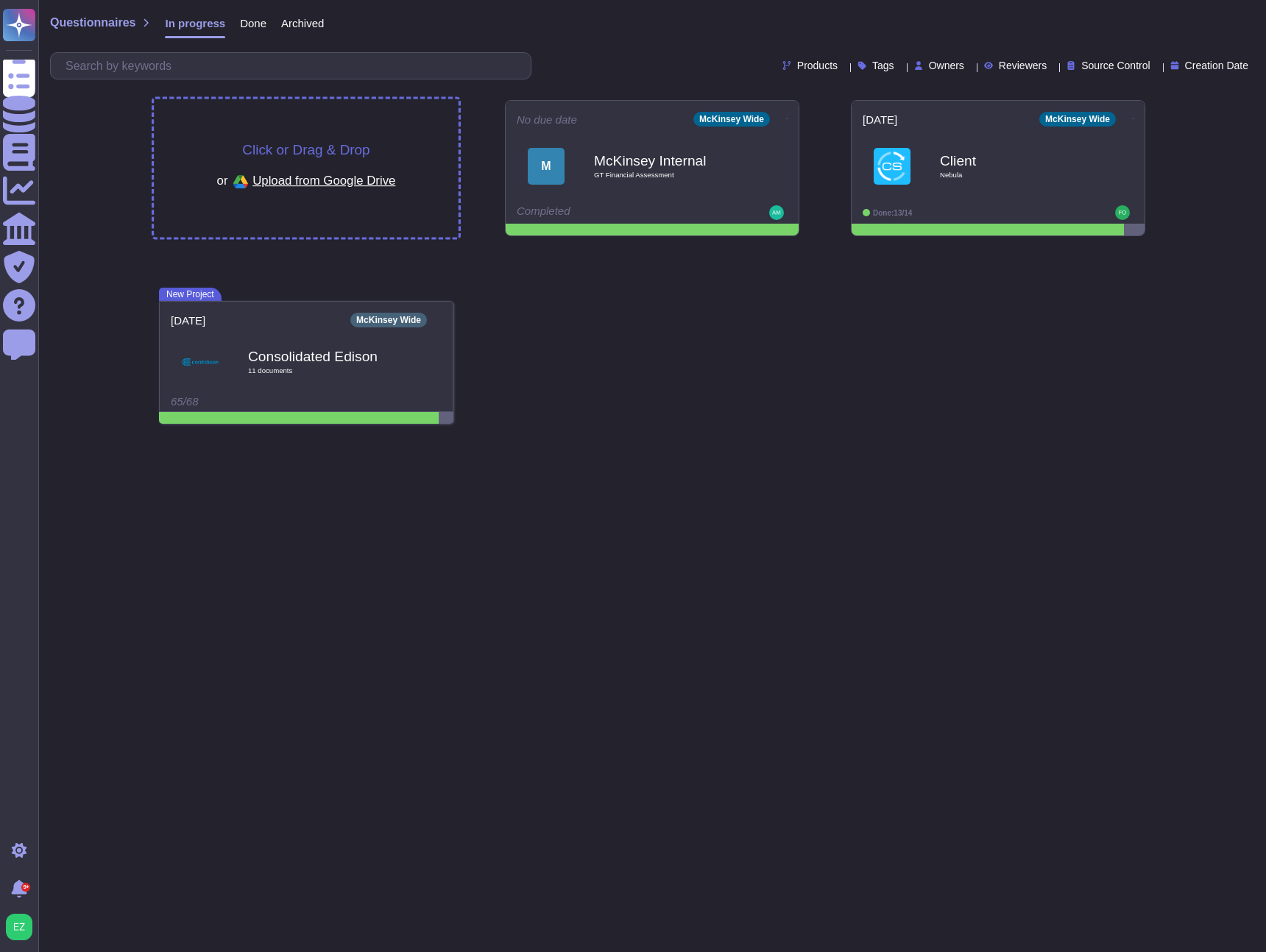
click at [261, 185] on span "Upload from Google Drive" at bounding box center [323, 180] width 143 height 13
click at [189, 124] on div "Click or Drag & Drop or Upload from Google Drive" at bounding box center [305, 169] width 304 height 138
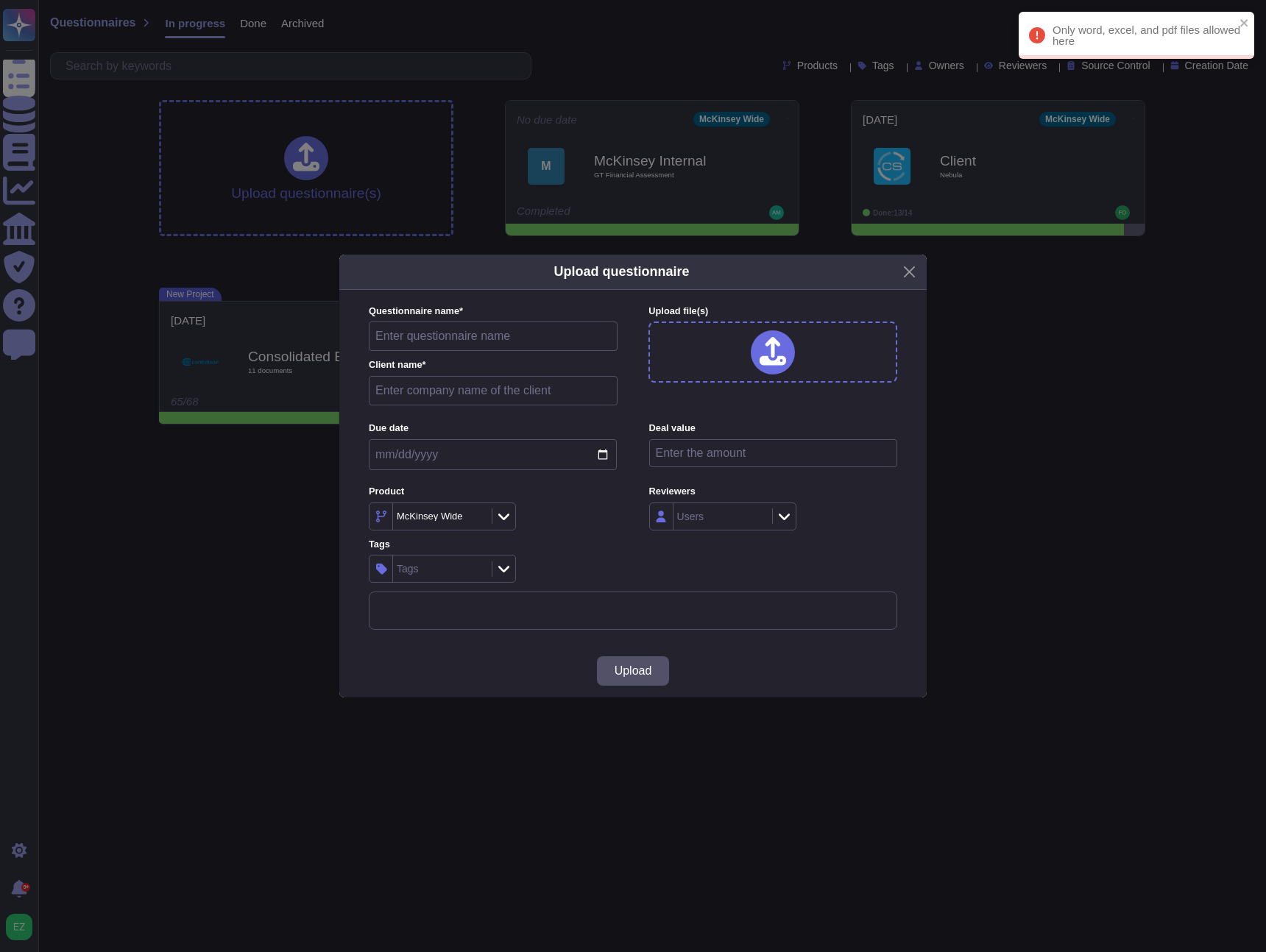
click at [1011, 371] on div "Upload questionnaire Questionnaire name * Client name * Upload file (s) Due dat…" at bounding box center [633, 476] width 1266 height 952
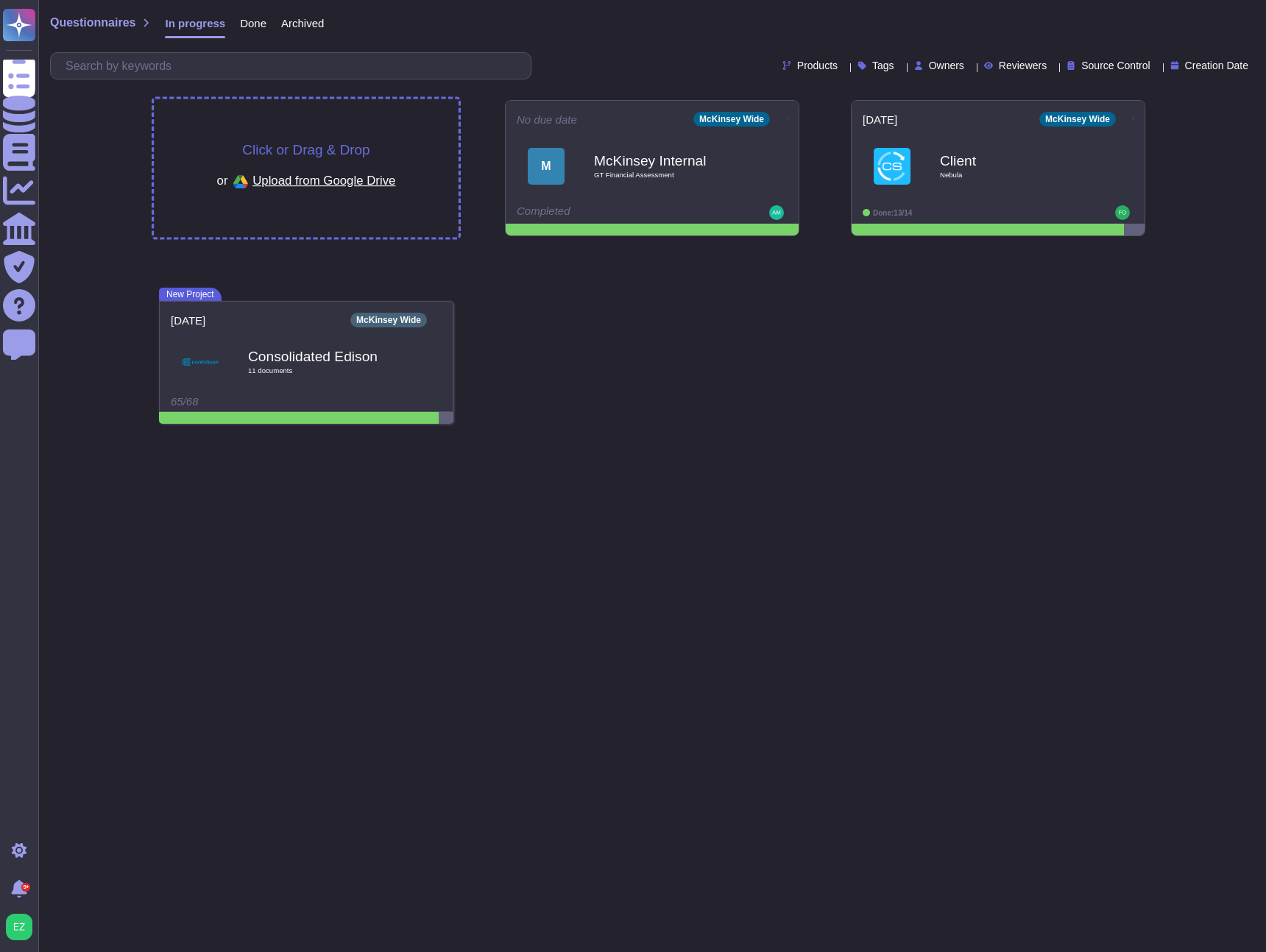
click at [337, 134] on div "Click or Drag & Drop or Upload from Google Drive" at bounding box center [305, 169] width 304 height 138
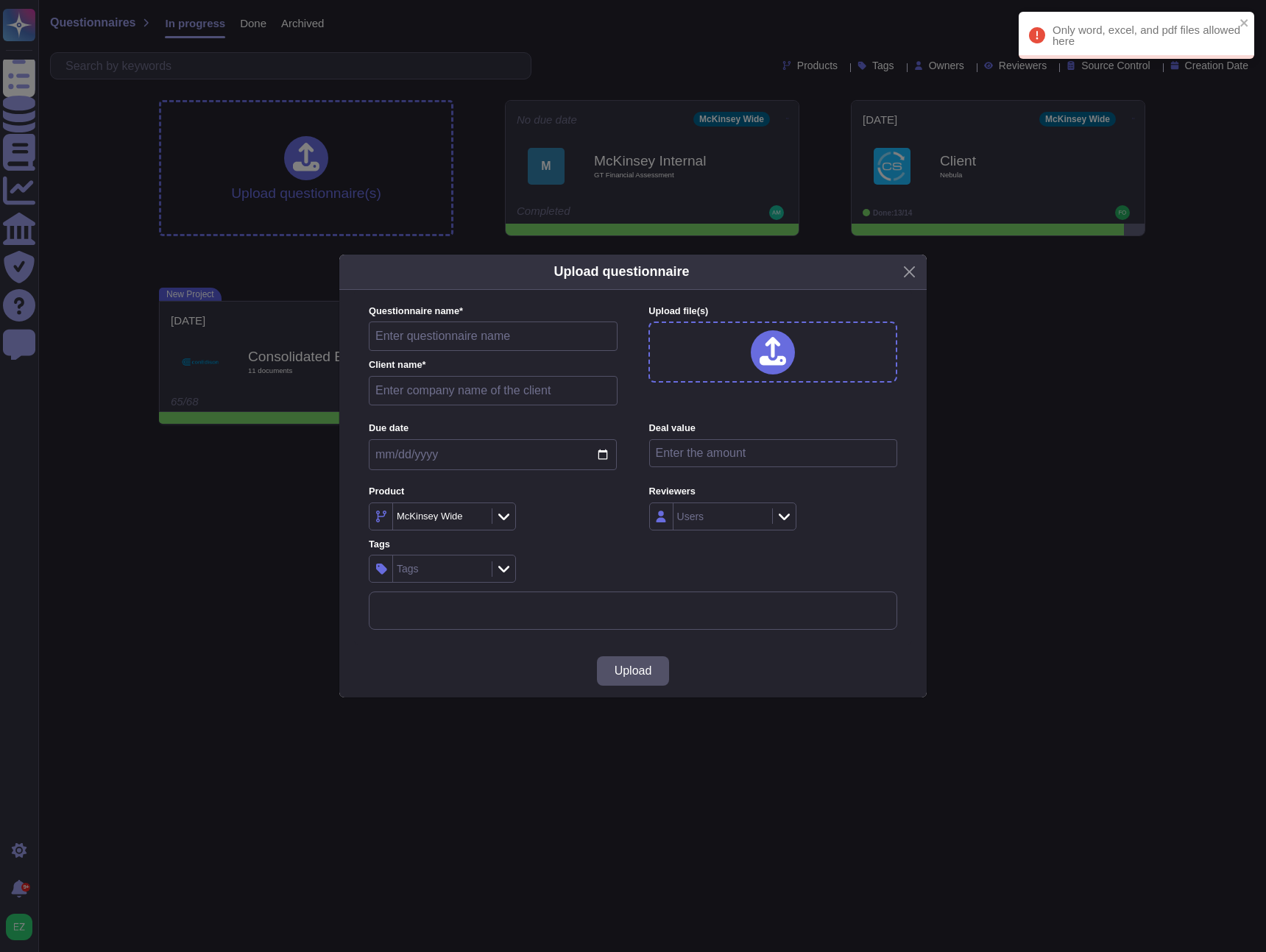
click at [1058, 412] on div "Upload questionnaire Questionnaire name * Client name * Upload file (s) Due dat…" at bounding box center [633, 476] width 1266 height 952
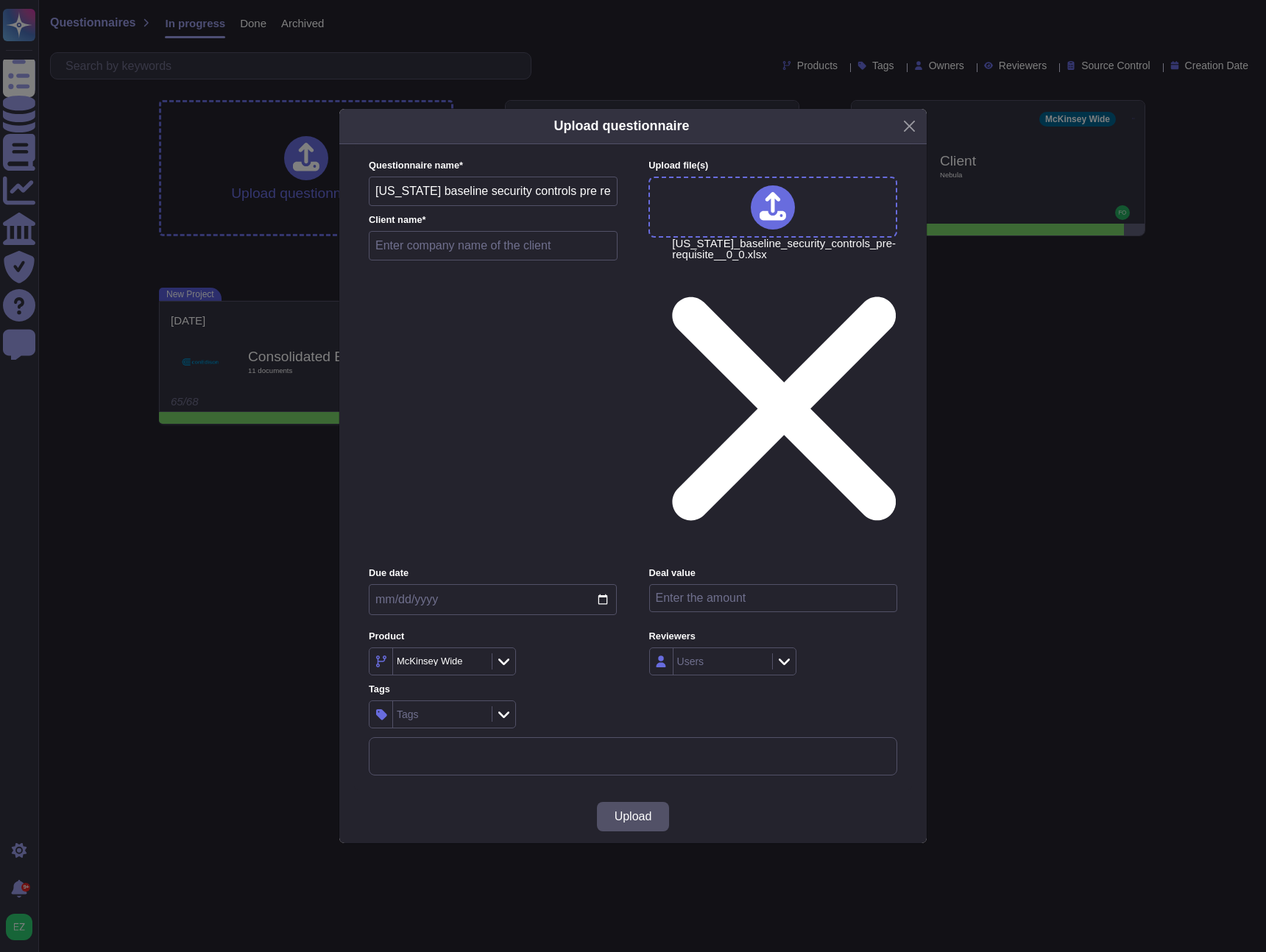
click at [480, 260] on input "text" at bounding box center [492, 246] width 249 height 30
type input "State of Arizona Department of Administration"
click at [649, 811] on span "Upload" at bounding box center [633, 817] width 37 height 12
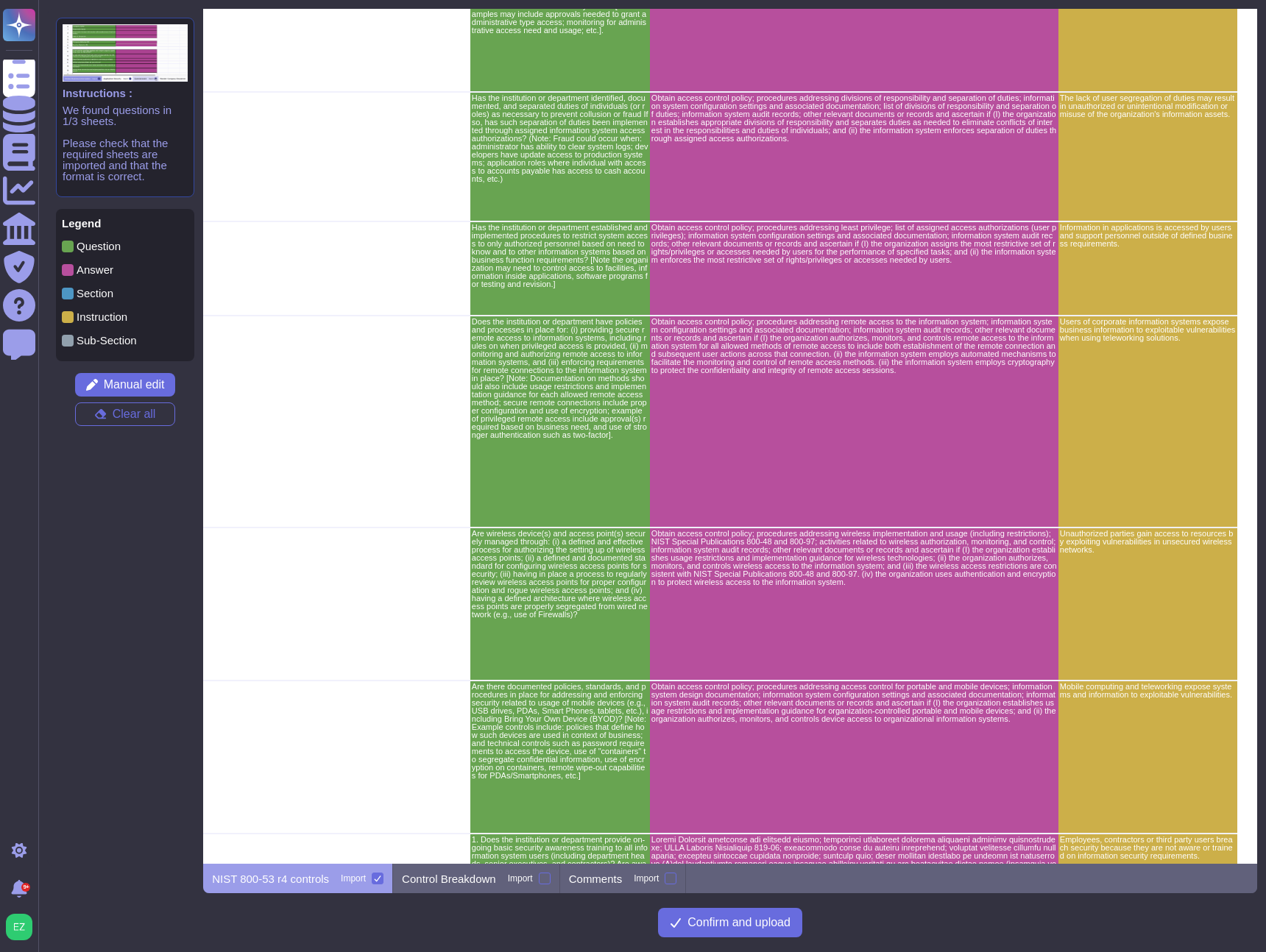
scroll to position [0, 2397]
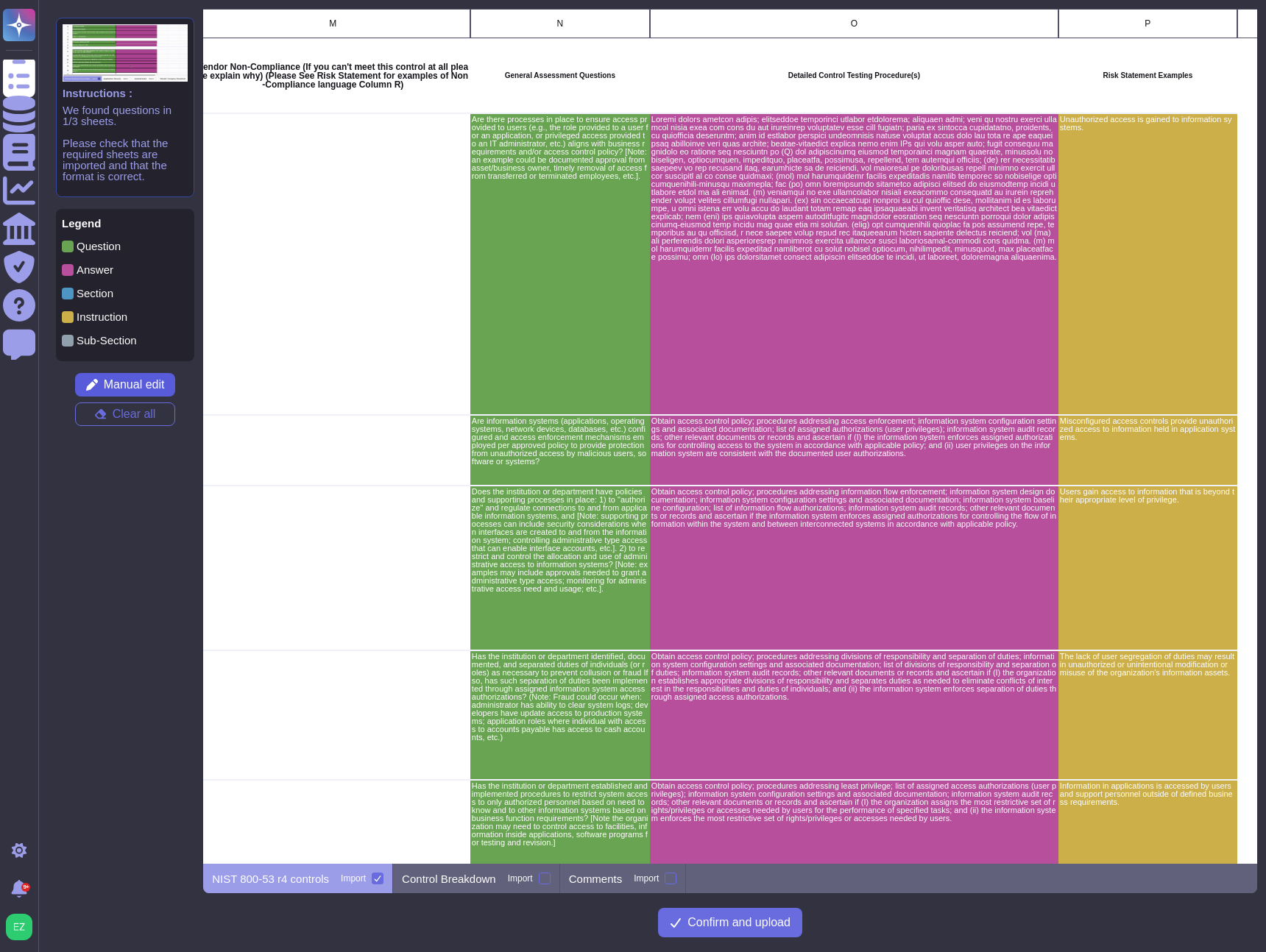
click at [118, 391] on span "Manual edit" at bounding box center [134, 385] width 61 height 12
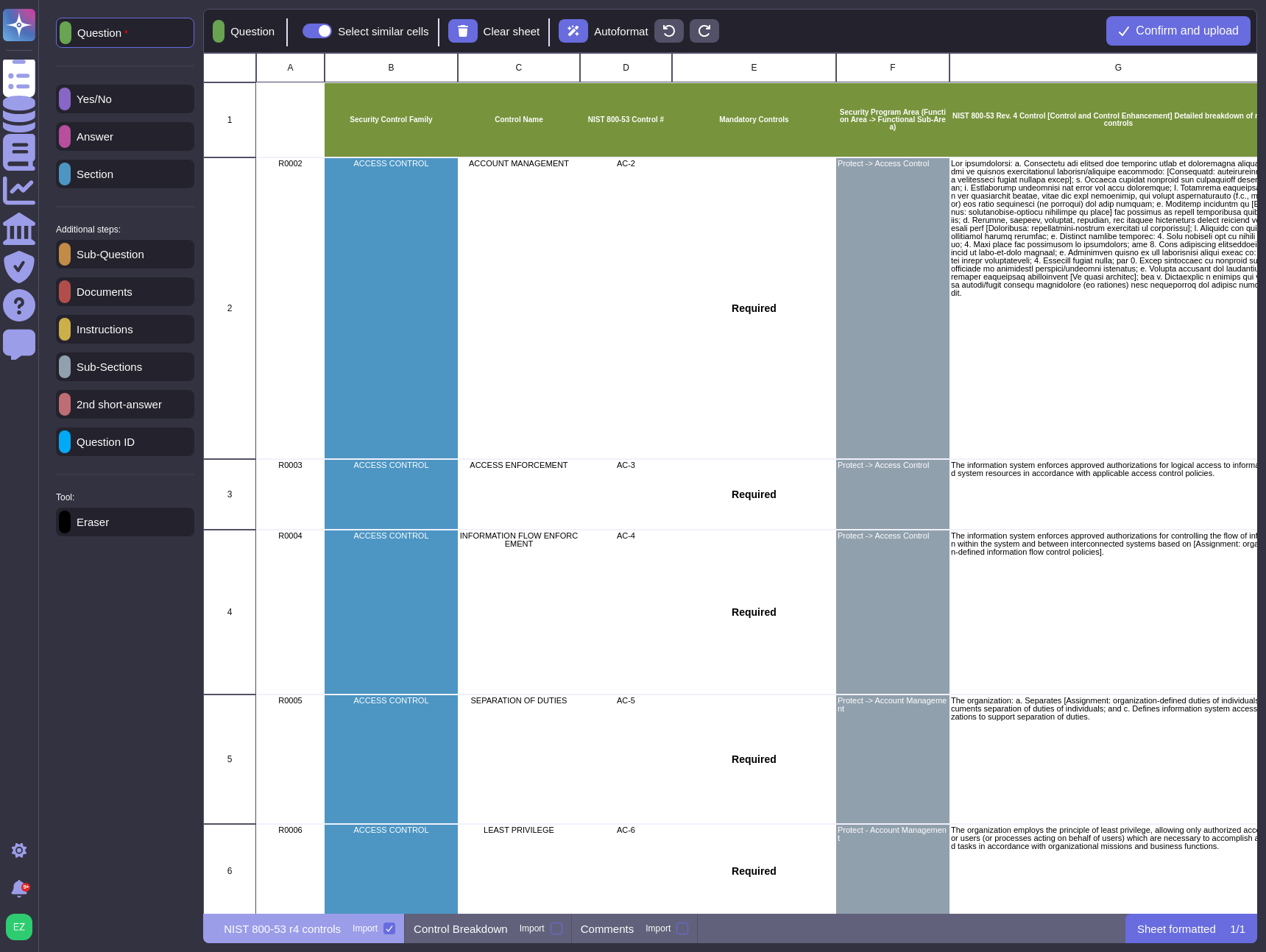
scroll to position [849, 1043]
click at [64, 137] on icon at bounding box center [64, 137] width 0 height 0
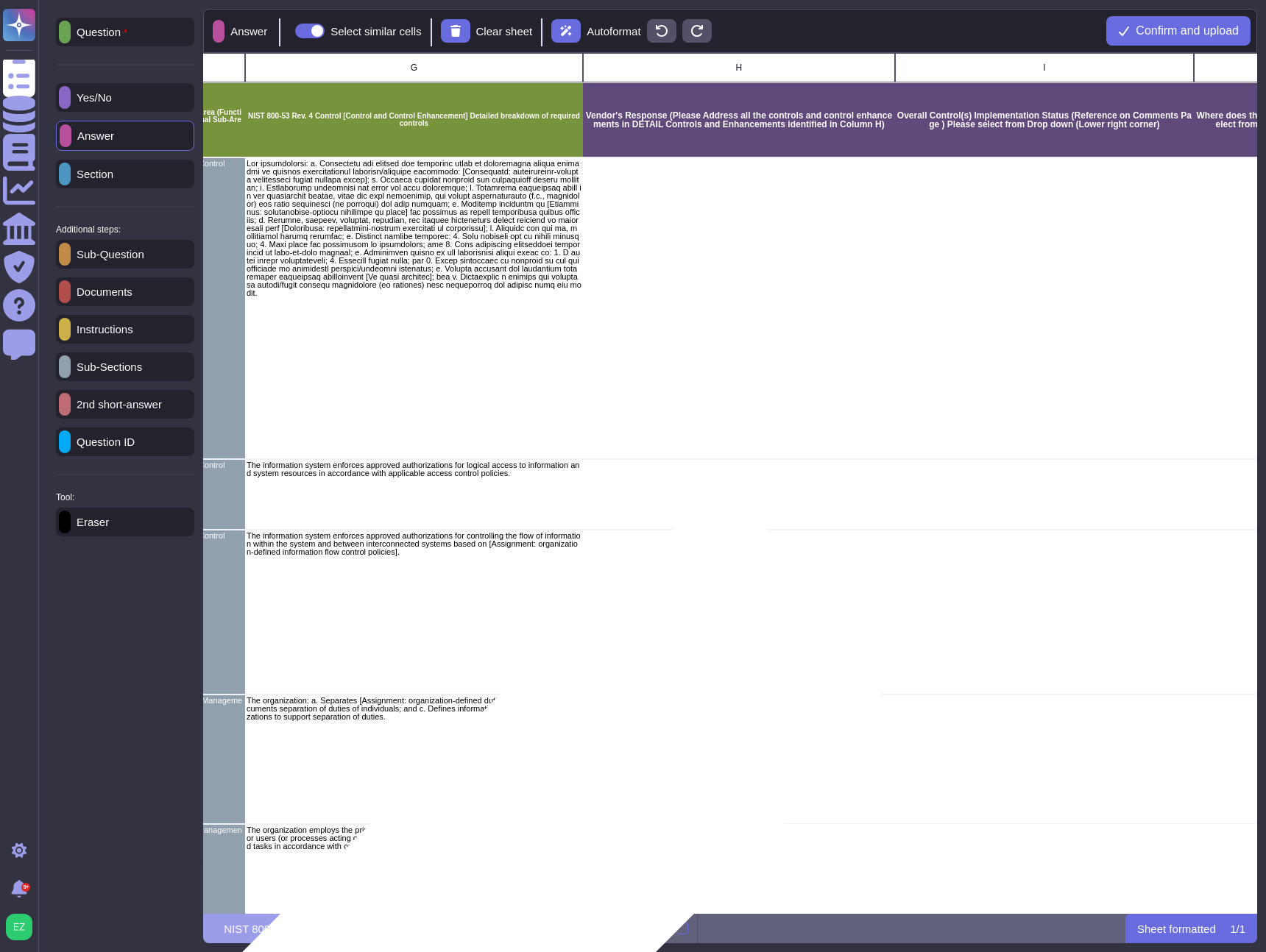
scroll to position [0, 748]
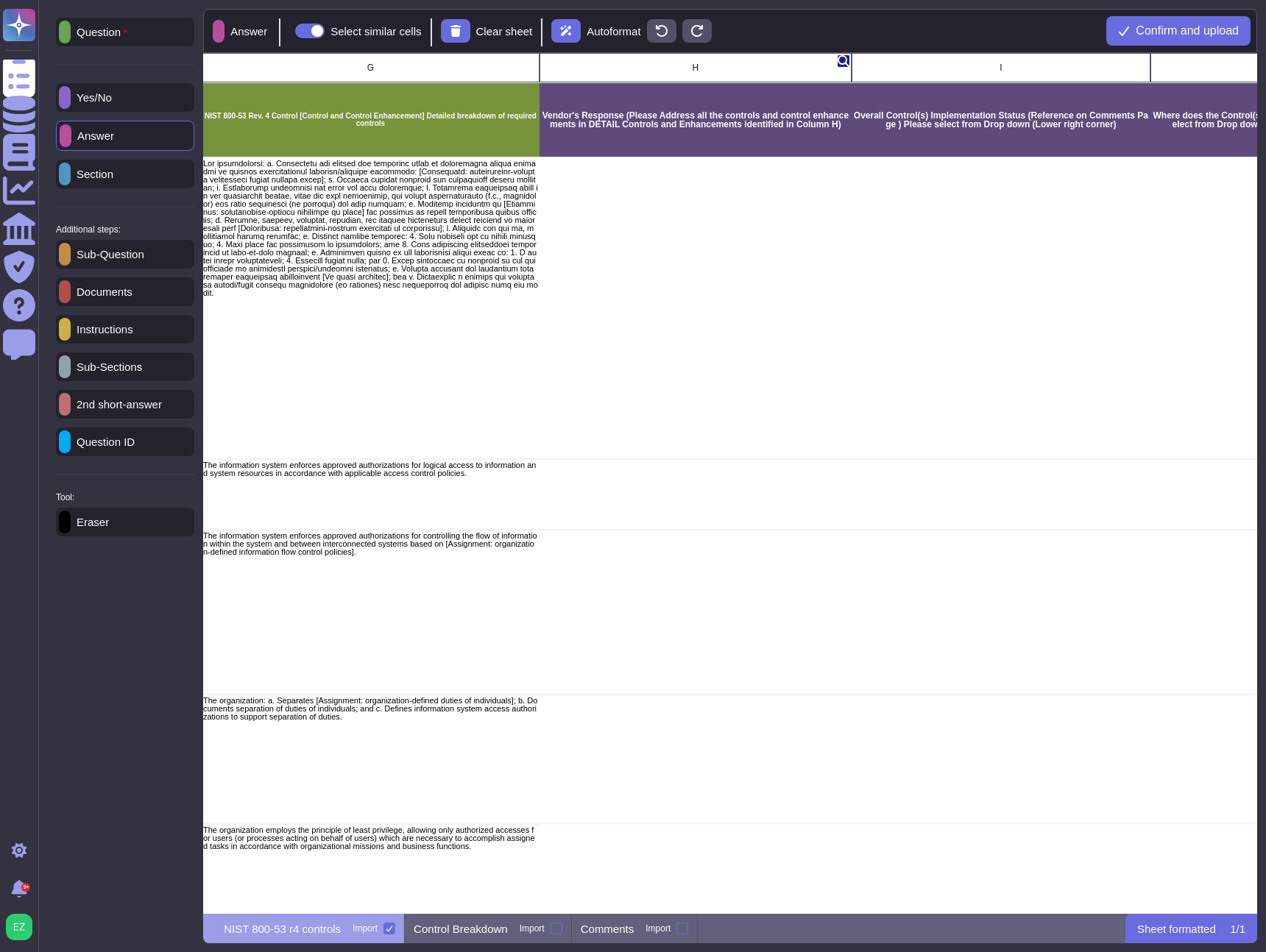
click at [738, 64] on div "H" at bounding box center [695, 67] width 312 height 30
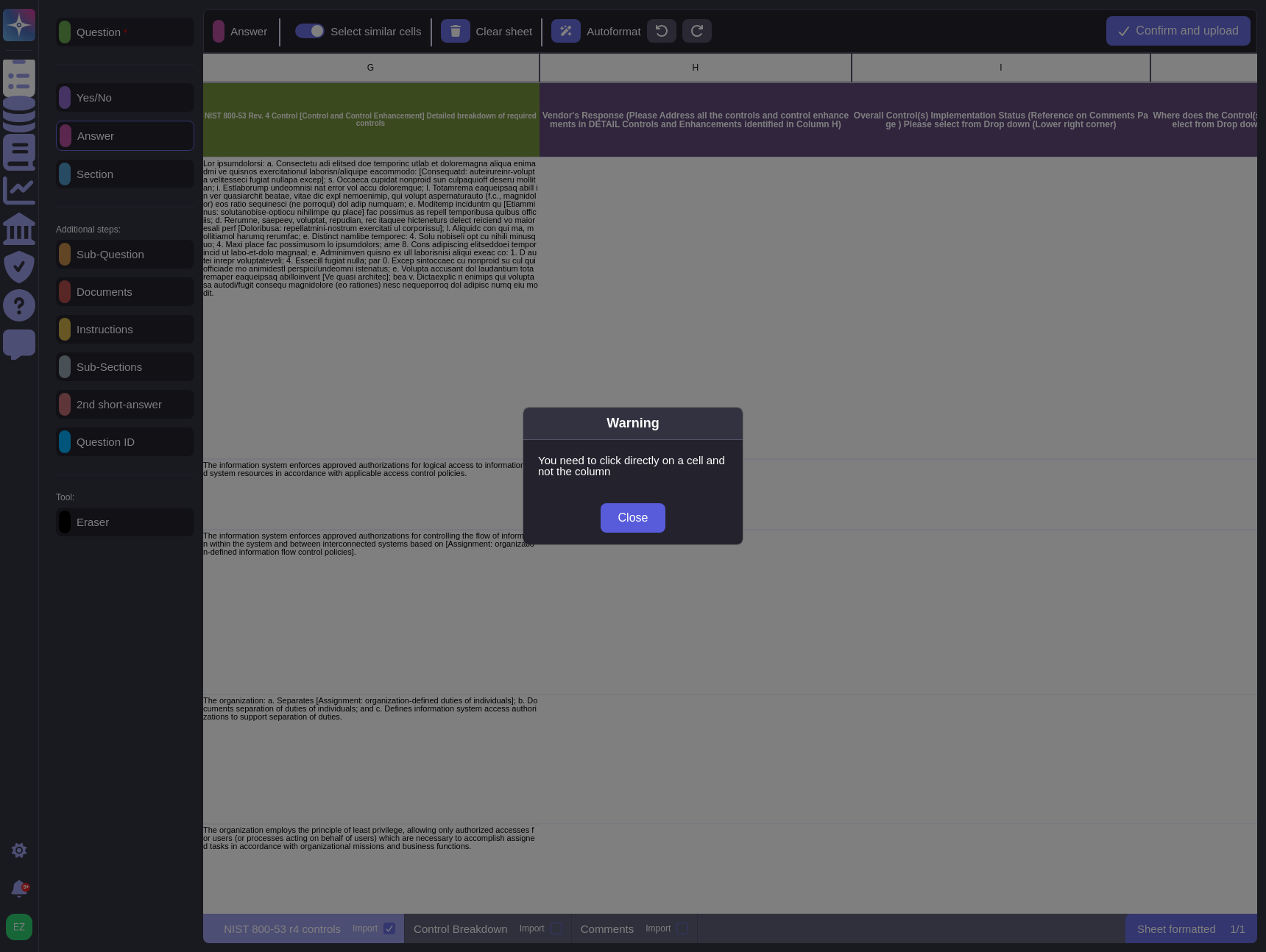
click at [634, 519] on span "Close" at bounding box center [633, 518] width 30 height 12
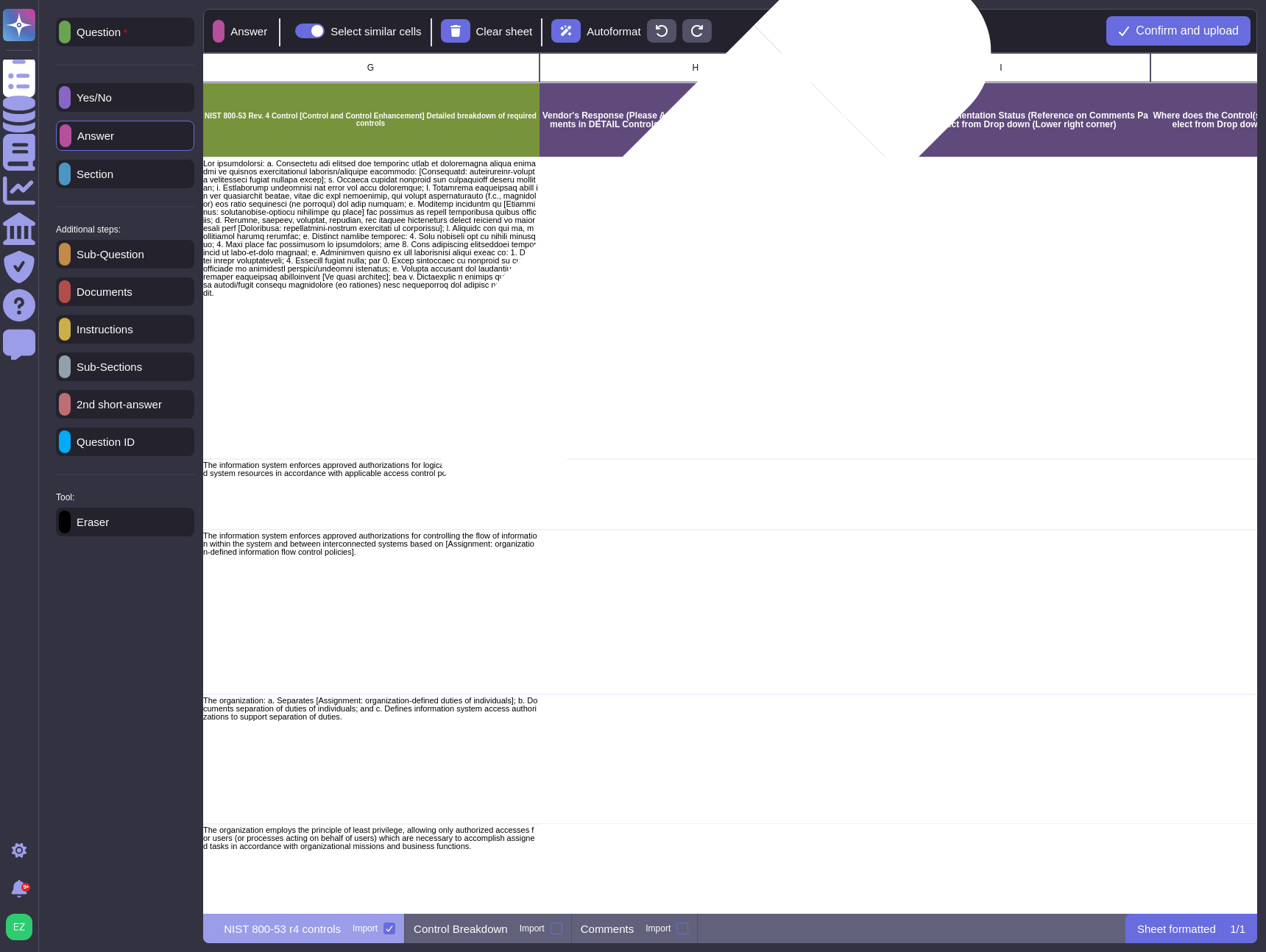
click at [710, 219] on div "grid" at bounding box center [695, 308] width 312 height 301
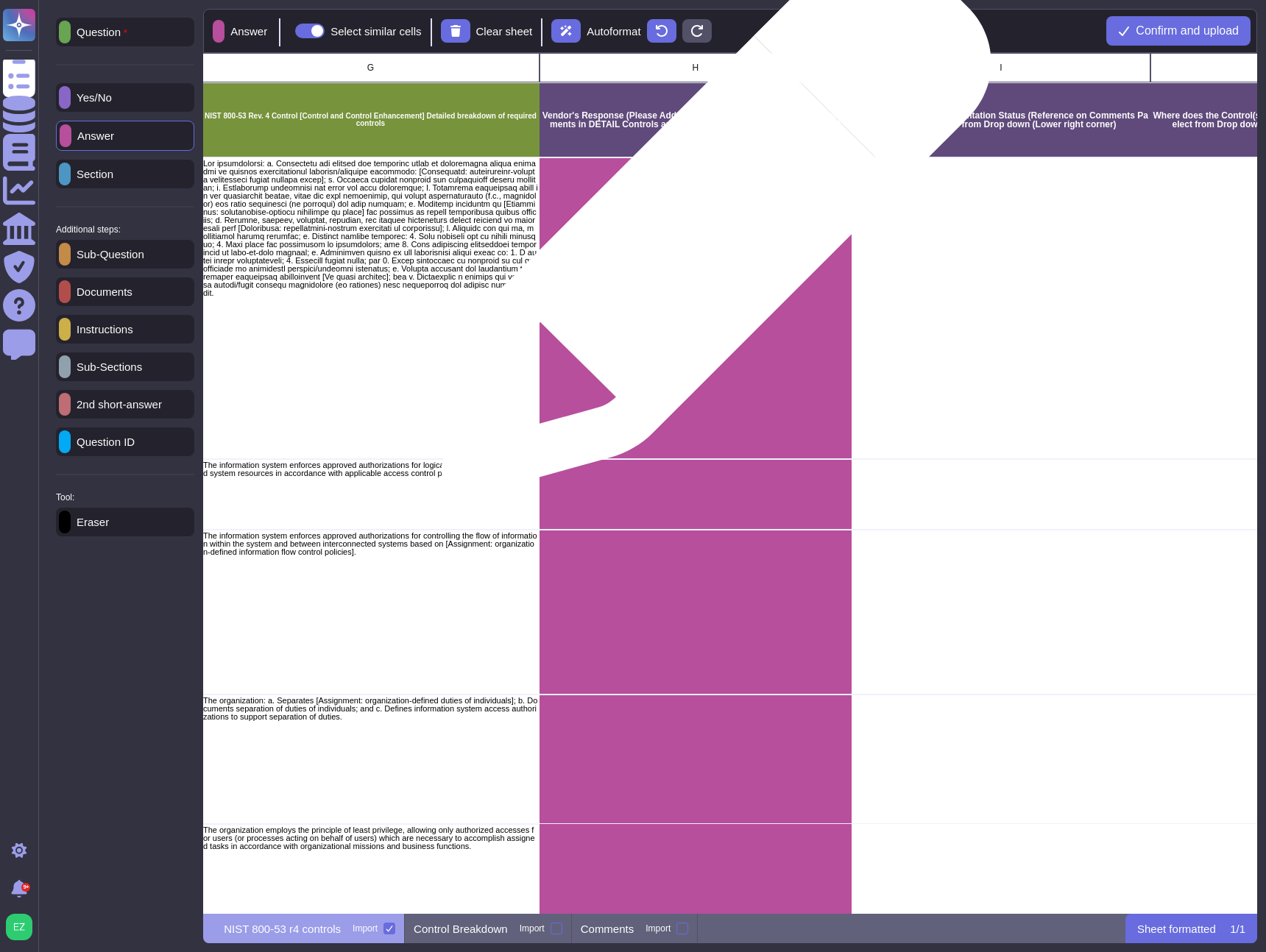
click at [710, 228] on div "grid" at bounding box center [695, 308] width 312 height 301
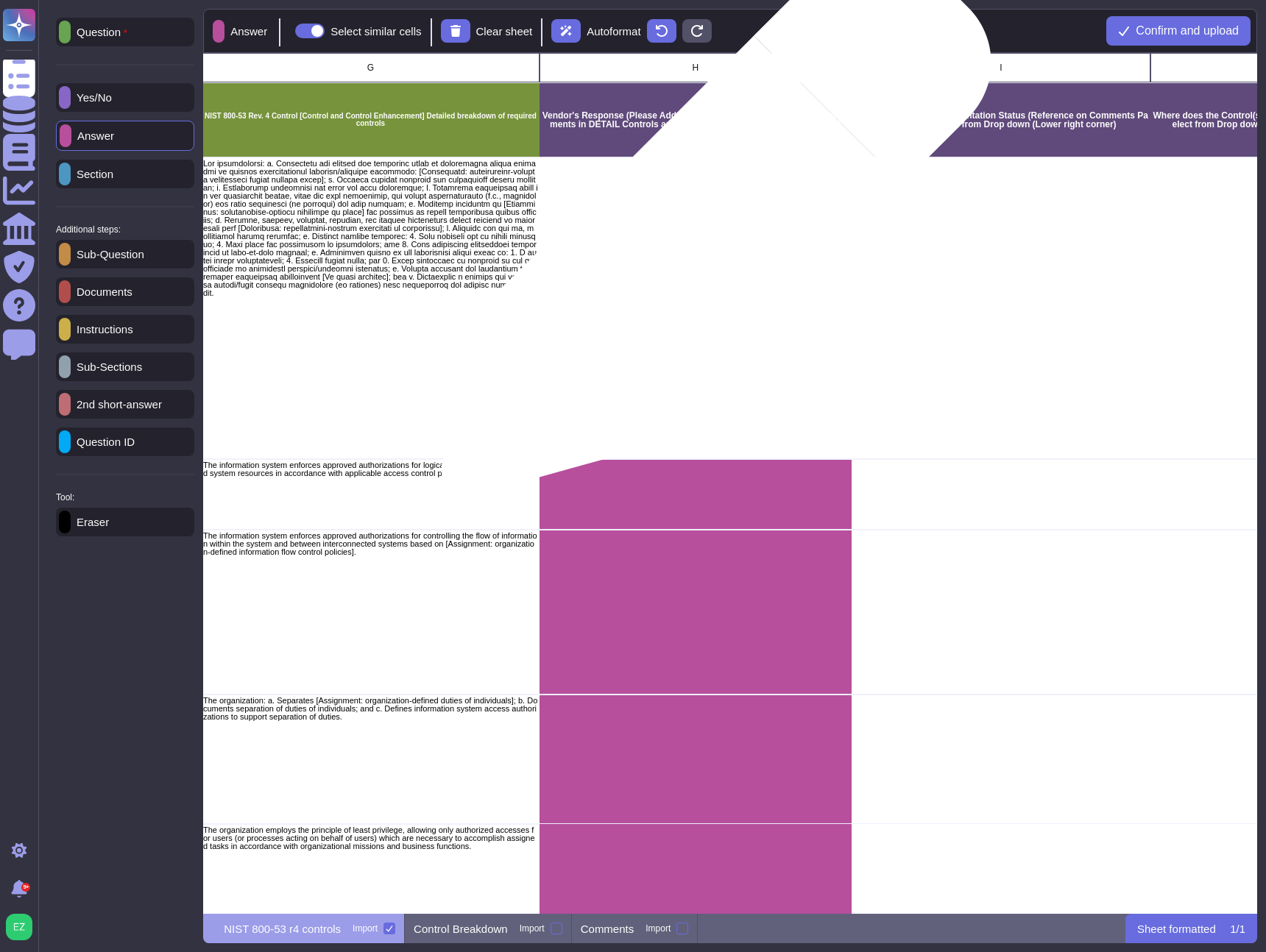
click at [710, 228] on div "grid" at bounding box center [695, 308] width 312 height 301
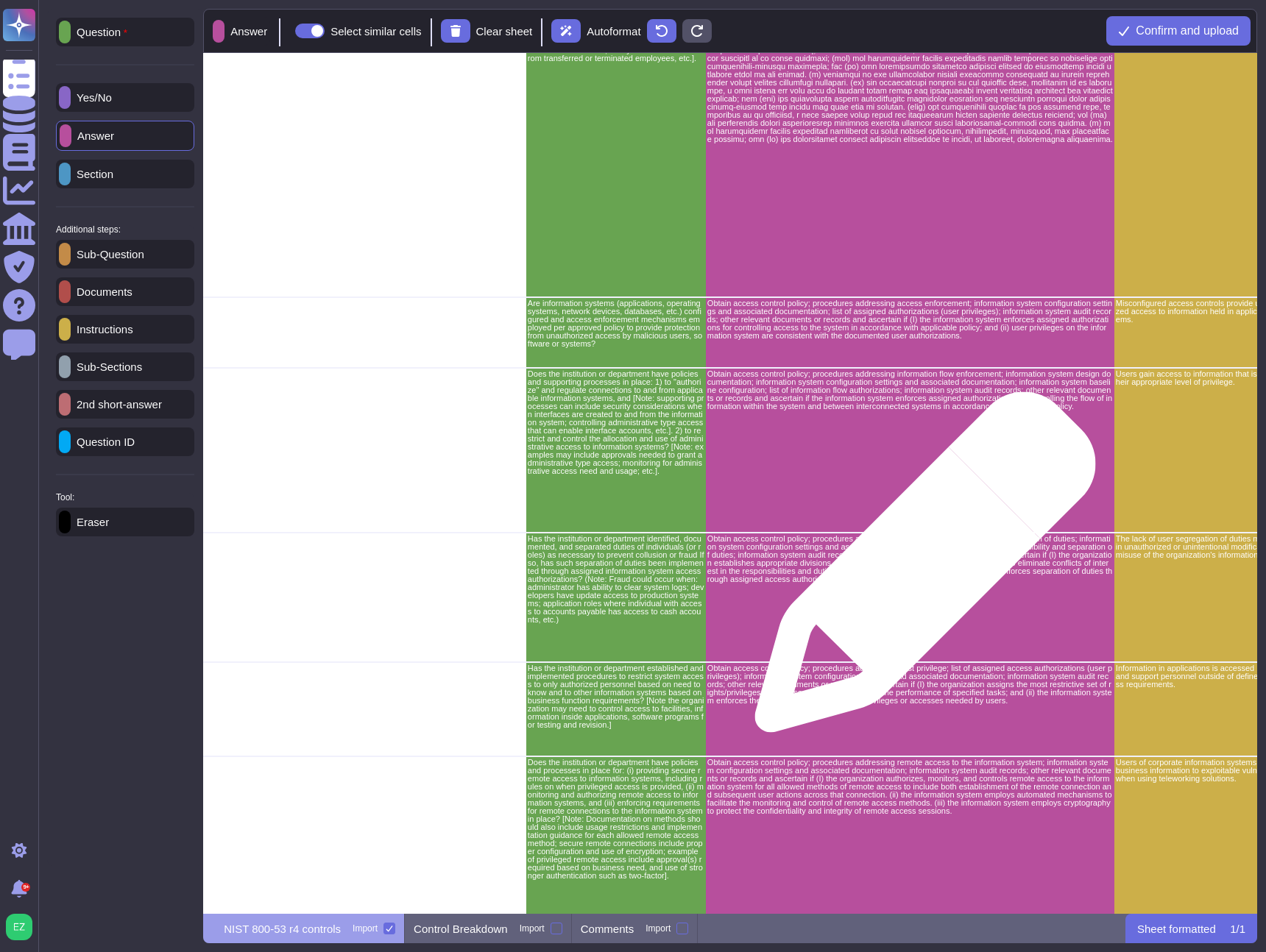
scroll to position [0, 2341]
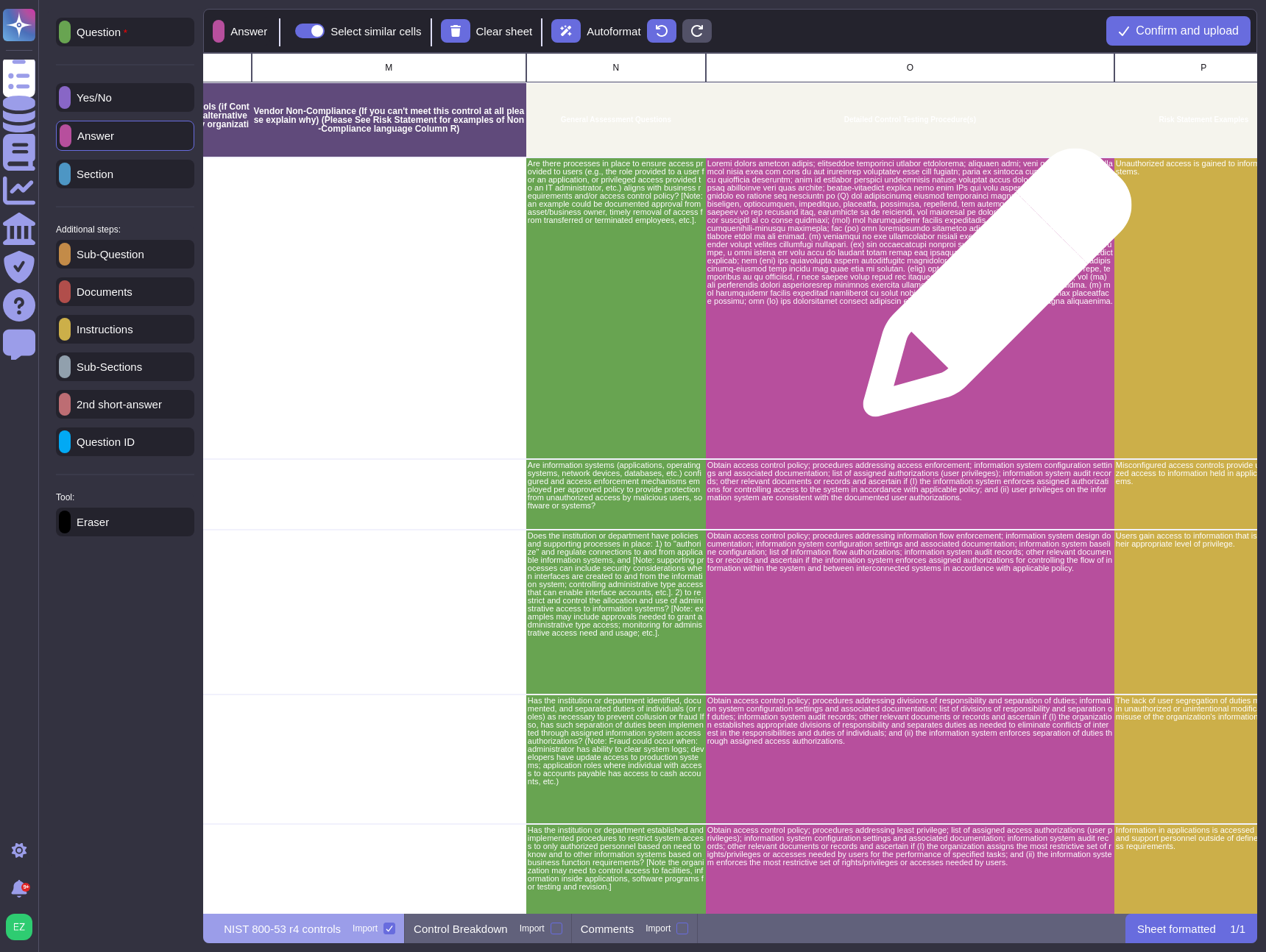
click at [981, 268] on p "grid" at bounding box center [910, 232] width 406 height 146
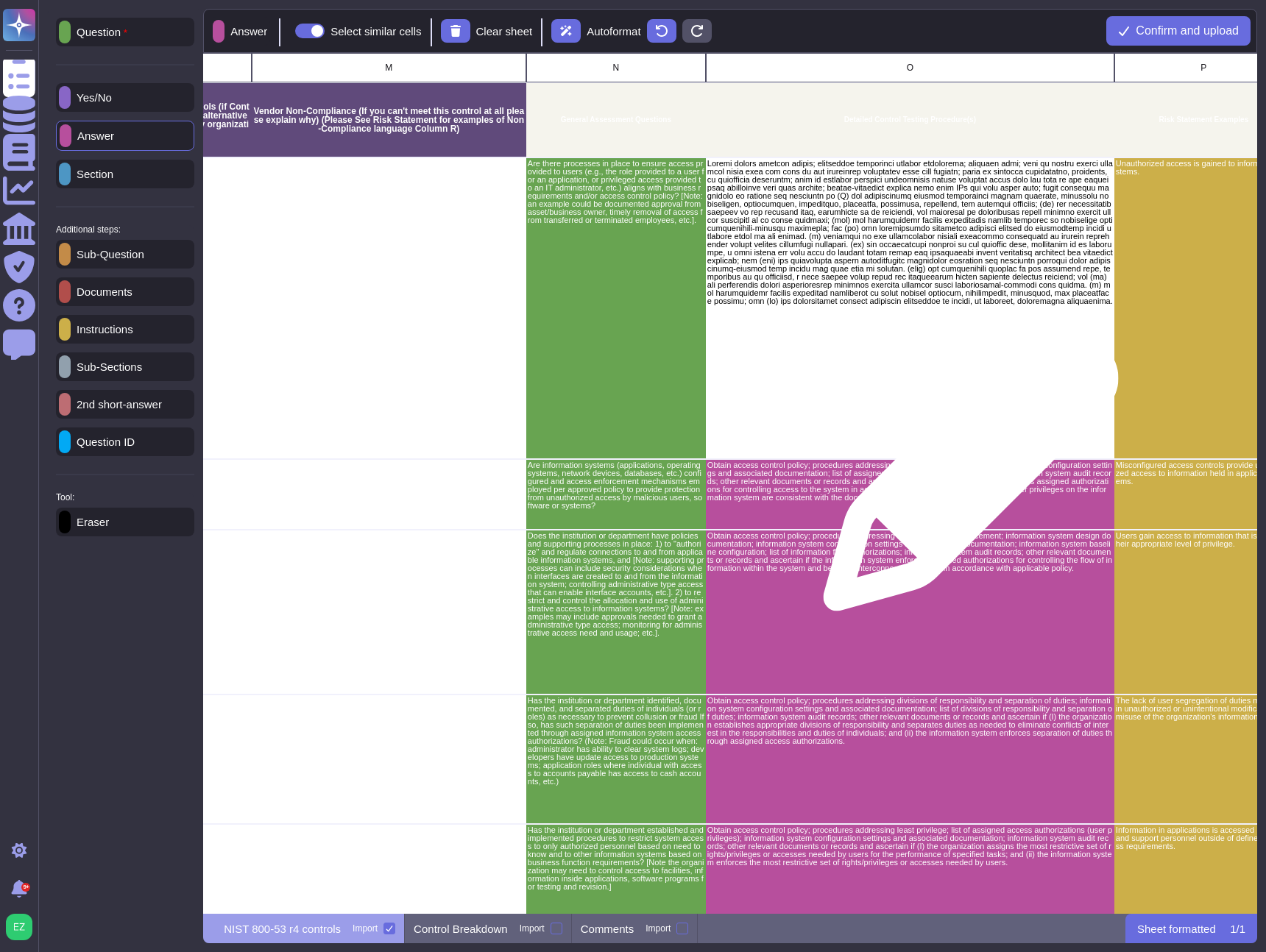
click at [958, 512] on div "Obtain access control policy; procedures addressing access enforcement; informa…" at bounding box center [910, 495] width 409 height 71
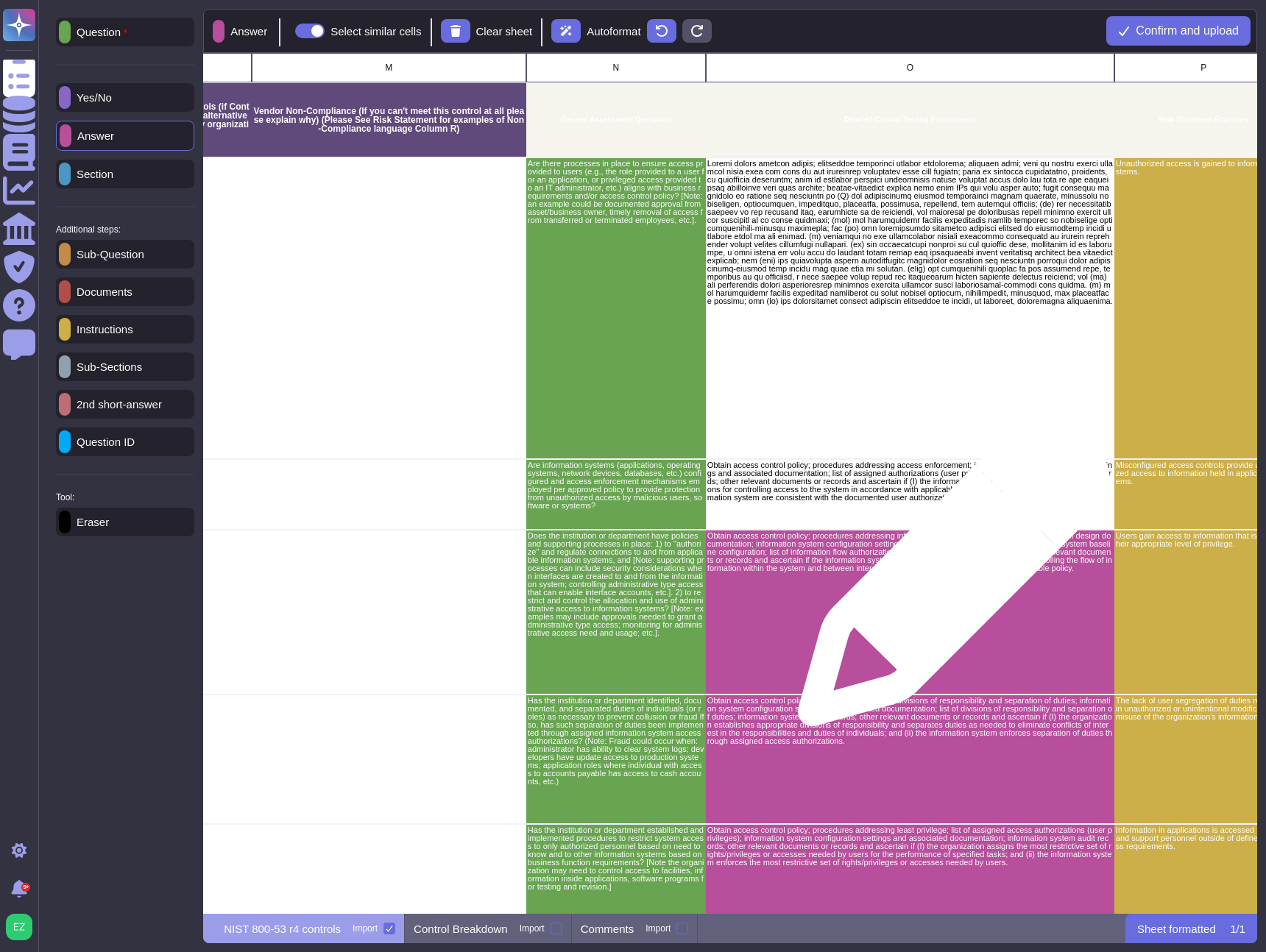
click at [948, 573] on p "Obtain access control policy; procedures addressing information flow enforcemen…" at bounding box center [910, 552] width 406 height 40
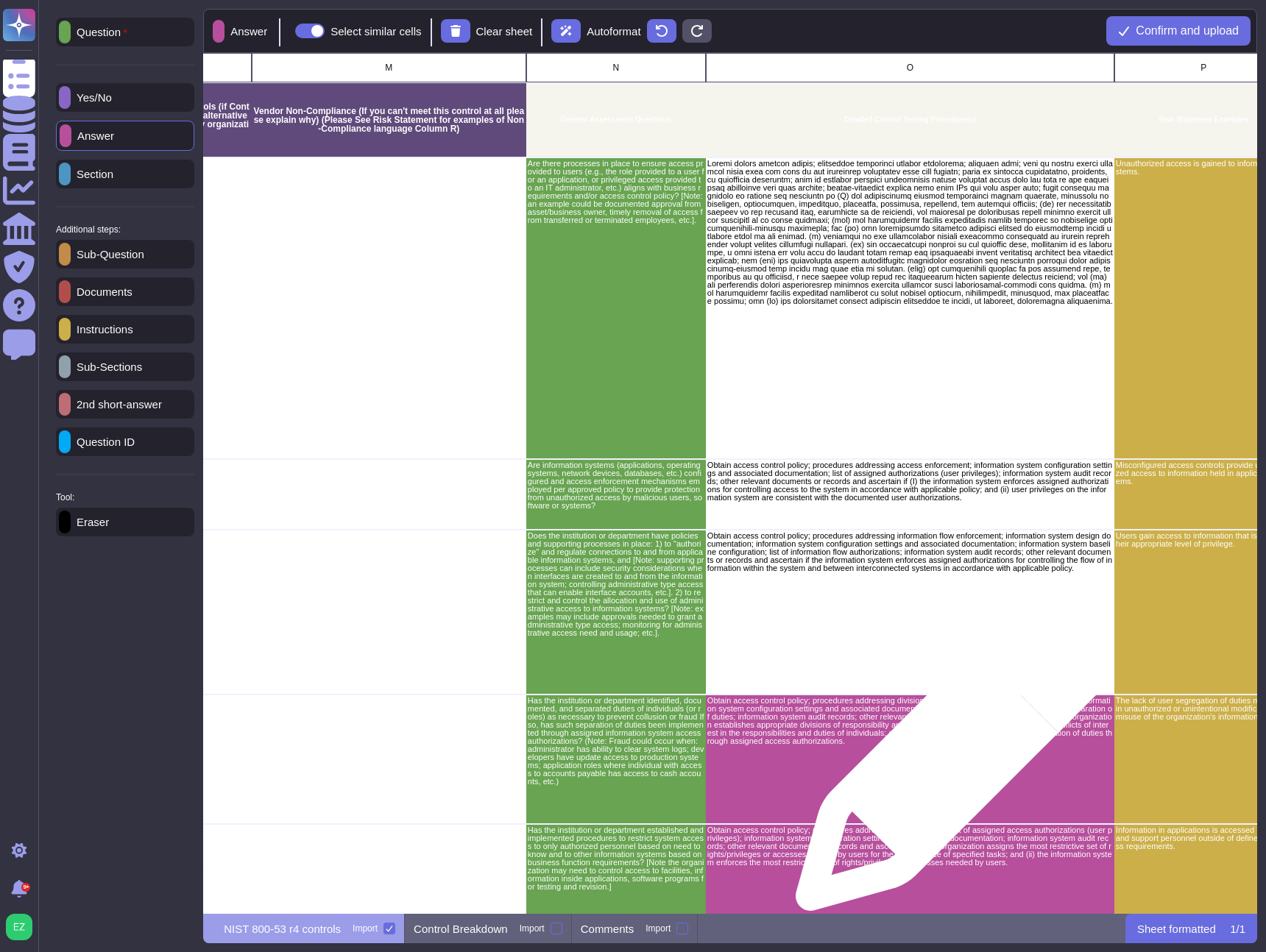
click at [946, 762] on div "Obtain access control policy; procedures addressing divisions of responsibility…" at bounding box center [910, 759] width 409 height 130
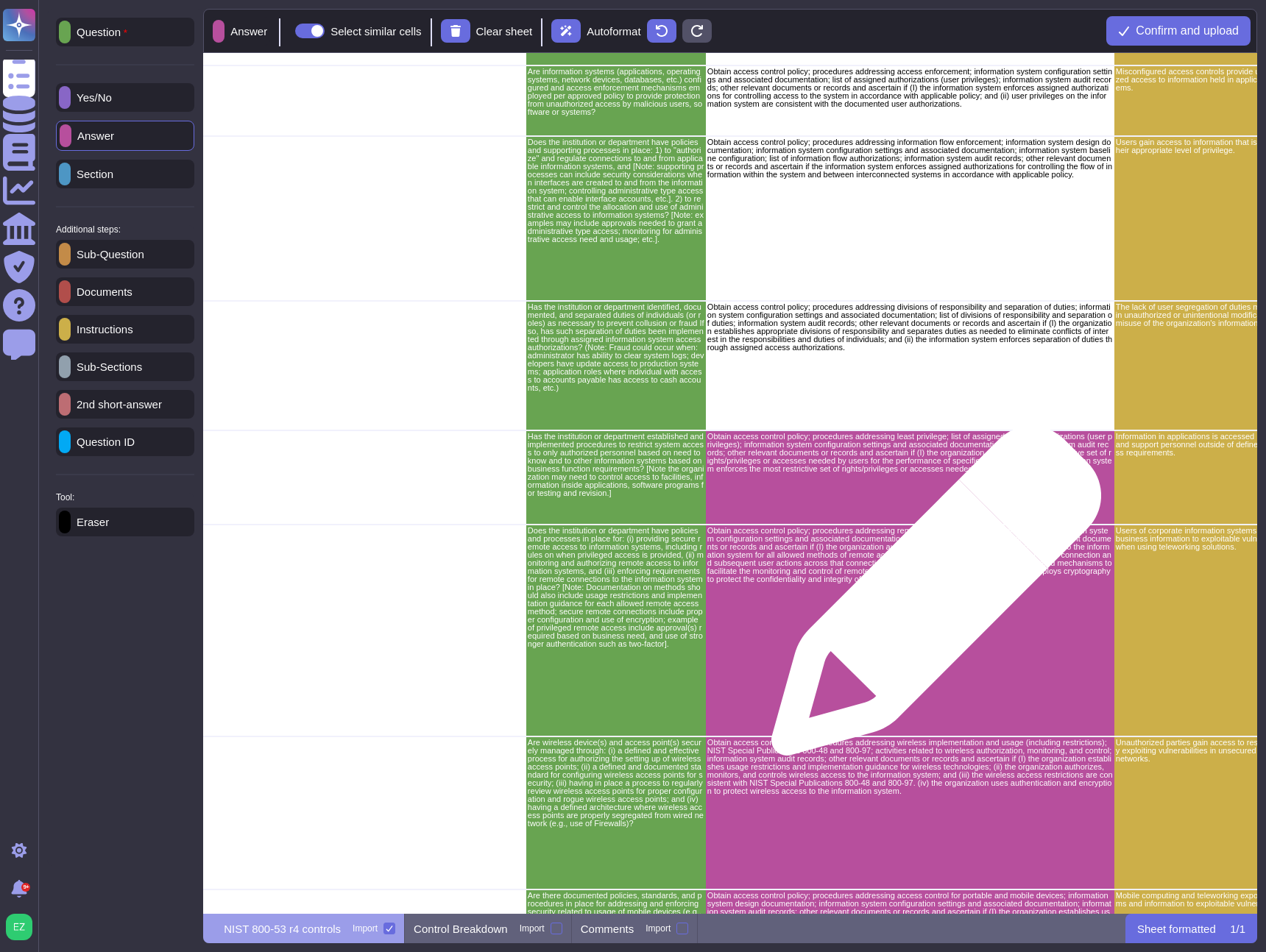
scroll to position [731, 2341]
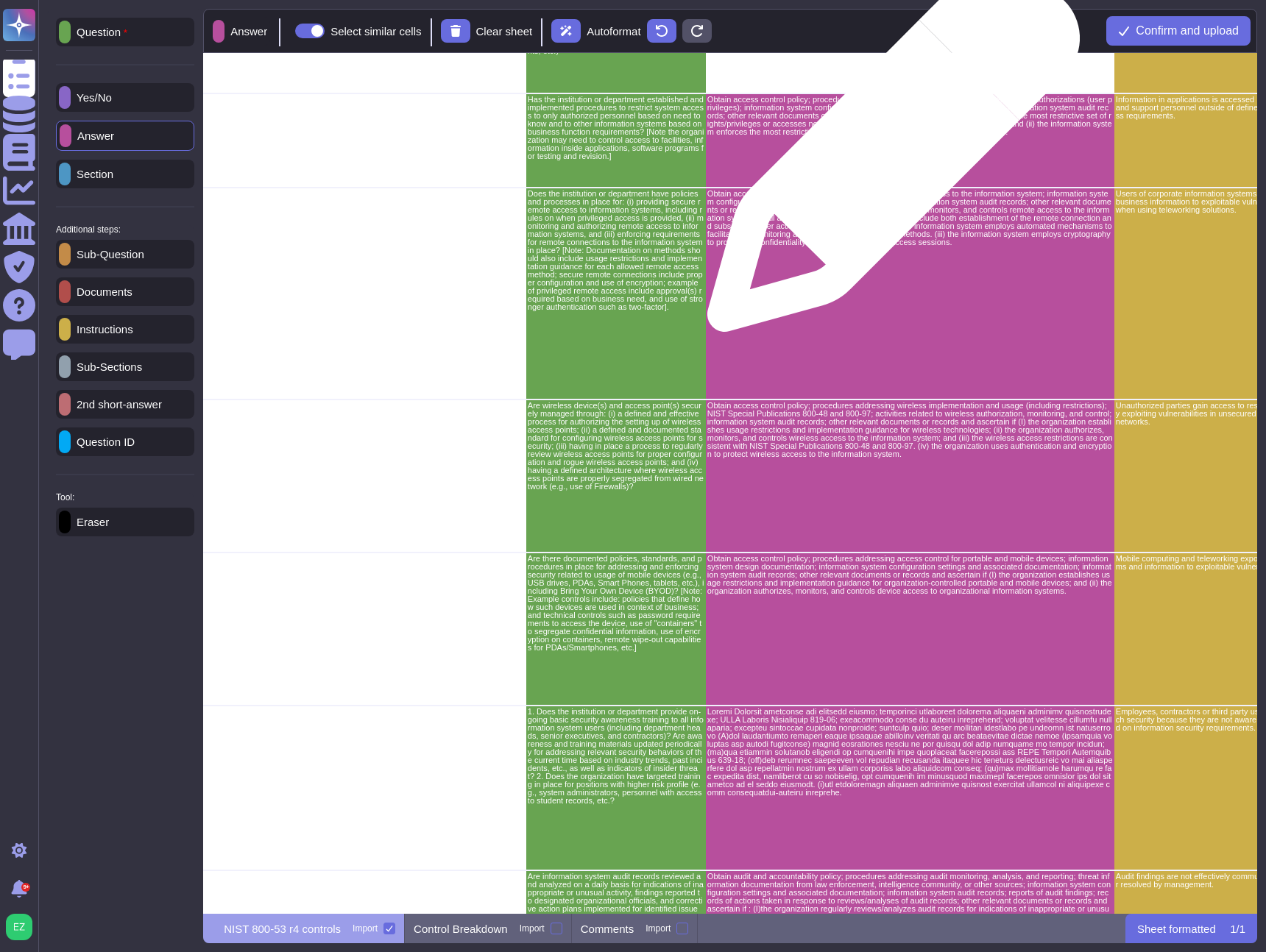
click at [888, 160] on div "Obtain access control policy; procedures addressing least privilege; list of as…" at bounding box center [910, 140] width 409 height 94
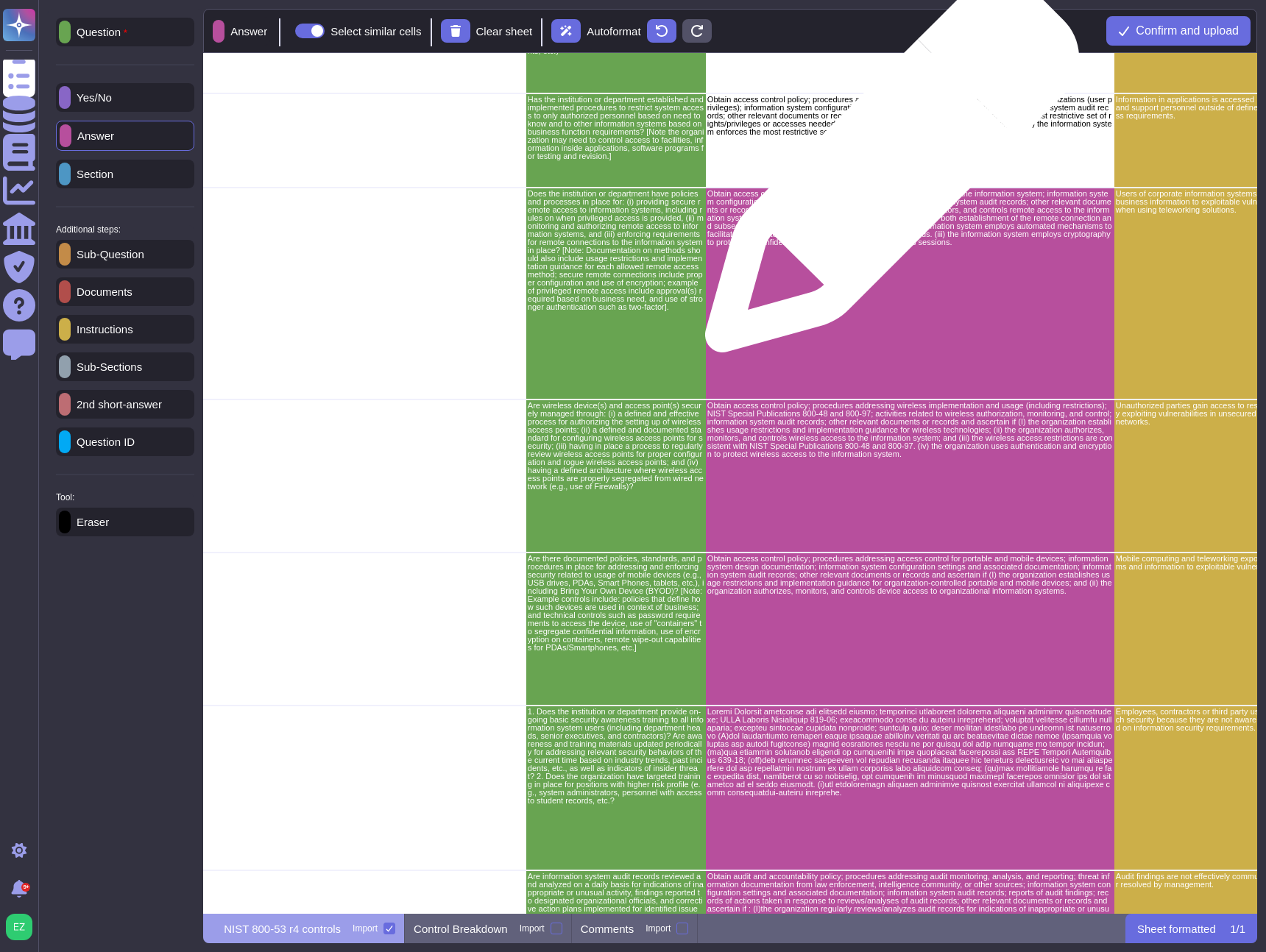
drag, startPoint x: 897, startPoint y: 302, endPoint x: 896, endPoint y: 311, distance: 9.1
click at [897, 303] on div "Obtain access control policy; procedures addressing remote access to the inform…" at bounding box center [910, 294] width 409 height 212
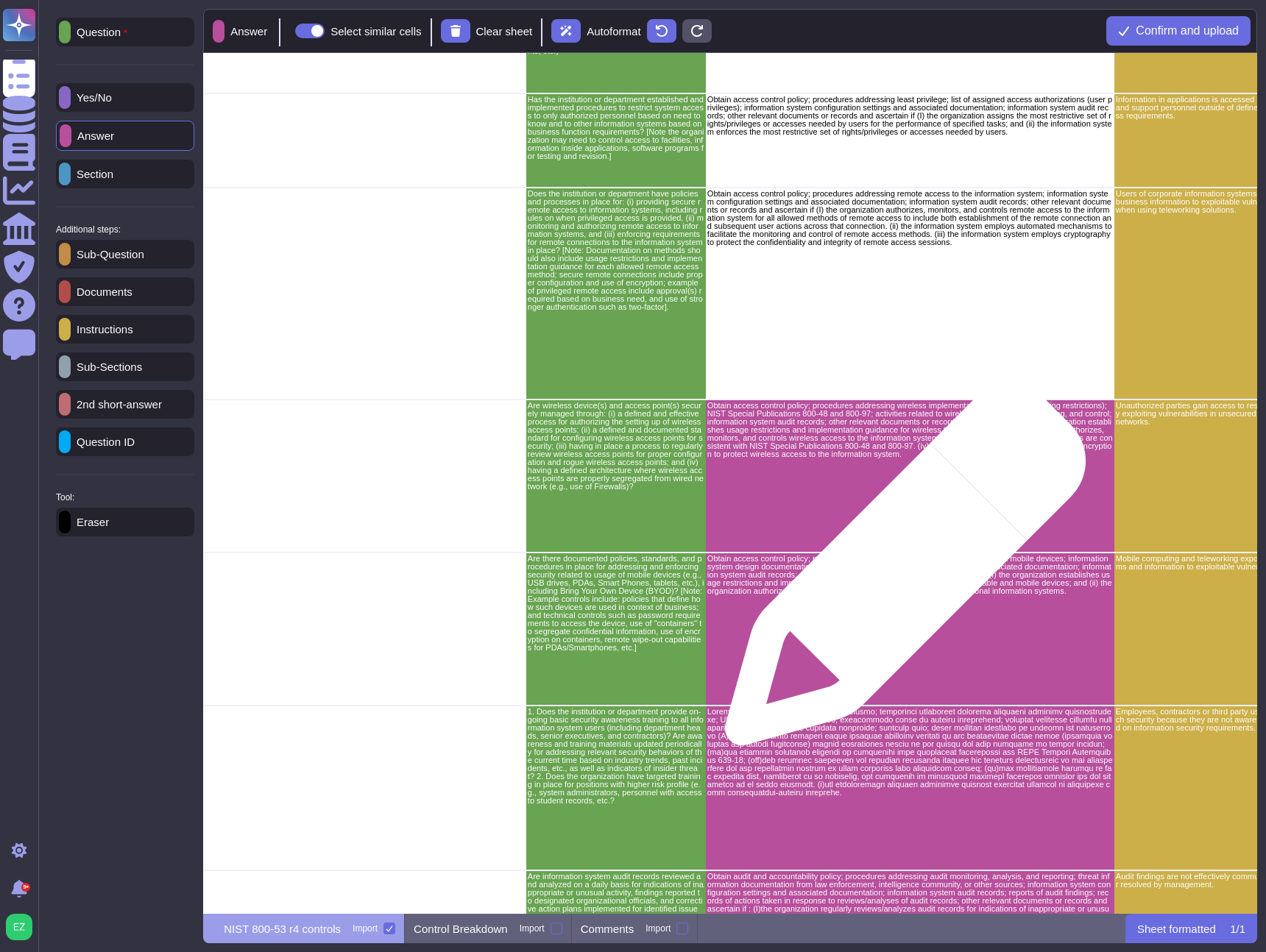
click at [899, 573] on p "Obtain access control policy; procedures addressing access control for portable…" at bounding box center [910, 575] width 406 height 40
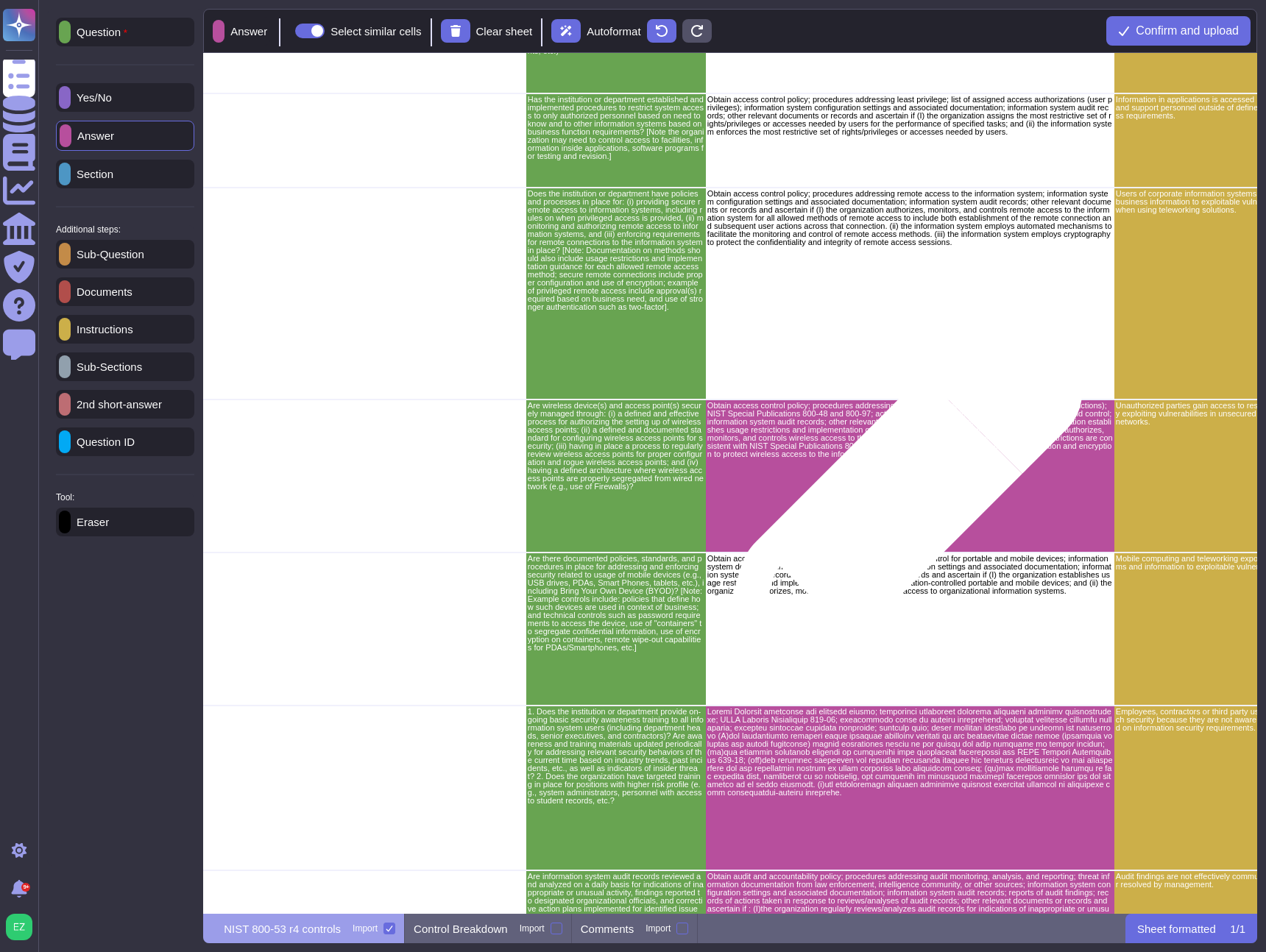
click at [892, 507] on div "Obtain access control policy; procedures addressing wireless implementation and…" at bounding box center [910, 476] width 409 height 154
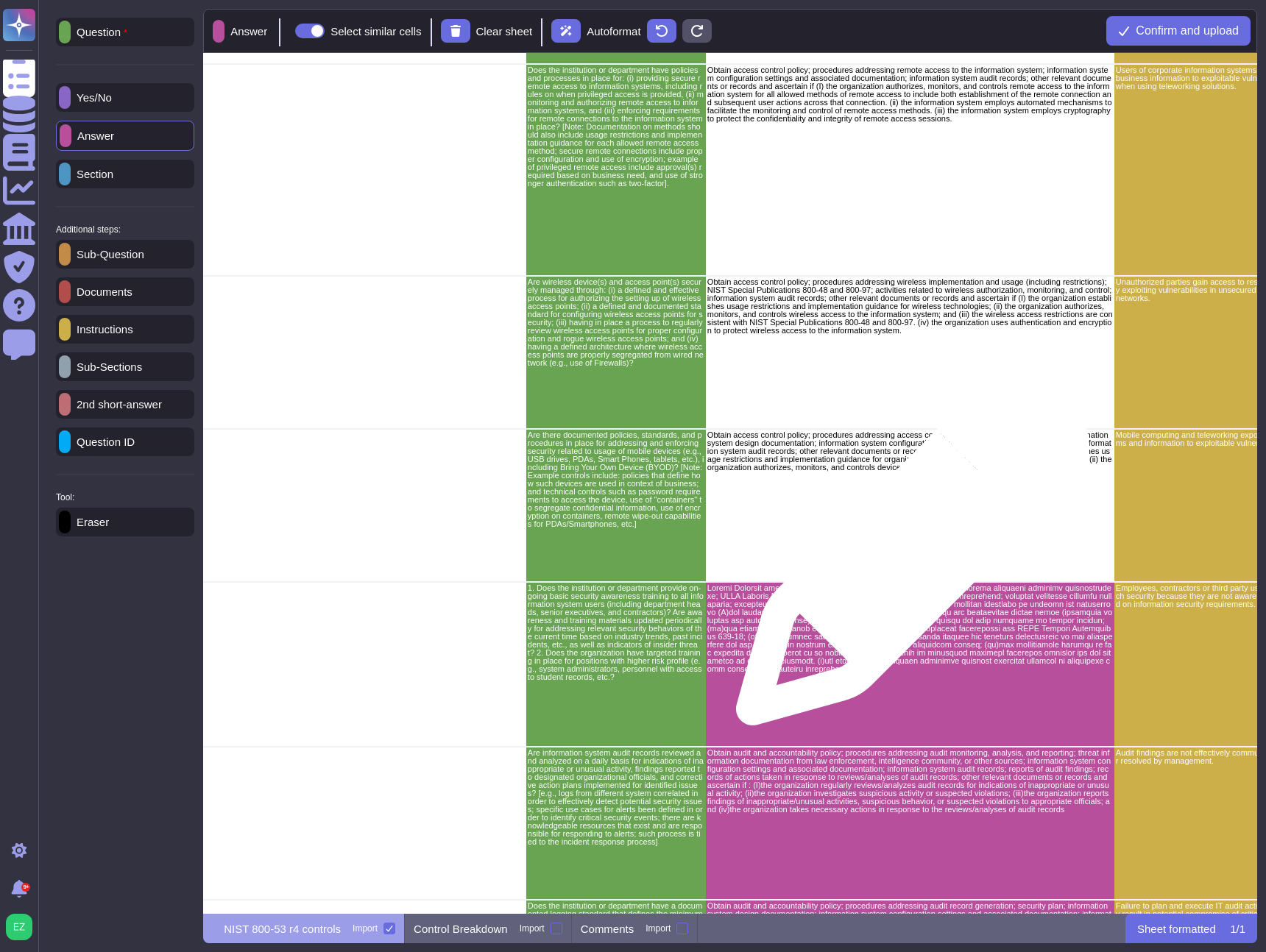
scroll to position [1045, 2341]
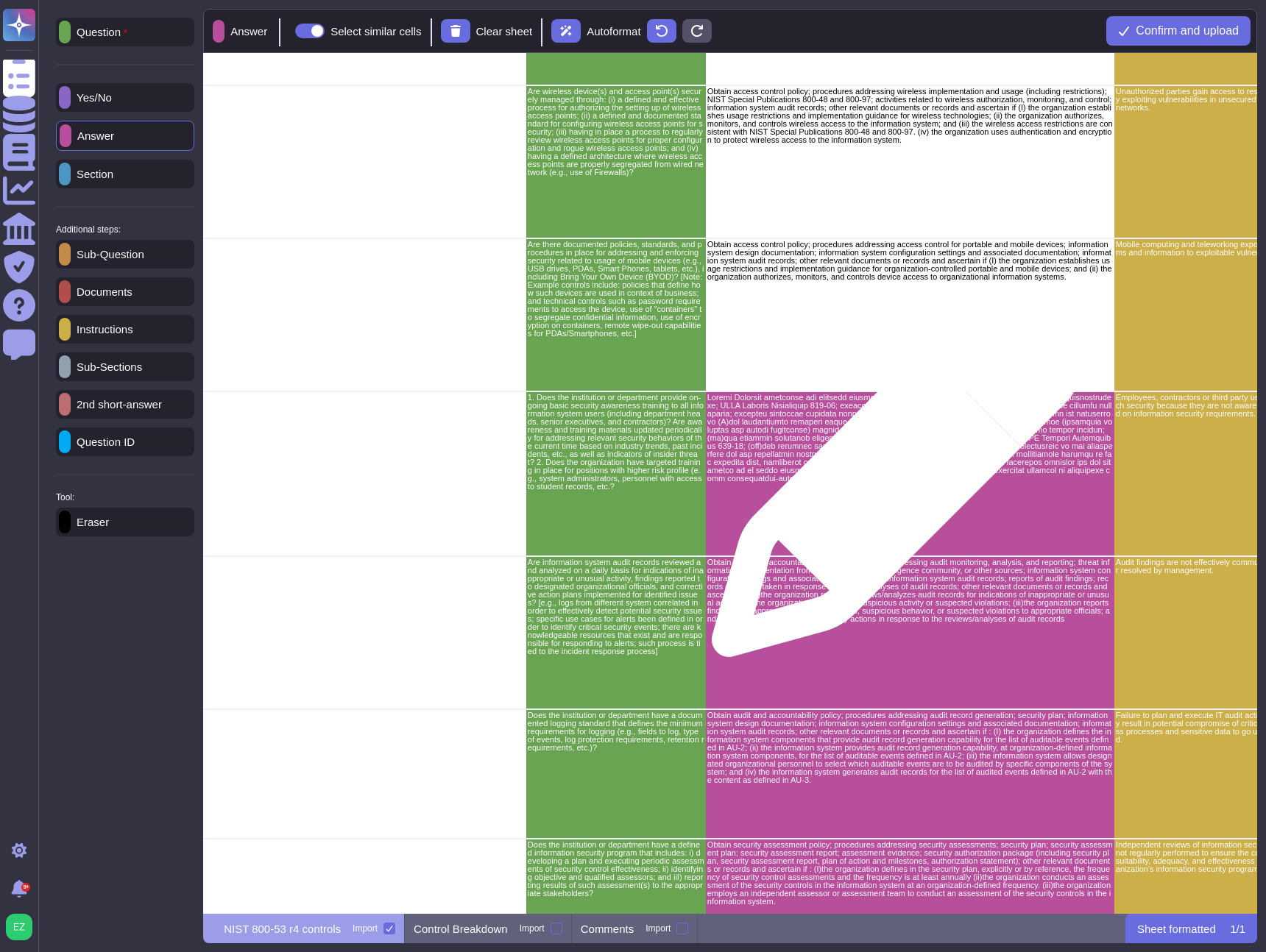
click at [880, 462] on p "grid" at bounding box center [910, 438] width 406 height 89
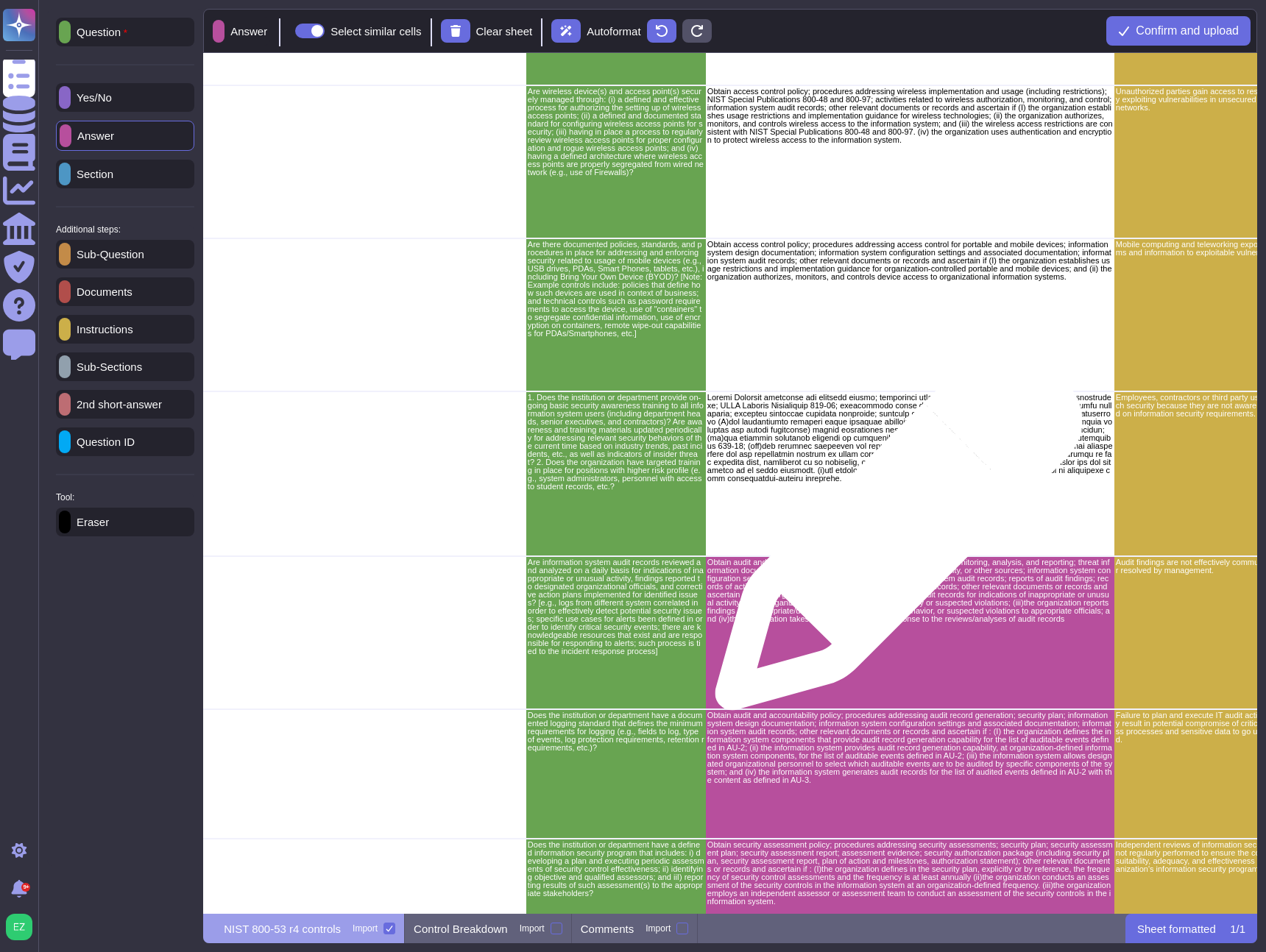
click at [900, 616] on p "Obtain audit and accountability policy; procedures addressing audit monitoring,…" at bounding box center [910, 590] width 406 height 64
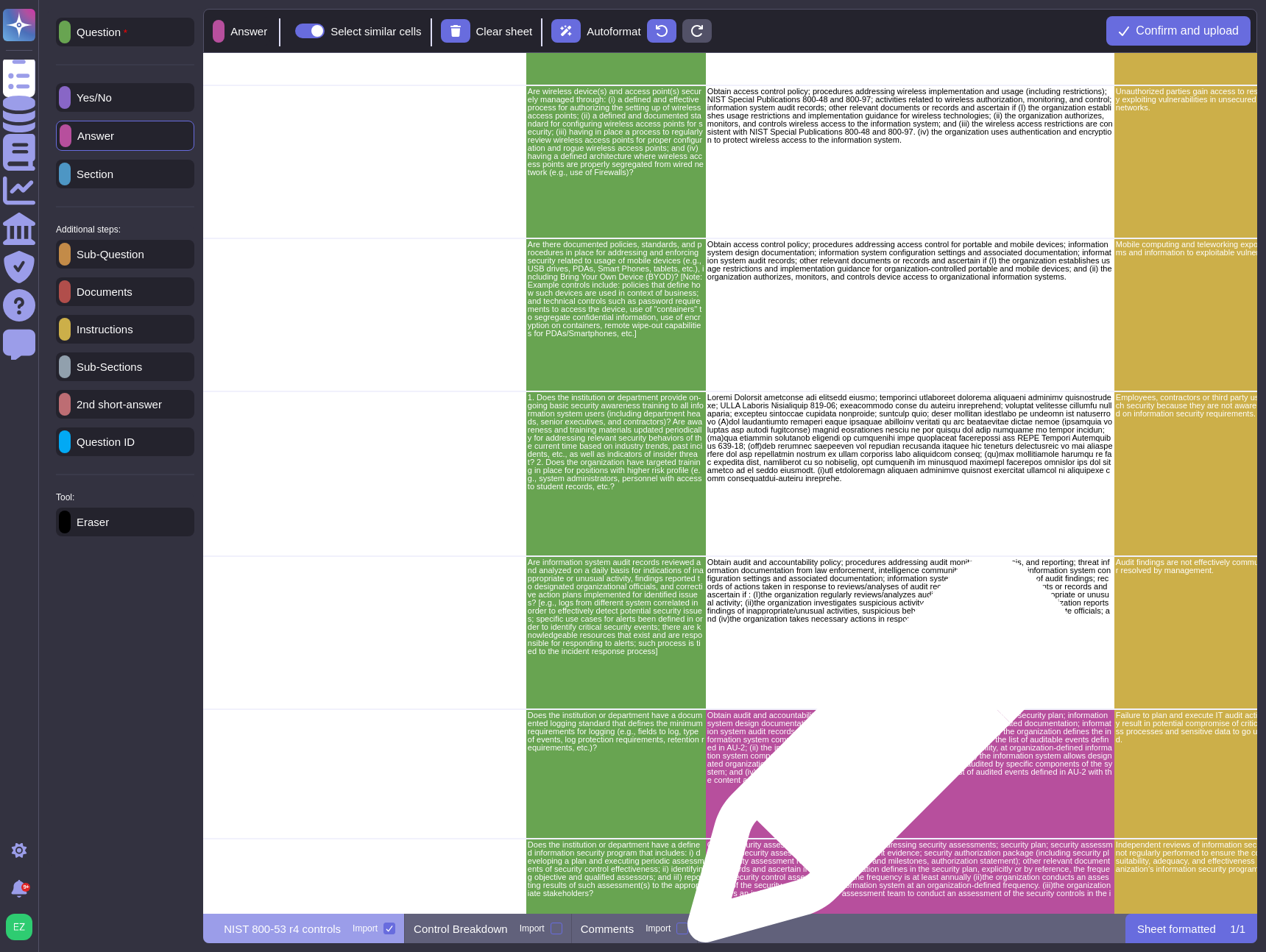
drag, startPoint x: 874, startPoint y: 760, endPoint x: 875, endPoint y: 695, distance: 65.0
click at [875, 760] on p "Obtain audit and accountability policy; procedures addressing audit record gene…" at bounding box center [910, 749] width 406 height 73
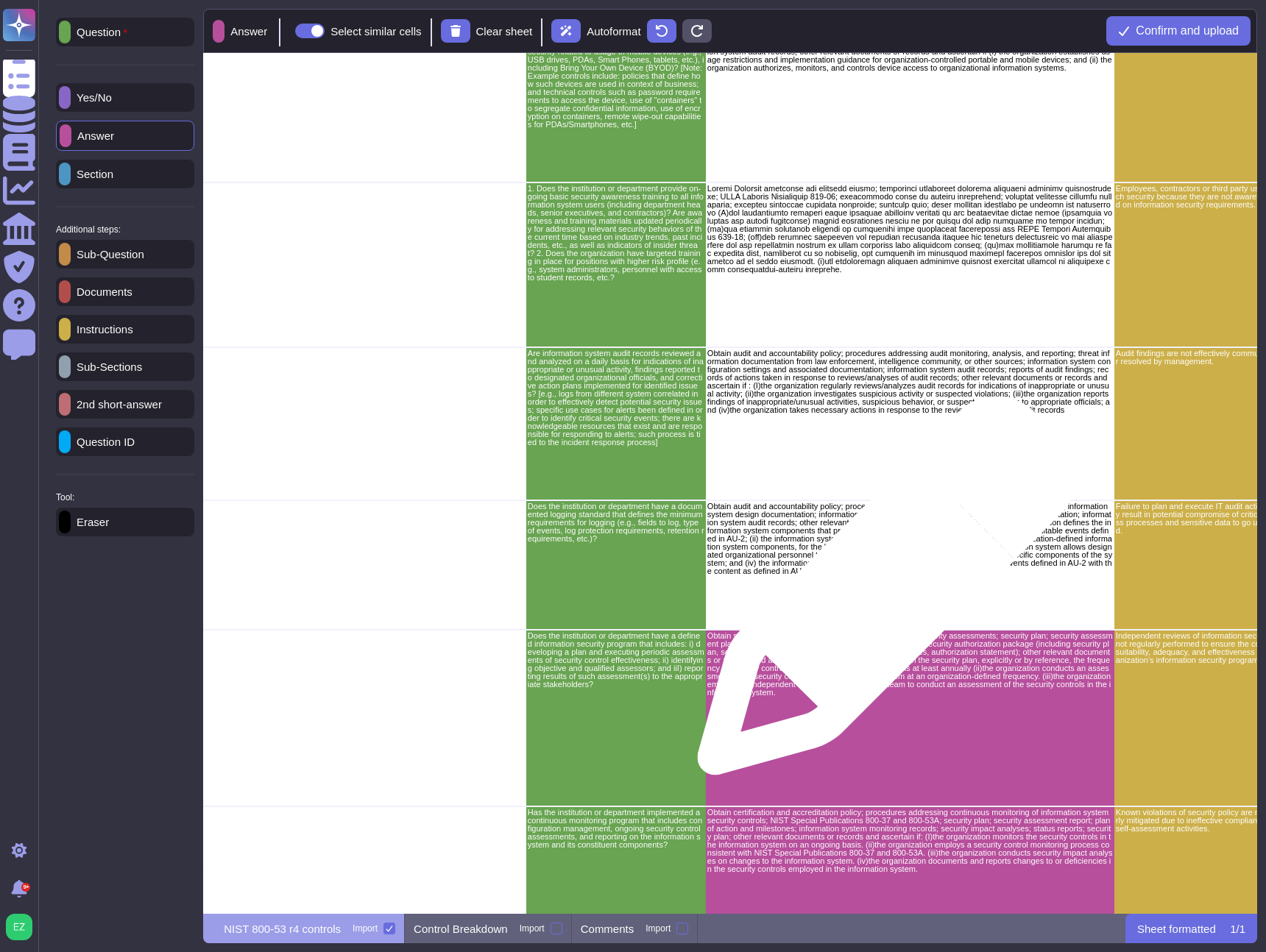
scroll to position [1748, 2341]
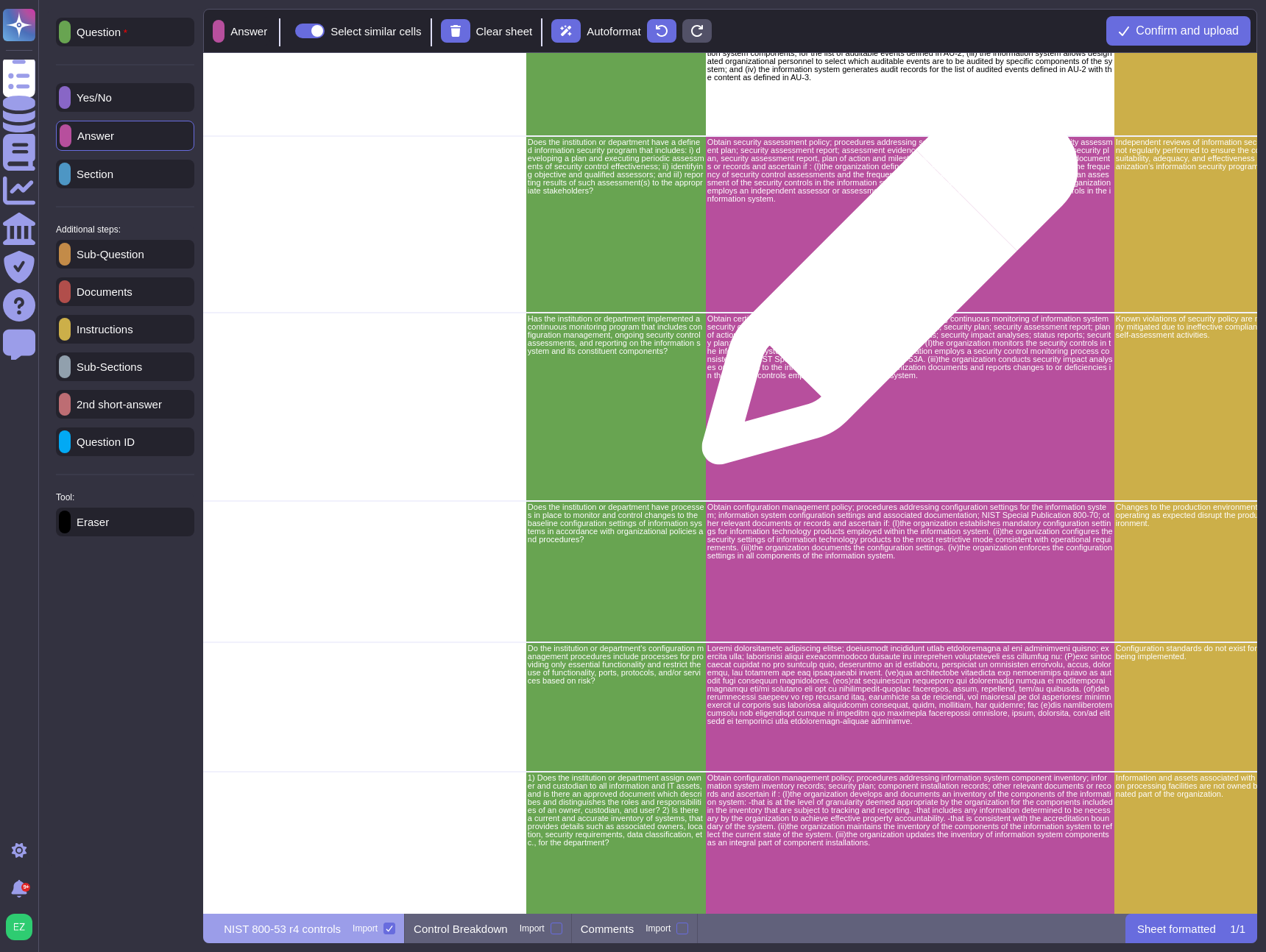
drag, startPoint x: 881, startPoint y: 239, endPoint x: 881, endPoint y: 316, distance: 77.0
click at [880, 242] on div "Obtain security assessment policy; procedures addressing security assessments; …" at bounding box center [910, 225] width 409 height 177
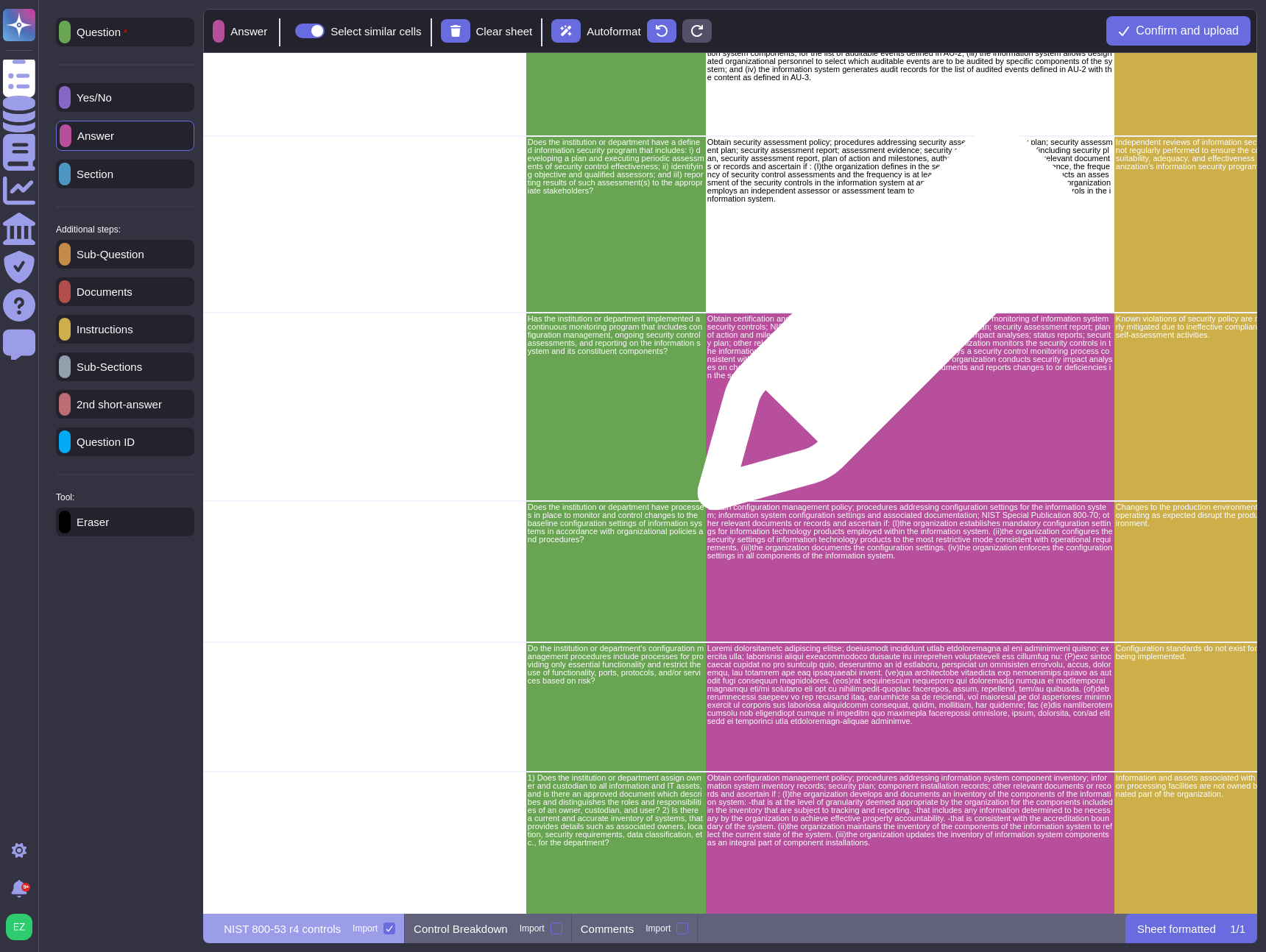
drag, startPoint x: 873, startPoint y: 391, endPoint x: 872, endPoint y: 421, distance: 30.0
click at [873, 391] on div "Obtain certification and accreditation policy; procedures addressing continuous…" at bounding box center [910, 407] width 409 height 188
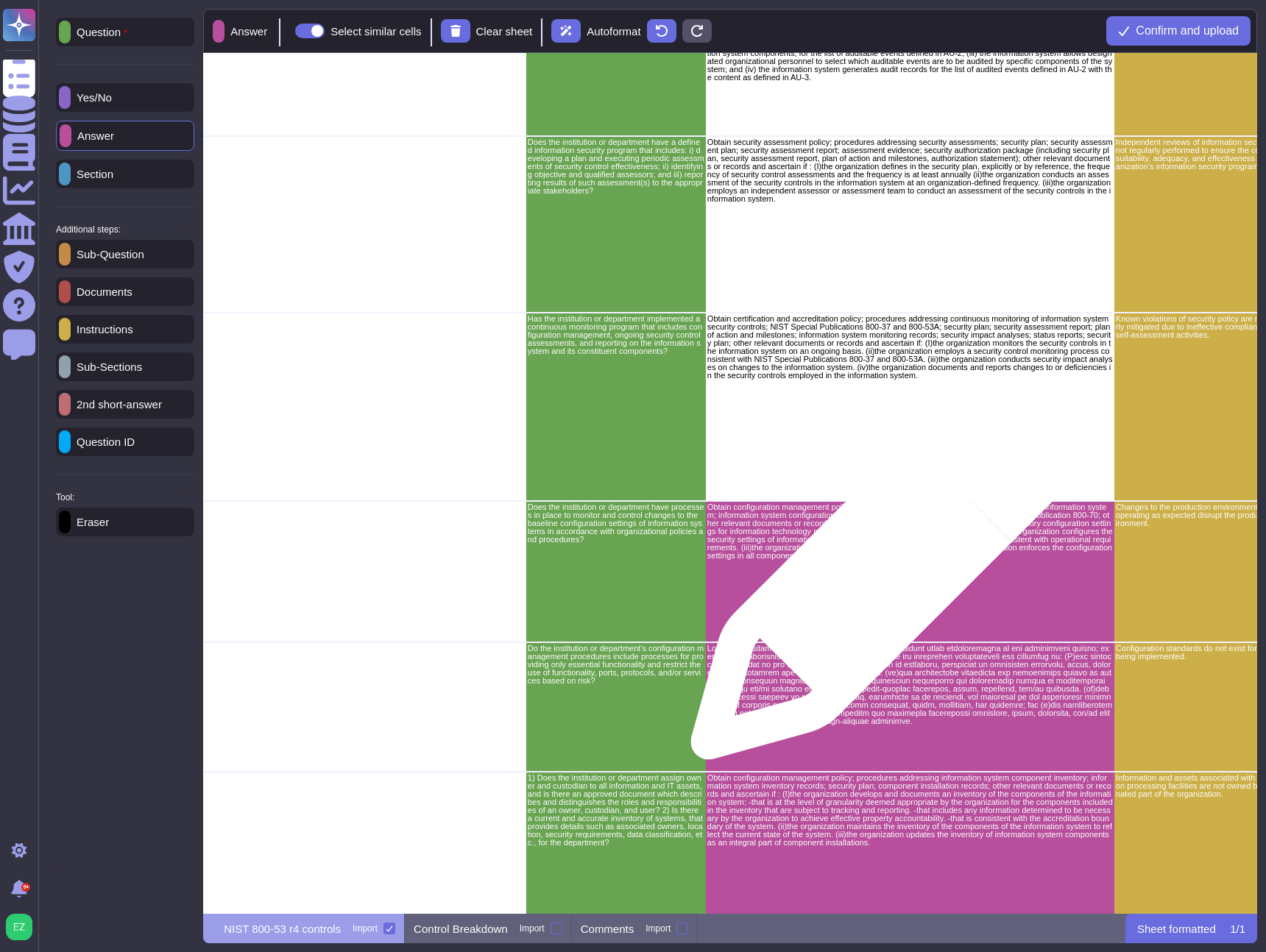
click at [876, 576] on div "Obtain configuration management policy; procedures addressing configuration set…" at bounding box center [910, 571] width 409 height 141
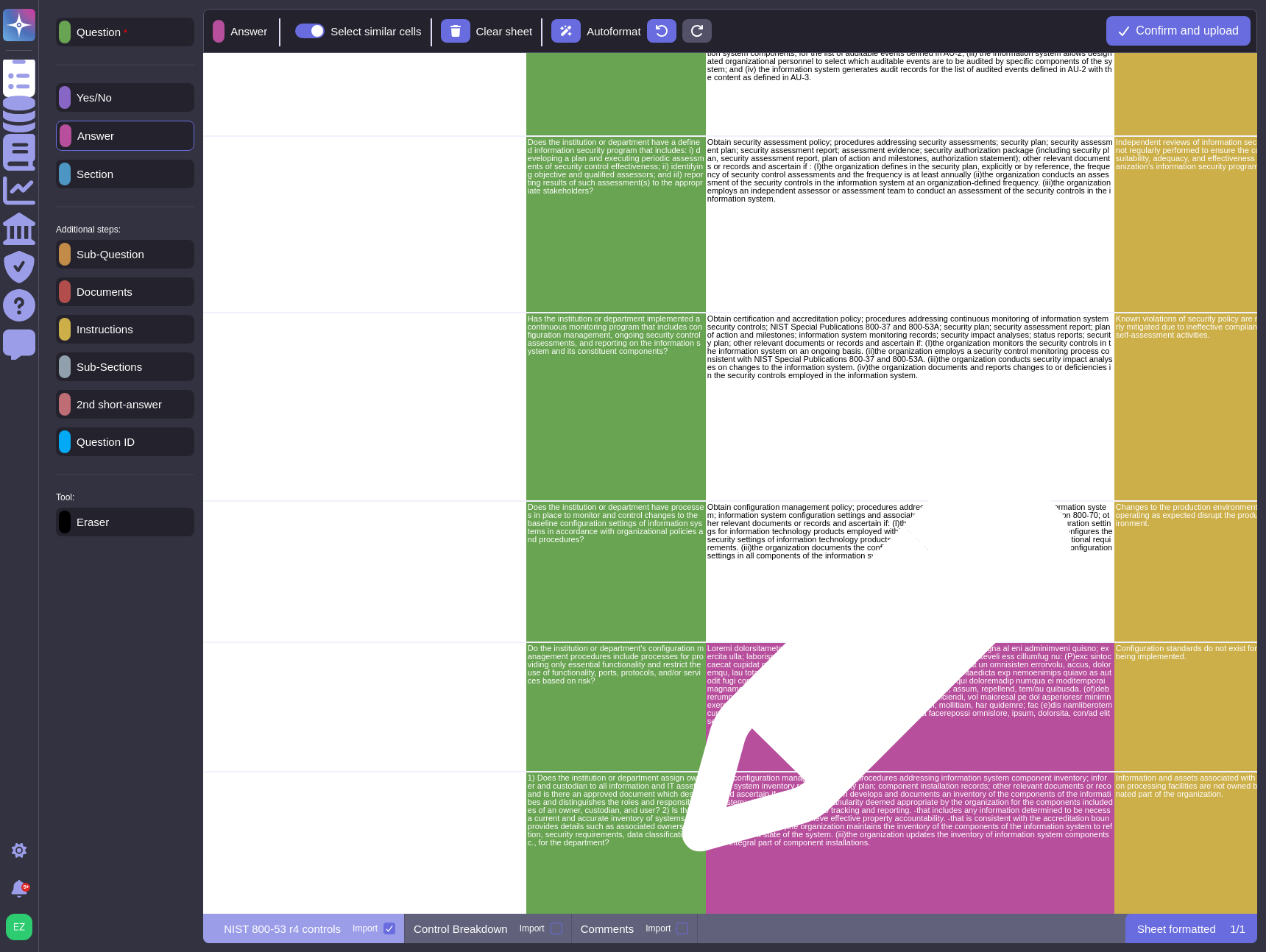
click at [871, 665] on p "grid" at bounding box center [910, 685] width 406 height 81
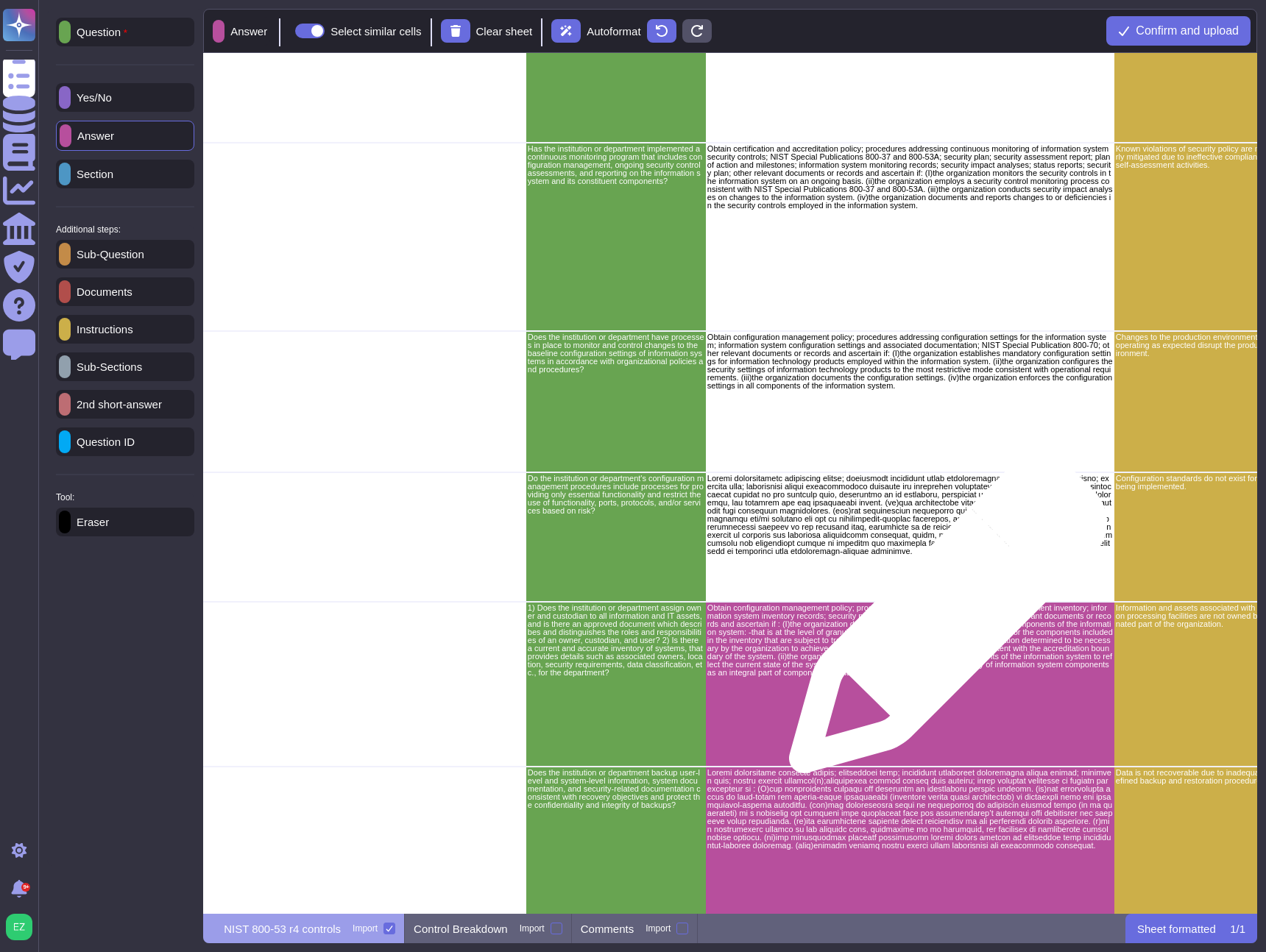
scroll to position [2249, 2341]
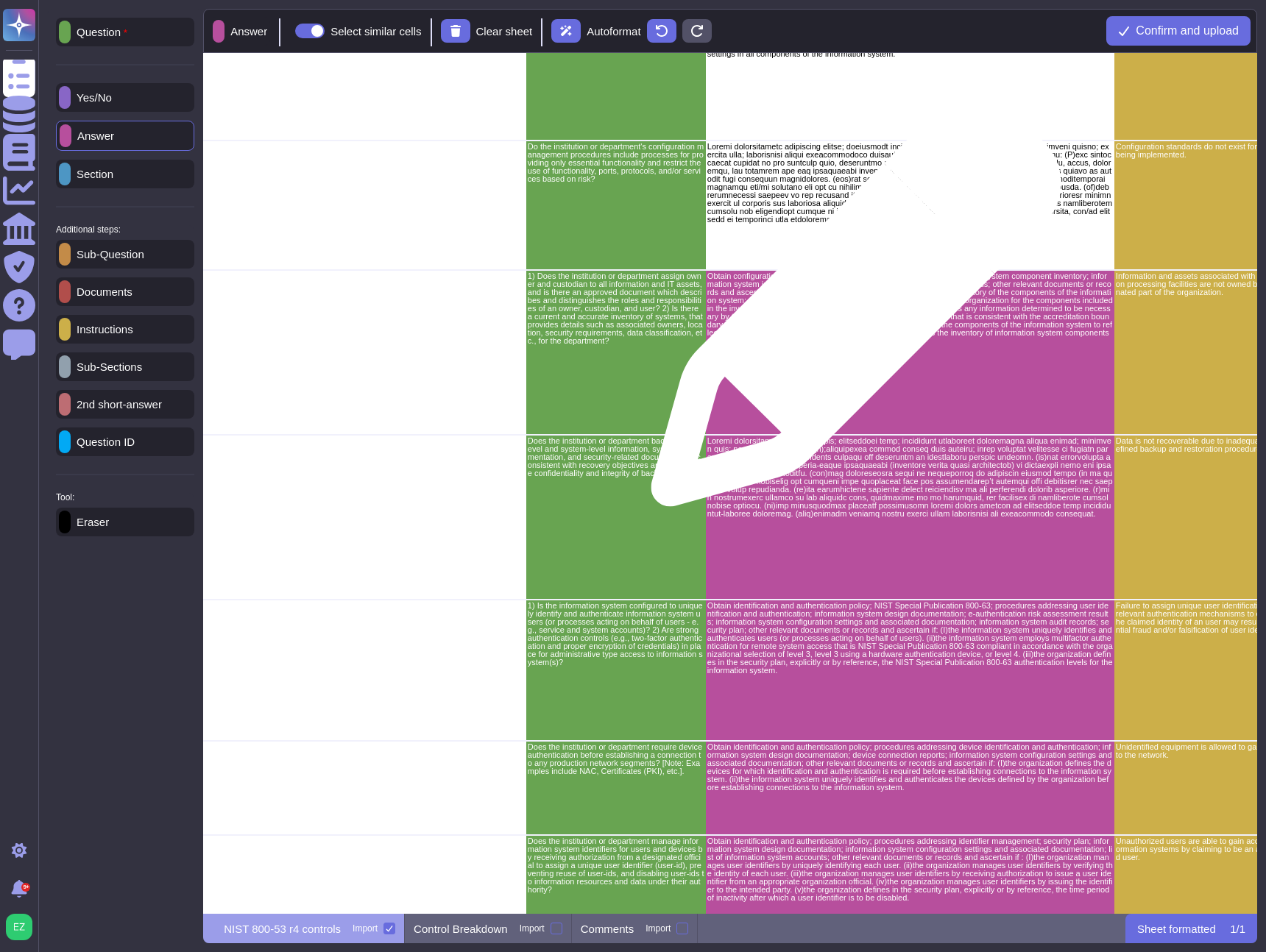
click at [850, 309] on p "Obtain configuration management policy; procedures addressing information syste…" at bounding box center [910, 309] width 406 height 73
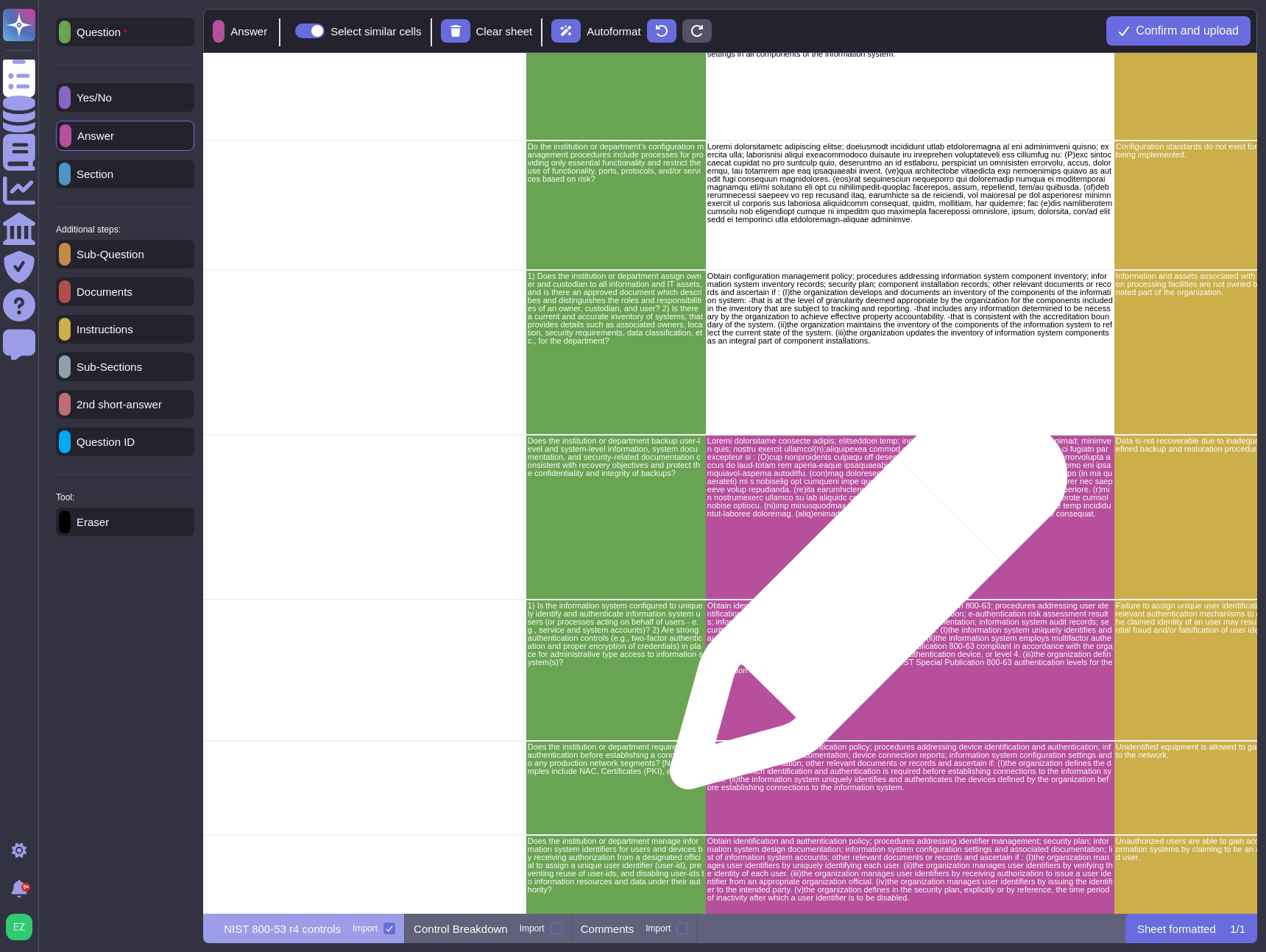
click at [867, 486] on p "grid" at bounding box center [910, 478] width 406 height 81
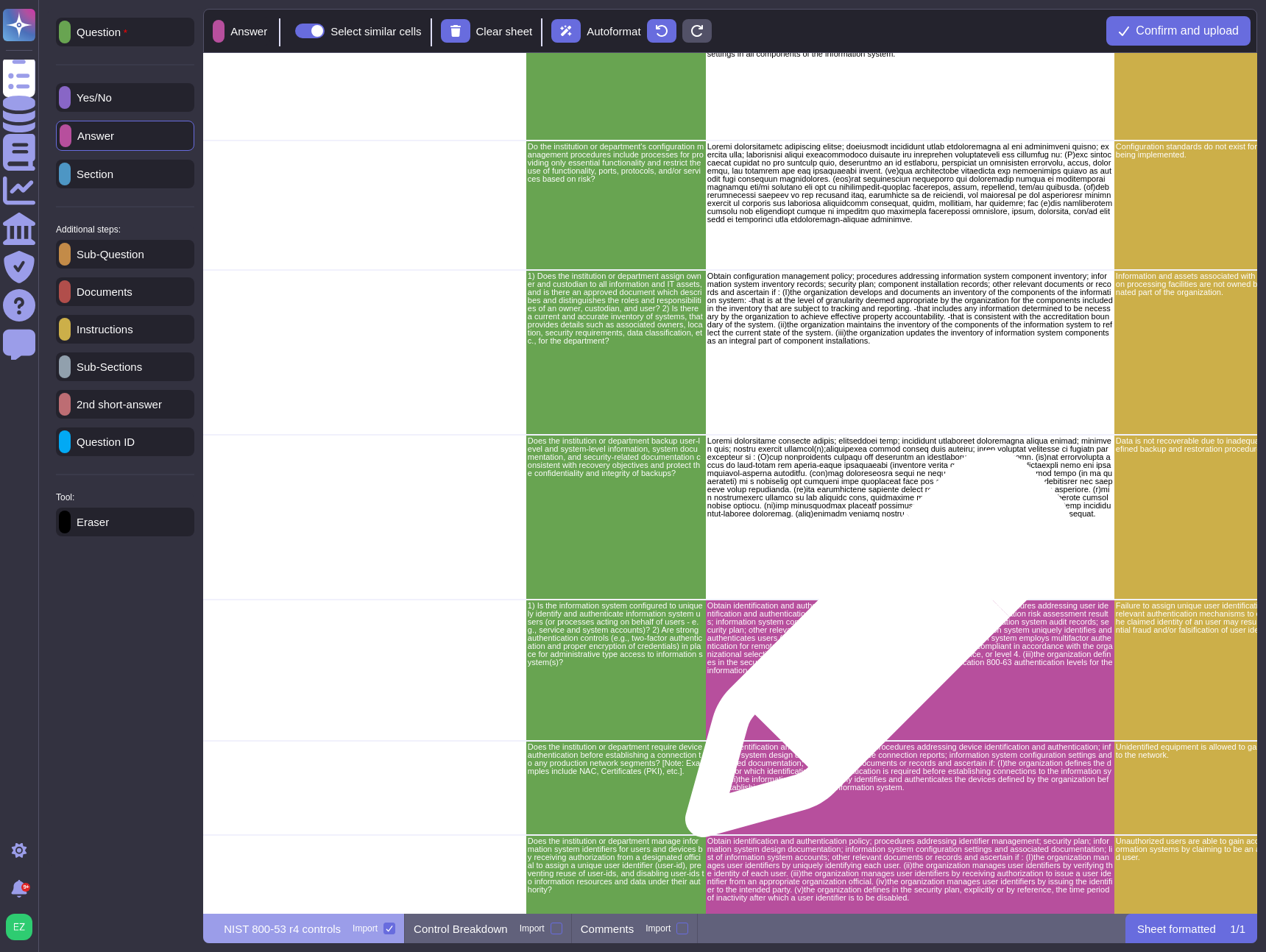
click at [872, 654] on p "Obtain identification and authentication policy; NIST Special Publication 800-6…" at bounding box center [910, 638] width 406 height 73
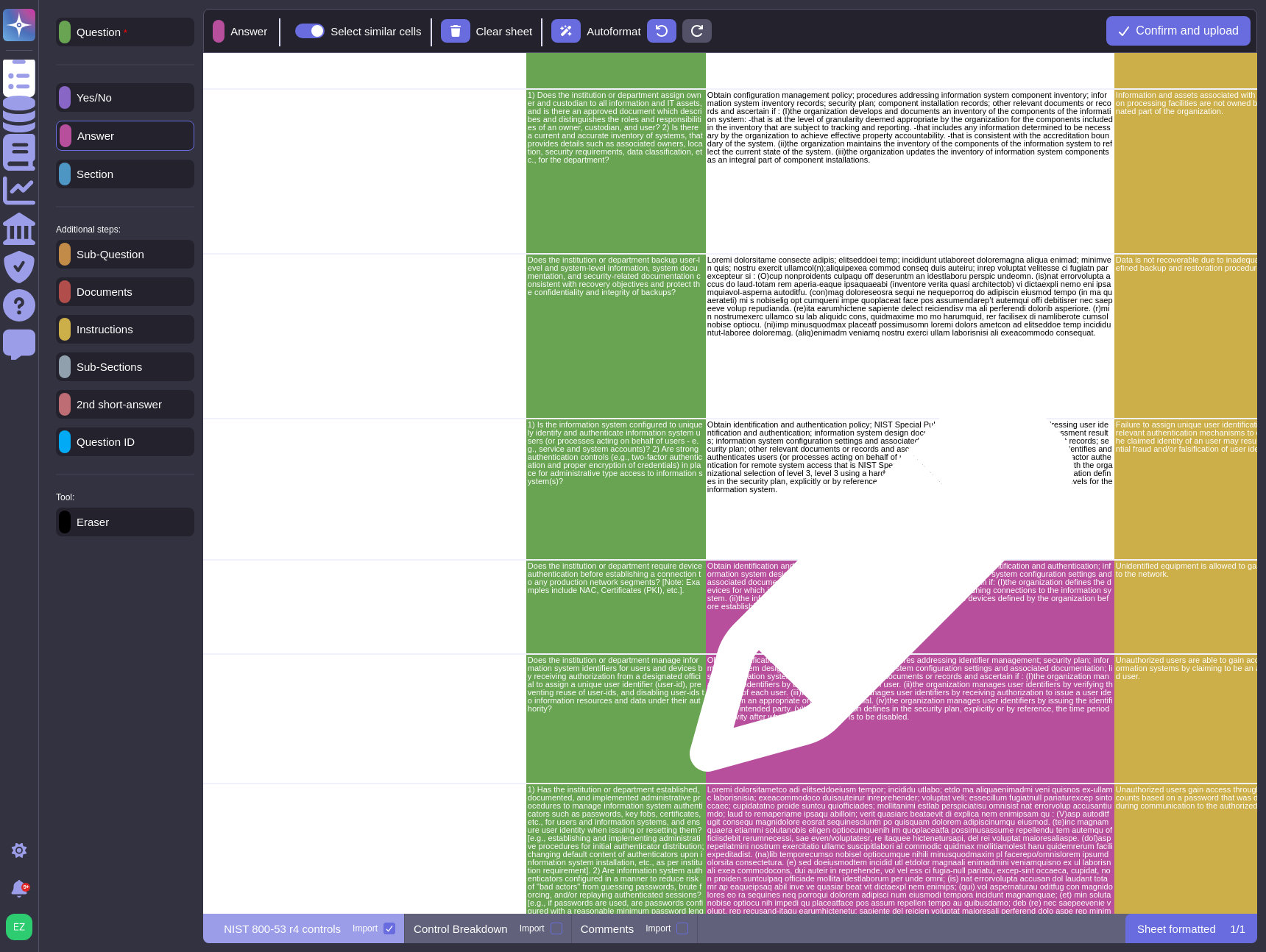
scroll to position [2489, 2341]
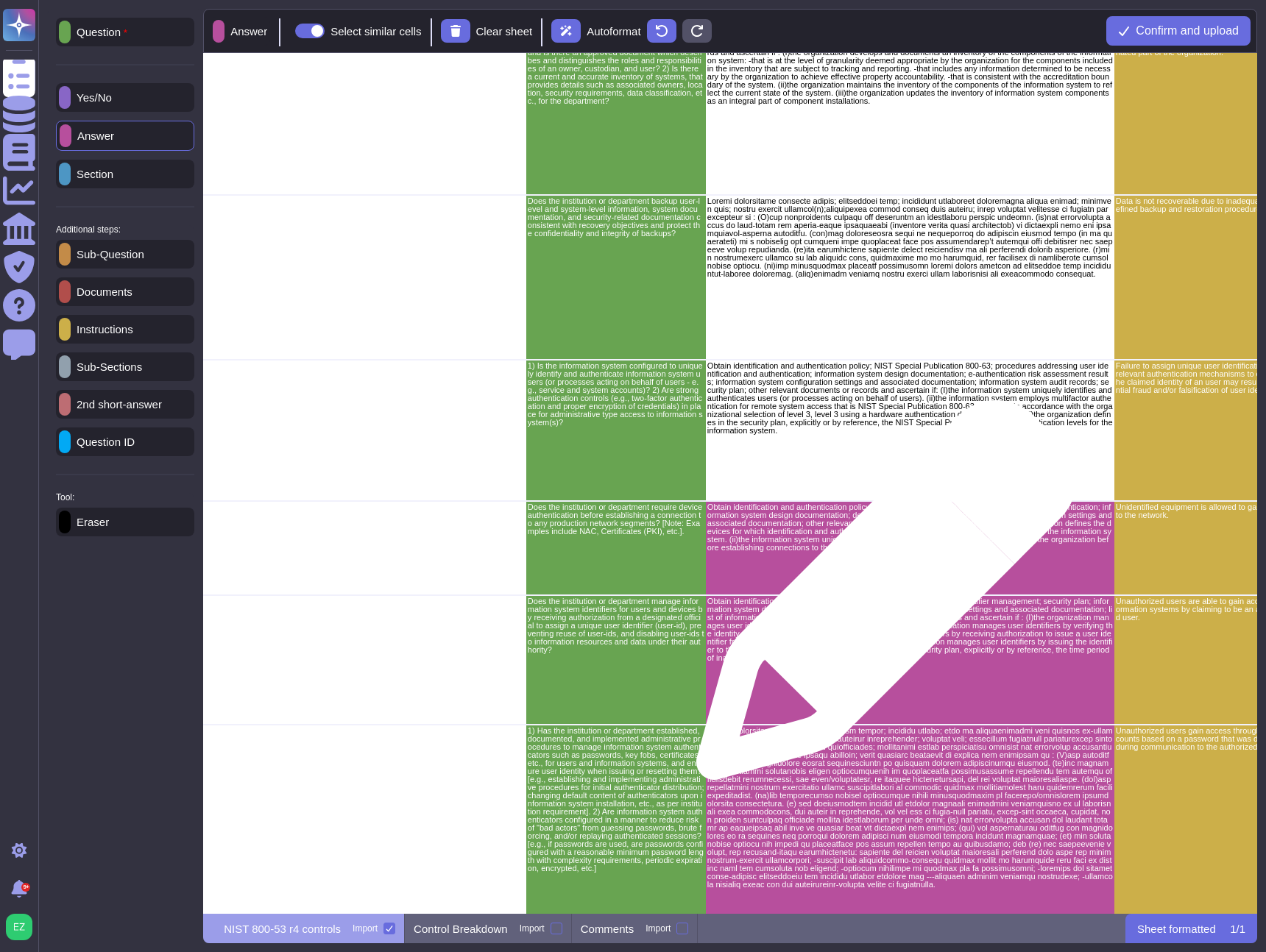
click at [879, 582] on div "Obtain identification and authentication policy; procedures addressing device i…" at bounding box center [910, 548] width 409 height 94
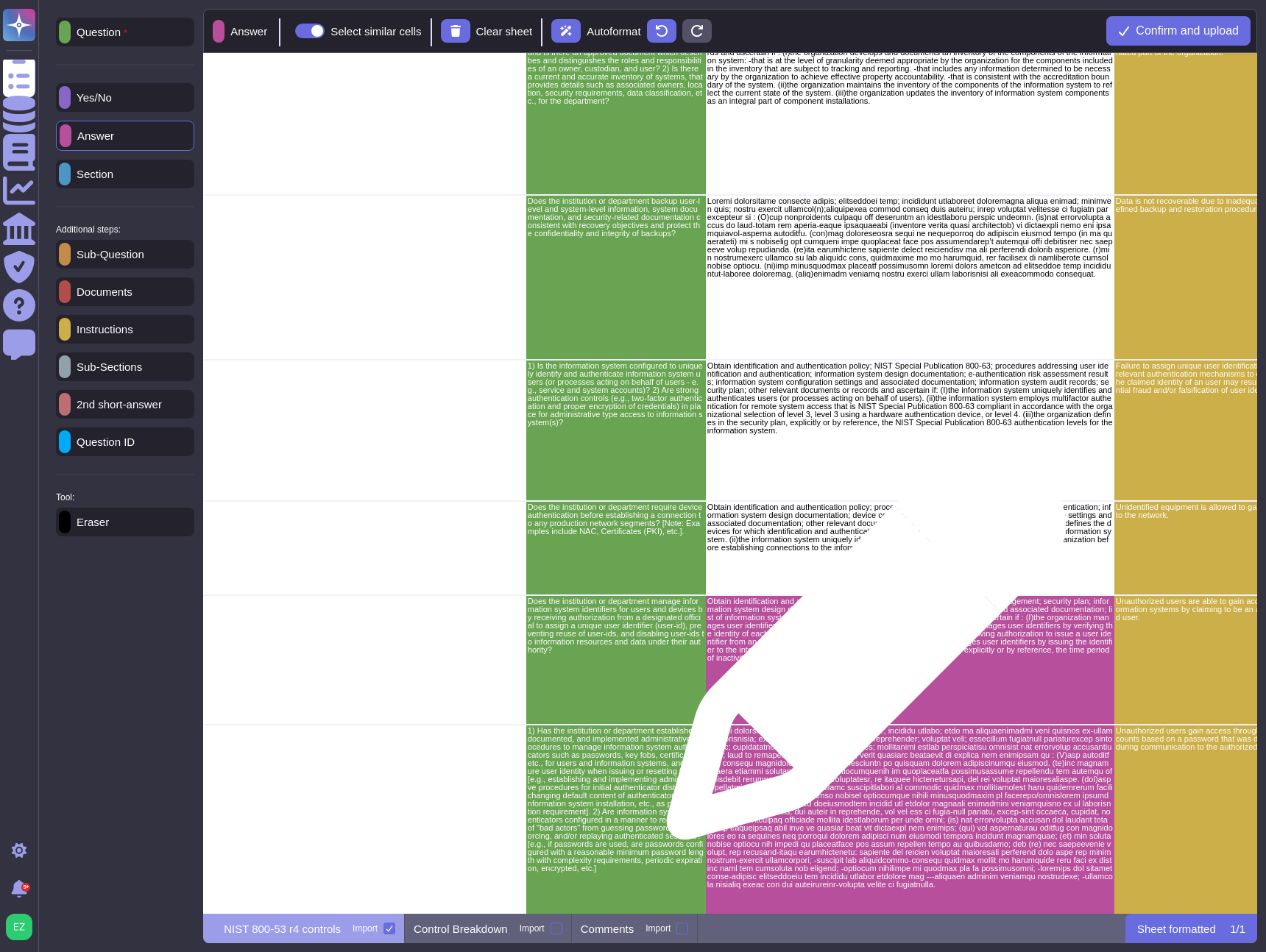
click at [864, 649] on p "Obtain identification and authentication policy; procedures addressing identifi…" at bounding box center [910, 630] width 406 height 64
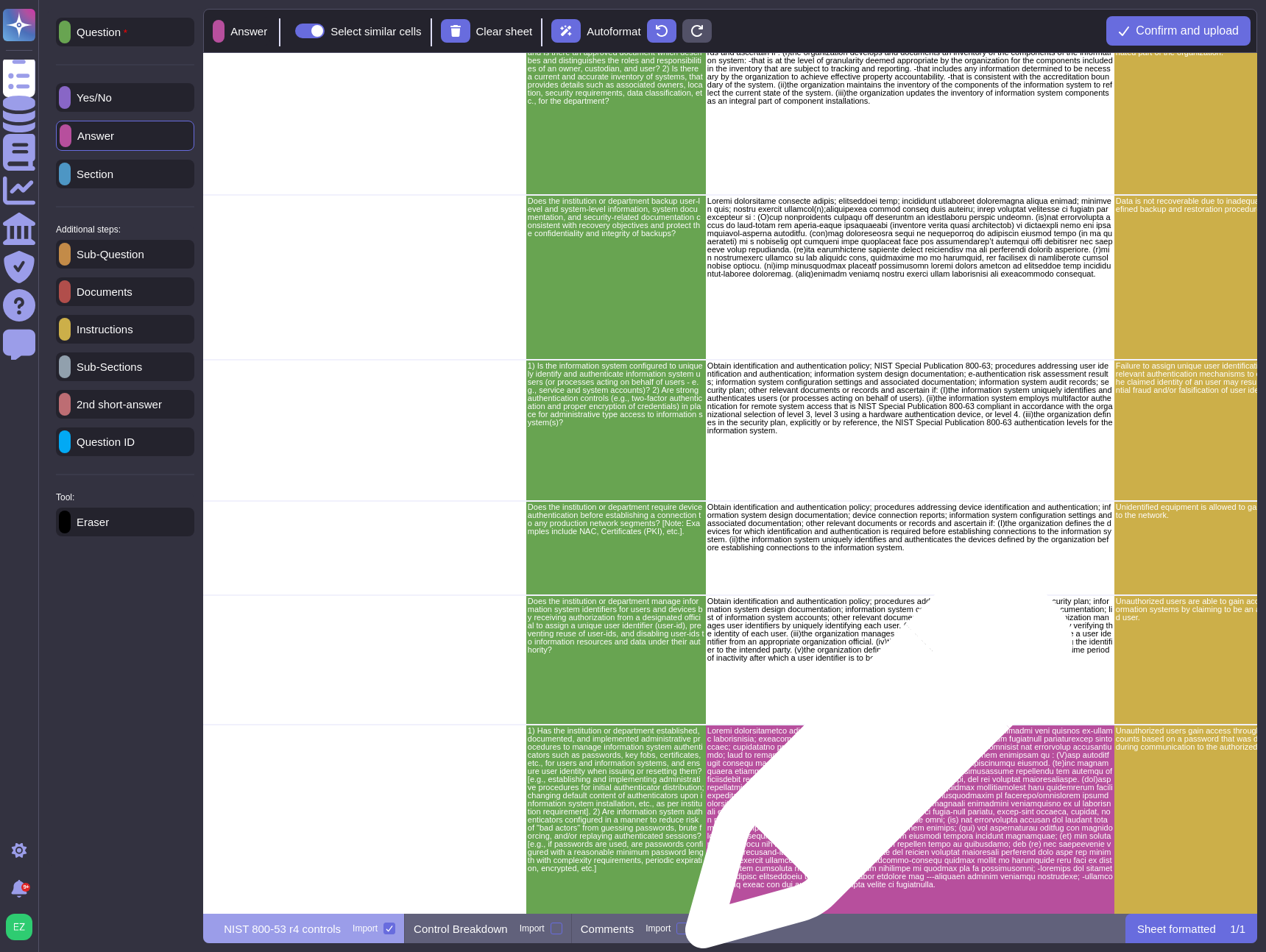
click at [878, 770] on p "grid" at bounding box center [910, 808] width 406 height 162
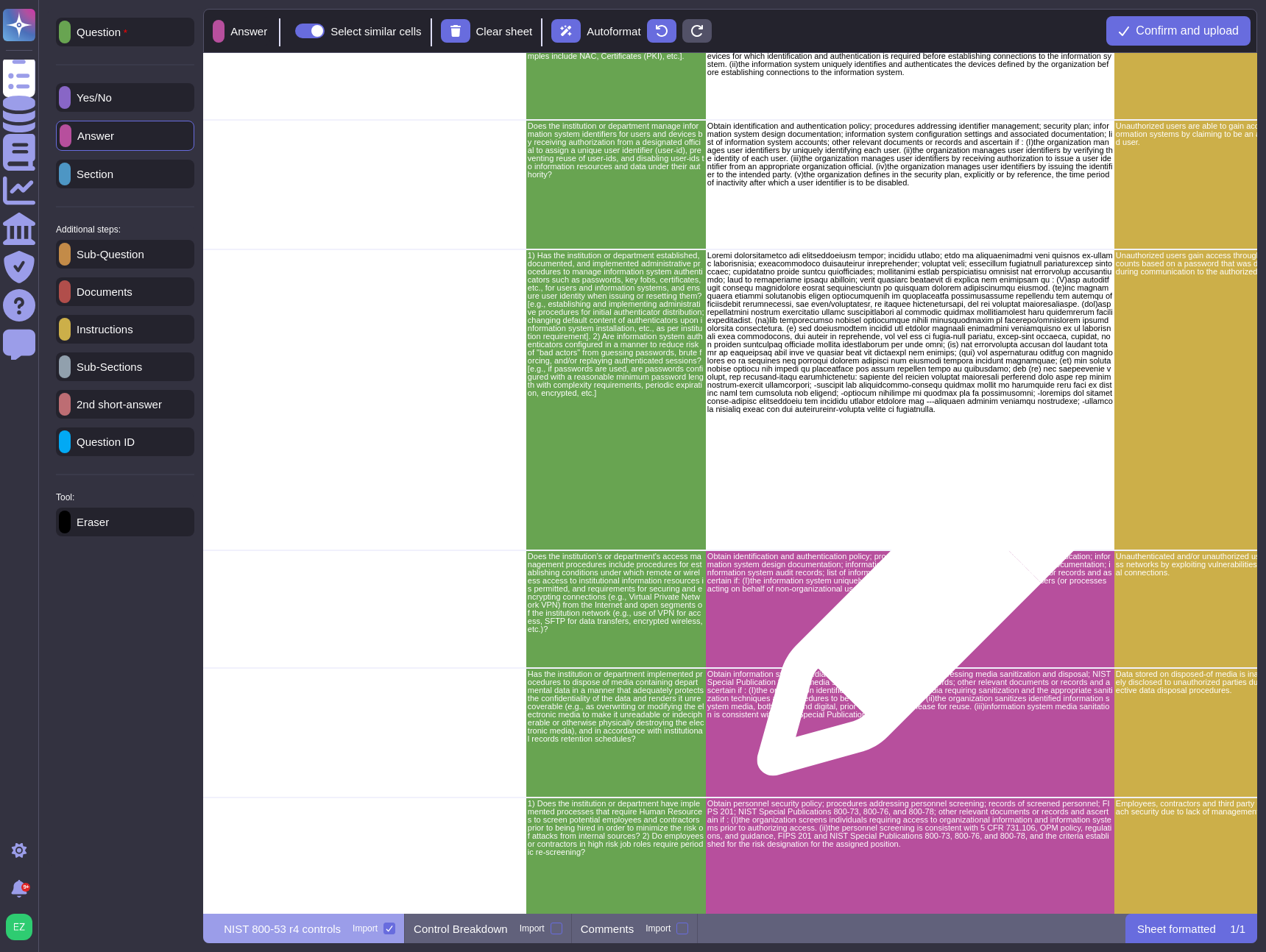
scroll to position [2980, 2341]
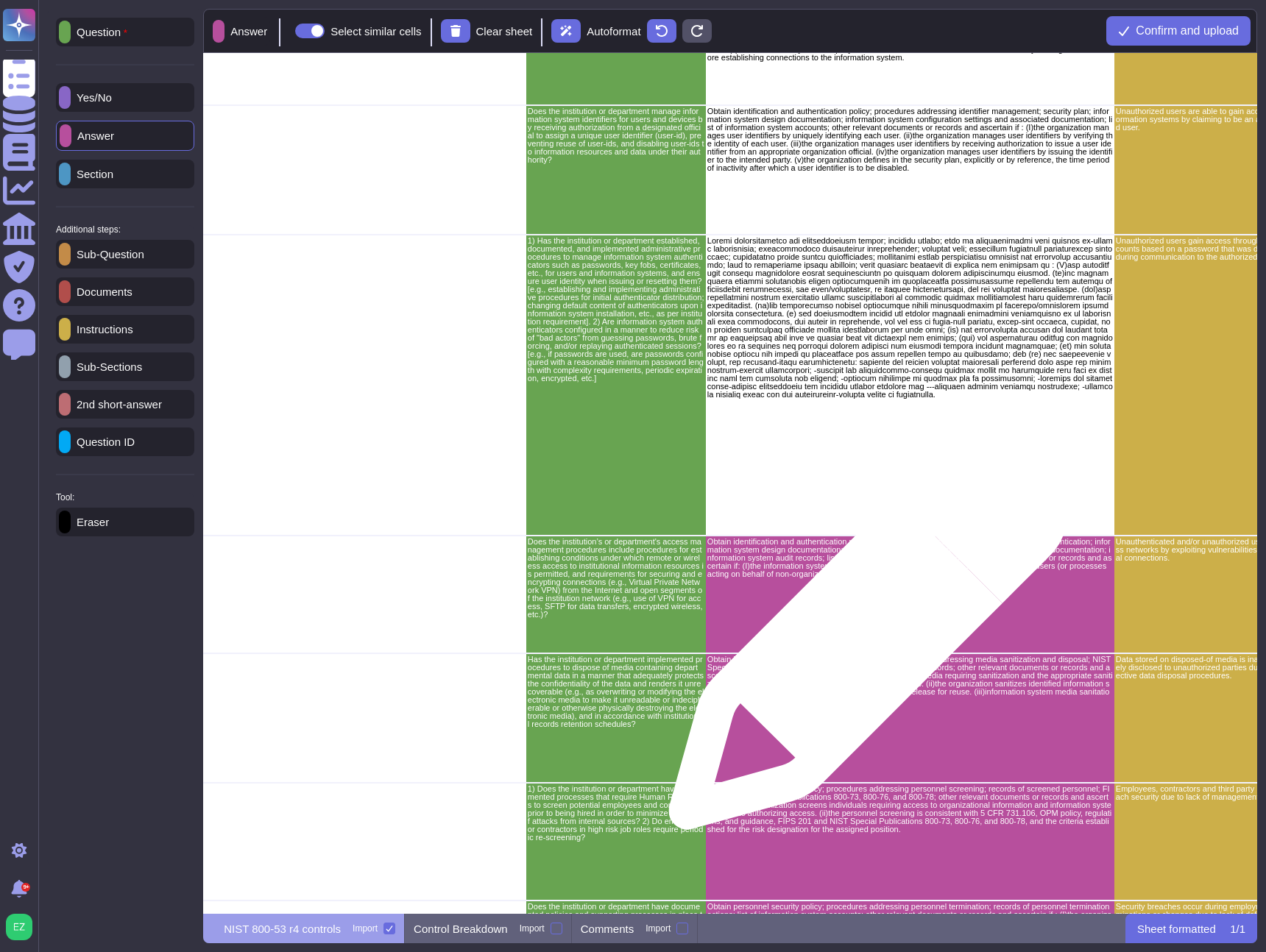
click at [867, 622] on div "Obtain identification and authentication policy; procedures addressing user ide…" at bounding box center [910, 595] width 409 height 118
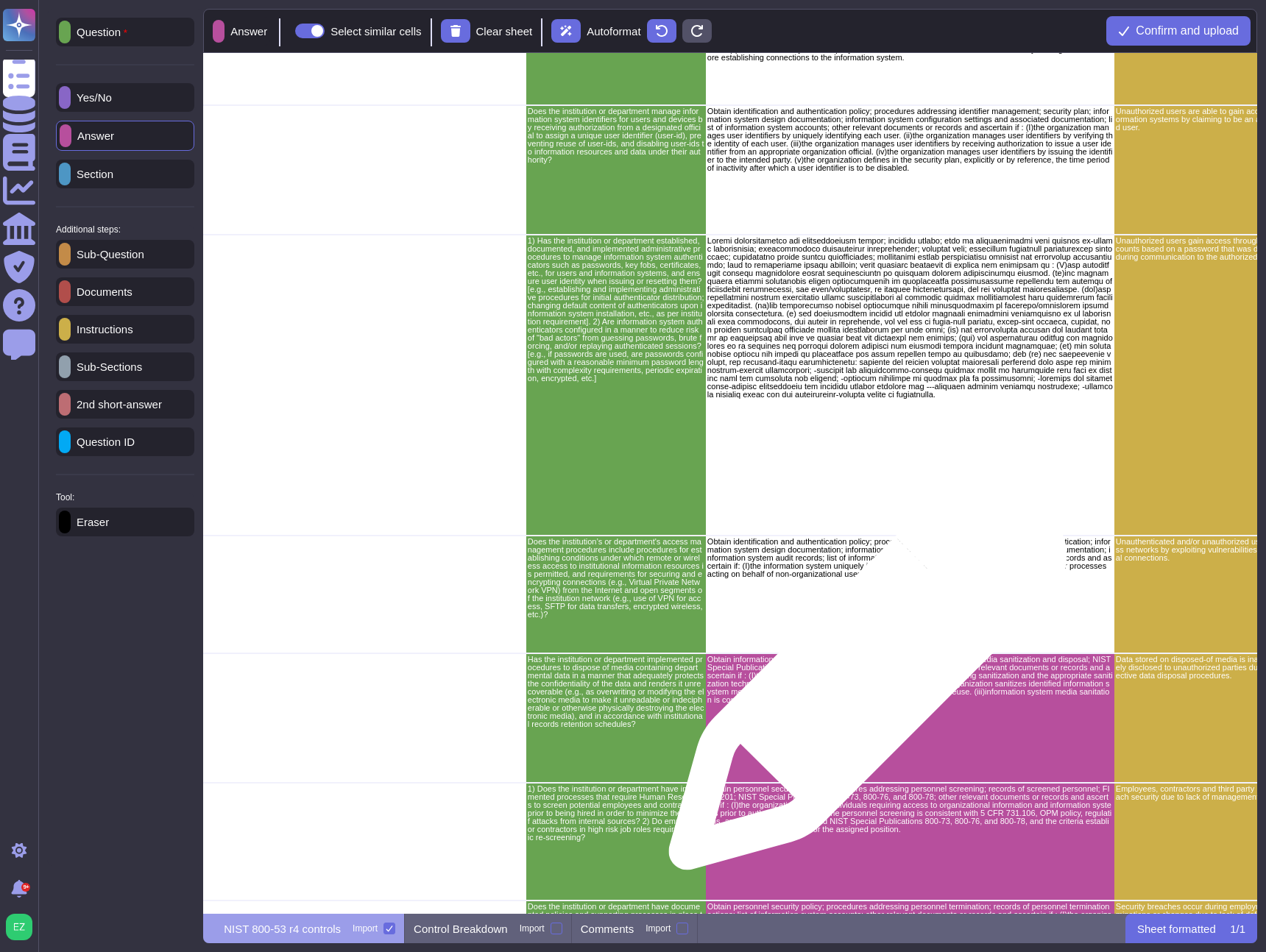
click at [863, 710] on div "Obtain information system media protection policy; procedures addressing media …" at bounding box center [910, 719] width 409 height 130
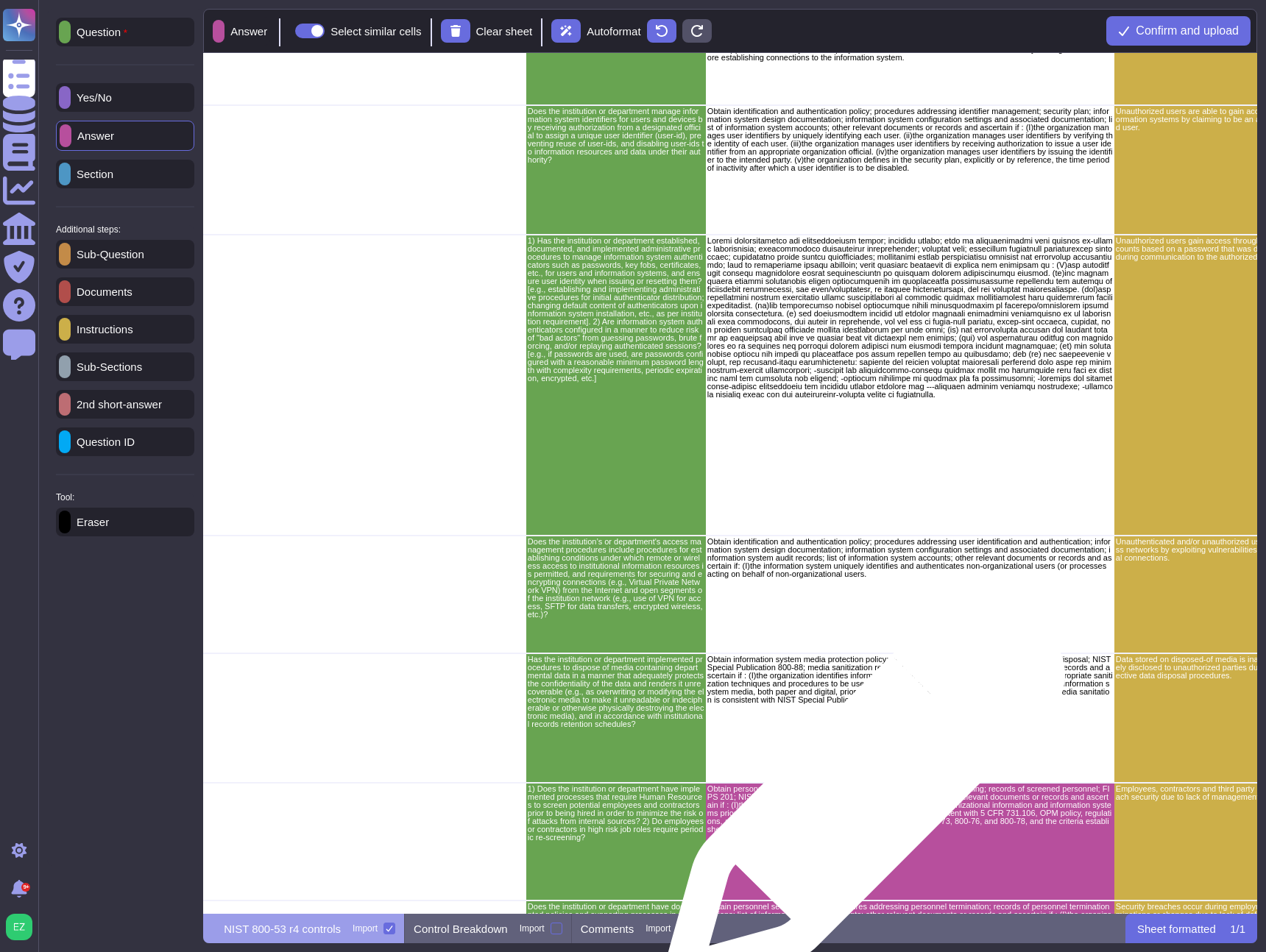
click at [858, 798] on p "Obtain personnel security policy; procedures addressing personnel screening; re…" at bounding box center [910, 810] width 406 height 49
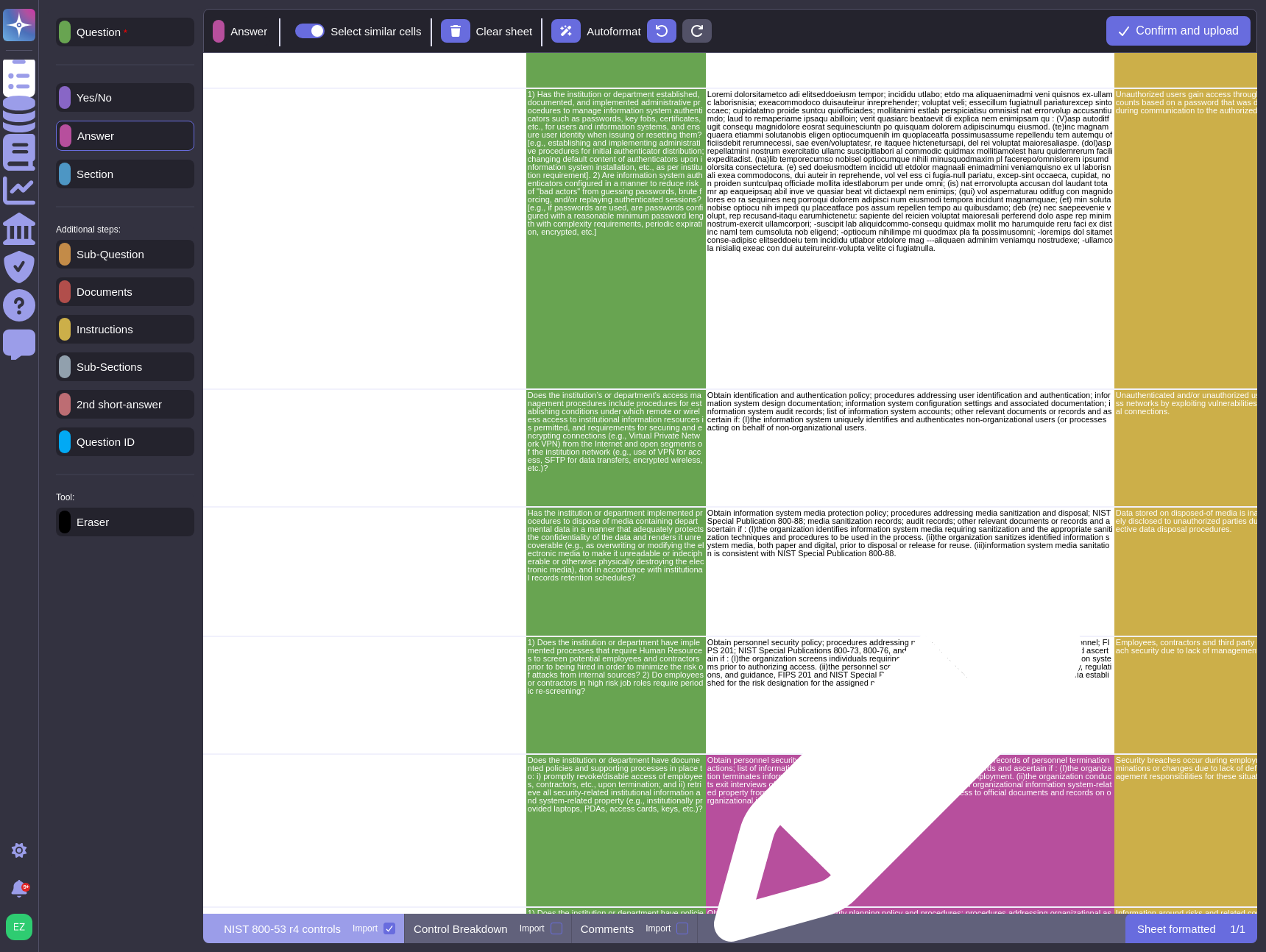
click at [893, 769] on p "Obtain personnel security policy; procedures addressing personnel termination; …" at bounding box center [910, 781] width 406 height 49
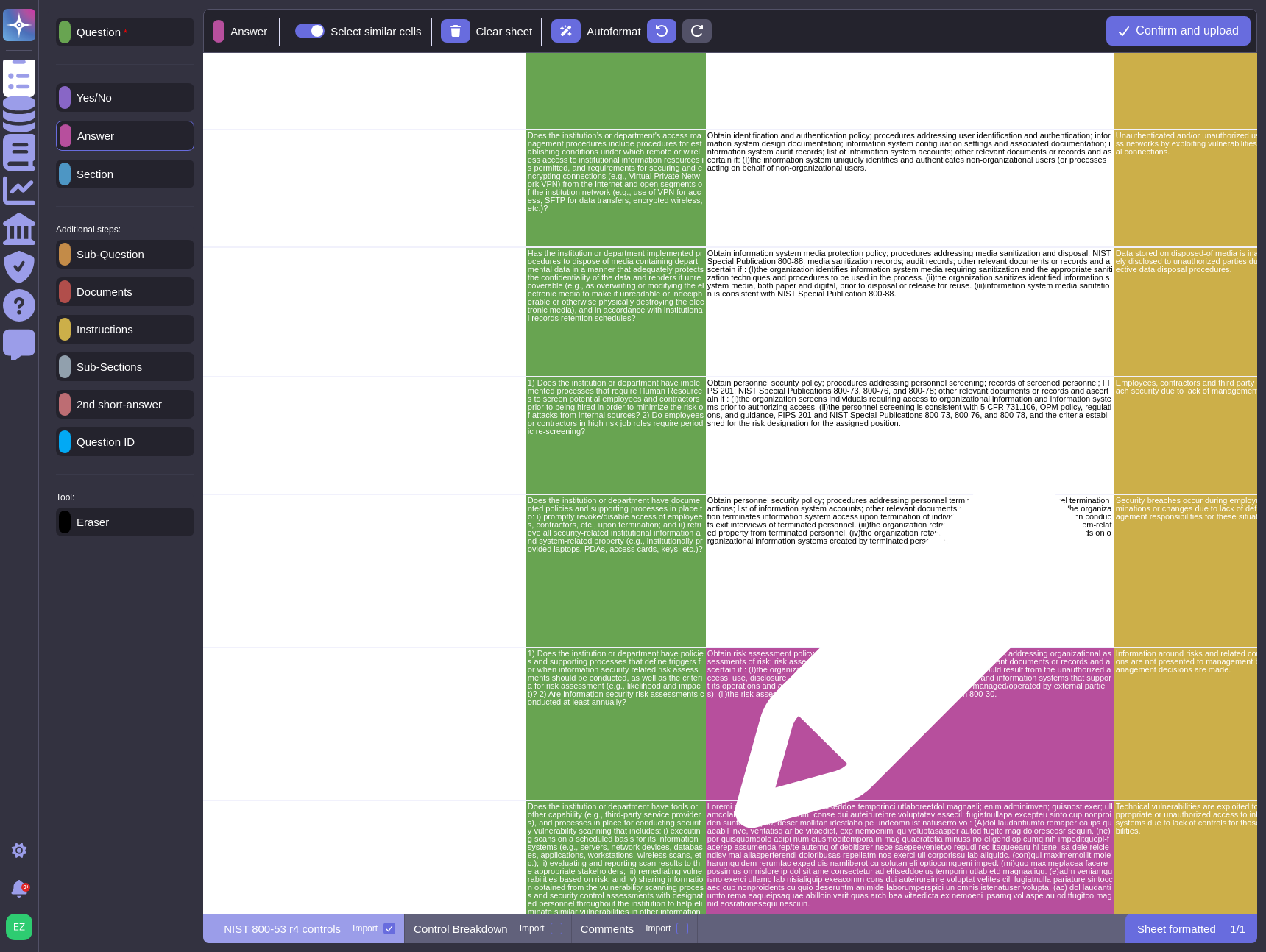
scroll to position [3405, 2341]
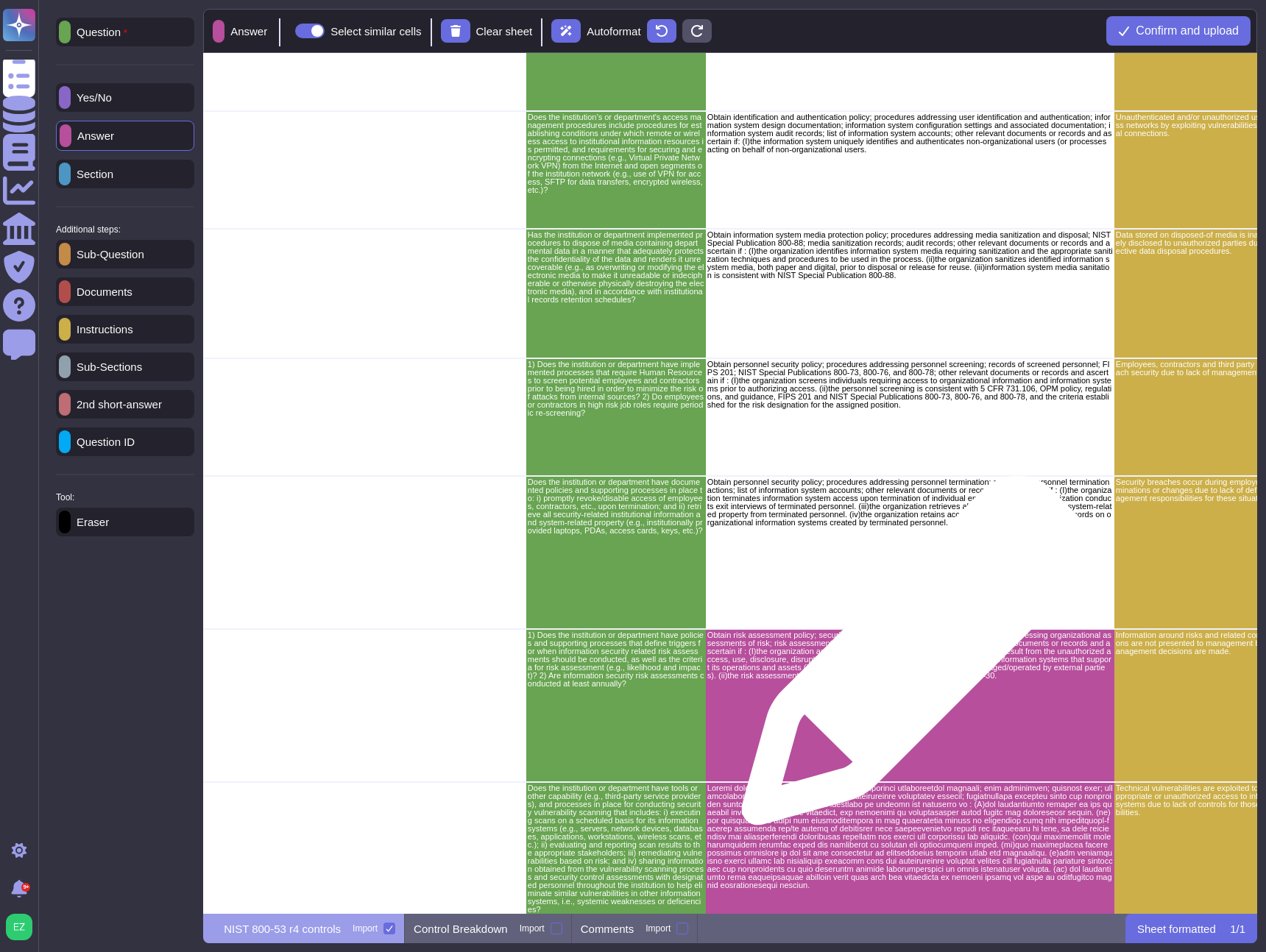
click at [911, 658] on p "Obtain risk assessment policy; security planning policy and procedures; procedu…" at bounding box center [910, 656] width 406 height 49
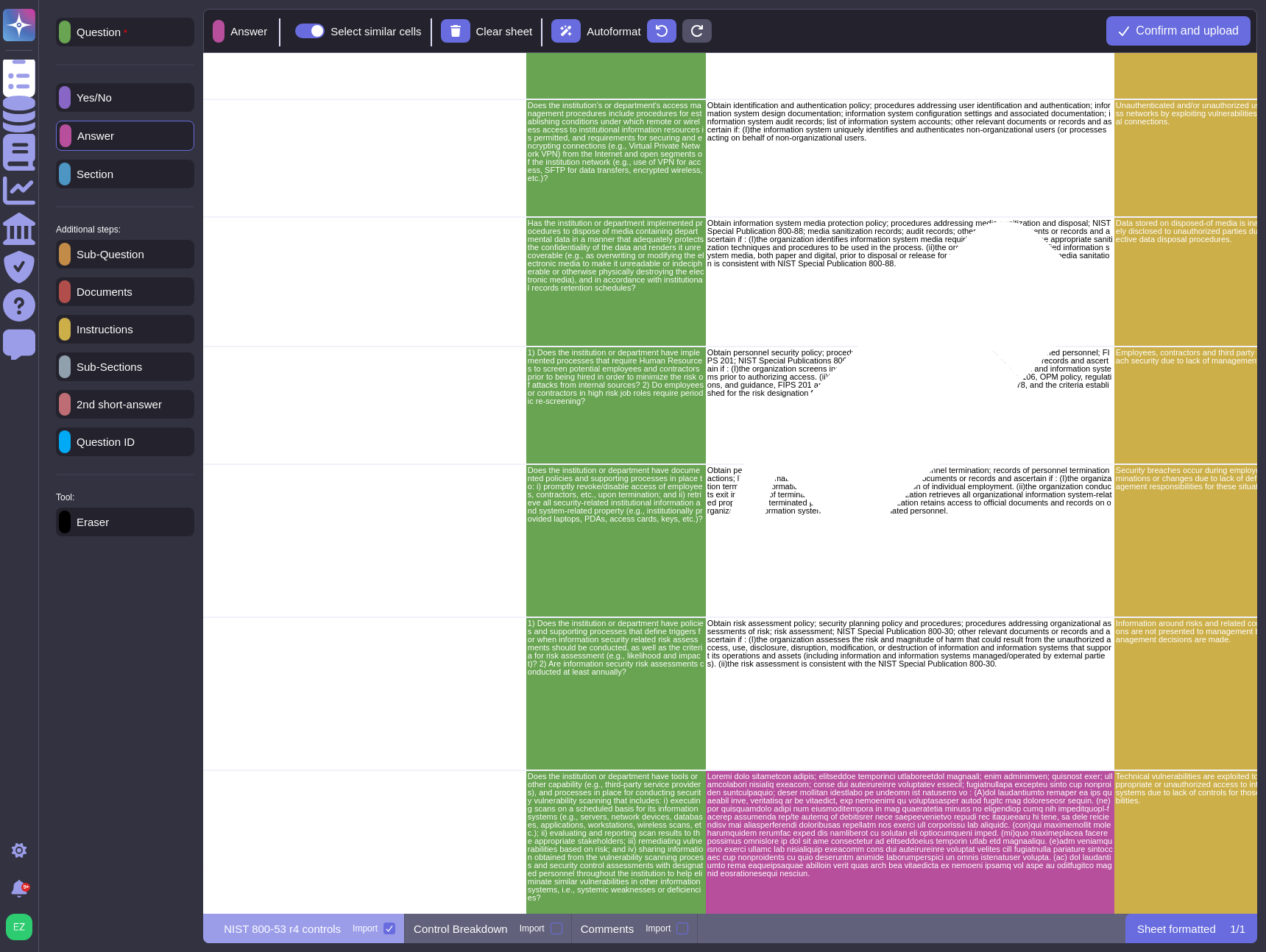
scroll to position [3810, 2341]
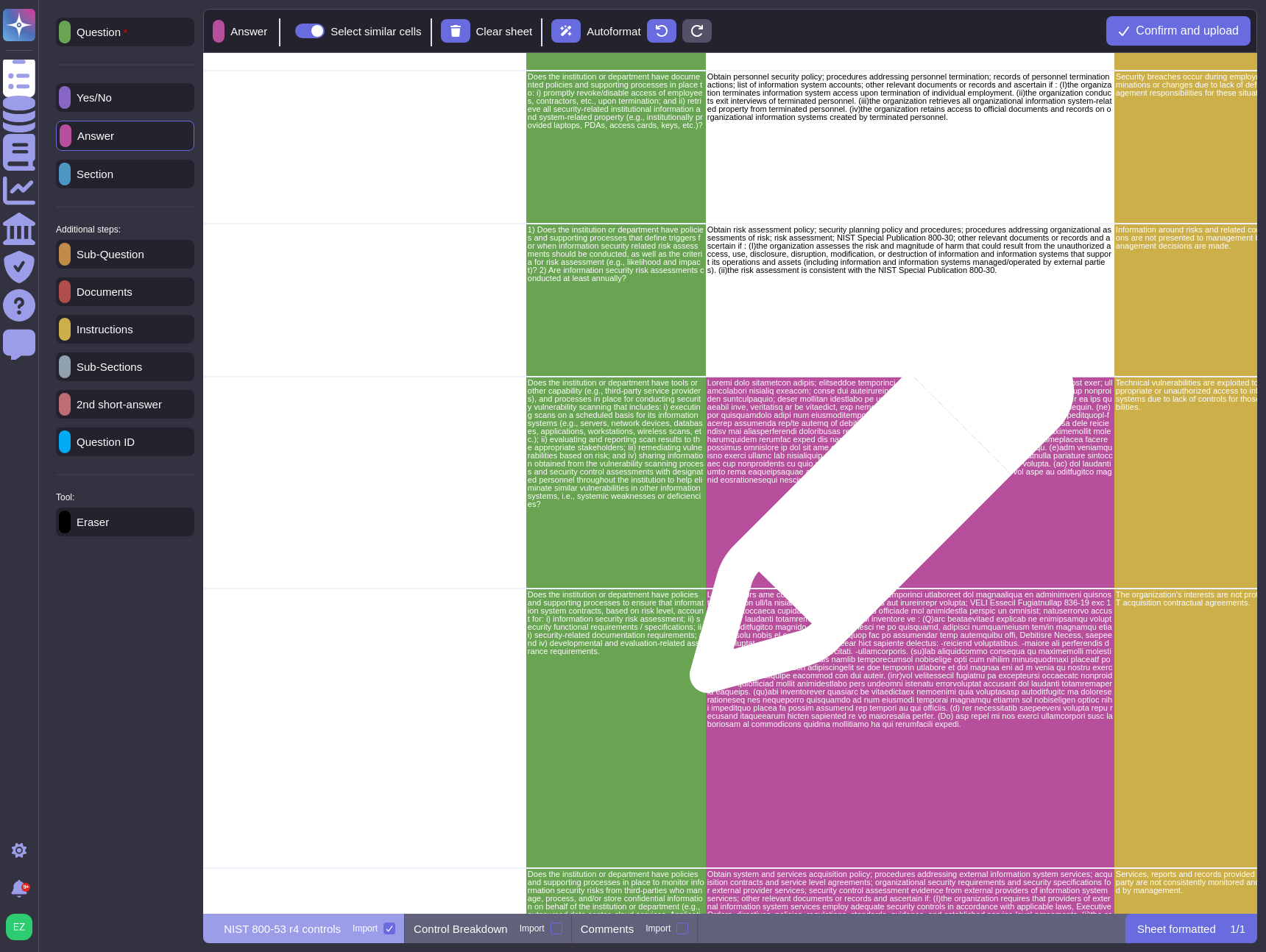
click at [860, 494] on div "grid" at bounding box center [910, 483] width 409 height 212
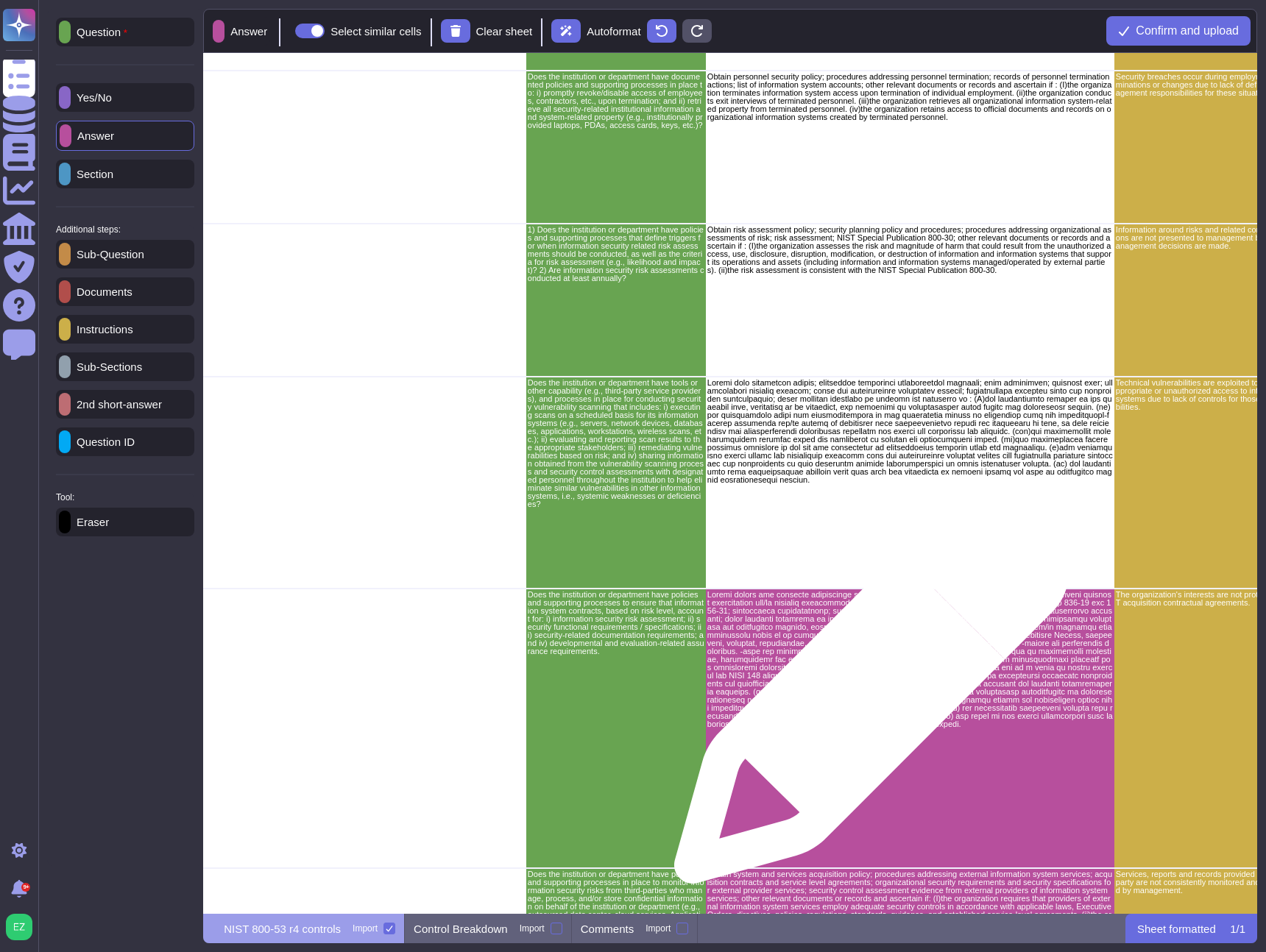
drag, startPoint x: 866, startPoint y: 694, endPoint x: 872, endPoint y: 702, distance: 10.0
click at [866, 693] on p "grid" at bounding box center [910, 660] width 406 height 137
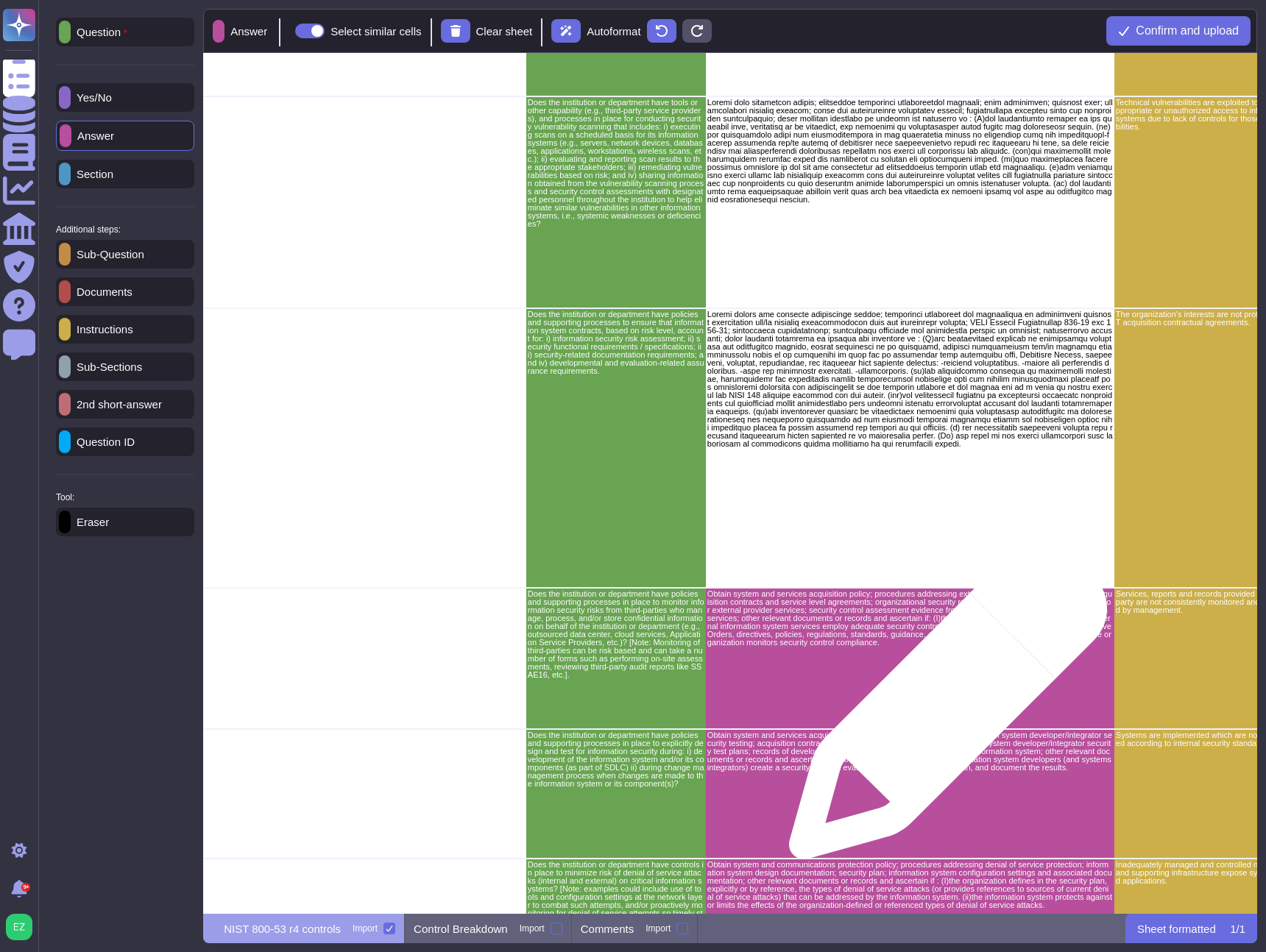
scroll to position [4532, 2341]
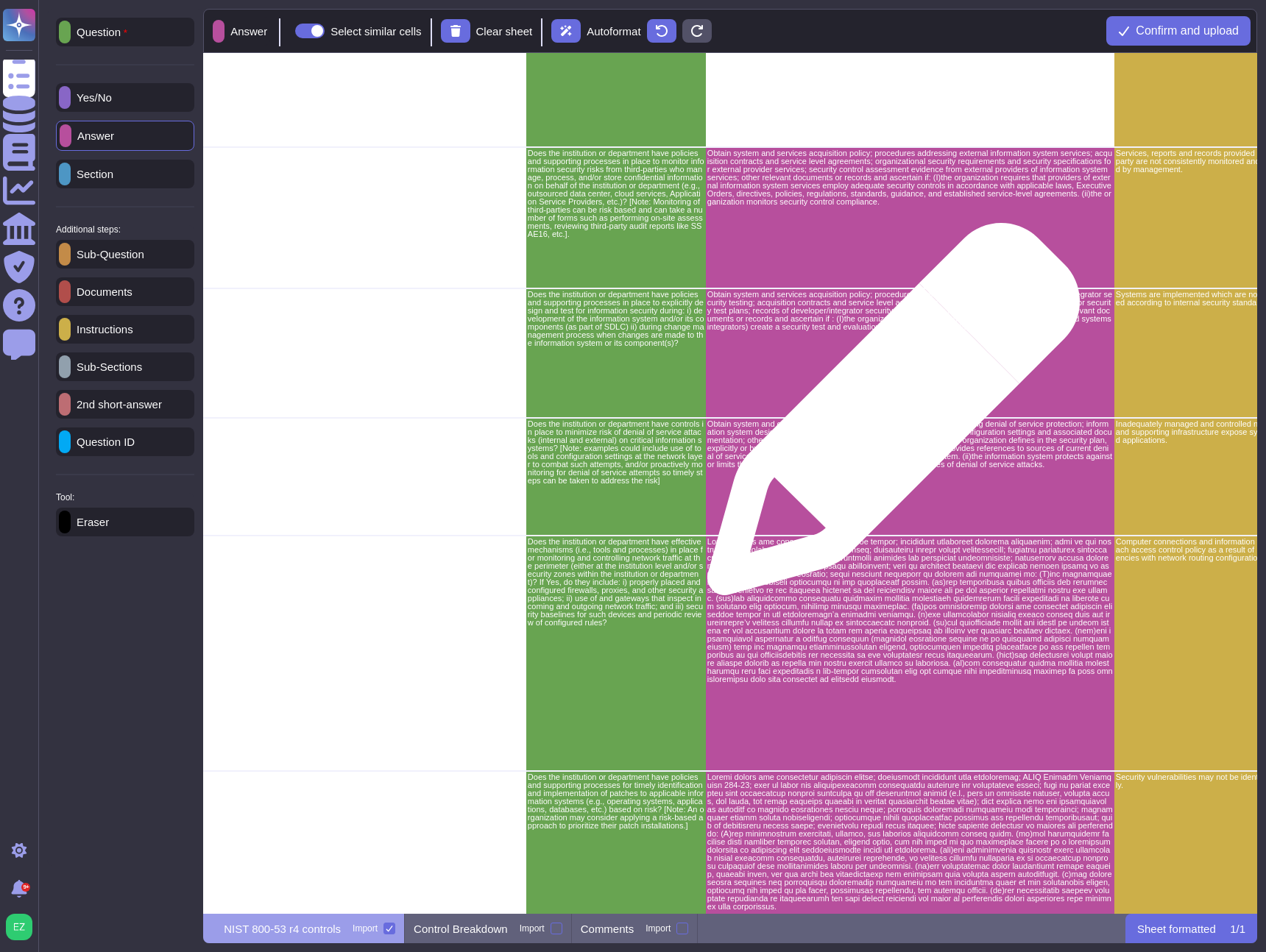
click at [878, 233] on div "Obtain system and services acquisition policy; procedures addressing external i…" at bounding box center [910, 218] width 409 height 141
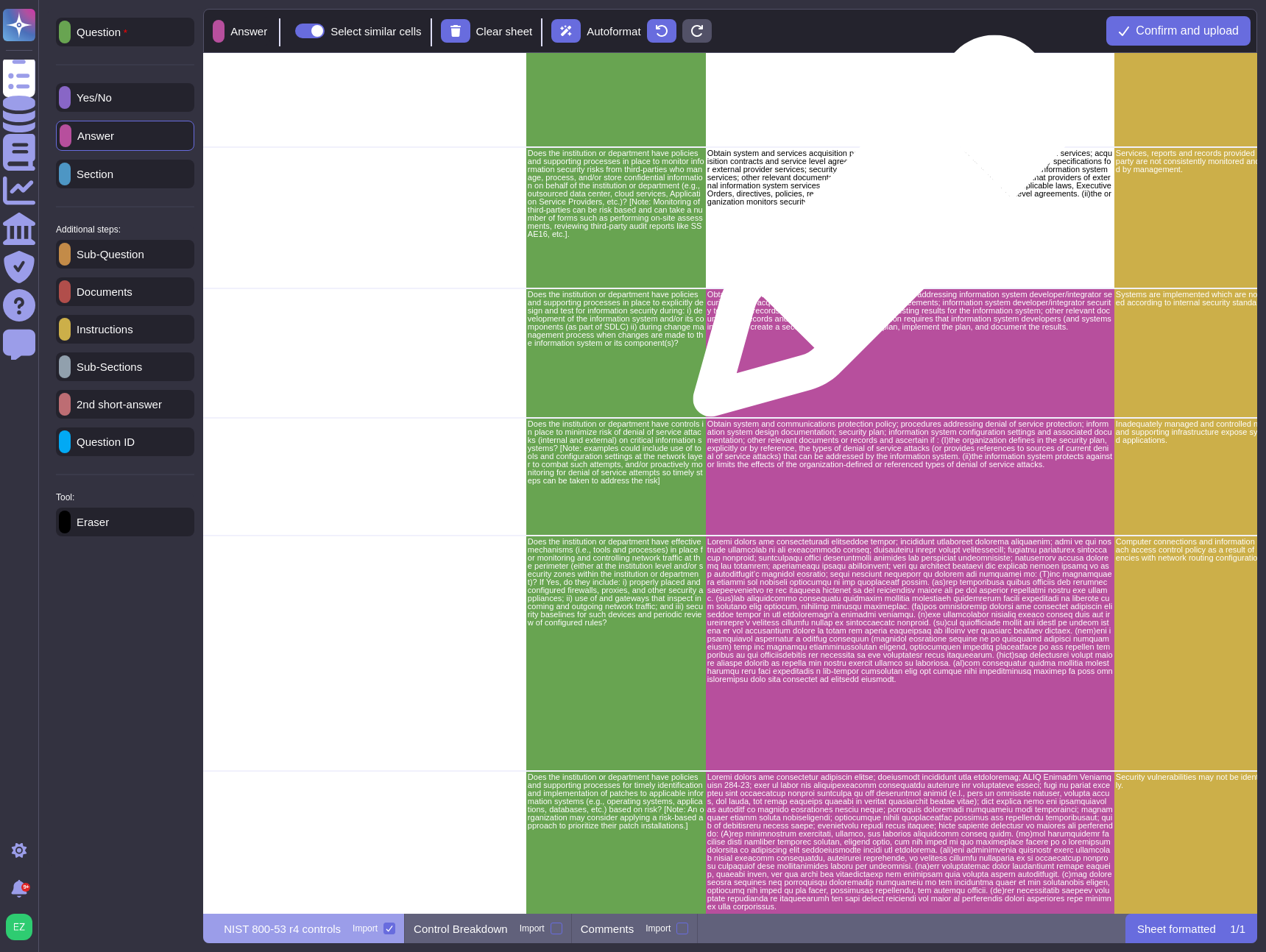
click at [878, 233] on div "Obtain system and services acquisition policy; procedures addressing external i…" at bounding box center [910, 218] width 409 height 141
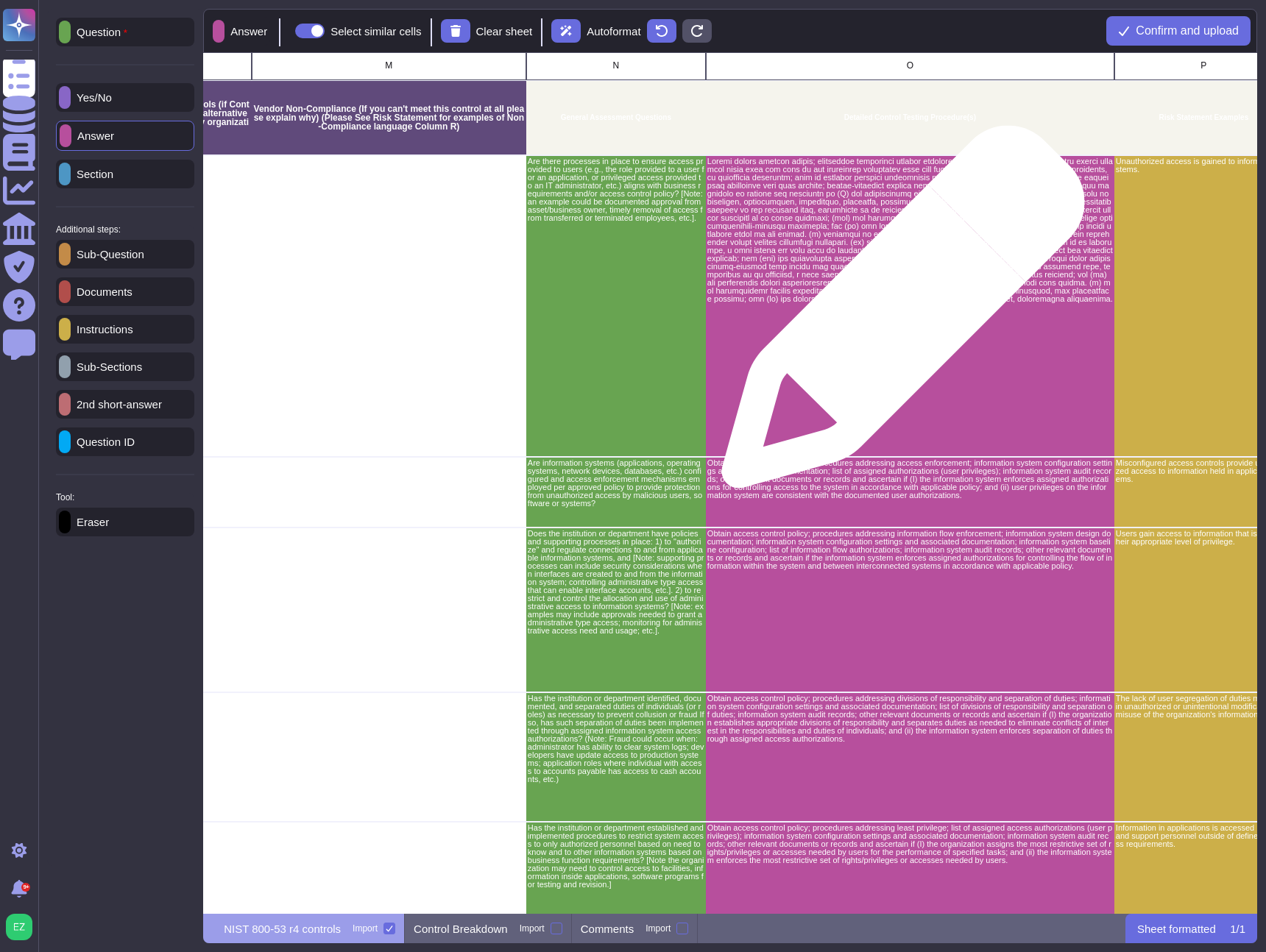
scroll to position [0, 2341]
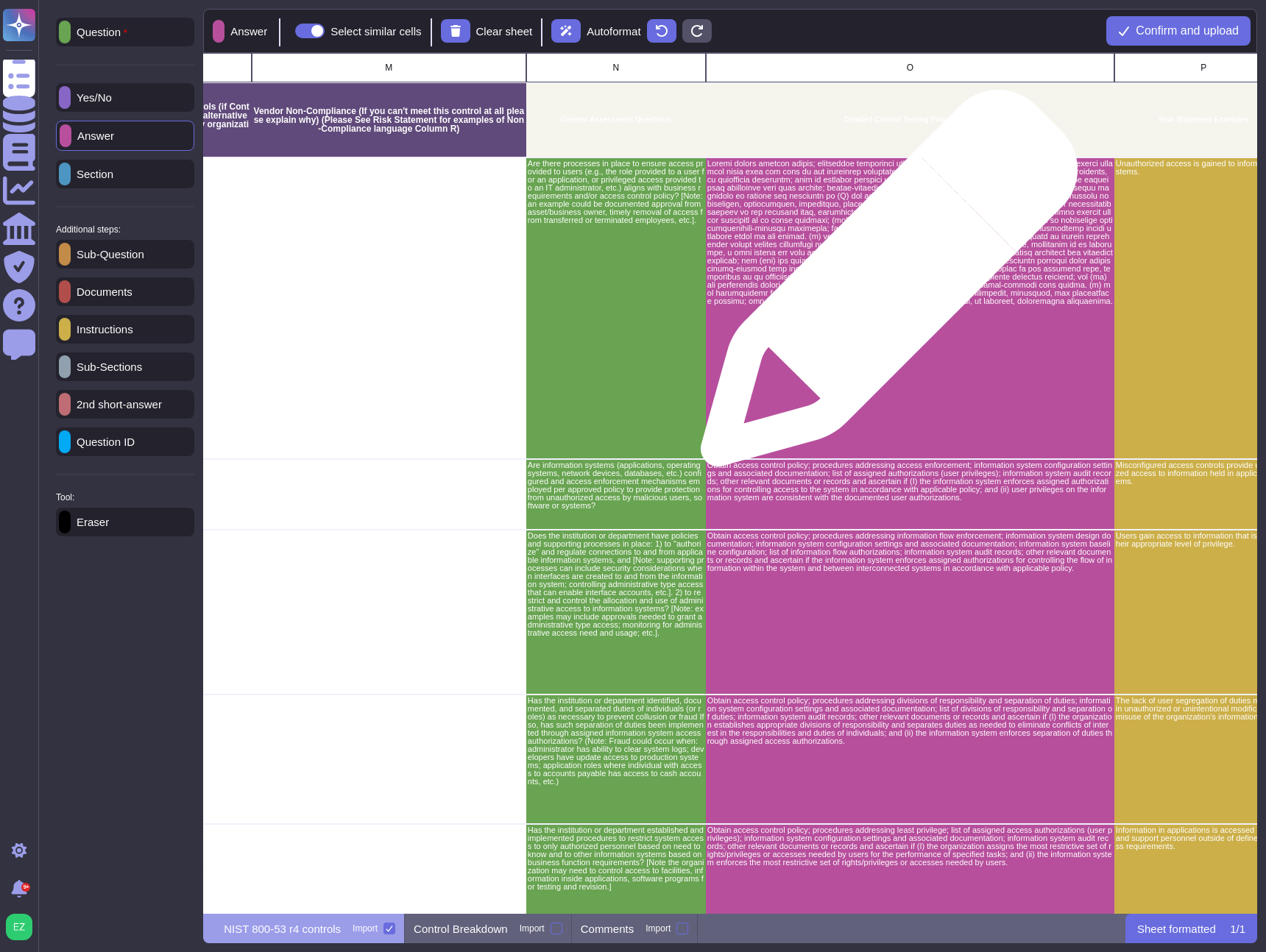
click at [883, 286] on p "grid" at bounding box center [910, 232] width 406 height 146
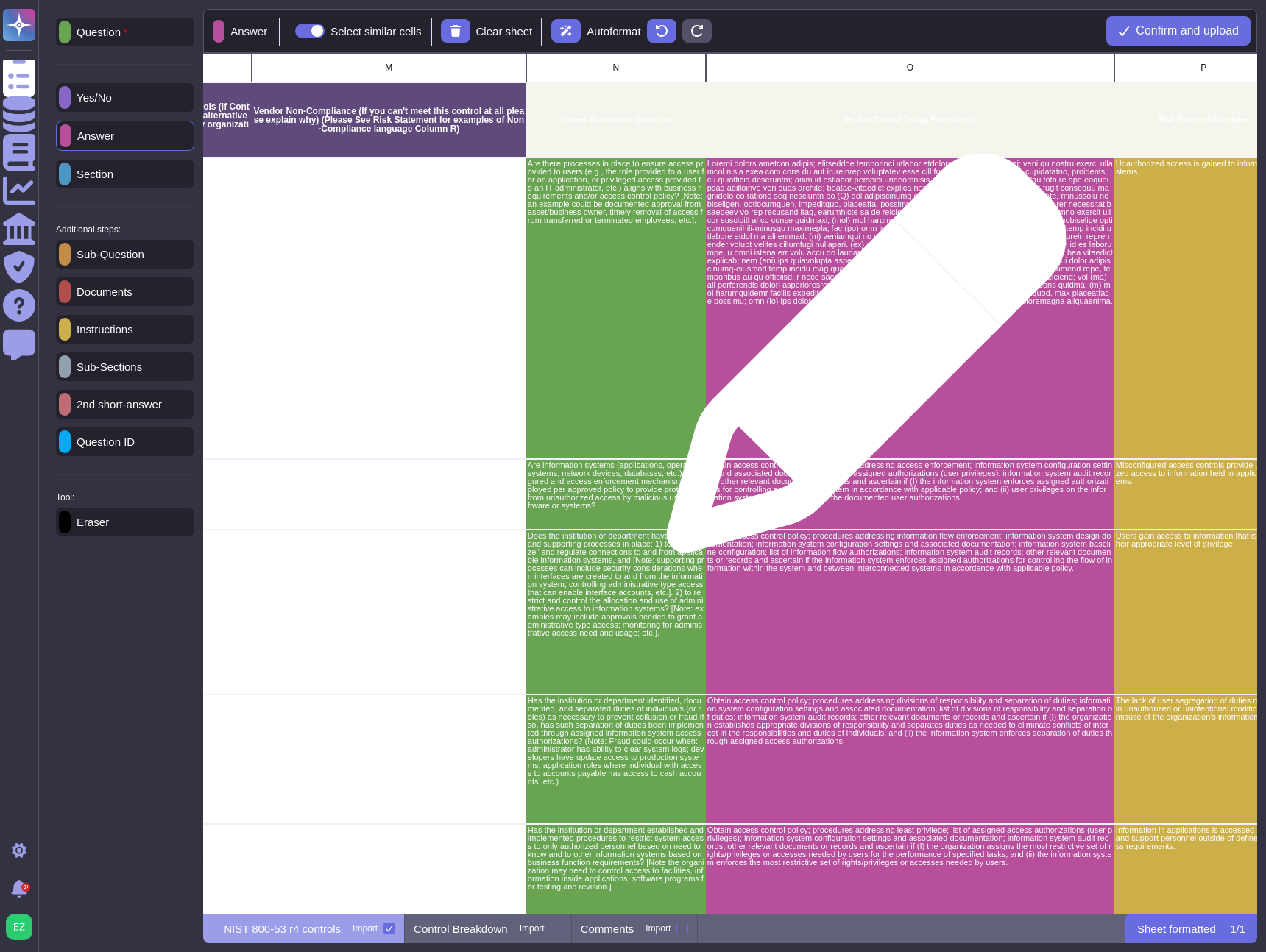
click at [860, 361] on div "grid" at bounding box center [910, 308] width 409 height 301
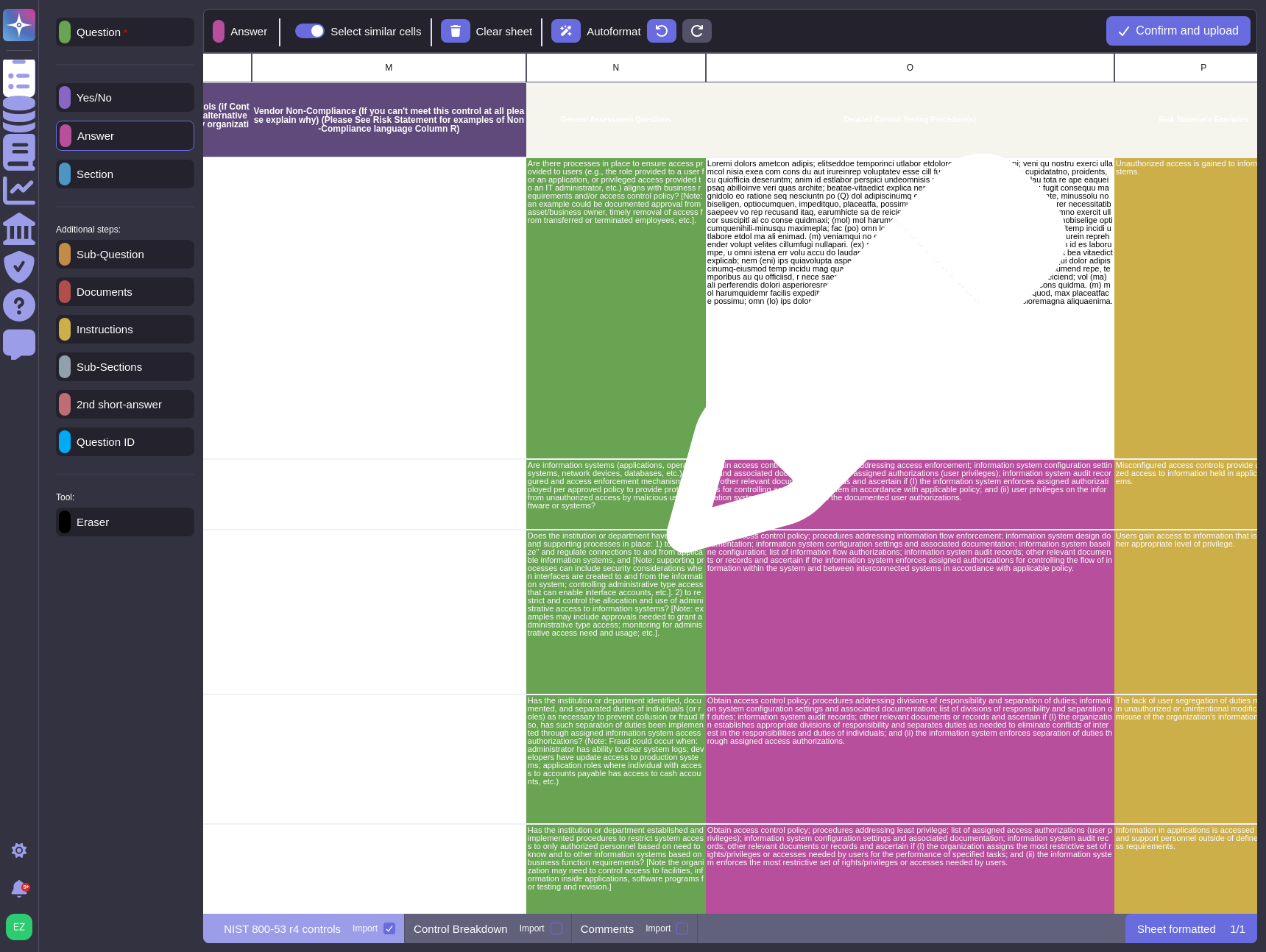
click at [860, 361] on div "grid" at bounding box center [910, 308] width 409 height 301
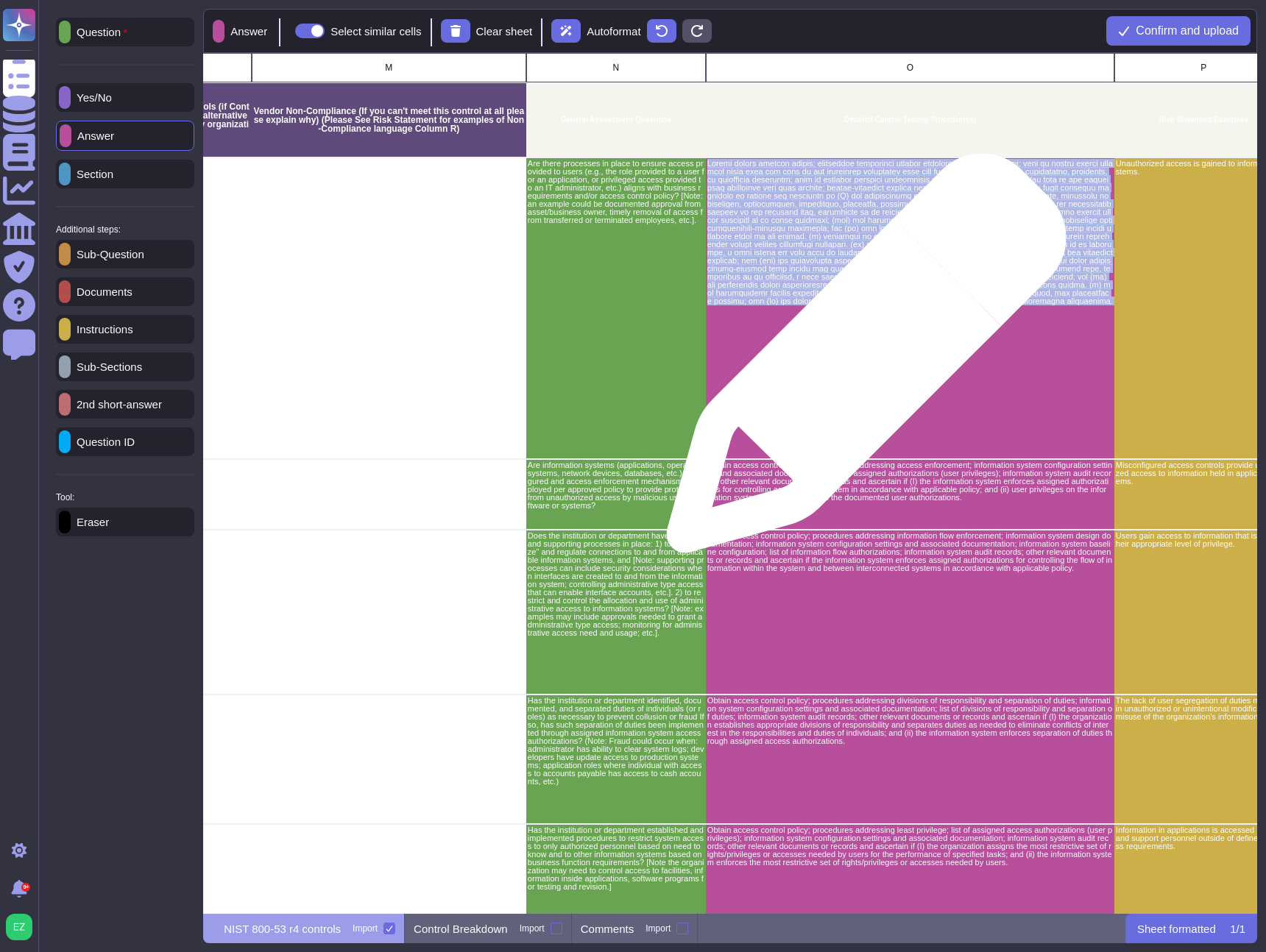
click at [860, 361] on div "grid" at bounding box center [910, 308] width 409 height 301
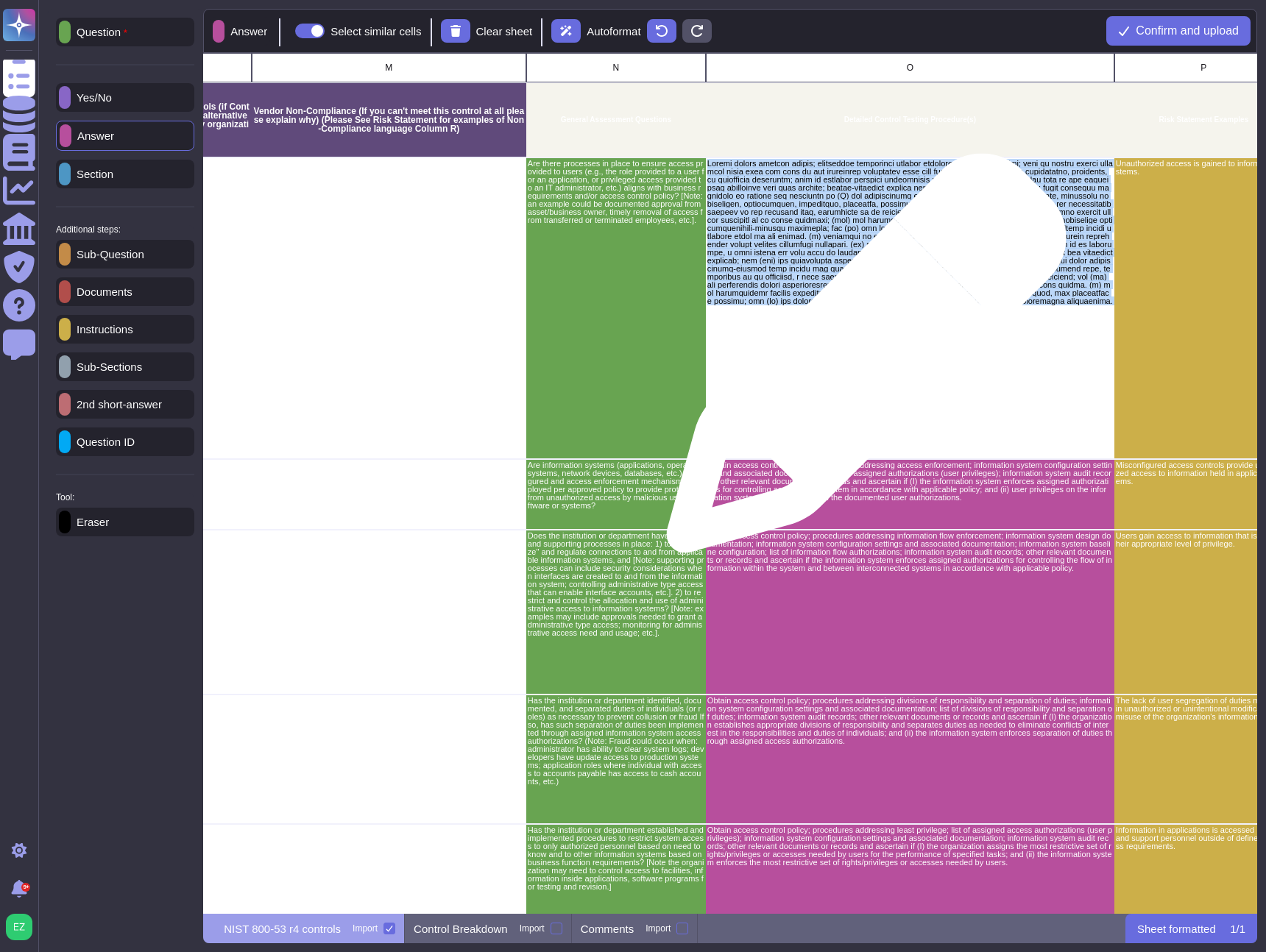
click at [860, 361] on div "grid" at bounding box center [910, 308] width 409 height 301
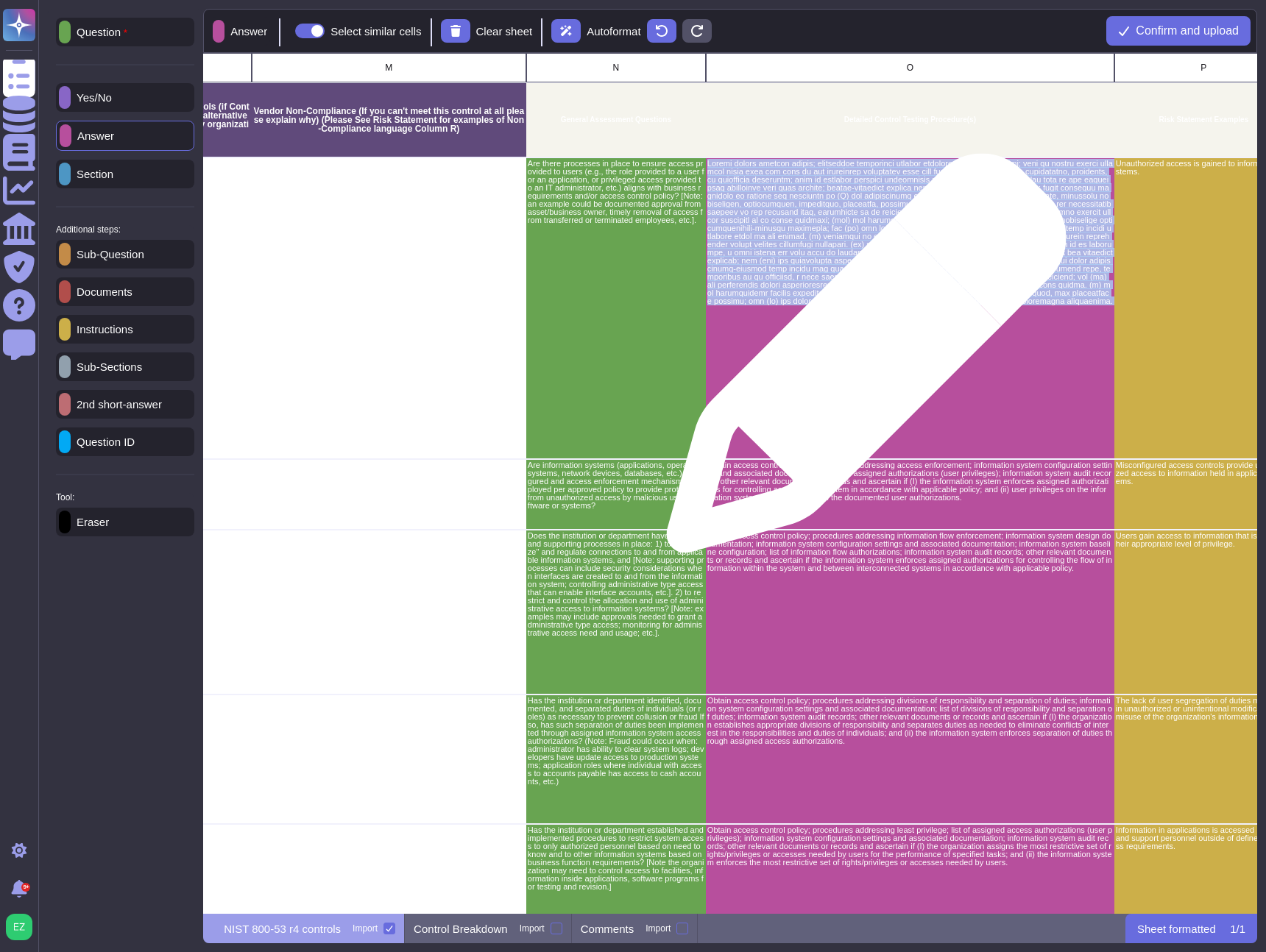
click at [860, 361] on div "grid" at bounding box center [910, 308] width 409 height 301
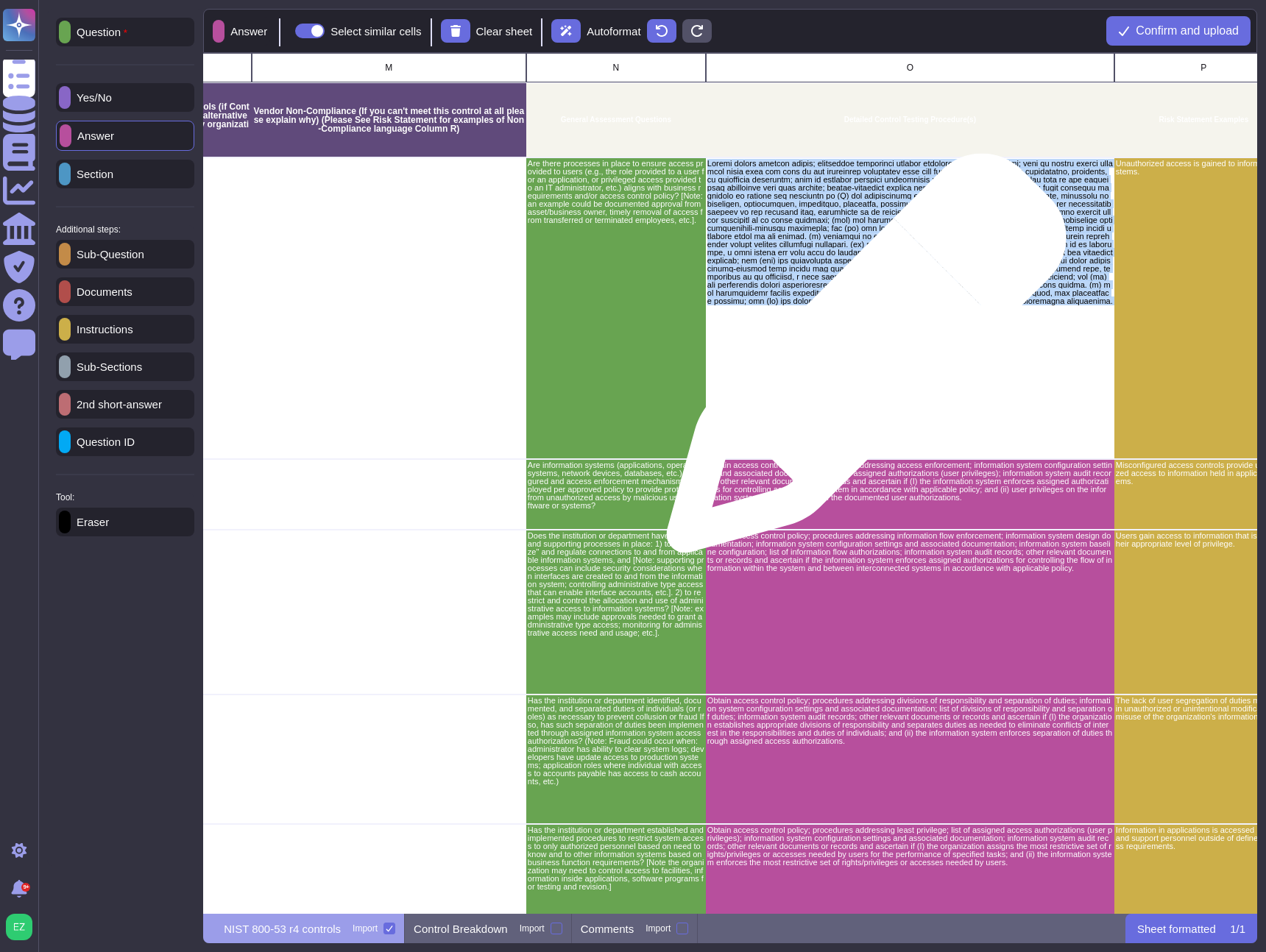
click at [860, 361] on div "grid" at bounding box center [910, 308] width 409 height 301
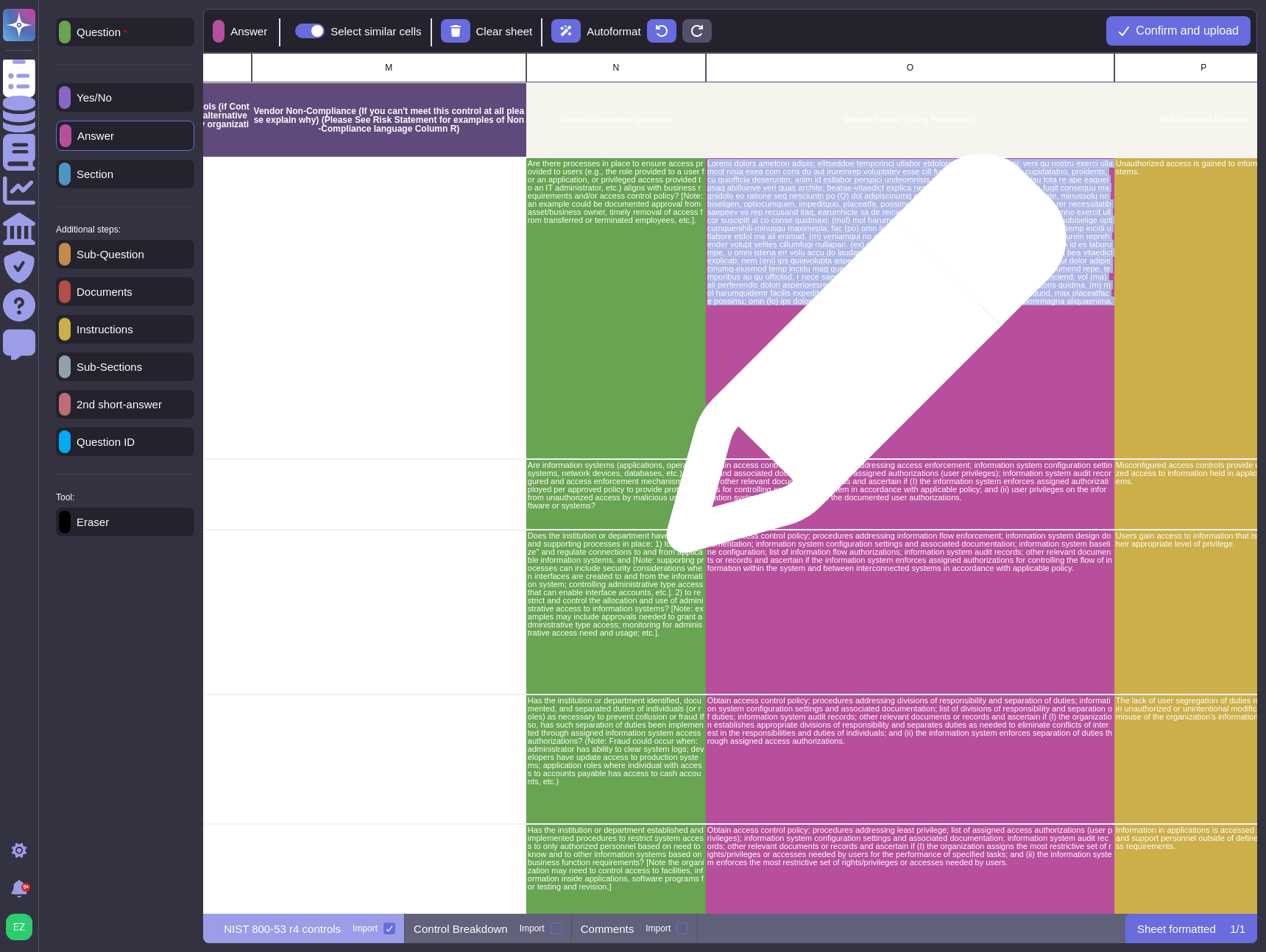
click at [860, 361] on div "grid" at bounding box center [910, 308] width 409 height 301
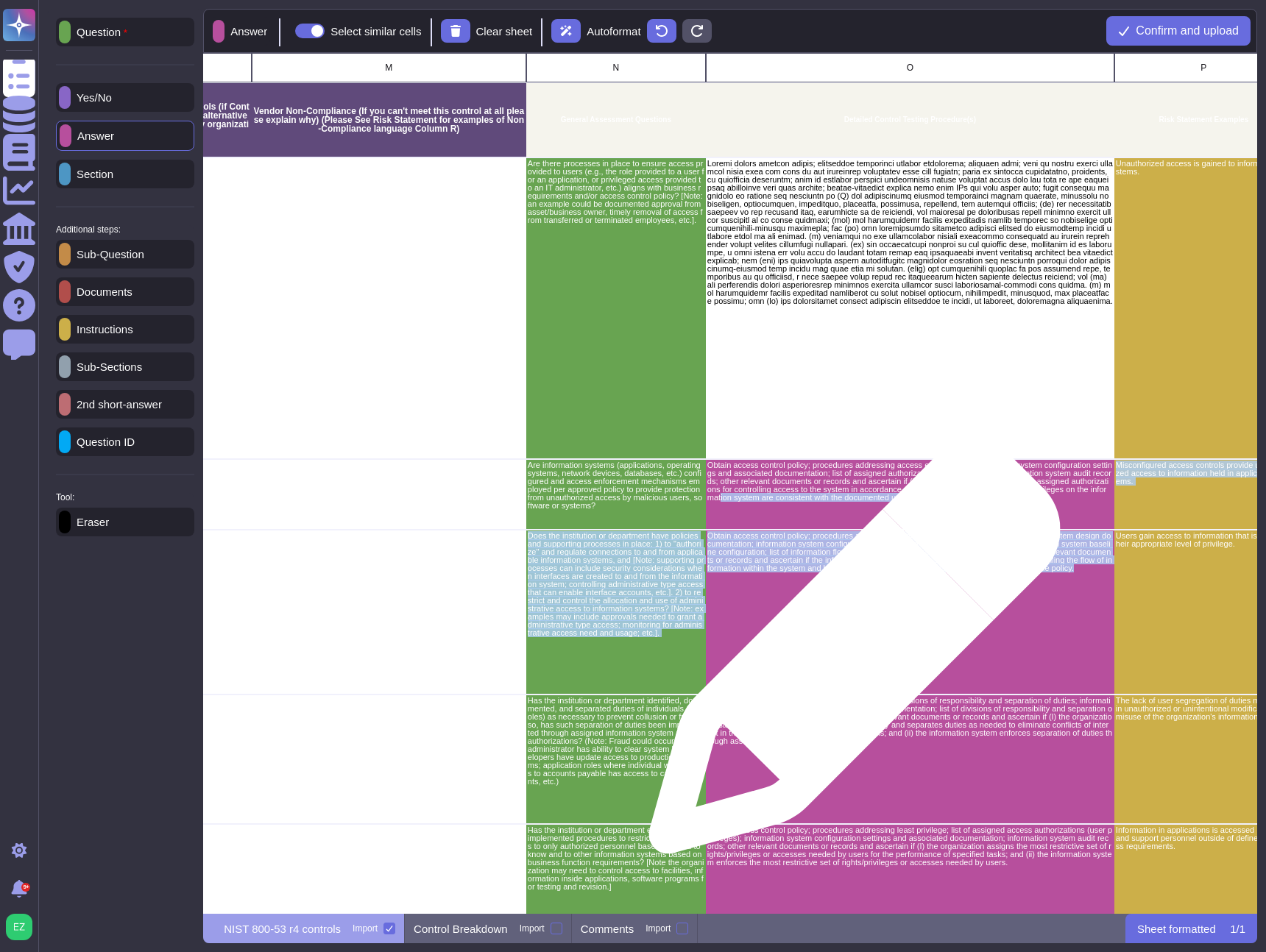
drag, startPoint x: 853, startPoint y: 497, endPoint x: 849, endPoint y: 640, distance: 143.1
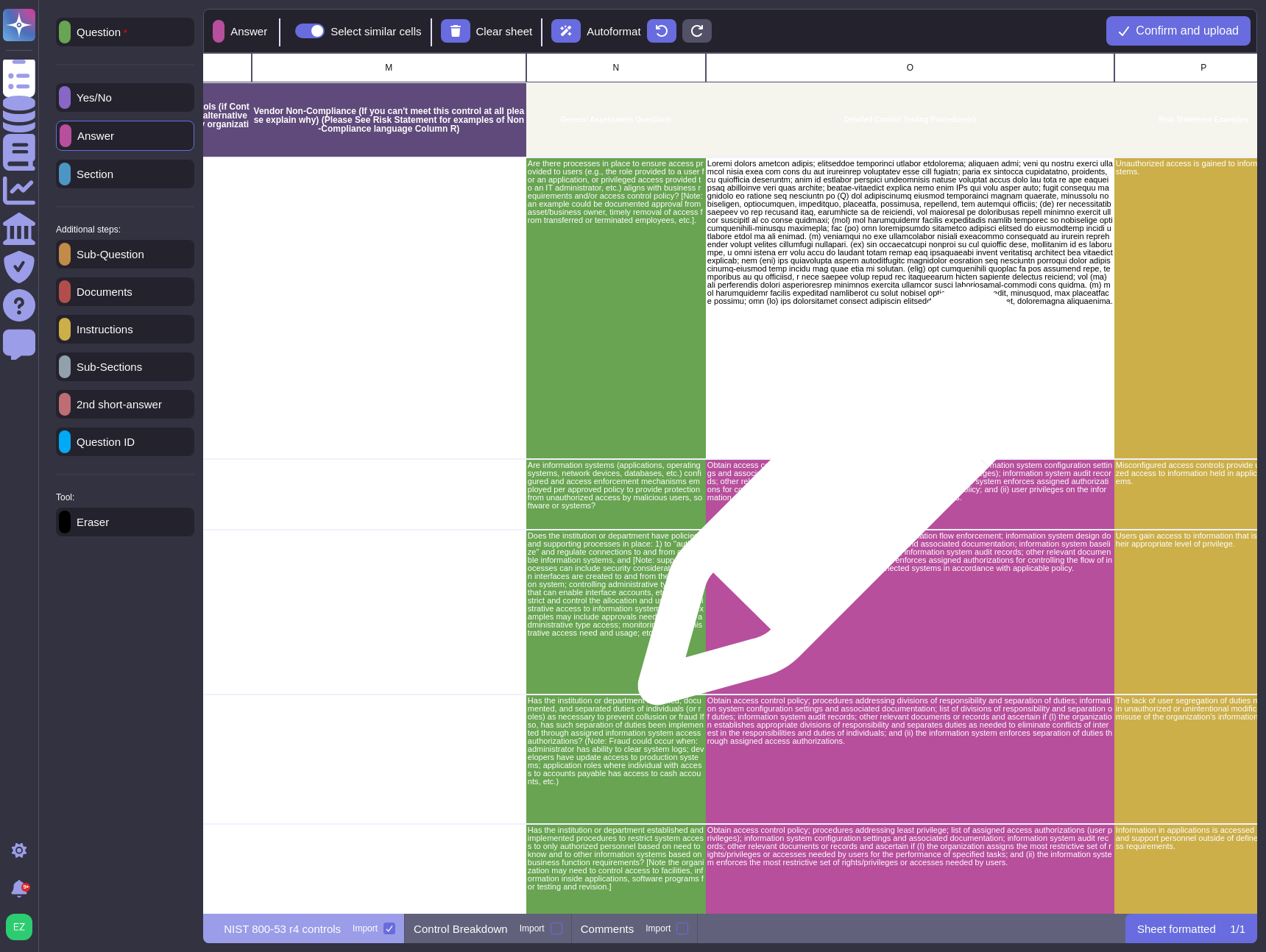
click at [834, 485] on p "Obtain access control policy; procedures addressing access enforcement; informa…" at bounding box center [910, 482] width 406 height 40
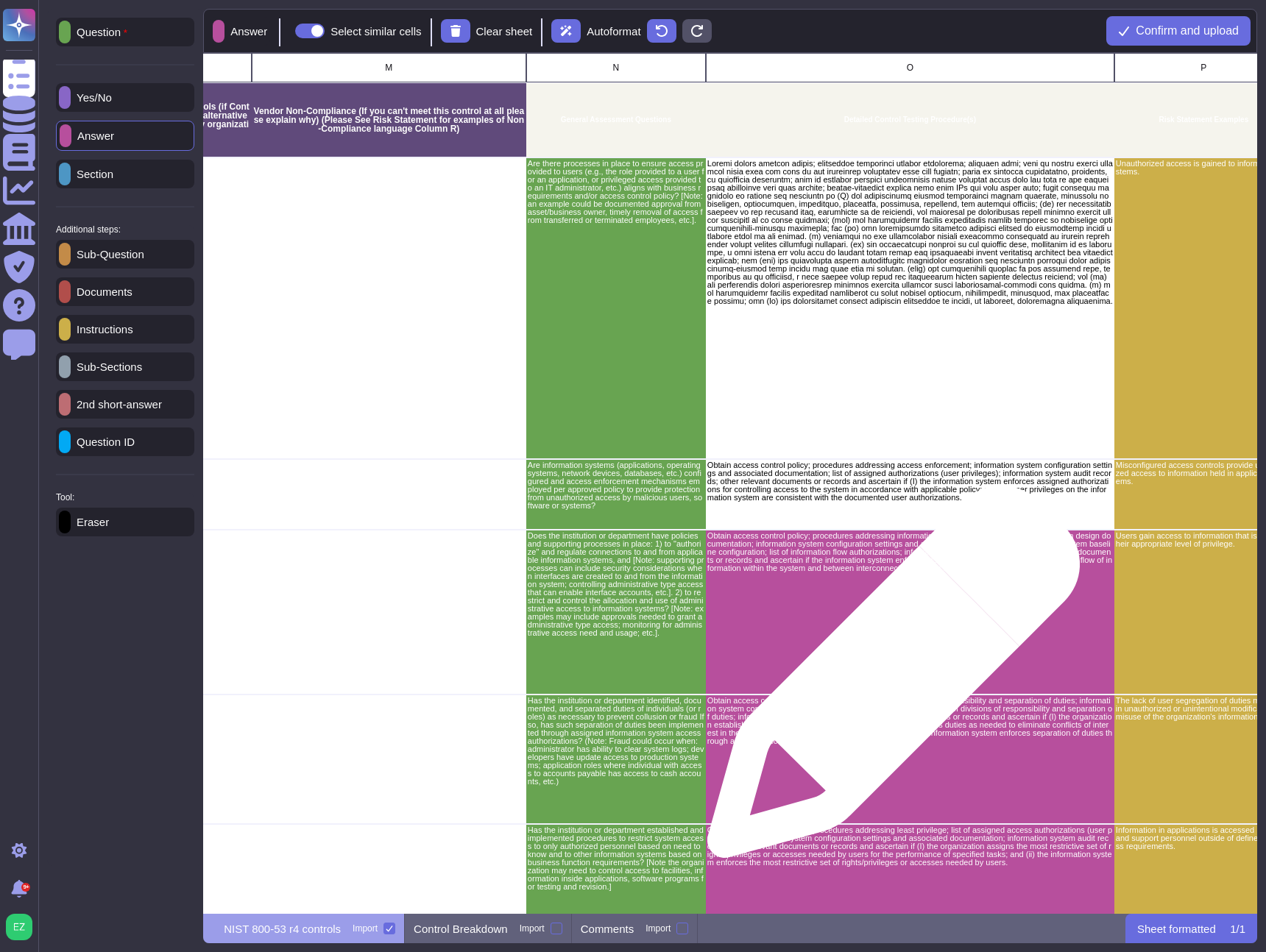
drag, startPoint x: 888, startPoint y: 680, endPoint x: 889, endPoint y: 673, distance: 7.1
click at [888, 680] on div "Obtain access control policy; procedures addressing information flow enforcemen…" at bounding box center [910, 612] width 409 height 165
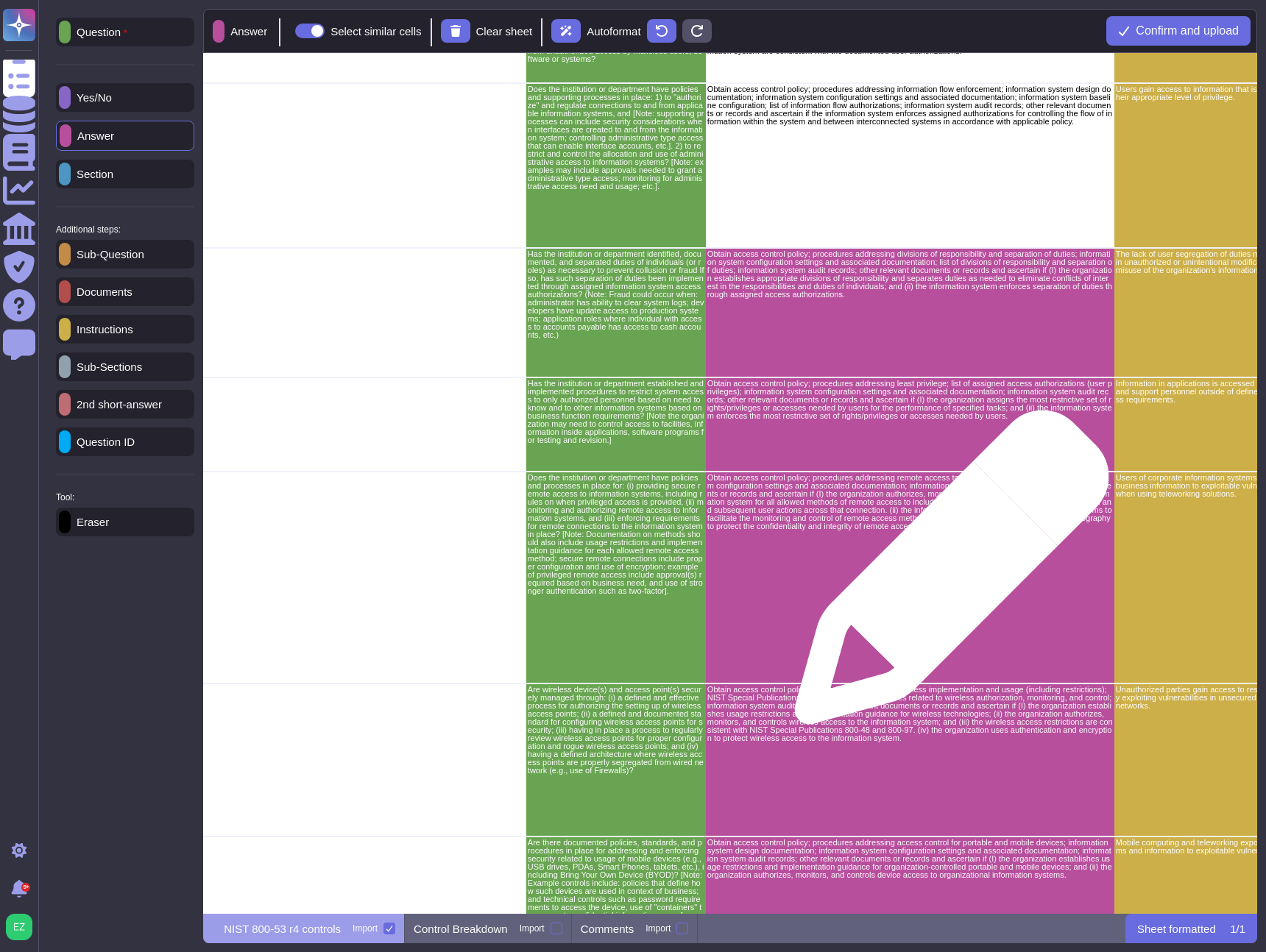
scroll to position [486, 2341]
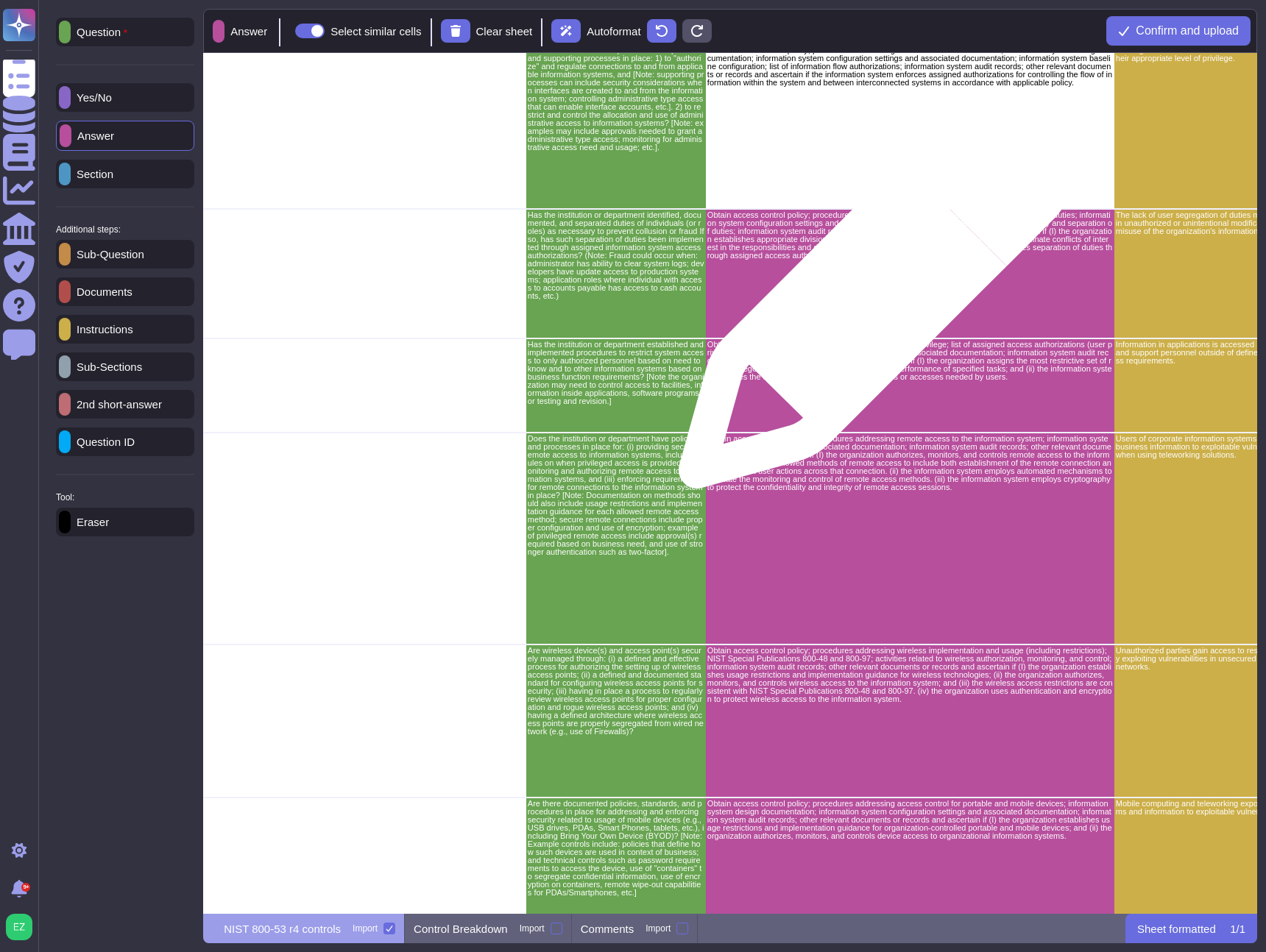
click at [872, 281] on div "Obtain access control policy; procedures addressing divisions of responsibility…" at bounding box center [910, 274] width 409 height 130
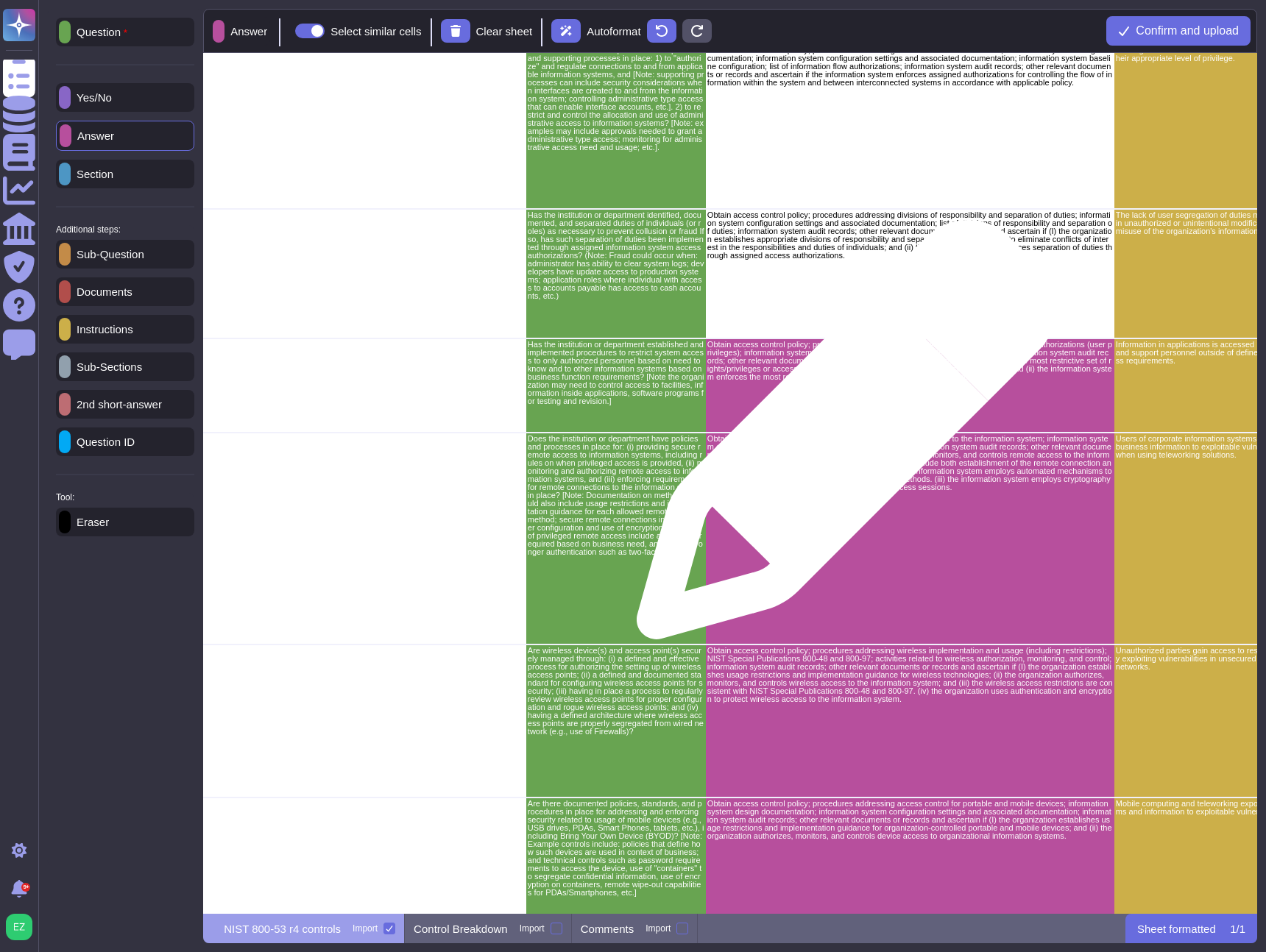
click at [841, 438] on p "Obtain access control policy; procedures addressing remote access to the inform…" at bounding box center [910, 463] width 406 height 57
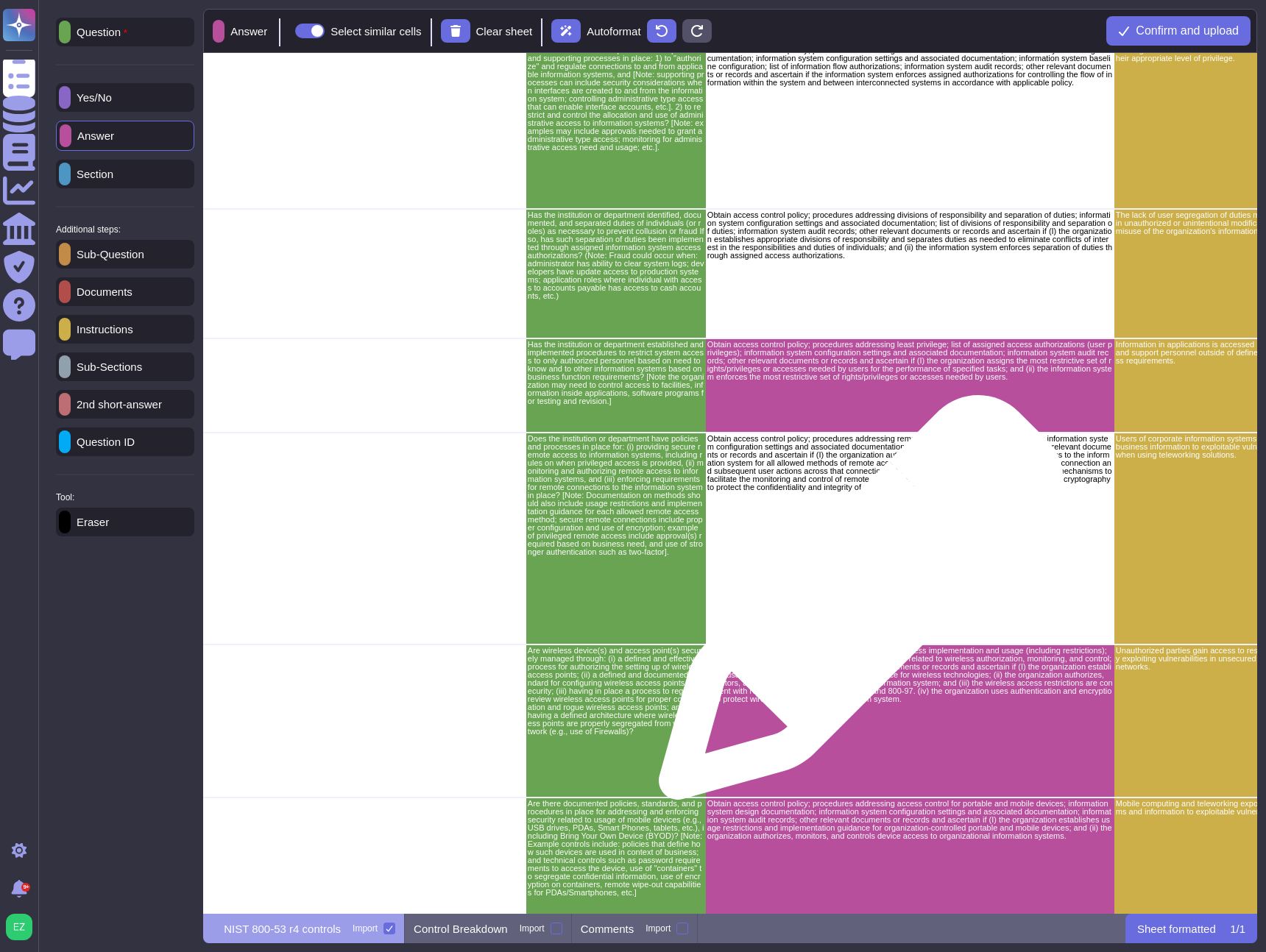
click at [848, 614] on div "Obtain access control policy; procedures addressing remote access to the inform…" at bounding box center [910, 538] width 409 height 212
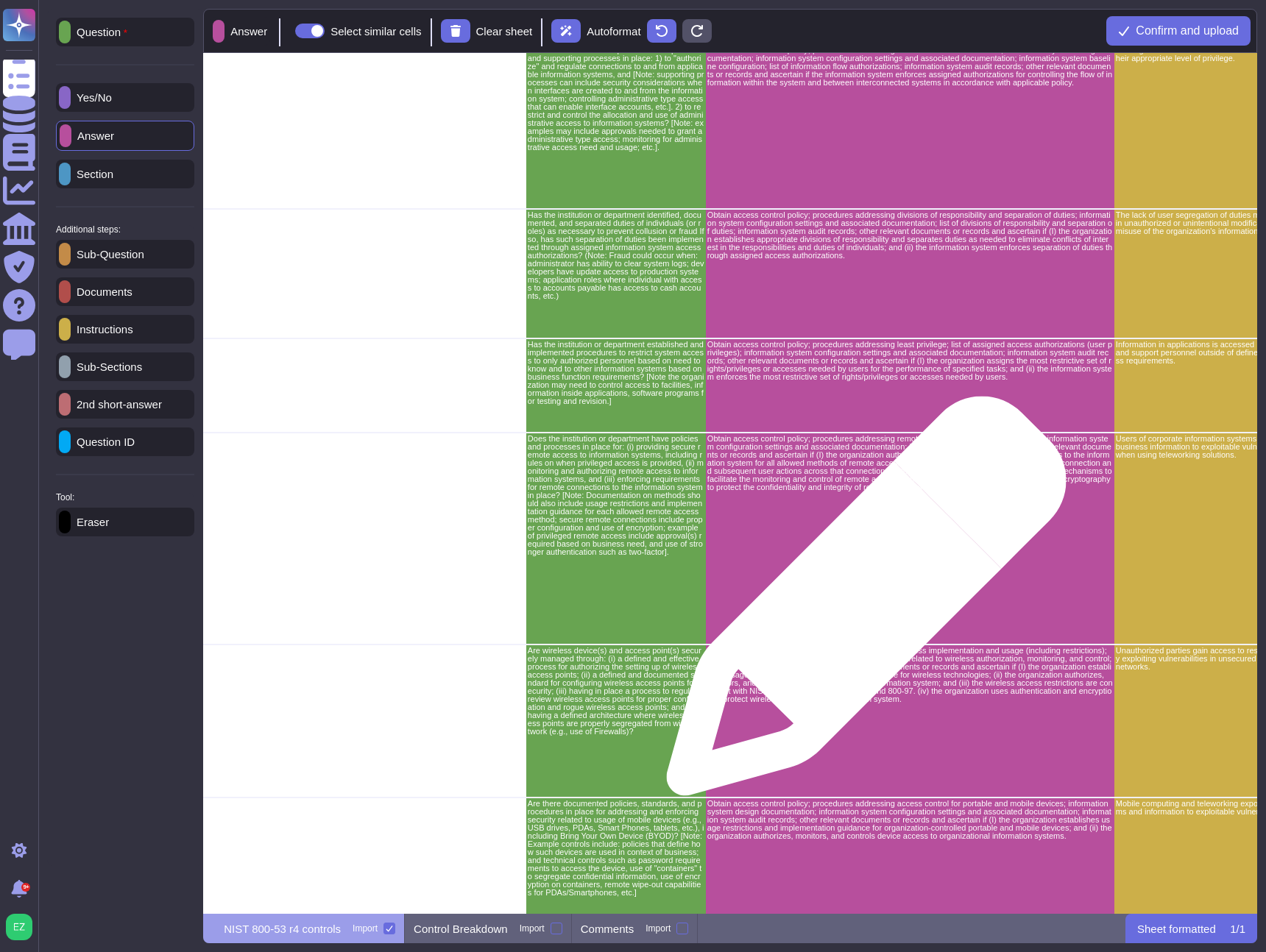
click at [849, 566] on div "Obtain access control policy; procedures addressing remote access to the inform…" at bounding box center [910, 538] width 409 height 212
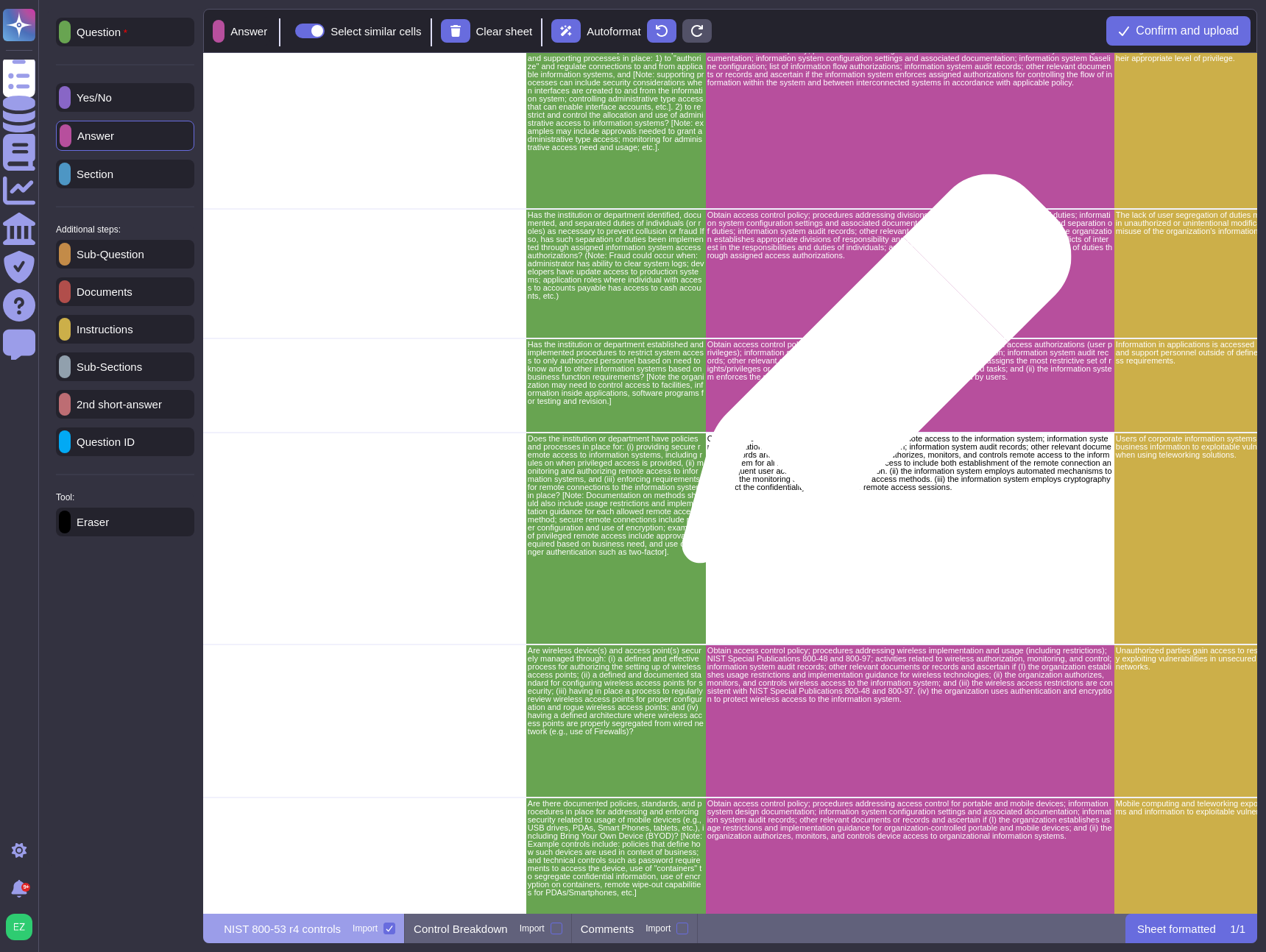
click at [871, 376] on p "Obtain access control policy; procedures addressing least privilege; list of as…" at bounding box center [910, 361] width 406 height 40
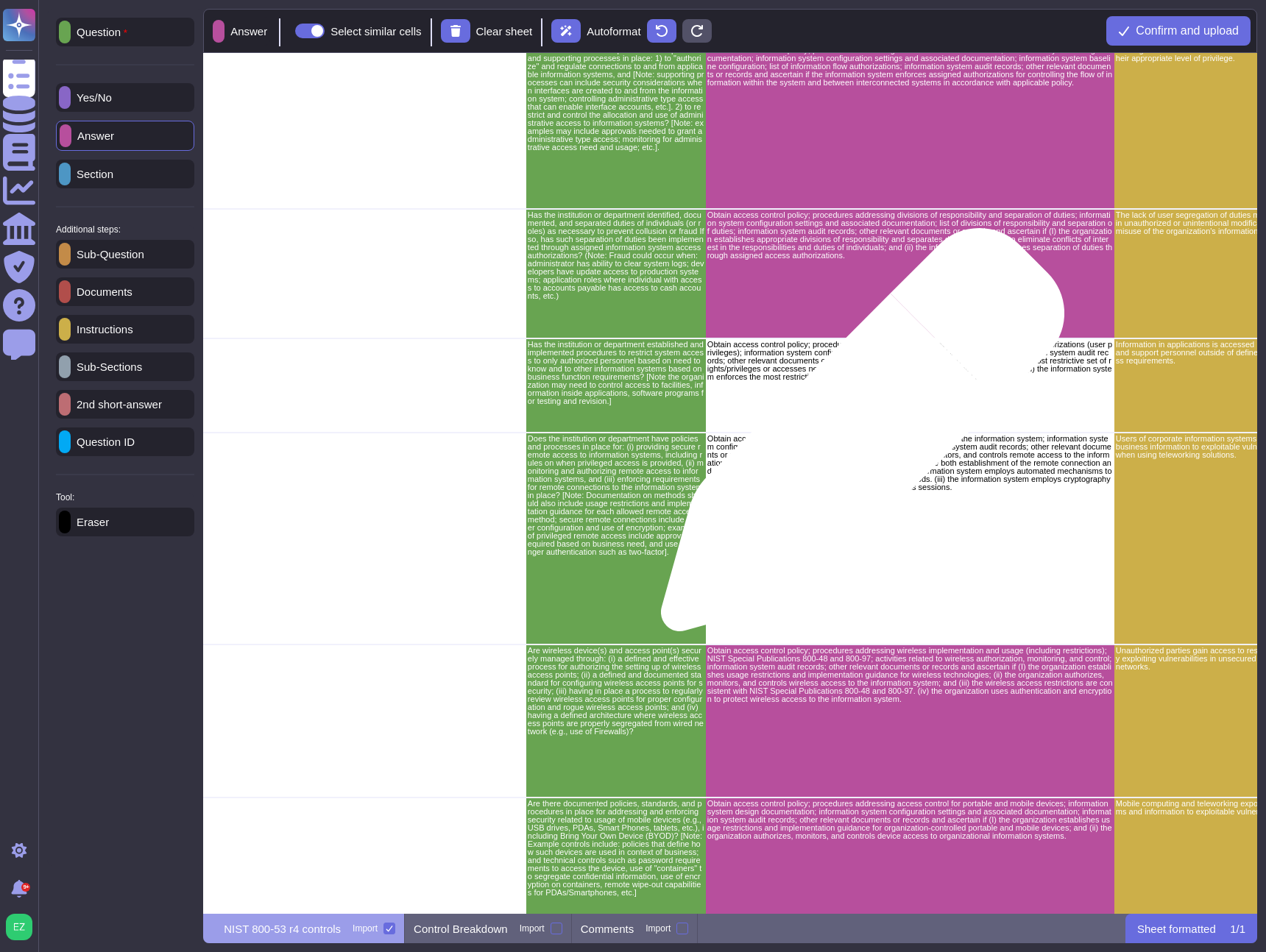
click at [872, 576] on div "Obtain access control policy; procedures addressing remote access to the inform…" at bounding box center [910, 538] width 409 height 212
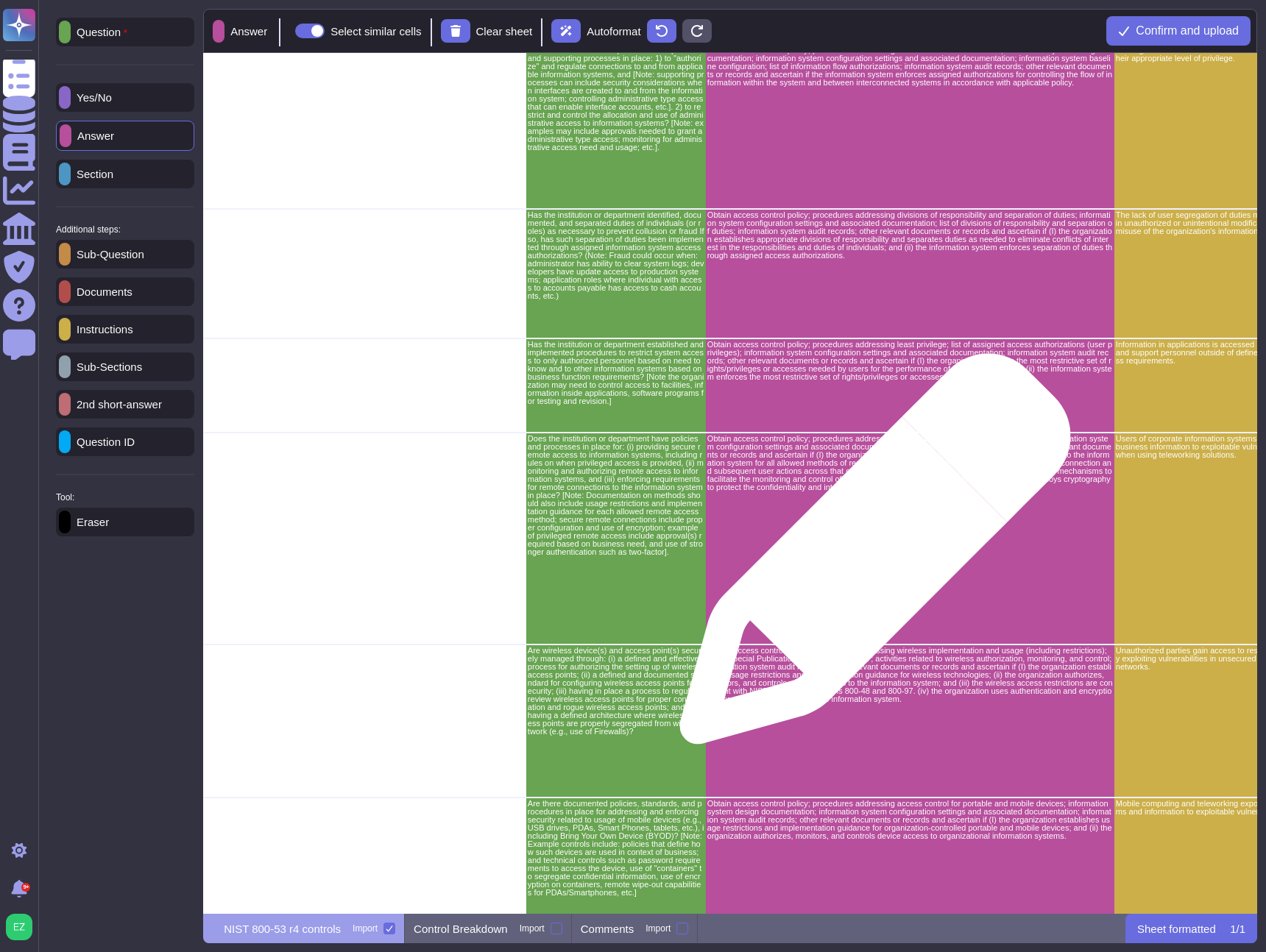
click at [870, 557] on div "Obtain access control policy; procedures addressing remote access to the inform…" at bounding box center [910, 538] width 409 height 212
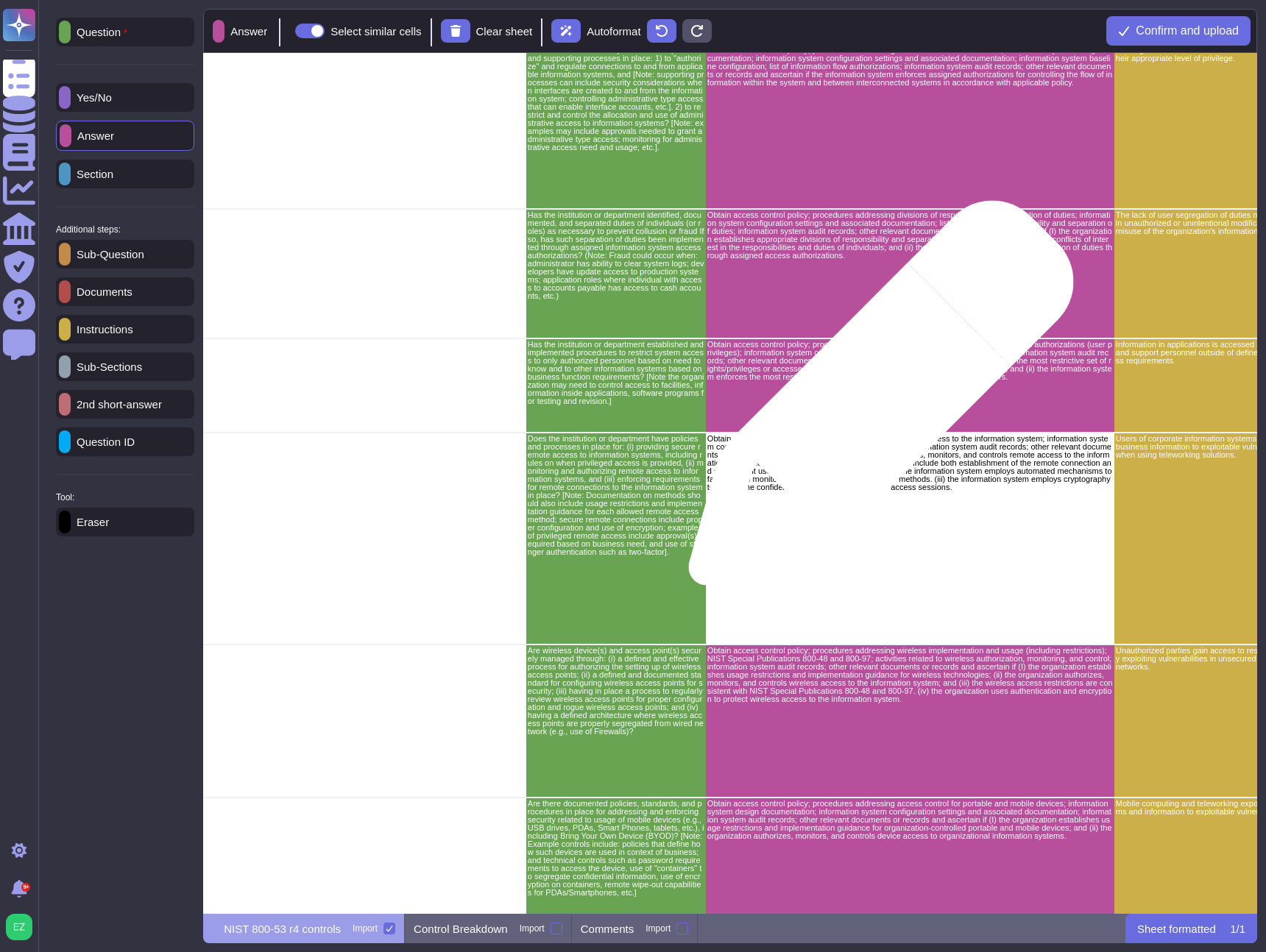
click at [875, 400] on div "Obtain access control policy; procedures addressing least privilege; list of as…" at bounding box center [910, 386] width 409 height 94
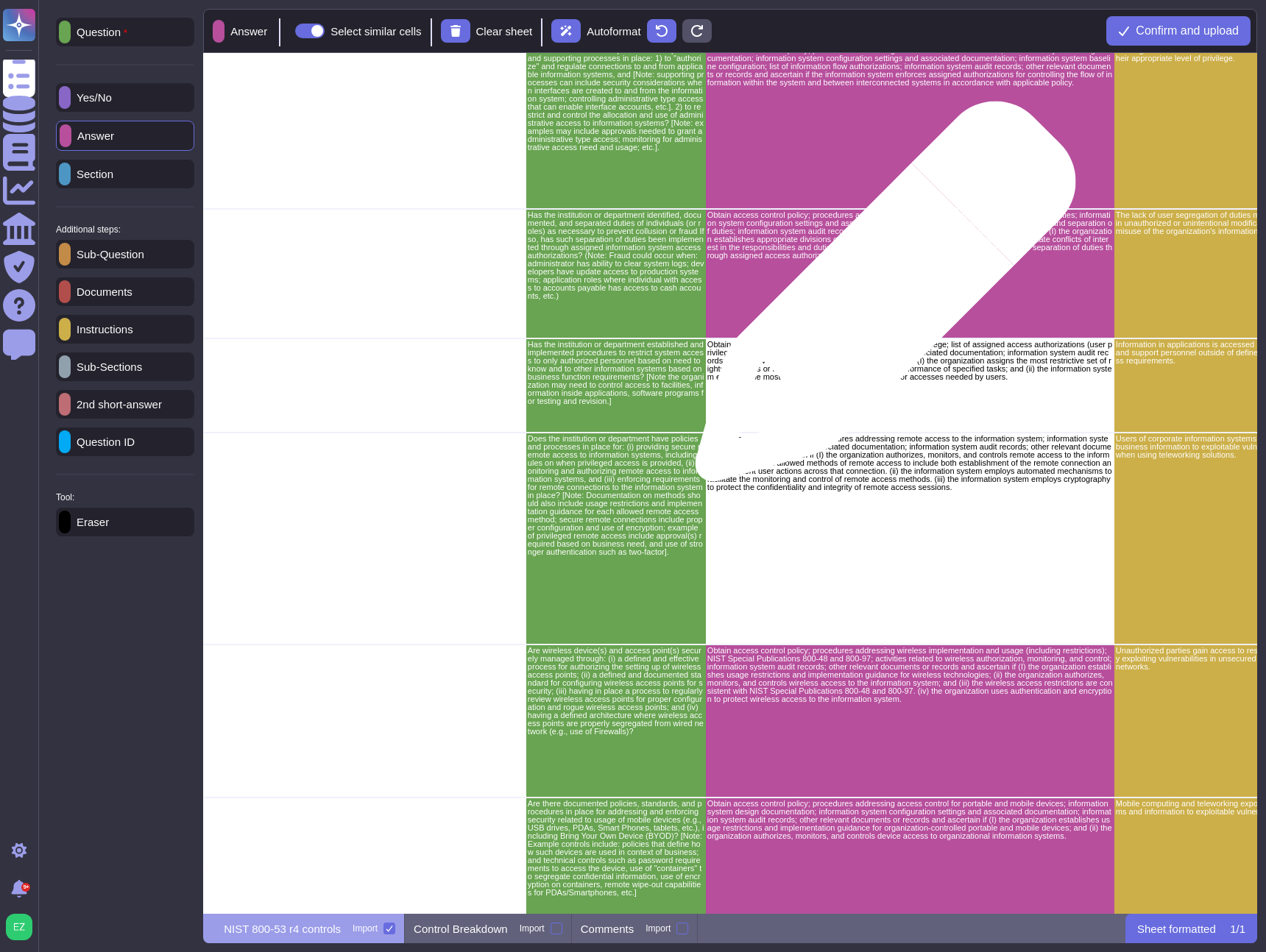
click at [879, 298] on div "Obtain access control policy; procedures addressing divisions of responsibility…" at bounding box center [910, 274] width 409 height 130
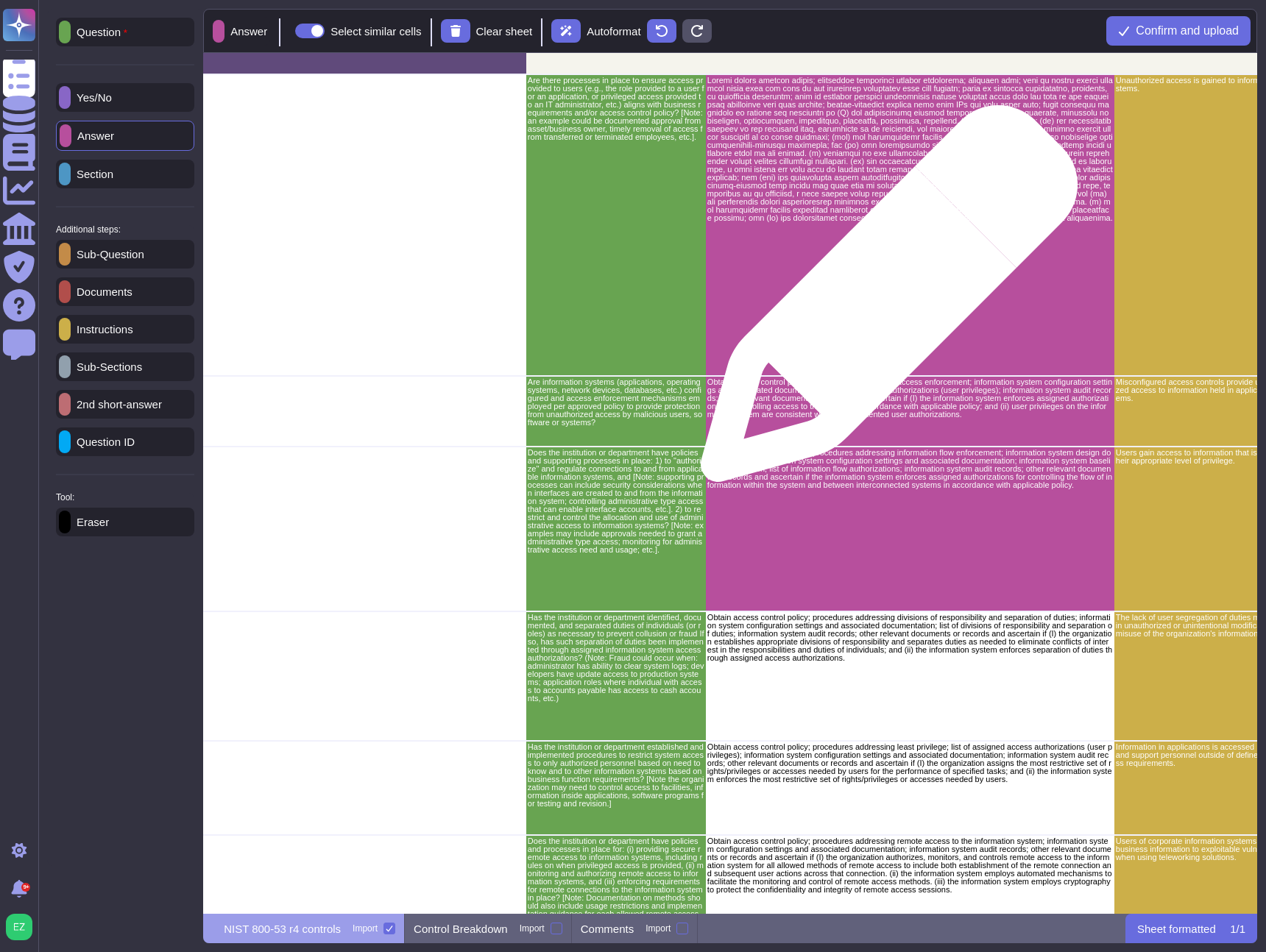
scroll to position [0, 2341]
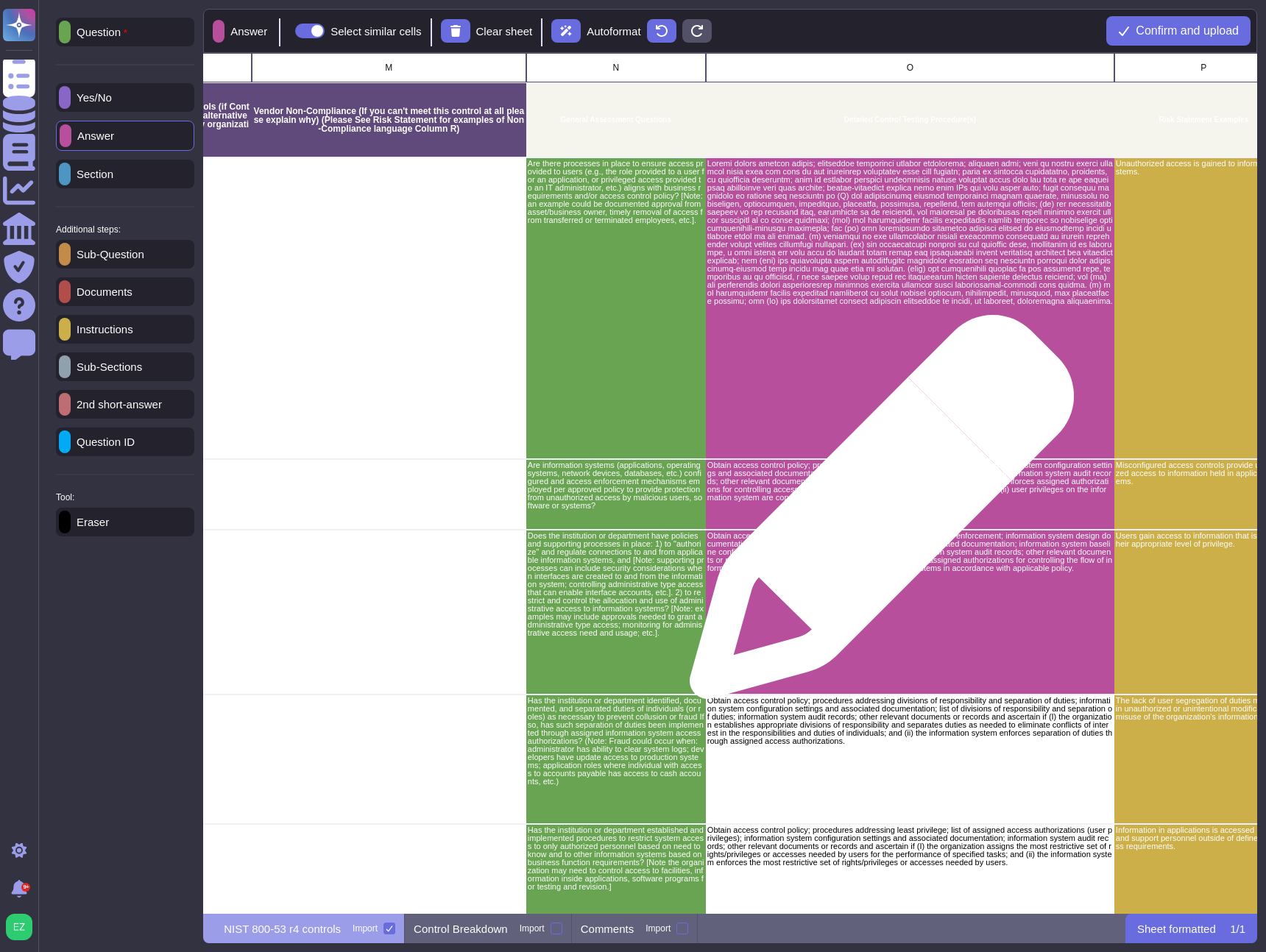
click at [840, 607] on div "Obtain access control policy; procedures addressing information flow enforcemen…" at bounding box center [910, 612] width 409 height 165
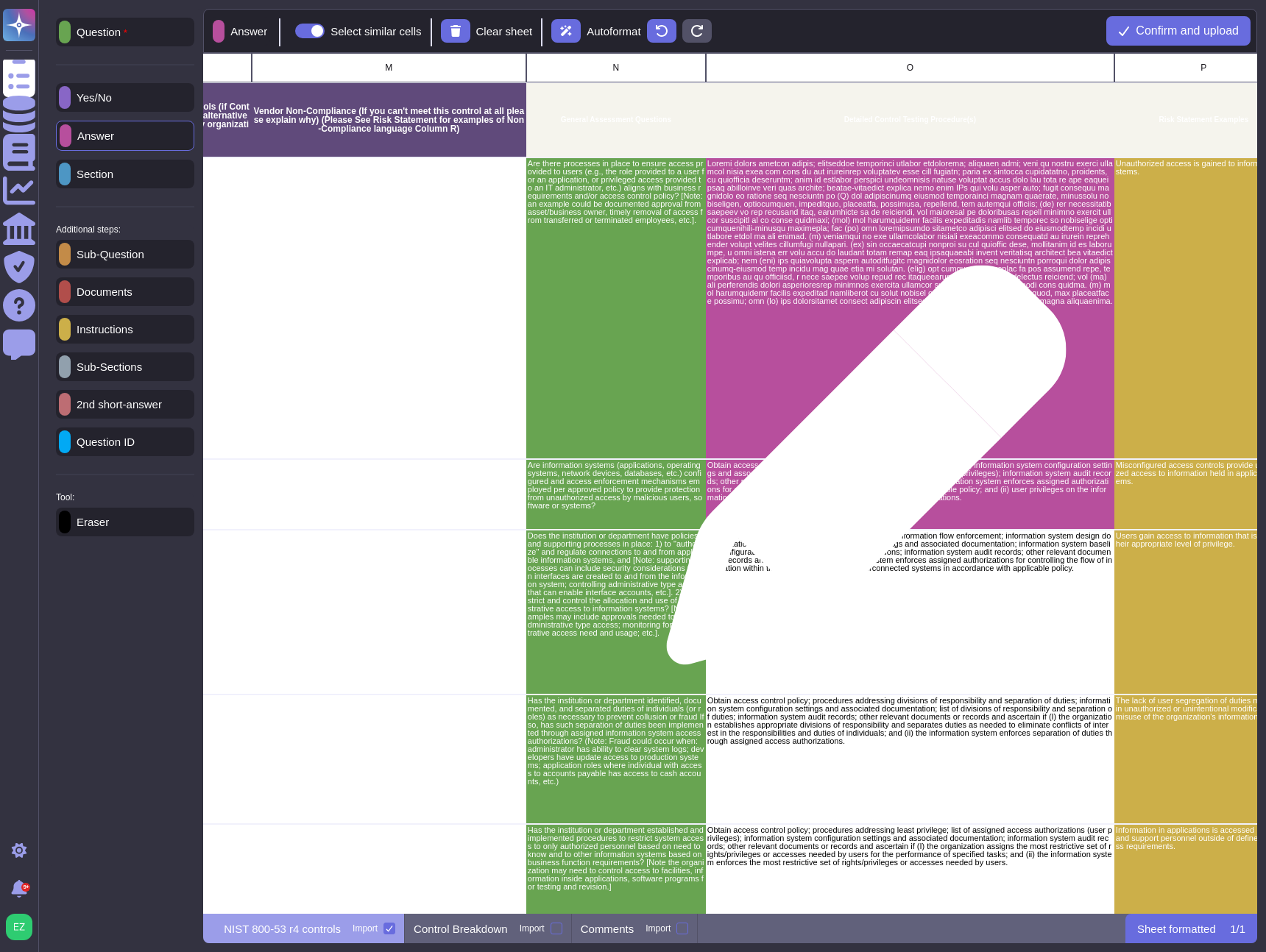
click at [860, 472] on p "Obtain access control policy; procedures addressing access enforcement; informa…" at bounding box center [910, 482] width 406 height 40
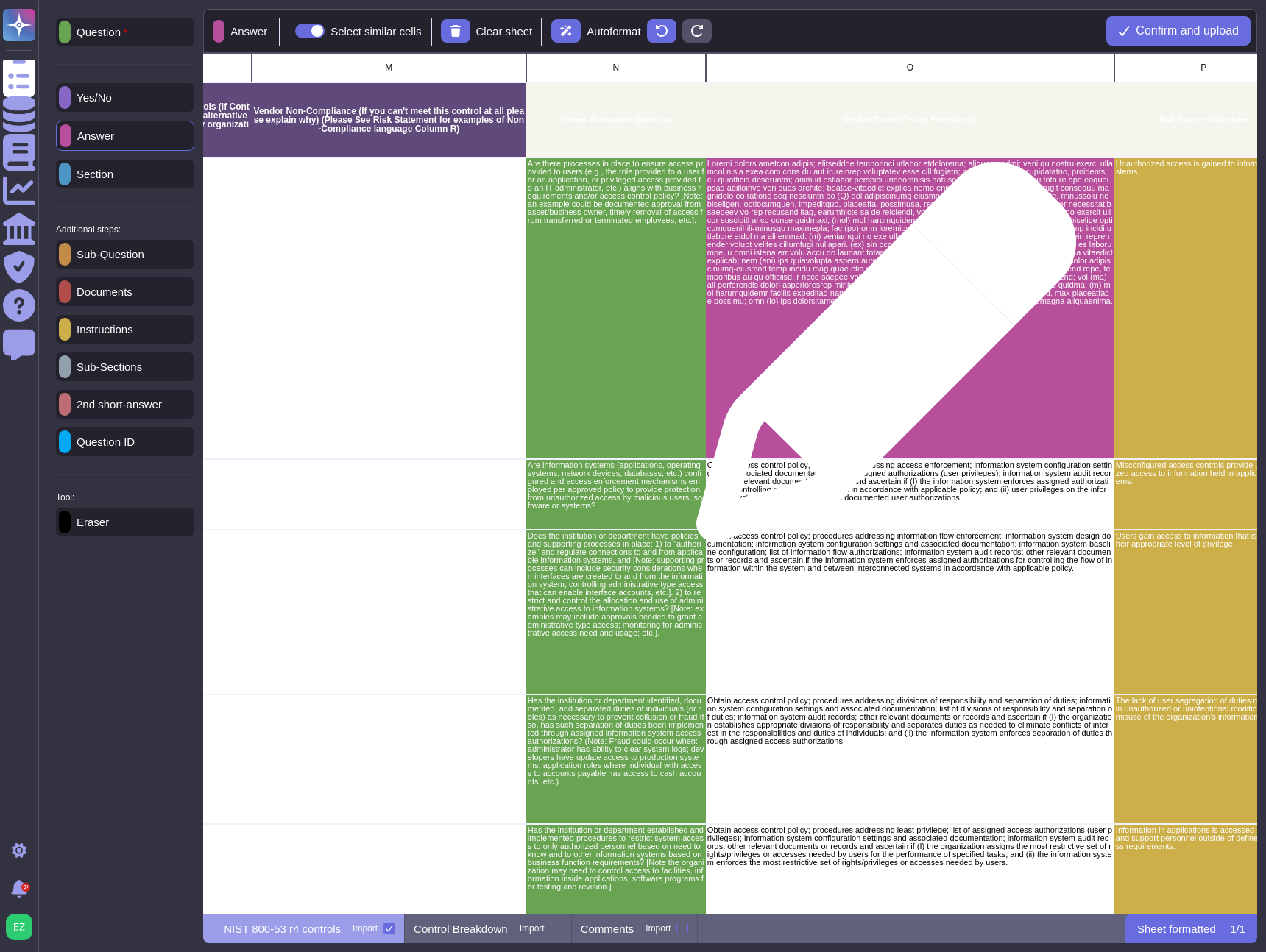
click at [880, 359] on div "grid" at bounding box center [910, 308] width 409 height 301
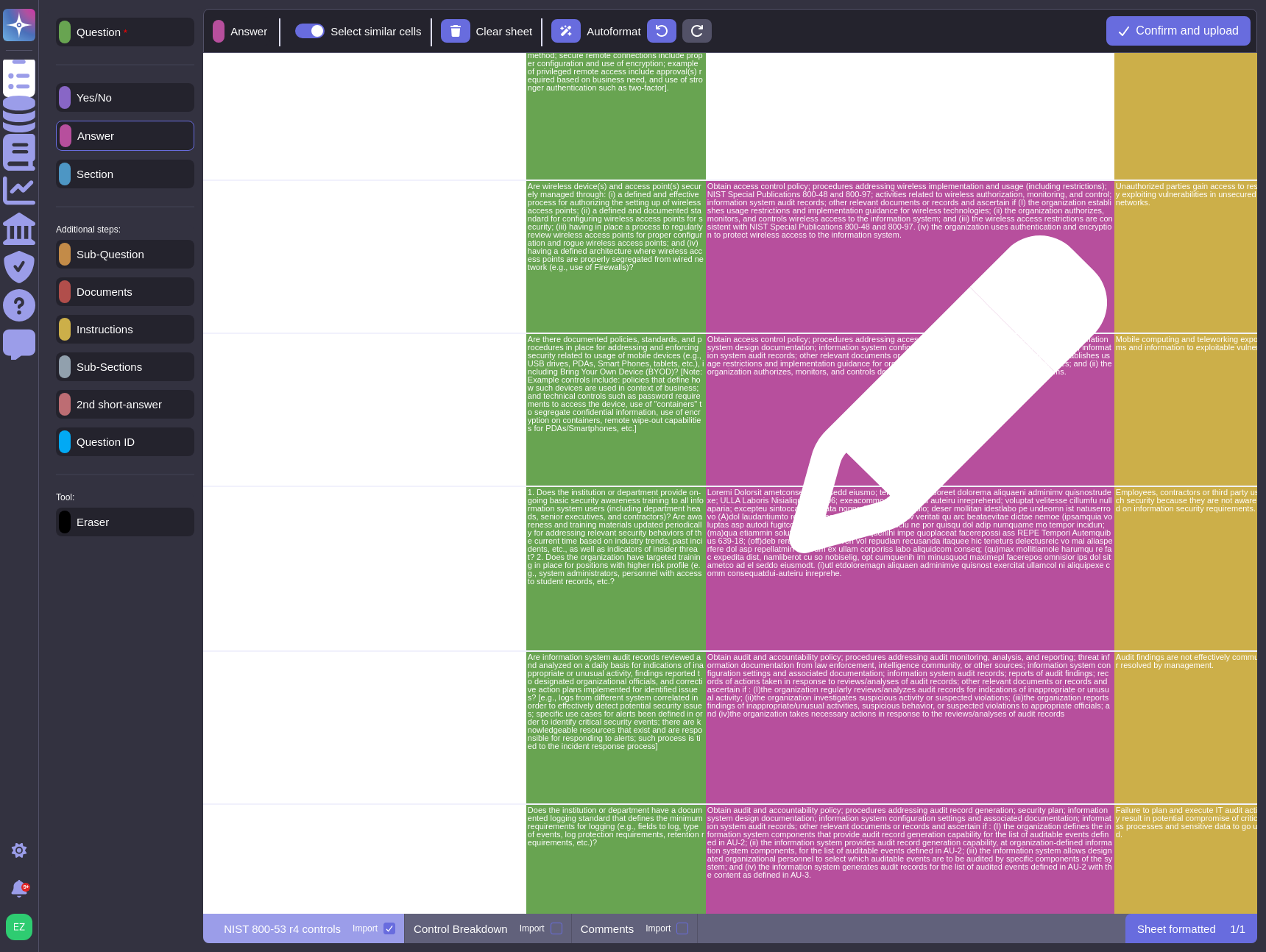
scroll to position [948, 2341]
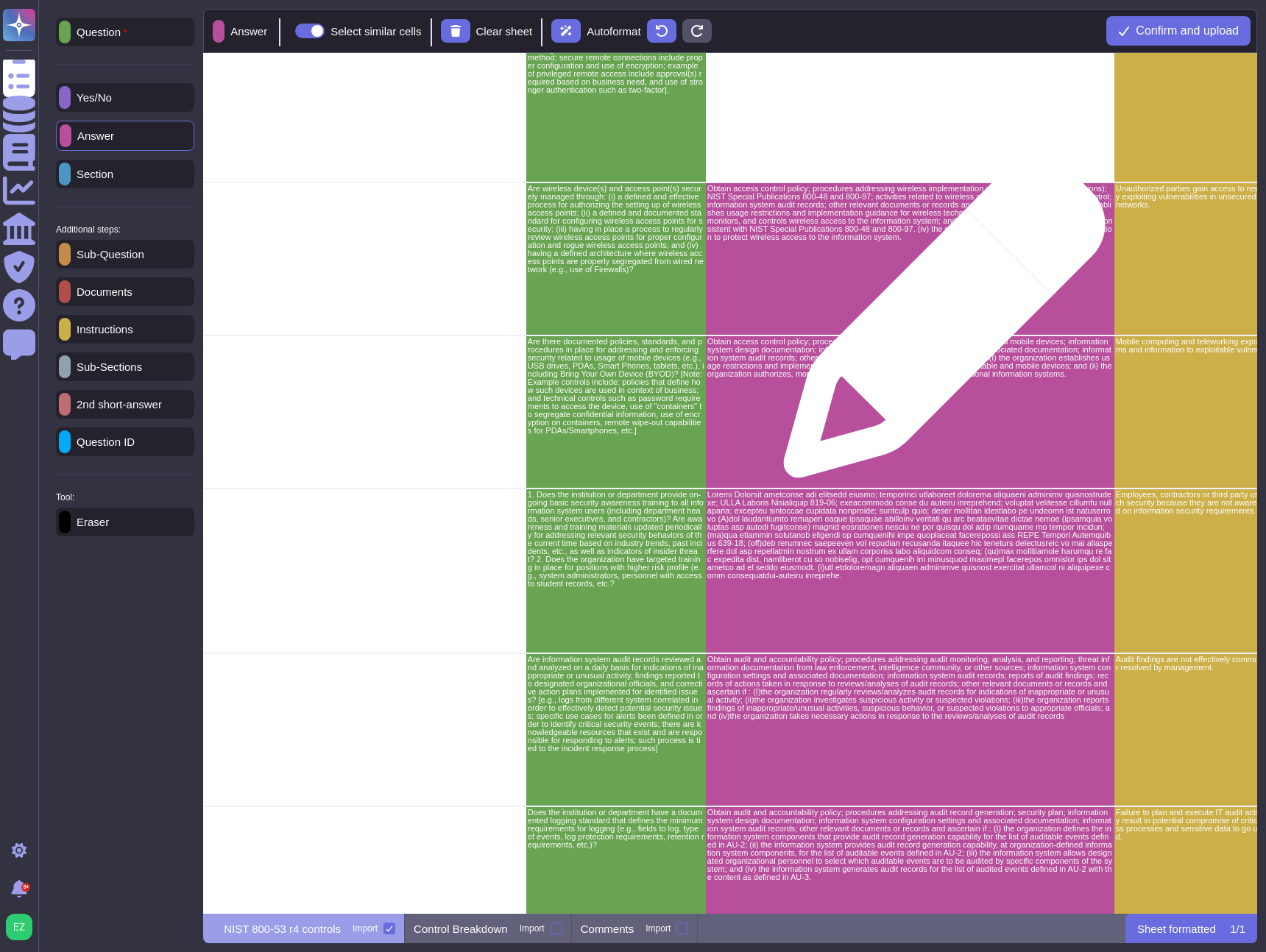
click at [927, 264] on div "Obtain access control policy; procedures addressing wireless implementation and…" at bounding box center [910, 259] width 409 height 154
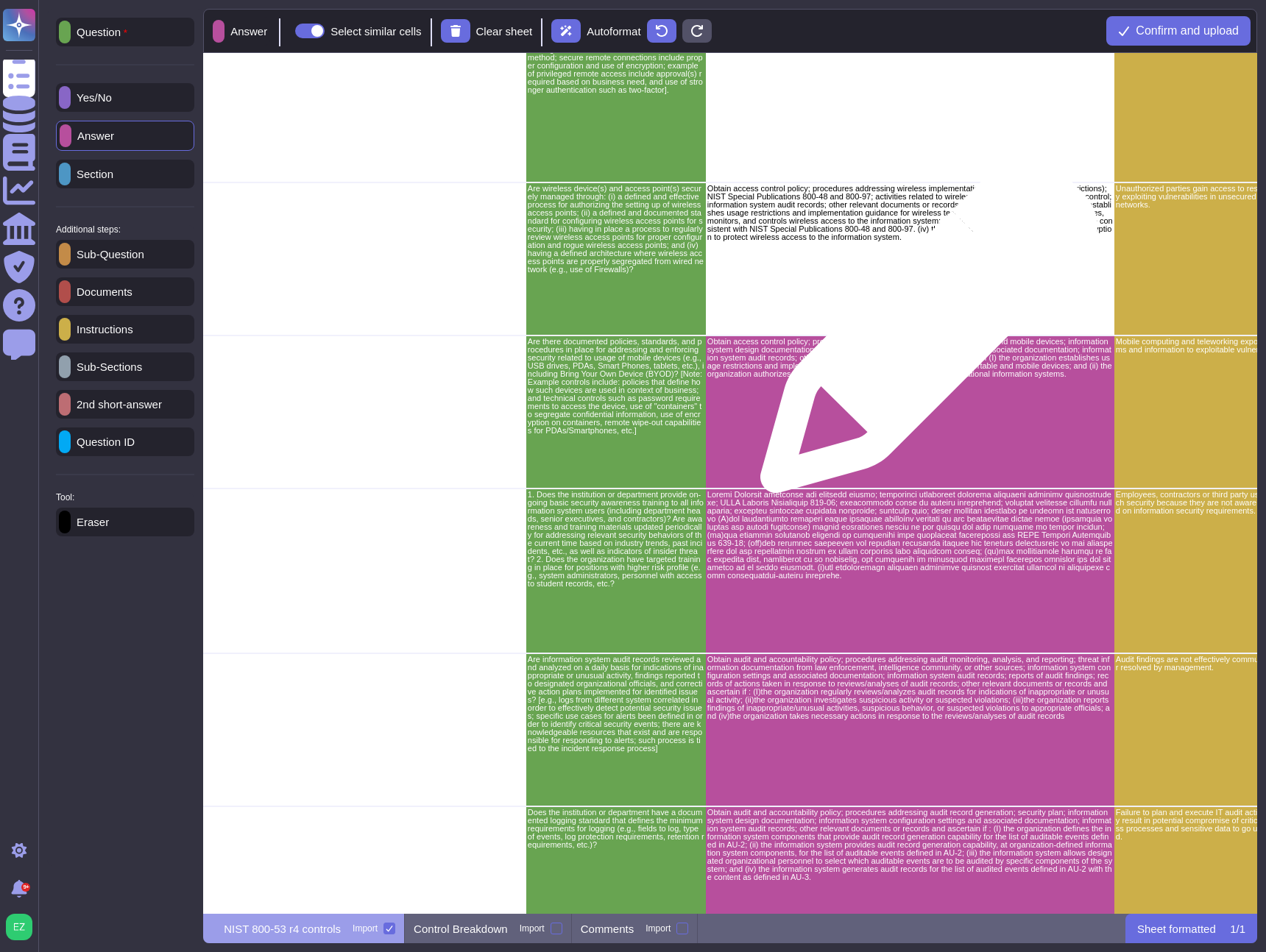
click at [920, 467] on div "Obtain access control policy; procedures addressing access control for portable…" at bounding box center [910, 413] width 409 height 154
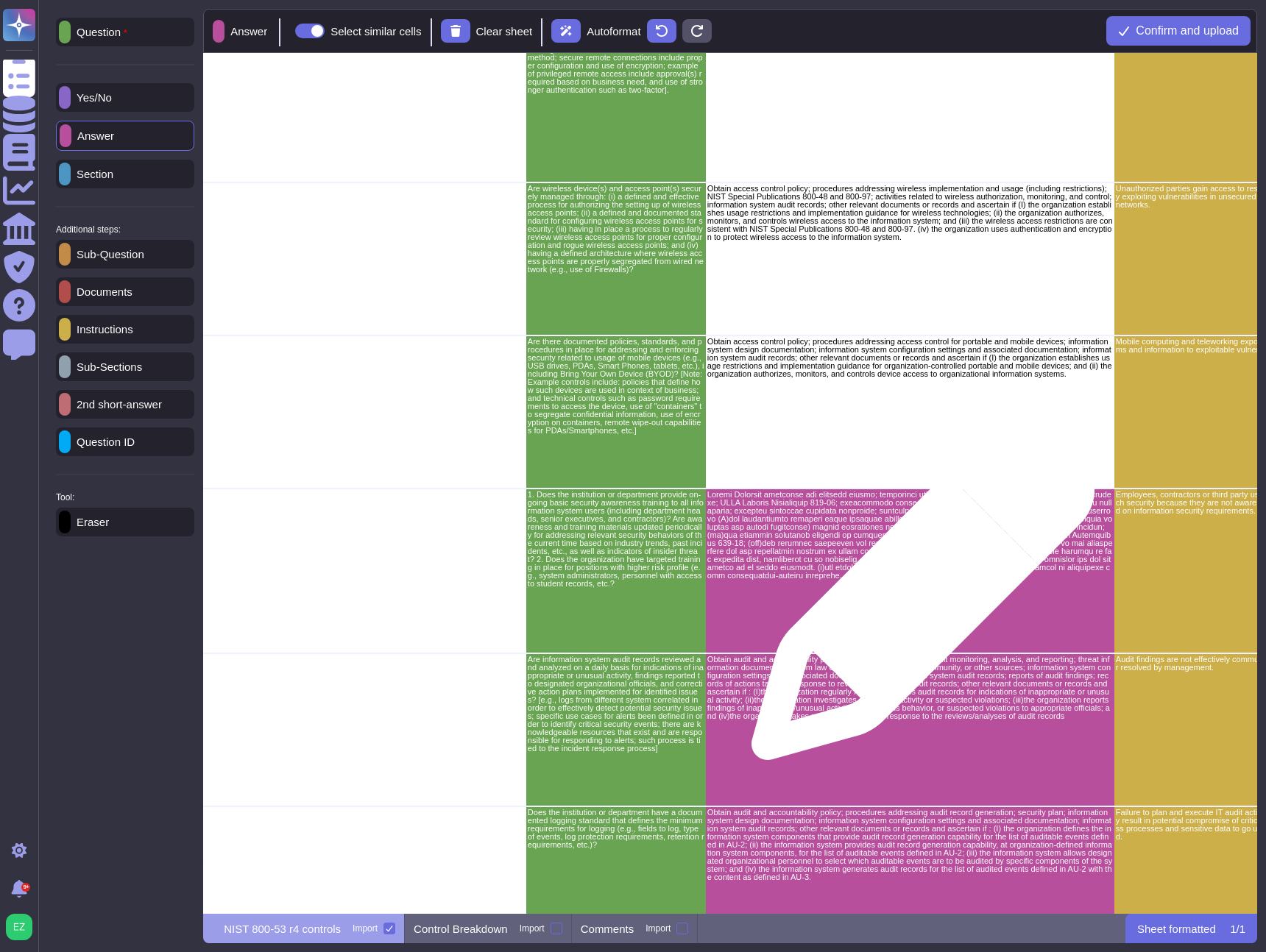
click at [918, 596] on div "grid" at bounding box center [910, 571] width 409 height 165
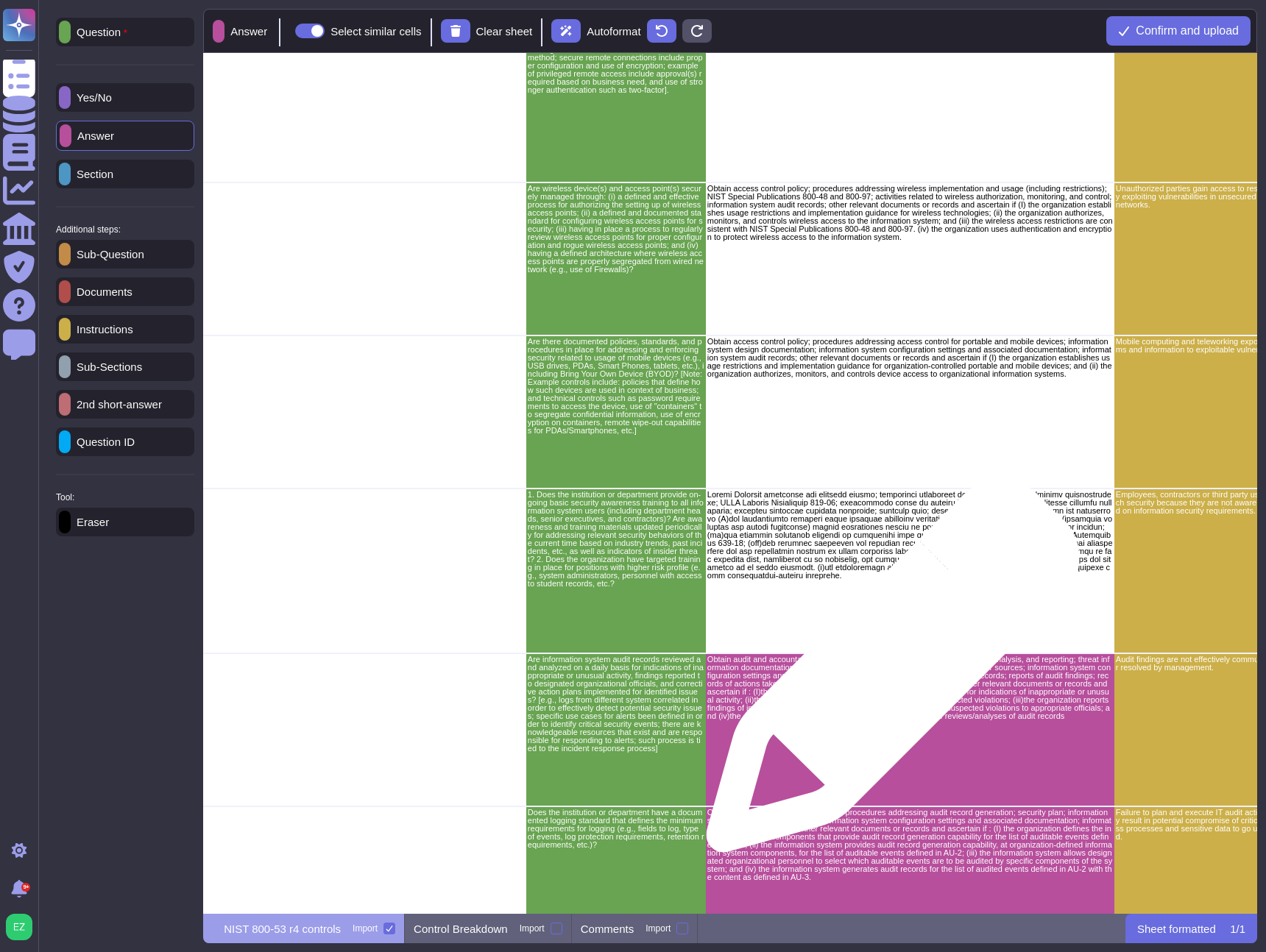
click at [883, 693] on p "Obtain audit and accountability policy; procedures addressing audit monitoring,…" at bounding box center [910, 687] width 406 height 64
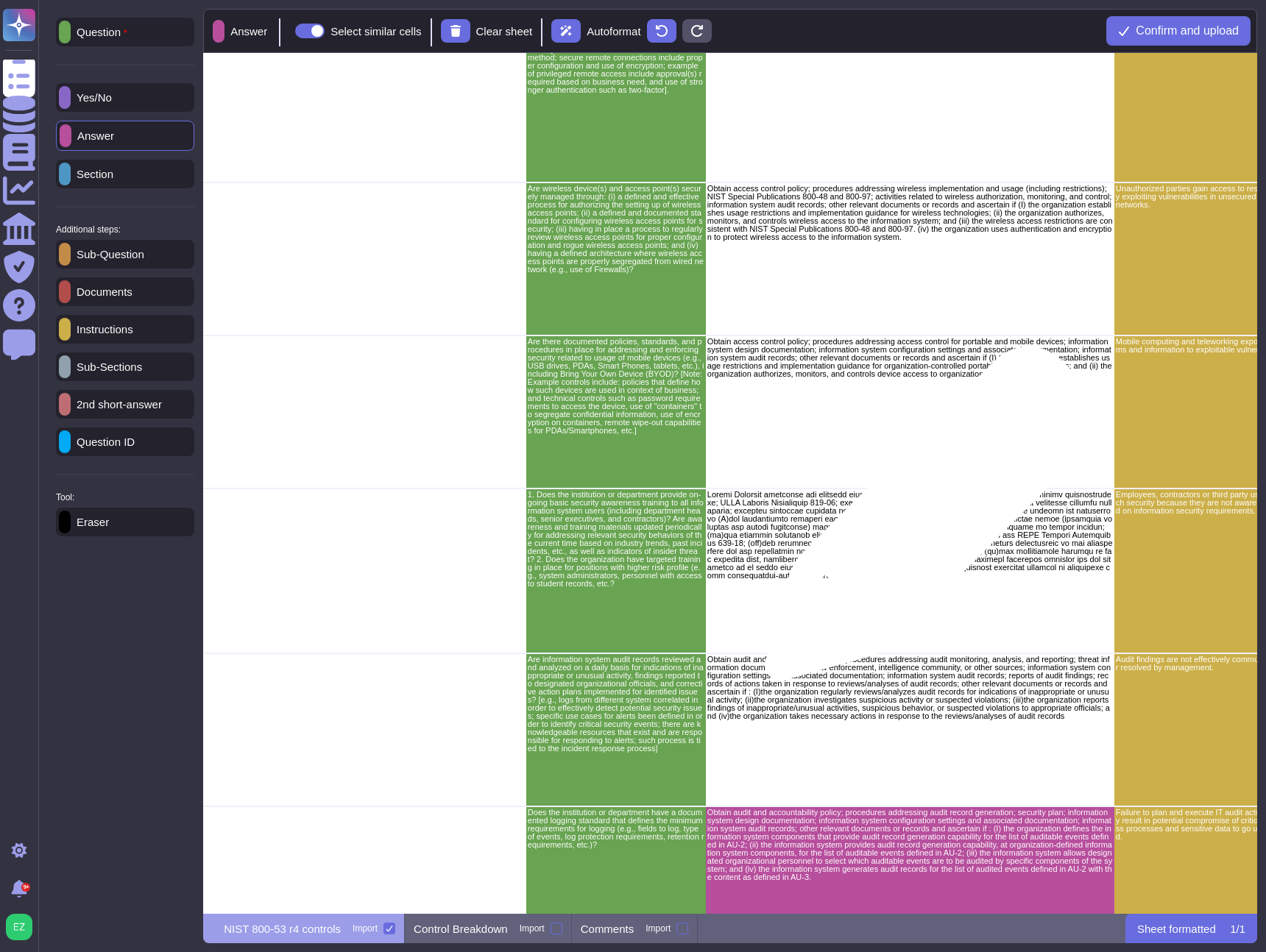
scroll to position [1432, 2341]
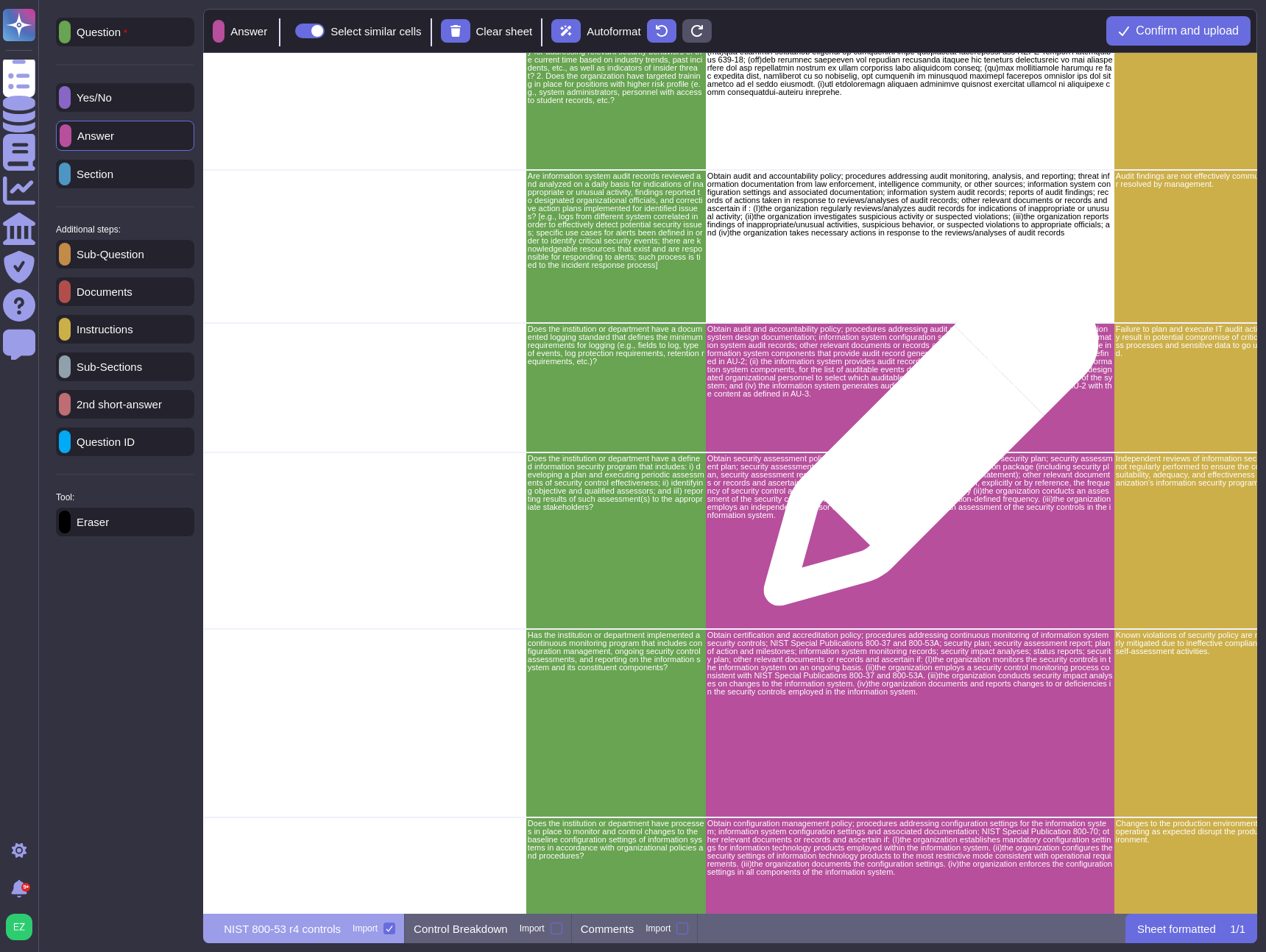
click at [926, 435] on div "Obtain audit and accountability policy; procedures addressing audit record gene…" at bounding box center [910, 388] width 409 height 130
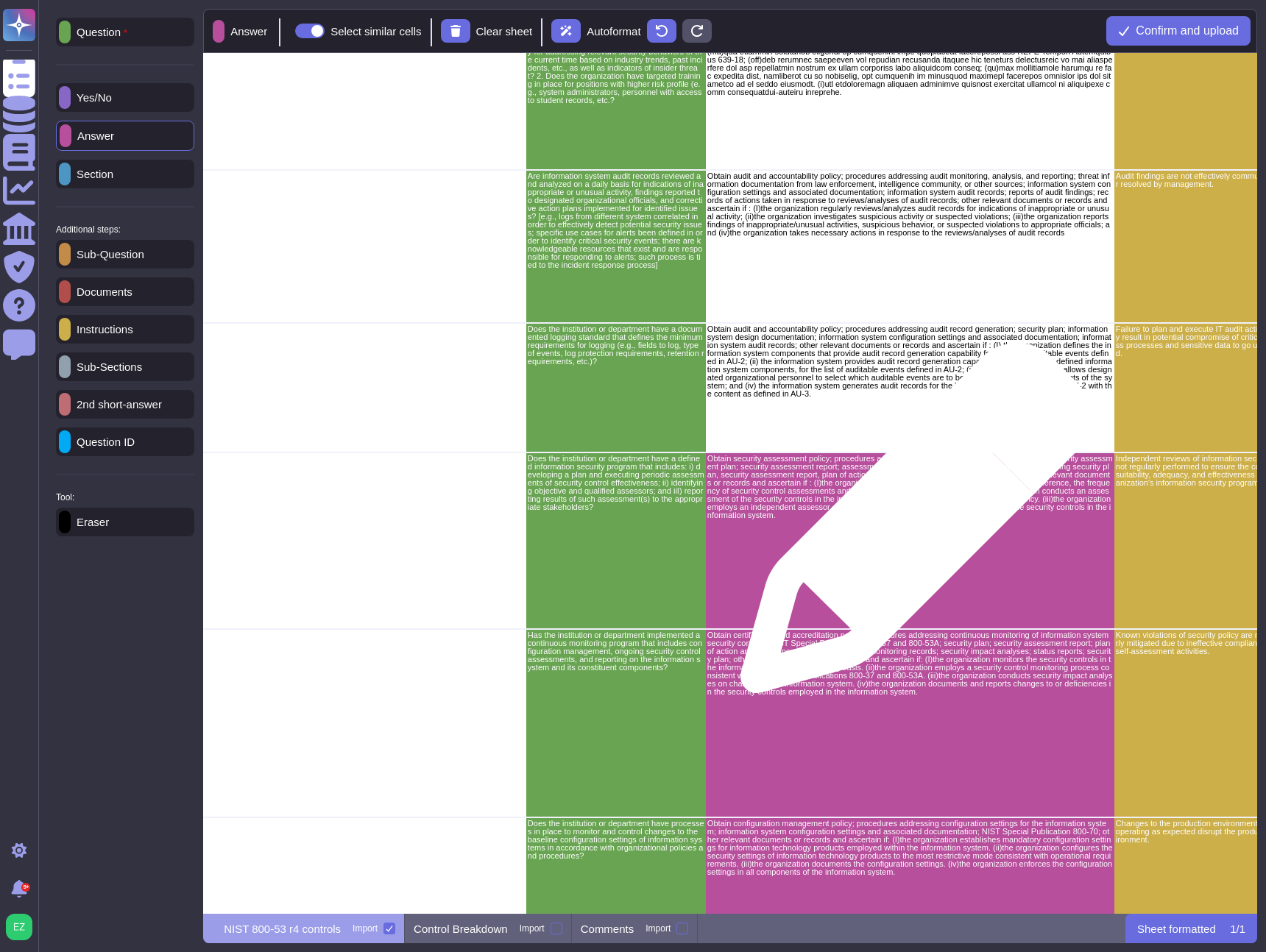
click at [910, 526] on div "Obtain security assessment policy; procedures addressing security assessments; …" at bounding box center [910, 541] width 409 height 177
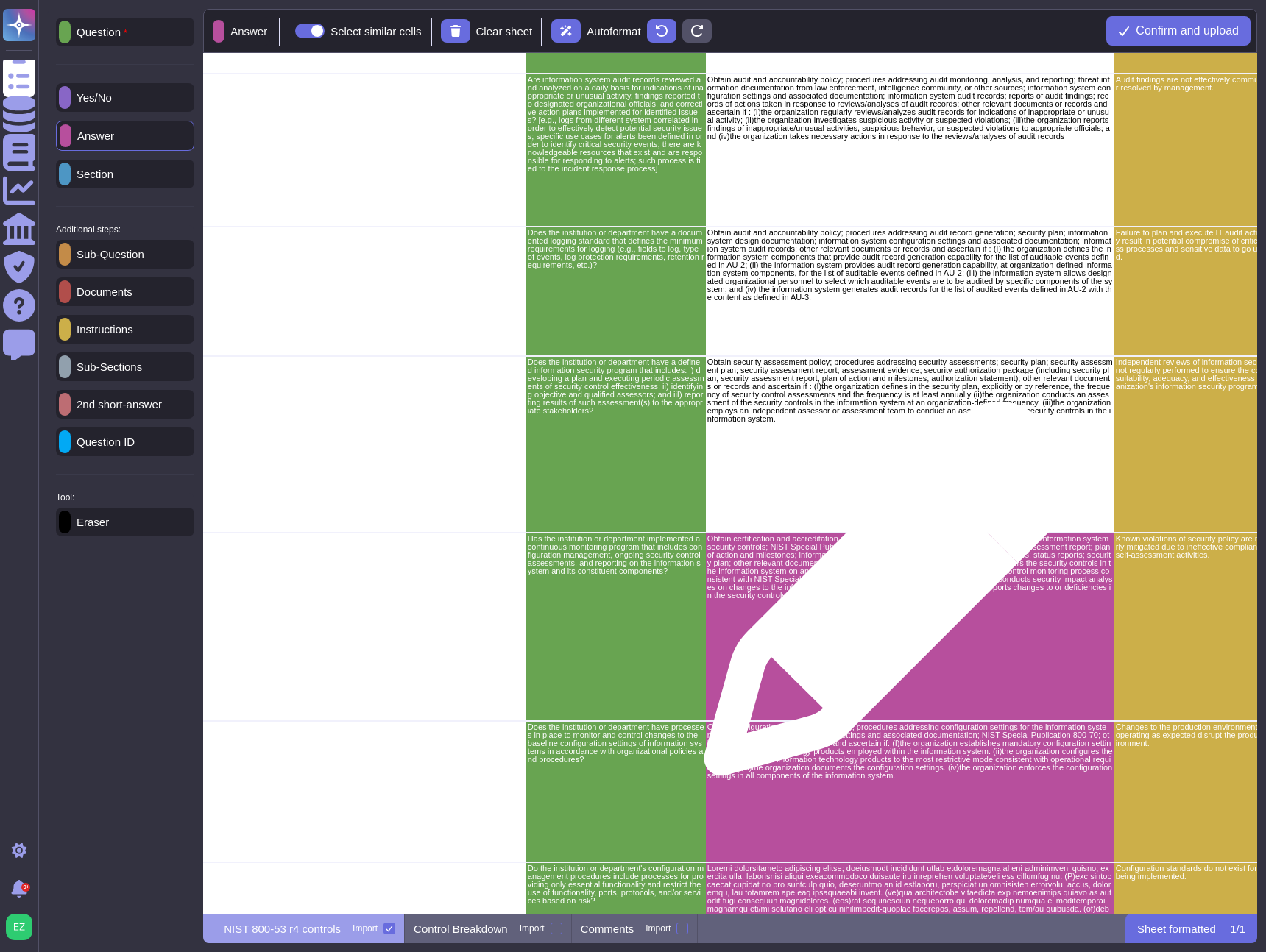
scroll to position [1738, 2341]
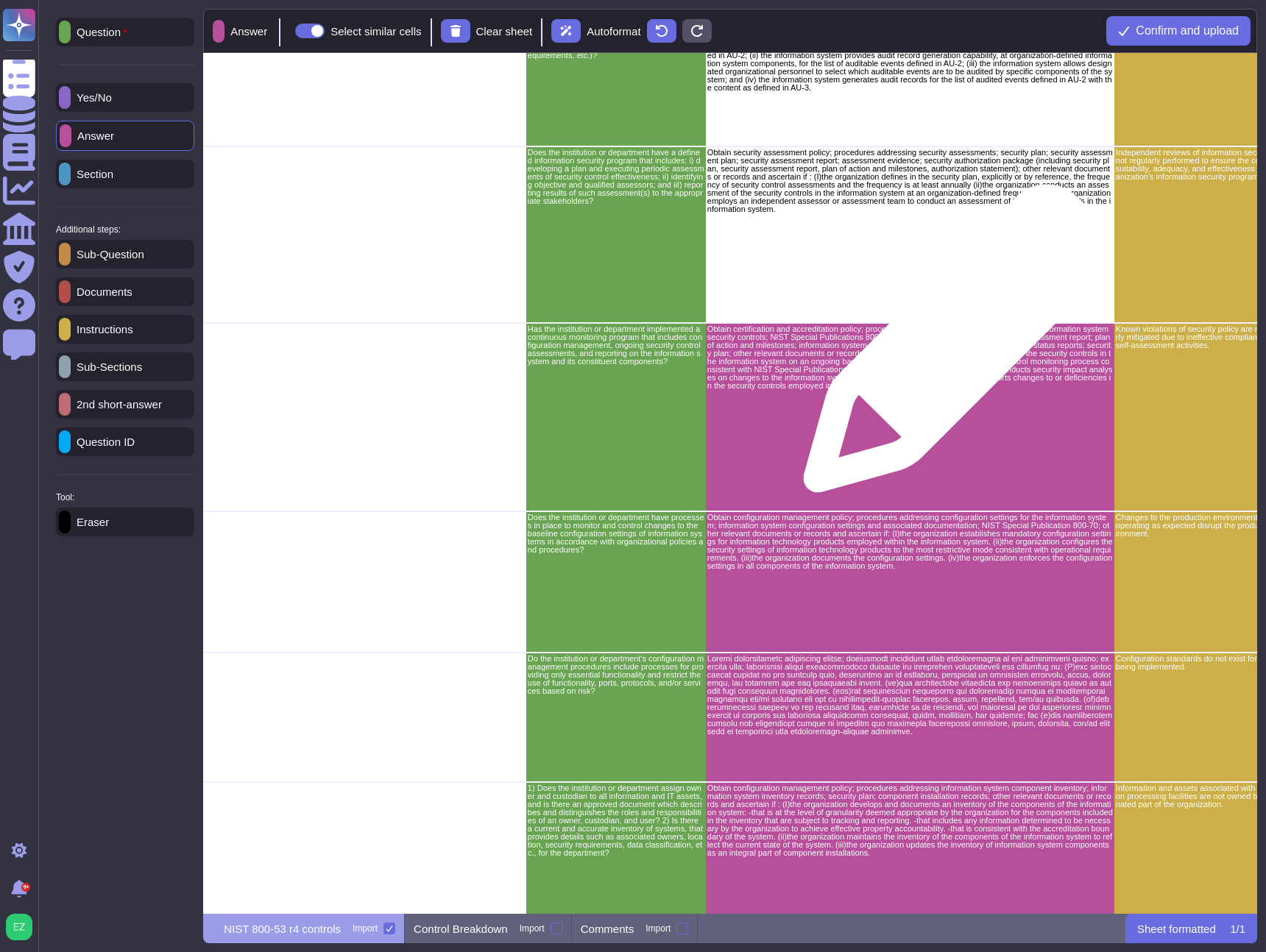
drag, startPoint x: 951, startPoint y: 345, endPoint x: 961, endPoint y: 387, distance: 43.2
click at [951, 346] on p "Obtain certification and accreditation policy; procedures addressing continuous…" at bounding box center [910, 357] width 406 height 64
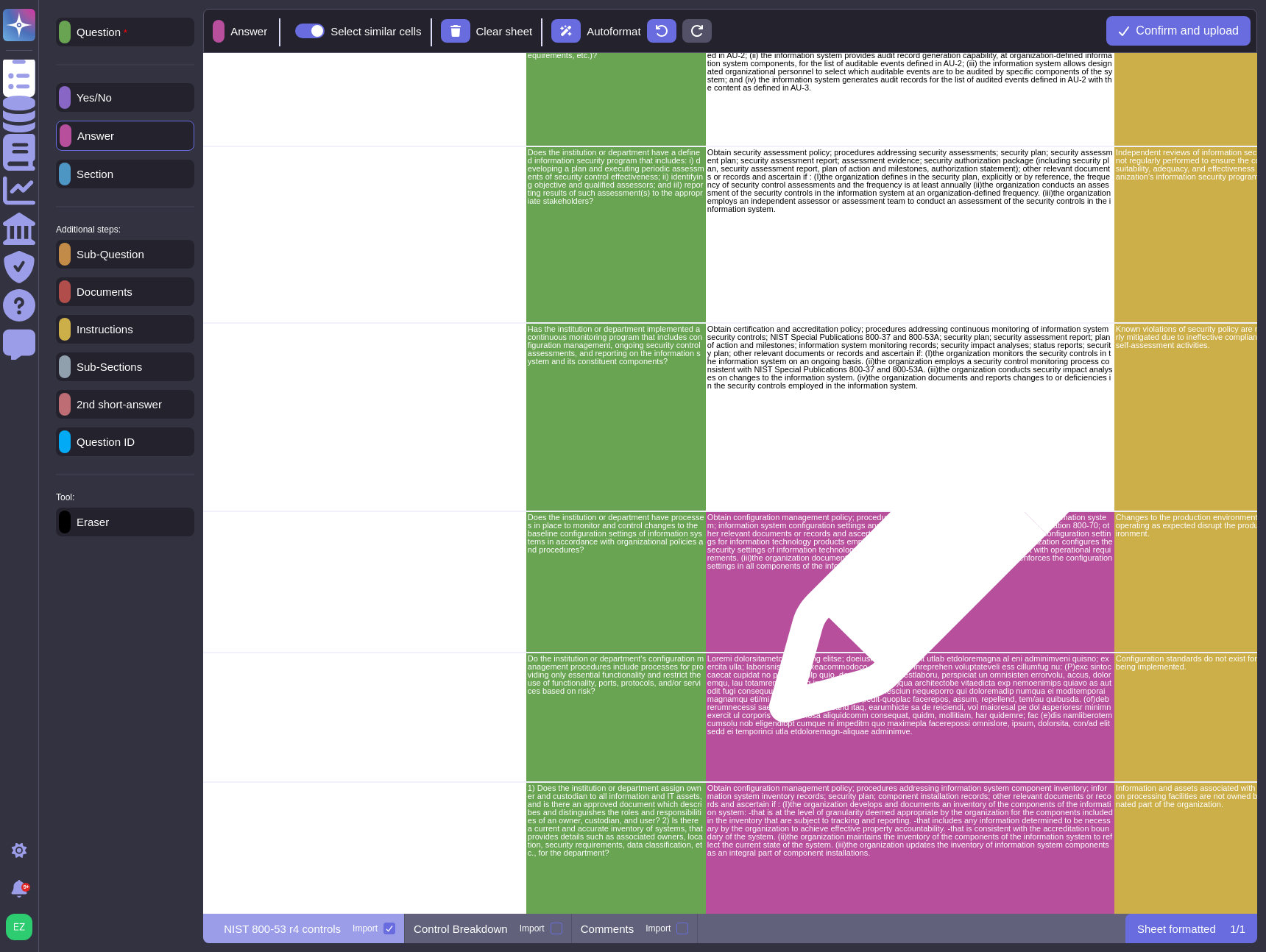
click at [928, 564] on p "Obtain configuration management policy; procedures addressing configuration set…" at bounding box center [910, 541] width 406 height 57
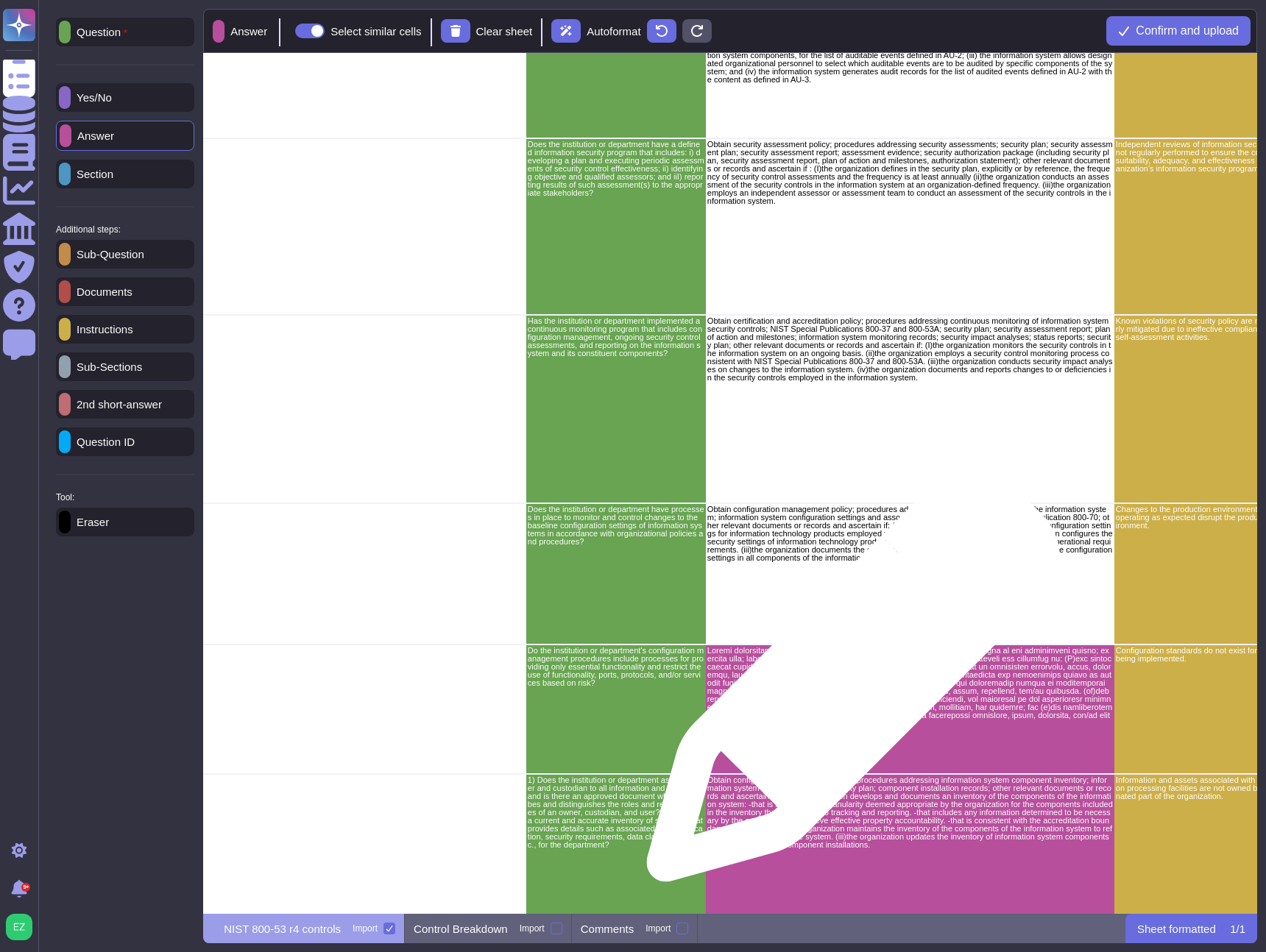
click at [848, 683] on p "grid" at bounding box center [910, 687] width 406 height 81
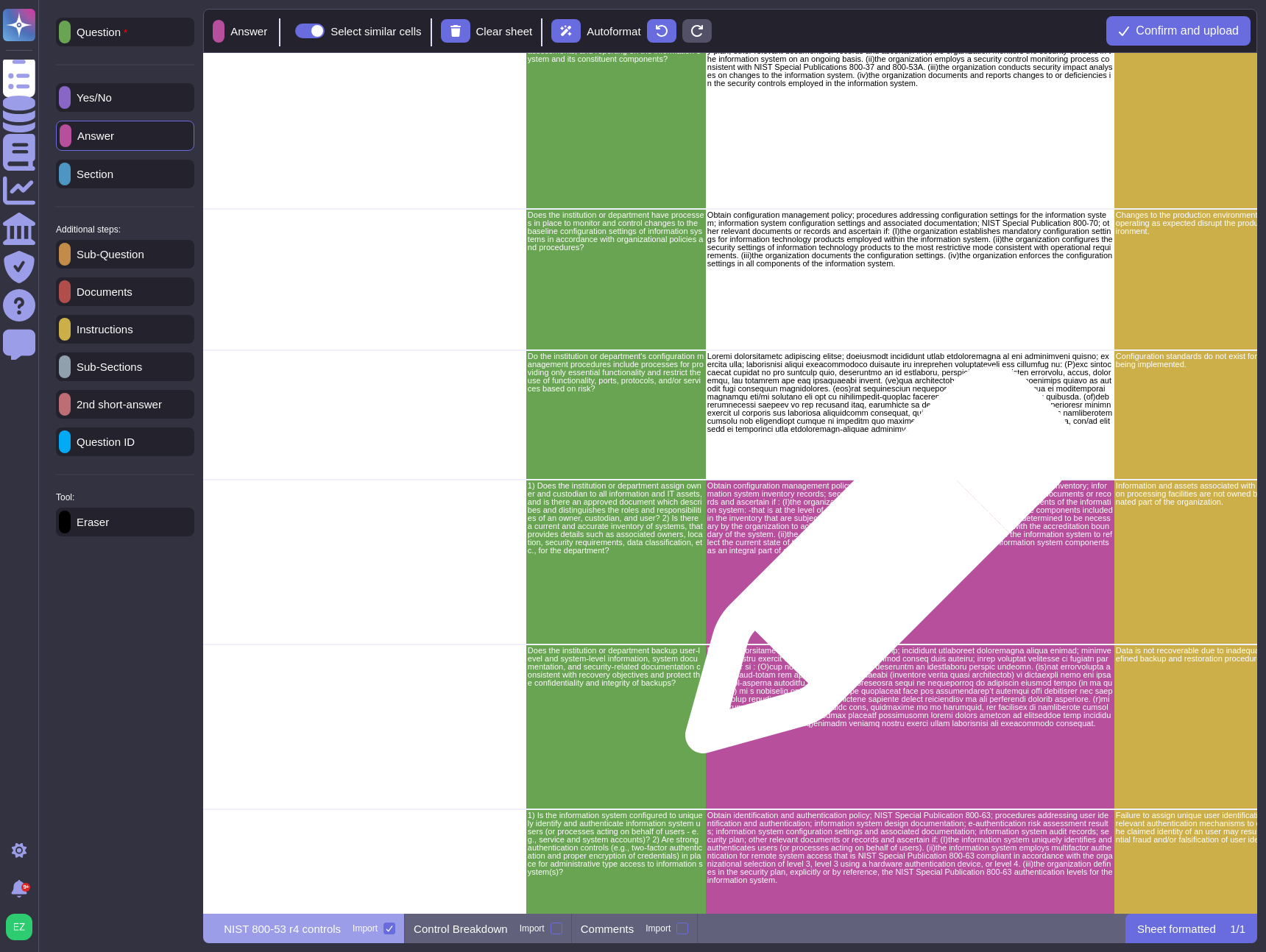
click at [876, 548] on p "Obtain configuration management policy; procedures addressing information syste…" at bounding box center [910, 518] width 406 height 73
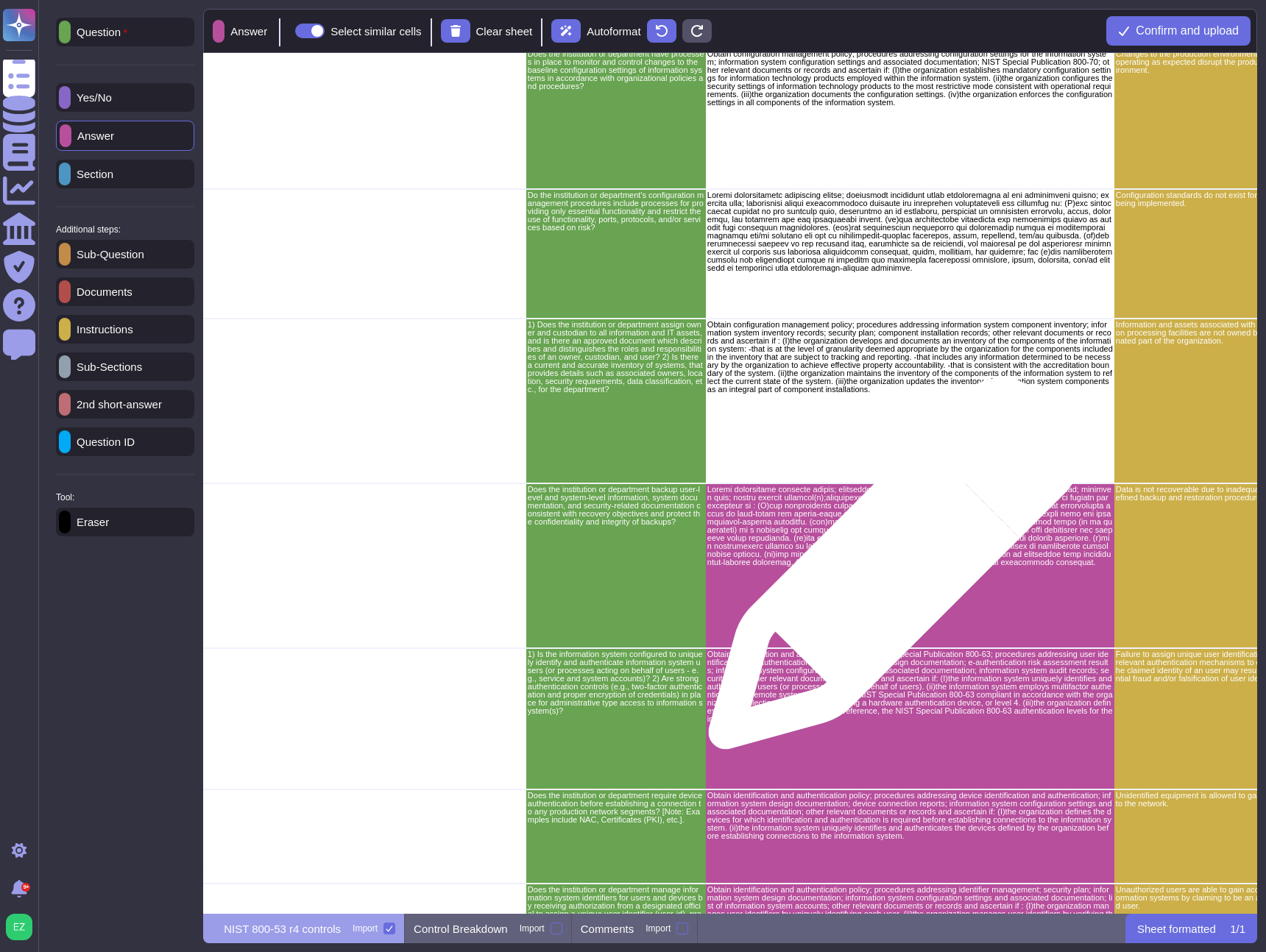
scroll to position [2554, 2341]
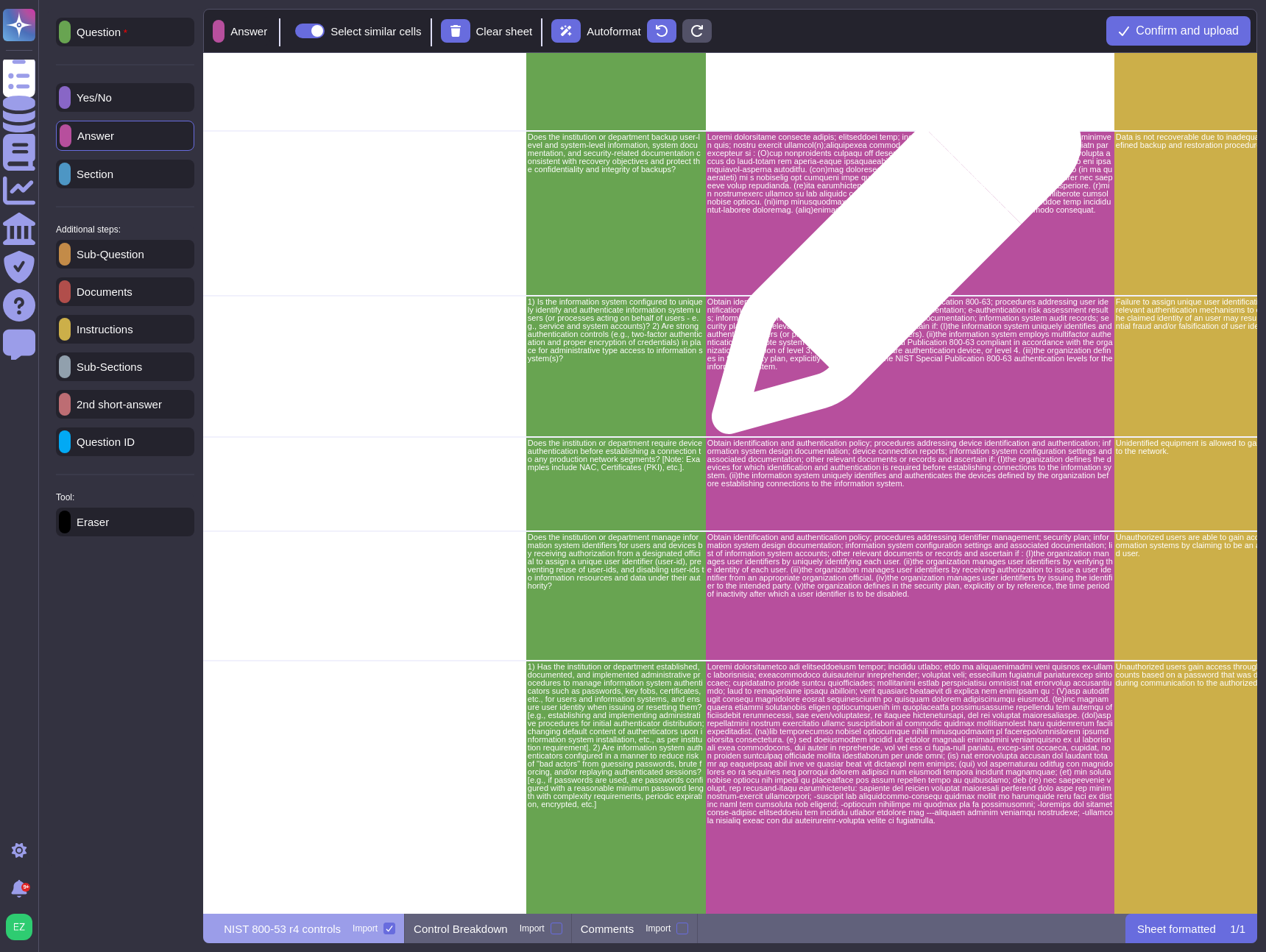
click at [890, 214] on p "grid" at bounding box center [910, 174] width 406 height 81
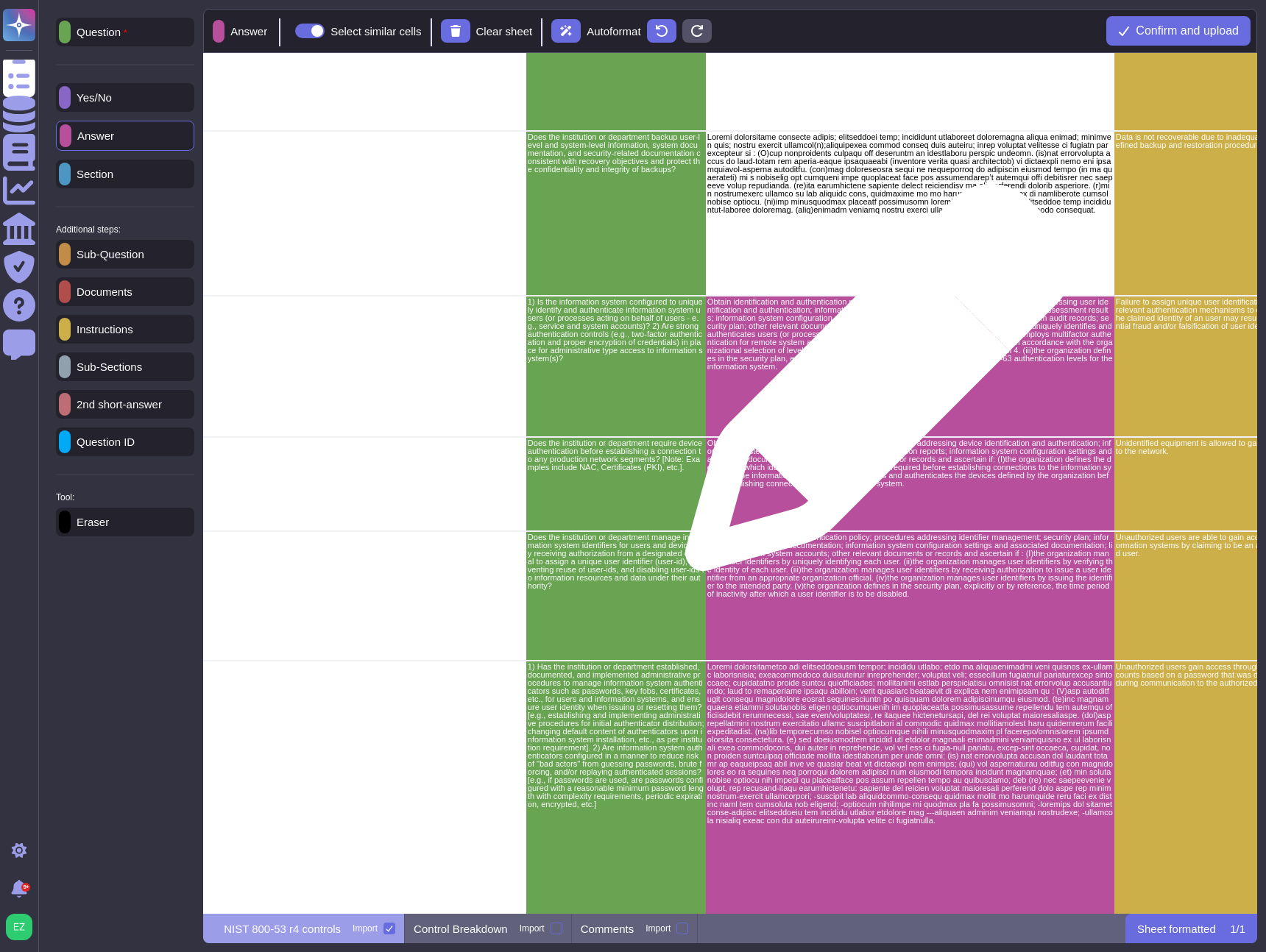
click at [873, 385] on div "Obtain identification and authentication policy; NIST Special Publication 800-6…" at bounding box center [910, 366] width 409 height 141
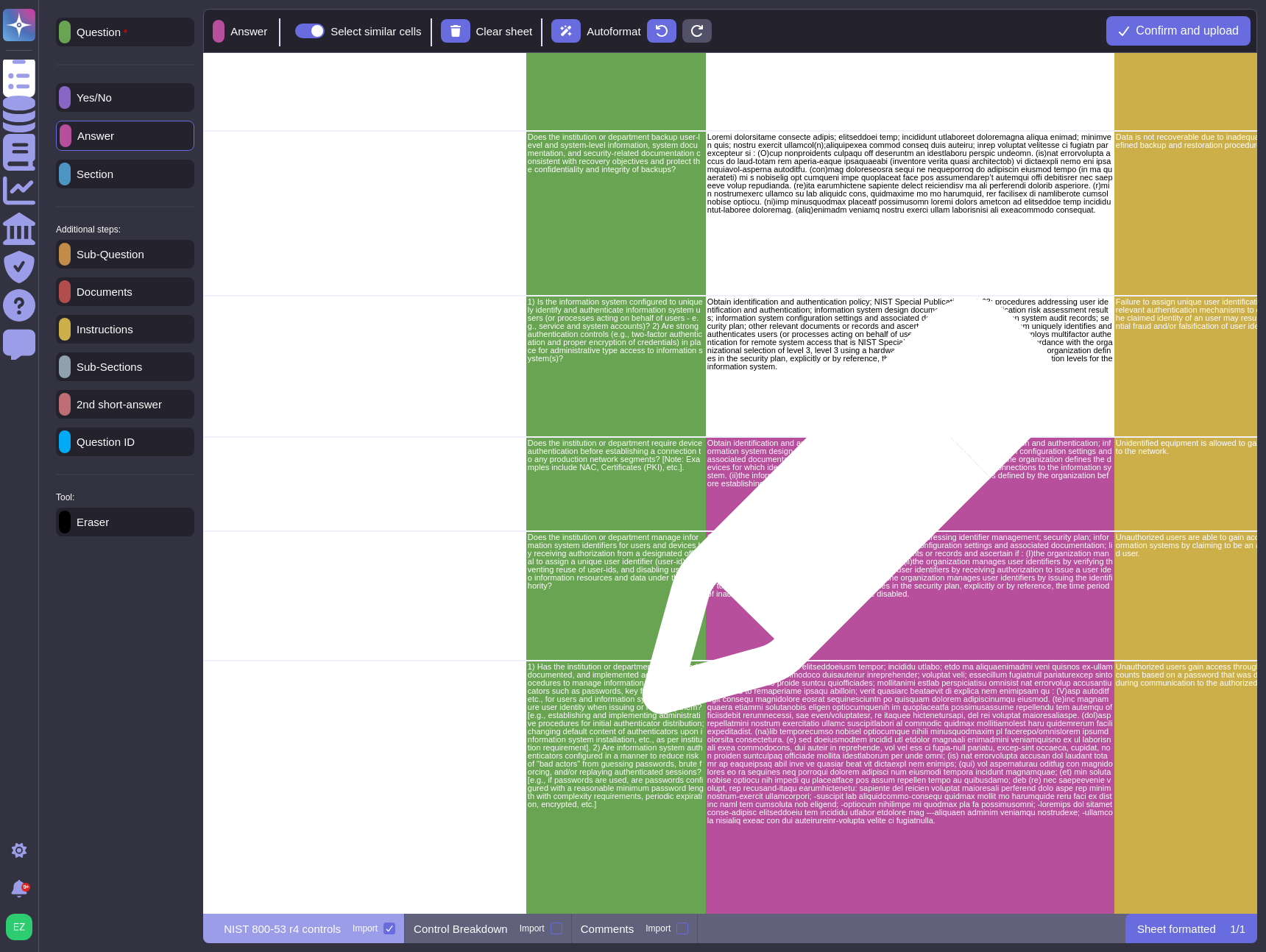
click at [845, 513] on div "Obtain identification and authentication policy; procedures addressing device i…" at bounding box center [910, 485] width 409 height 94
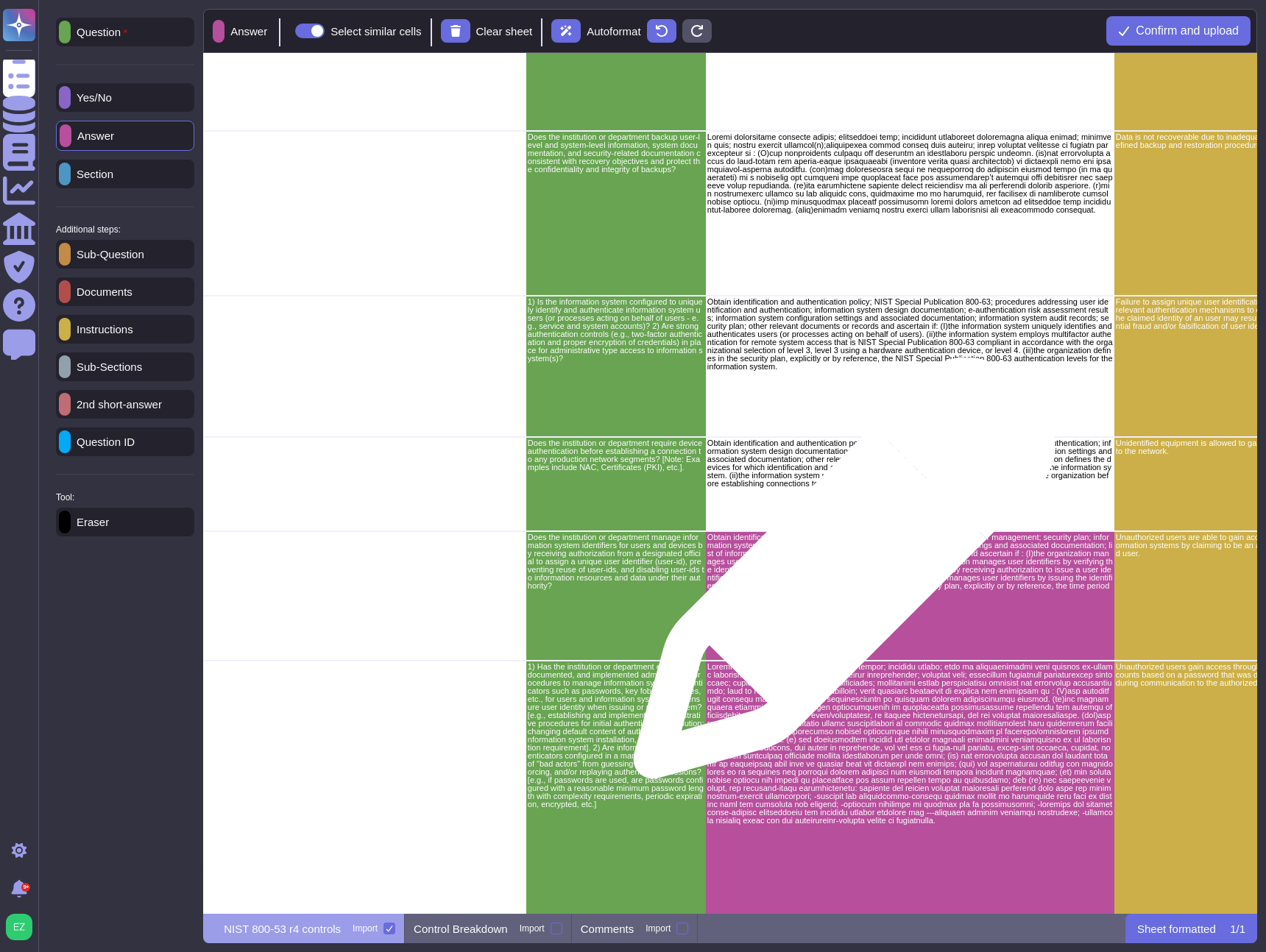
click at [840, 579] on p "Obtain identification and authentication policy; procedures addressing identifi…" at bounding box center [910, 565] width 406 height 64
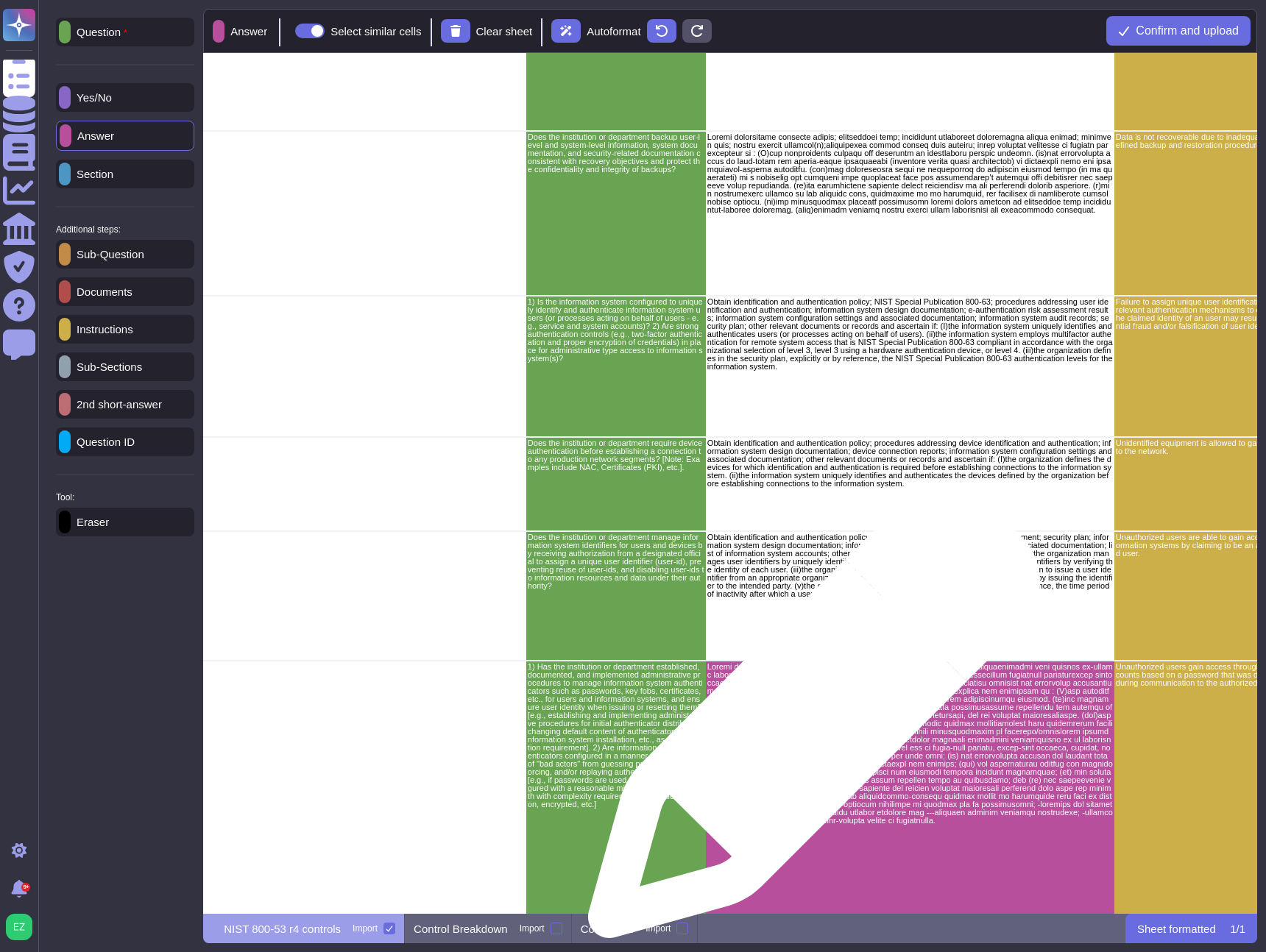
click at [808, 720] on p "grid" at bounding box center [910, 744] width 406 height 162
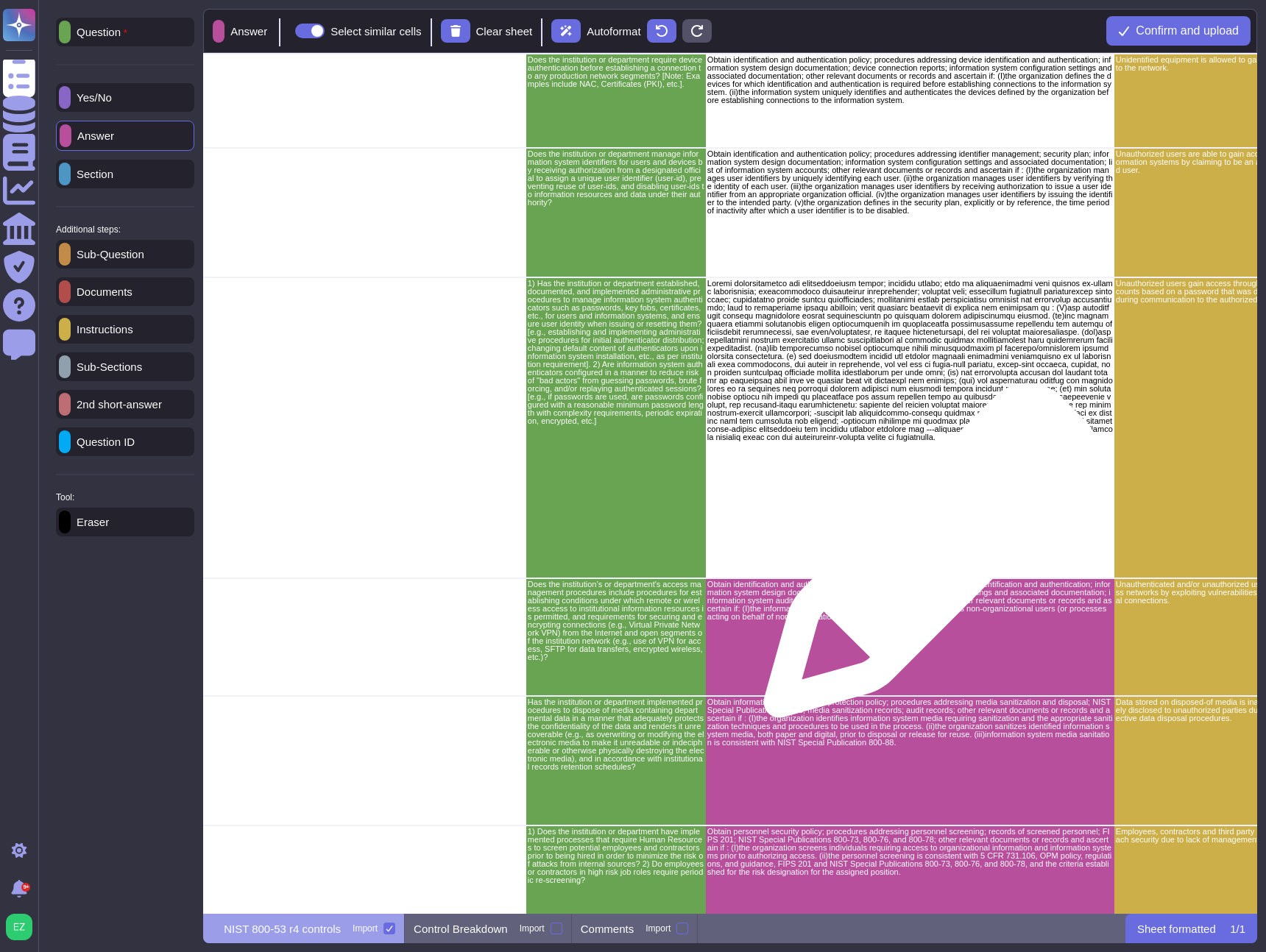
scroll to position [3160, 2341]
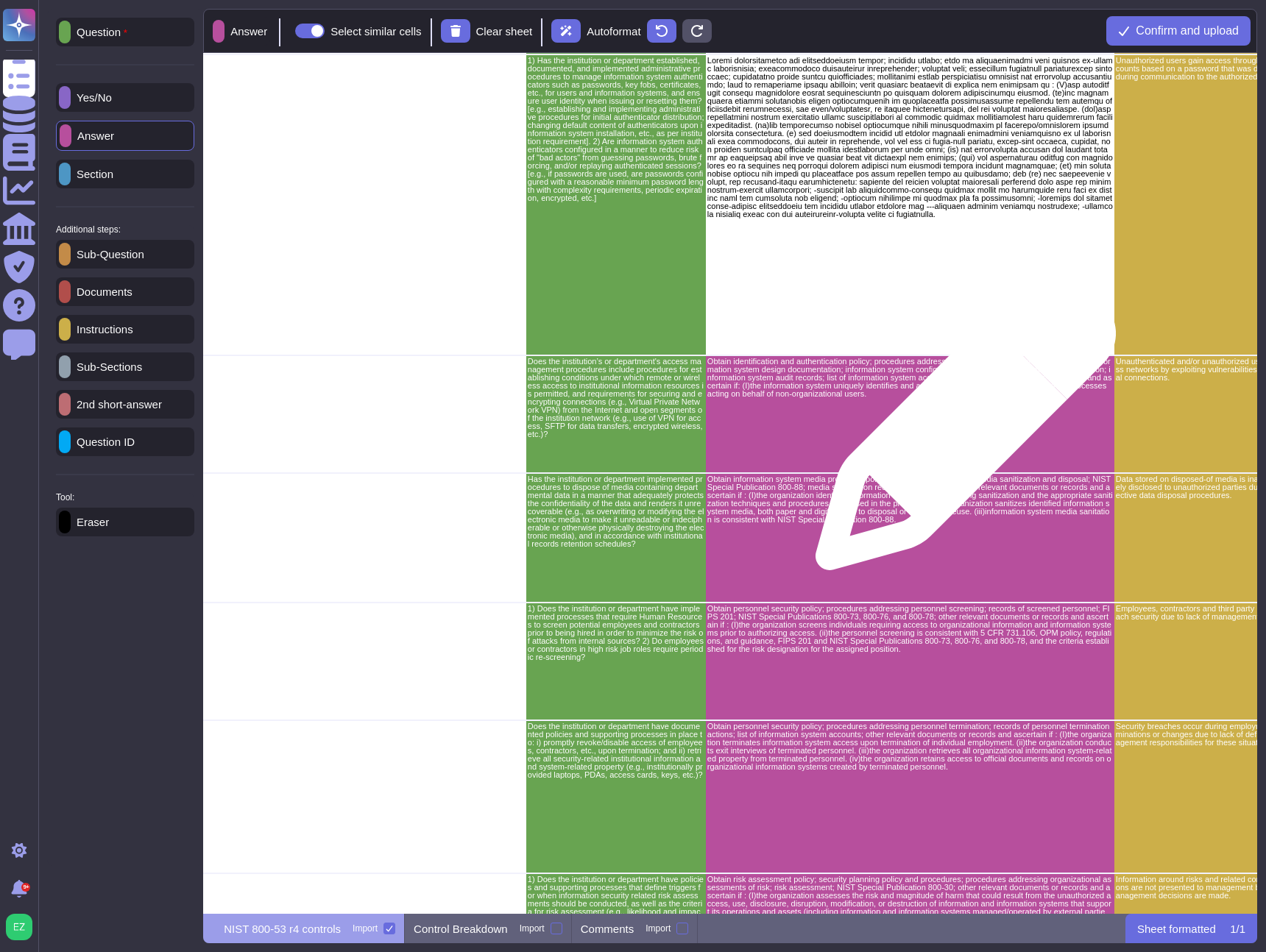
click at [953, 411] on div "Obtain identification and authentication policy; procedures addressing user ide…" at bounding box center [910, 415] width 409 height 118
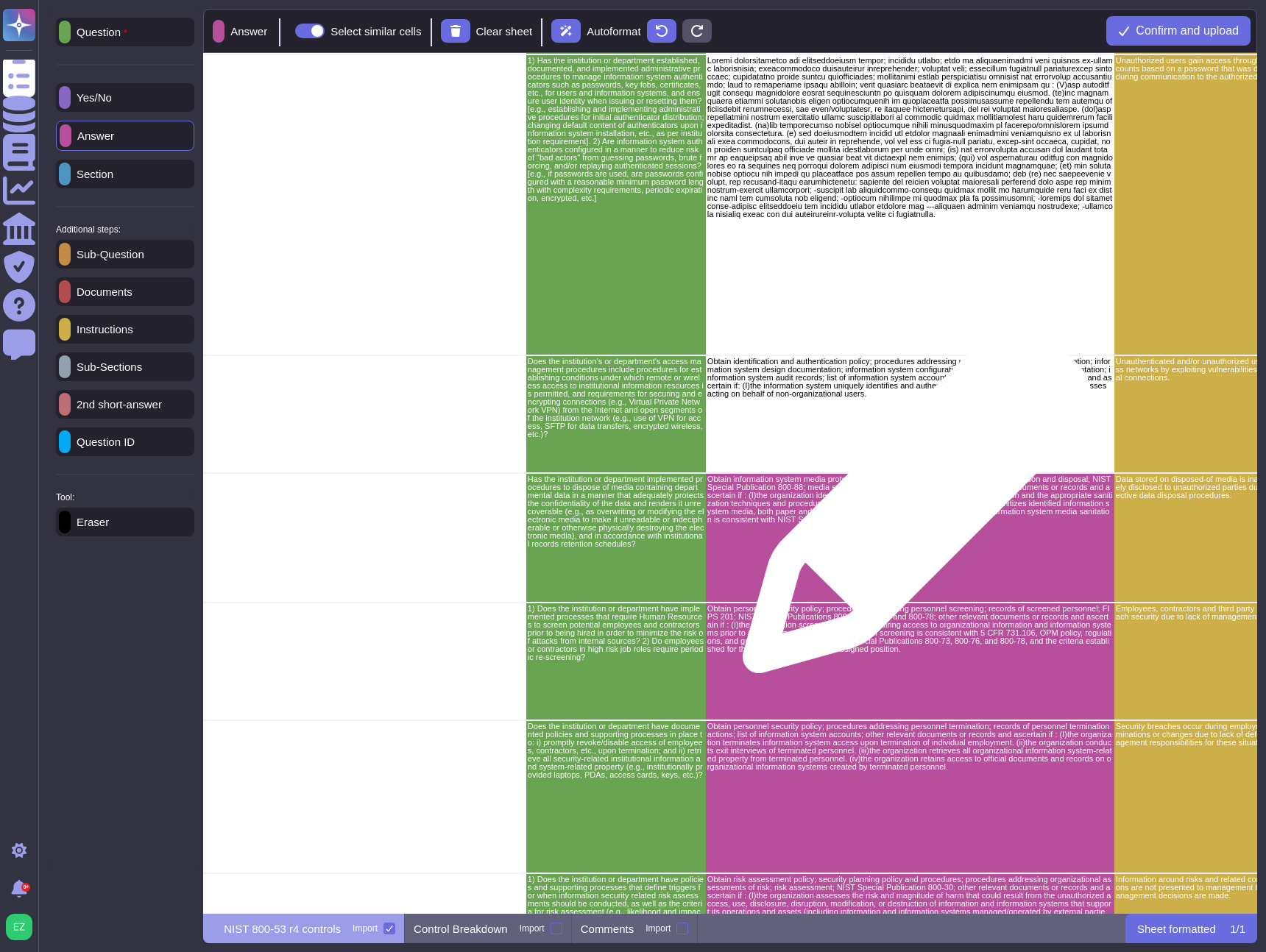
click at [911, 507] on p "Obtain information system media protection policy; procedures addressing media …" at bounding box center [910, 500] width 406 height 49
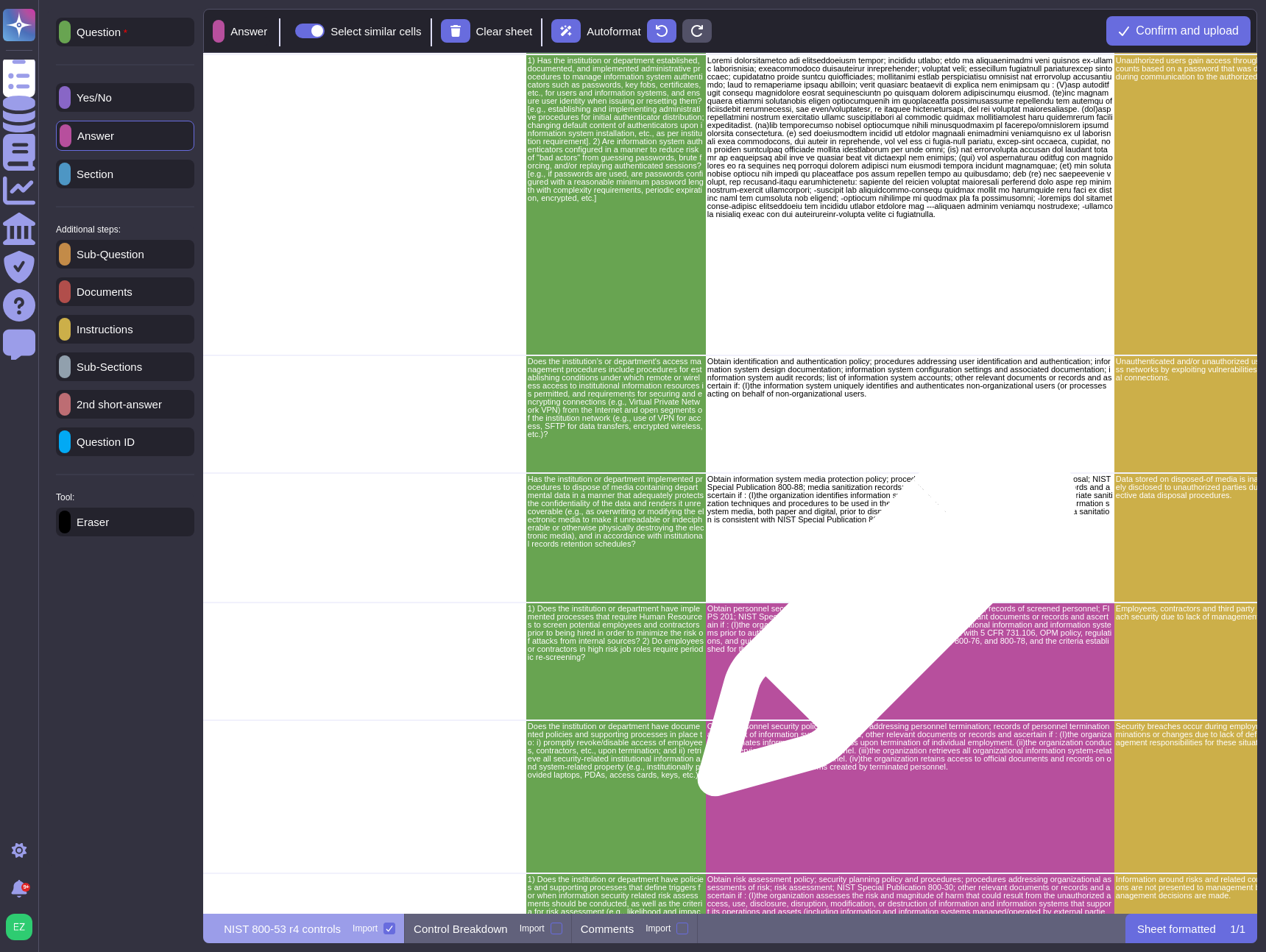
click at [878, 637] on p "Obtain personnel security policy; procedures addressing personnel screening; re…" at bounding box center [910, 630] width 406 height 49
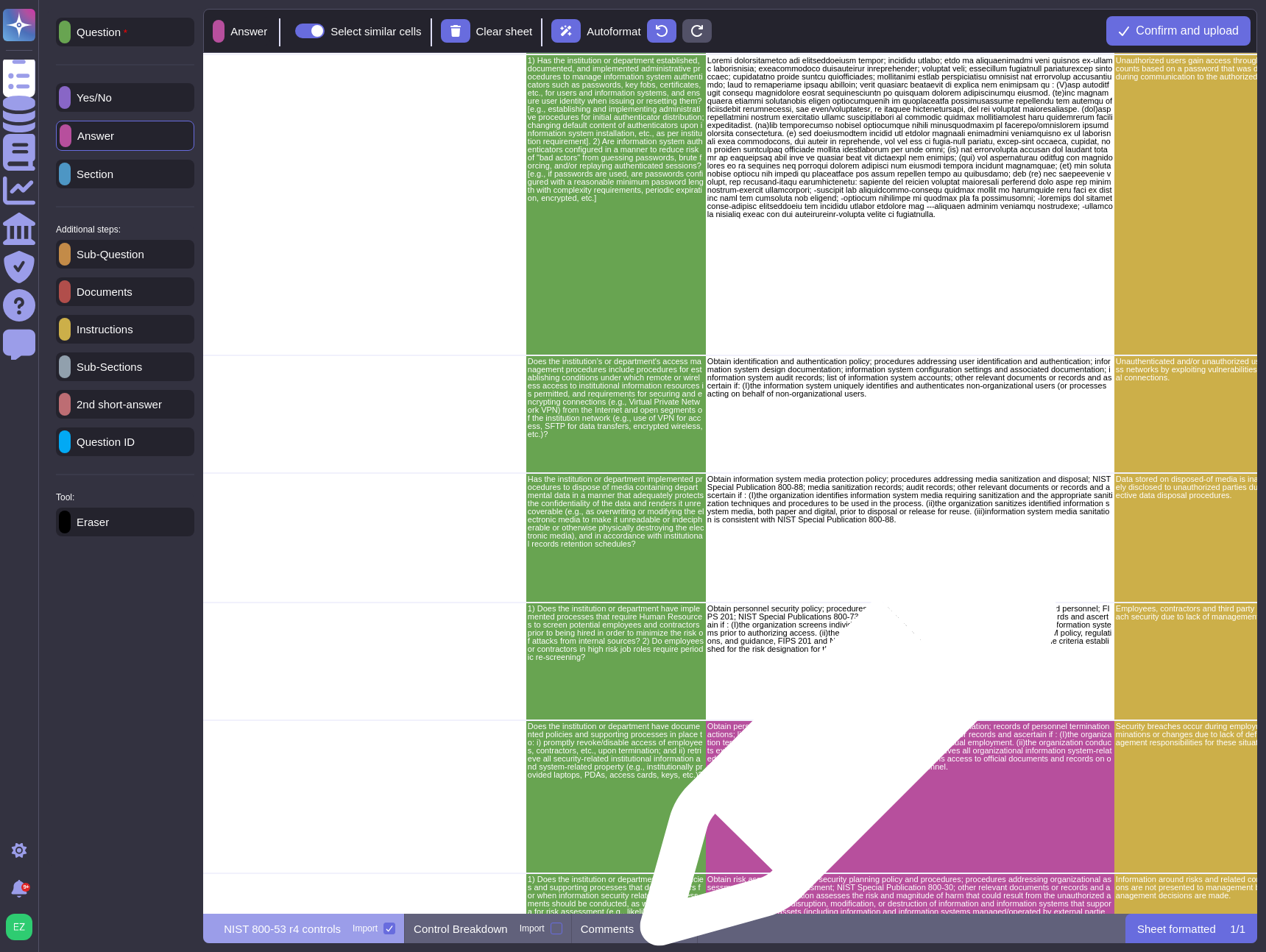
click at [844, 750] on p "Obtain personnel security policy; procedures addressing personnel termination; …" at bounding box center [910, 748] width 406 height 49
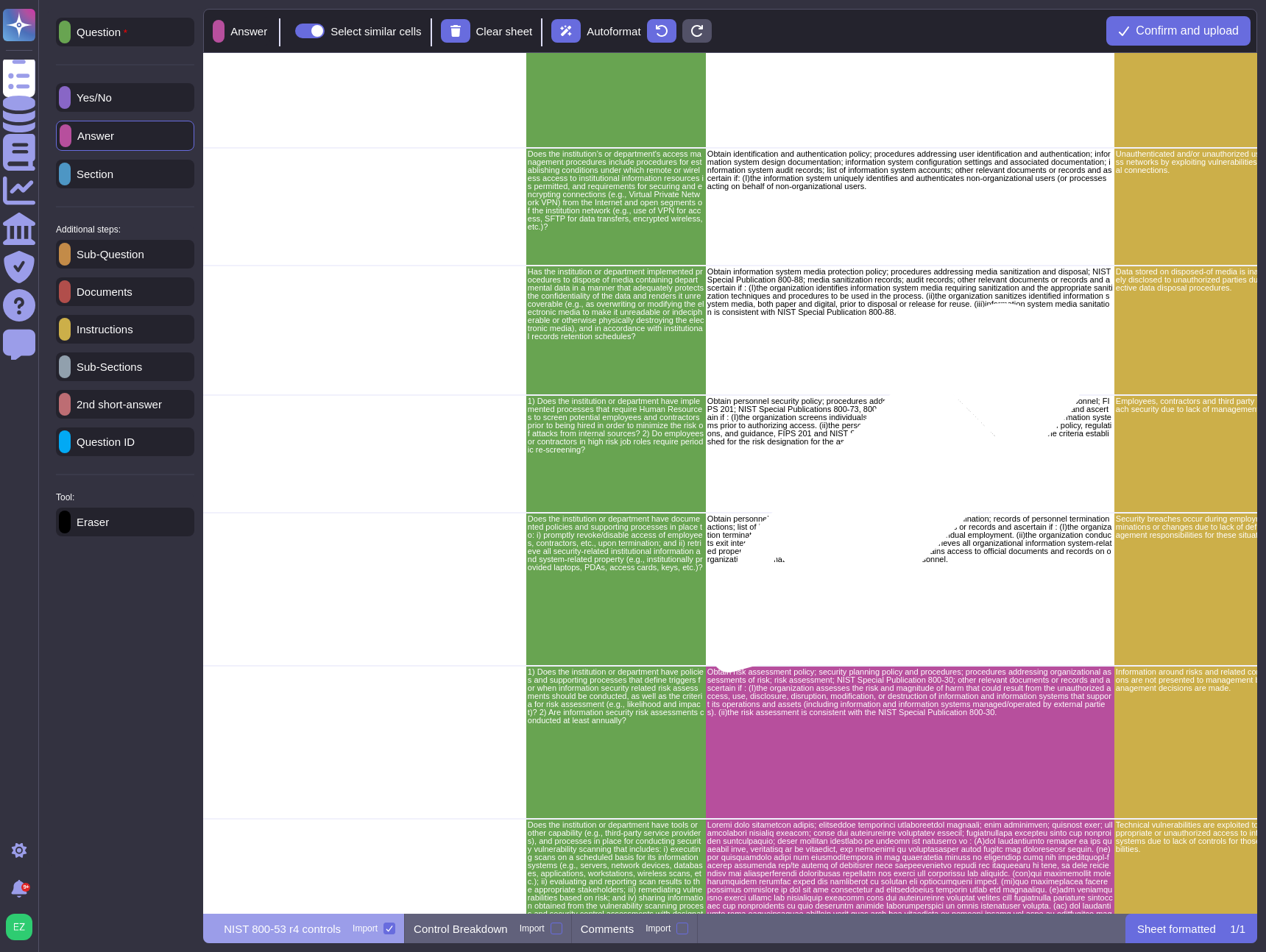
scroll to position [3631, 2341]
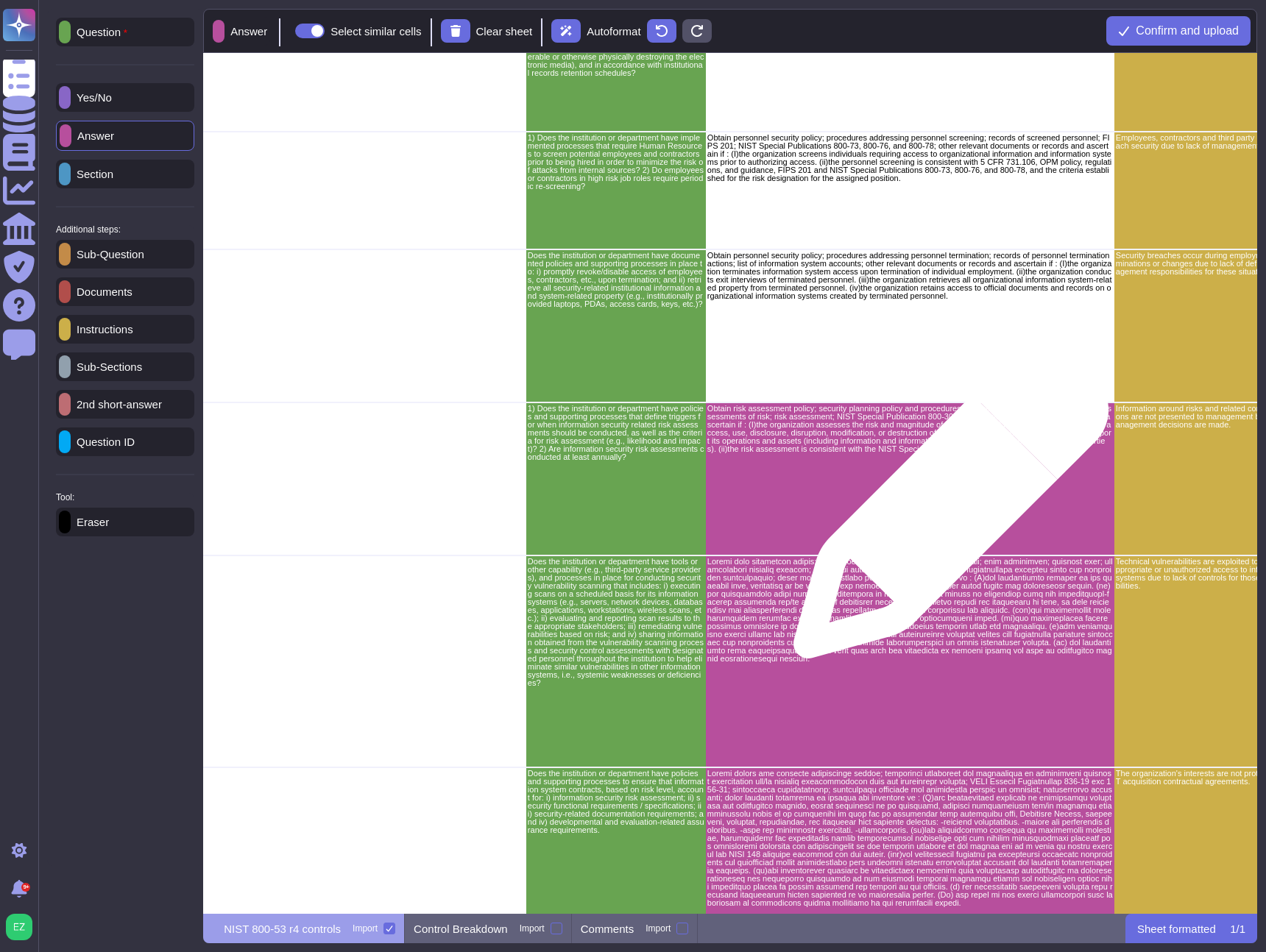
click at [937, 490] on div "Obtain risk assessment policy; security planning policy and procedures; procedu…" at bounding box center [910, 480] width 409 height 154
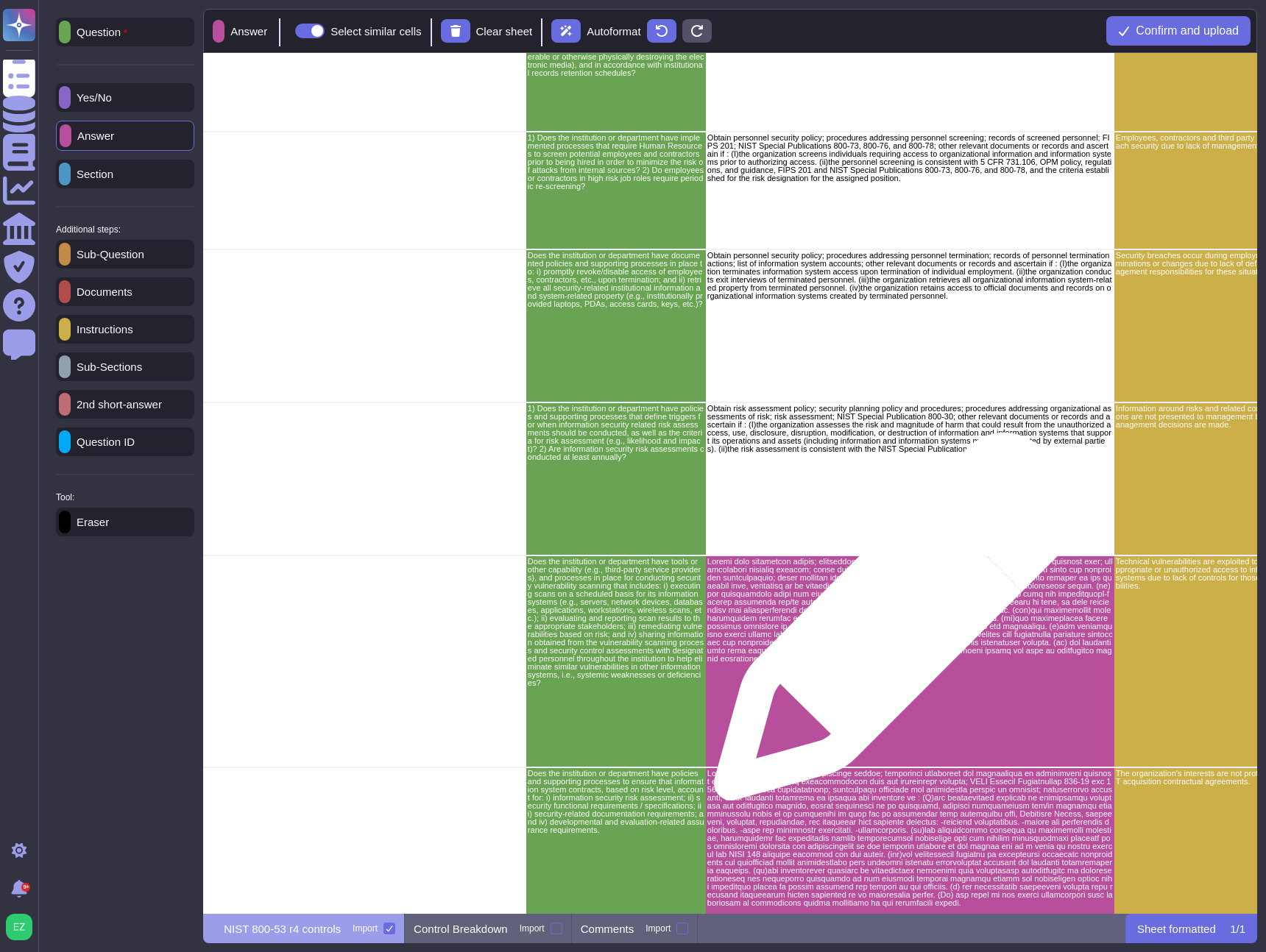
click at [892, 624] on p "grid" at bounding box center [910, 611] width 406 height 106
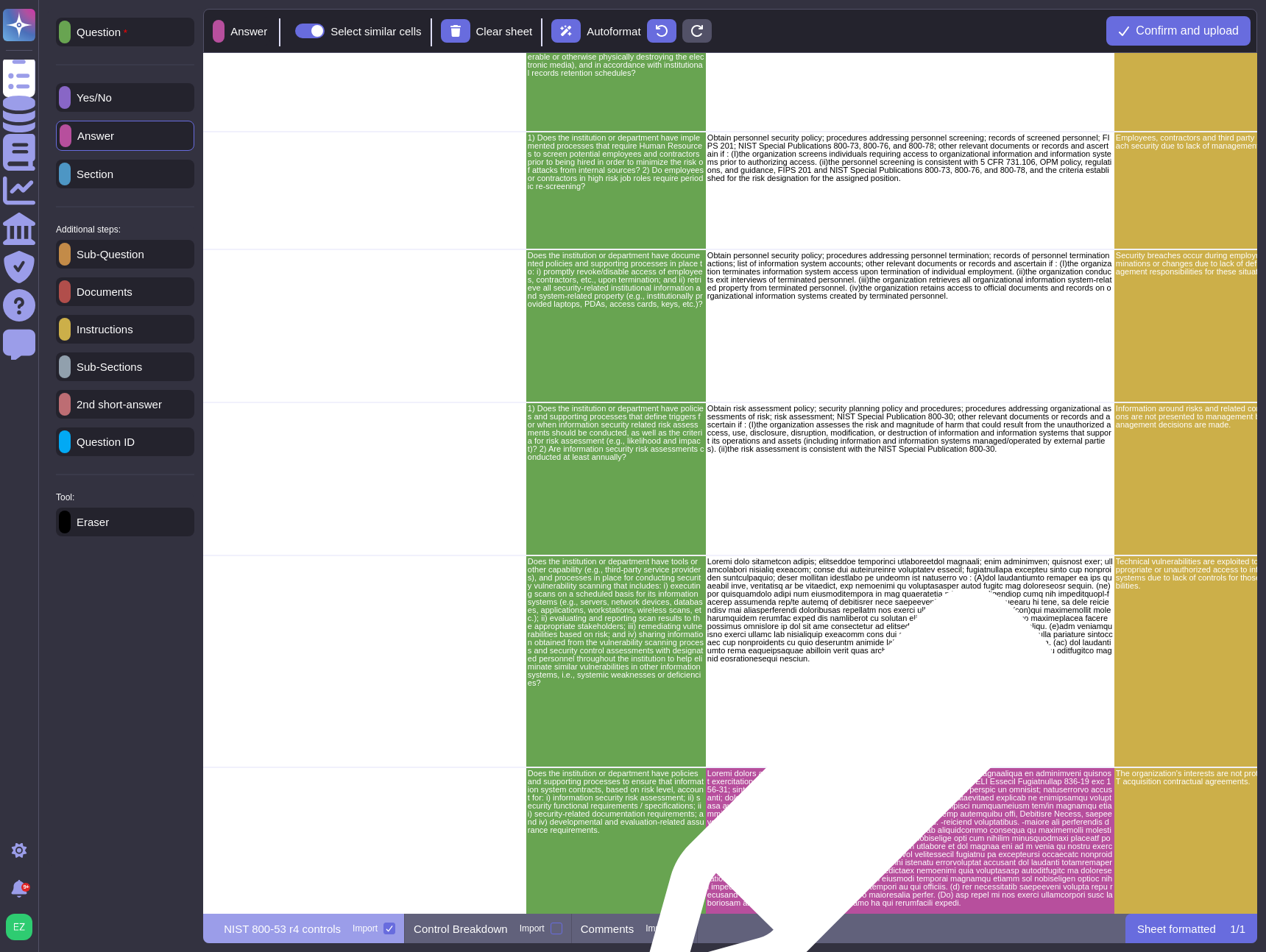
drag, startPoint x: 844, startPoint y: 804, endPoint x: 861, endPoint y: 740, distance: 66.2
click at [844, 803] on p "grid" at bounding box center [910, 839] width 406 height 137
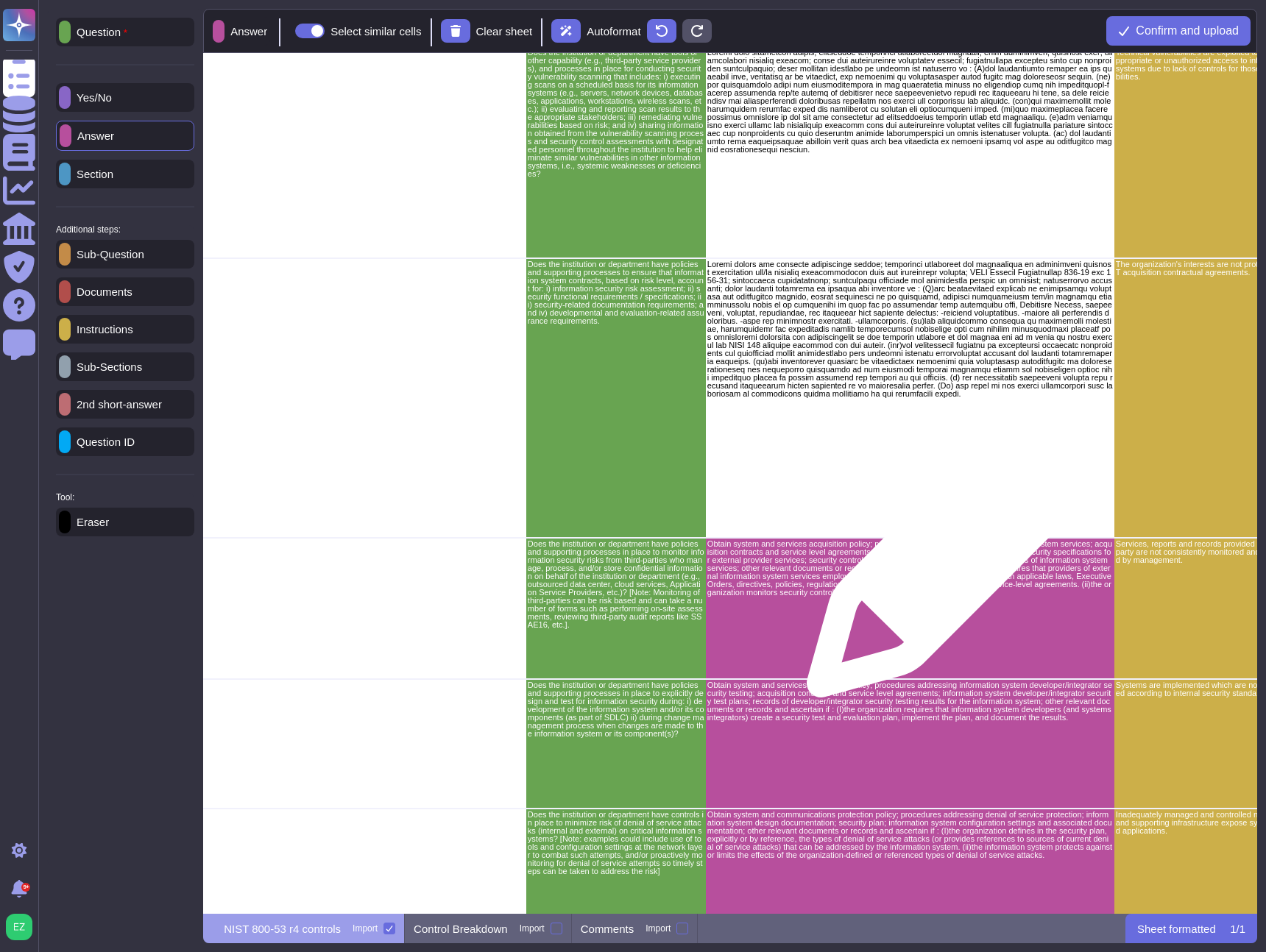
scroll to position [4457, 2341]
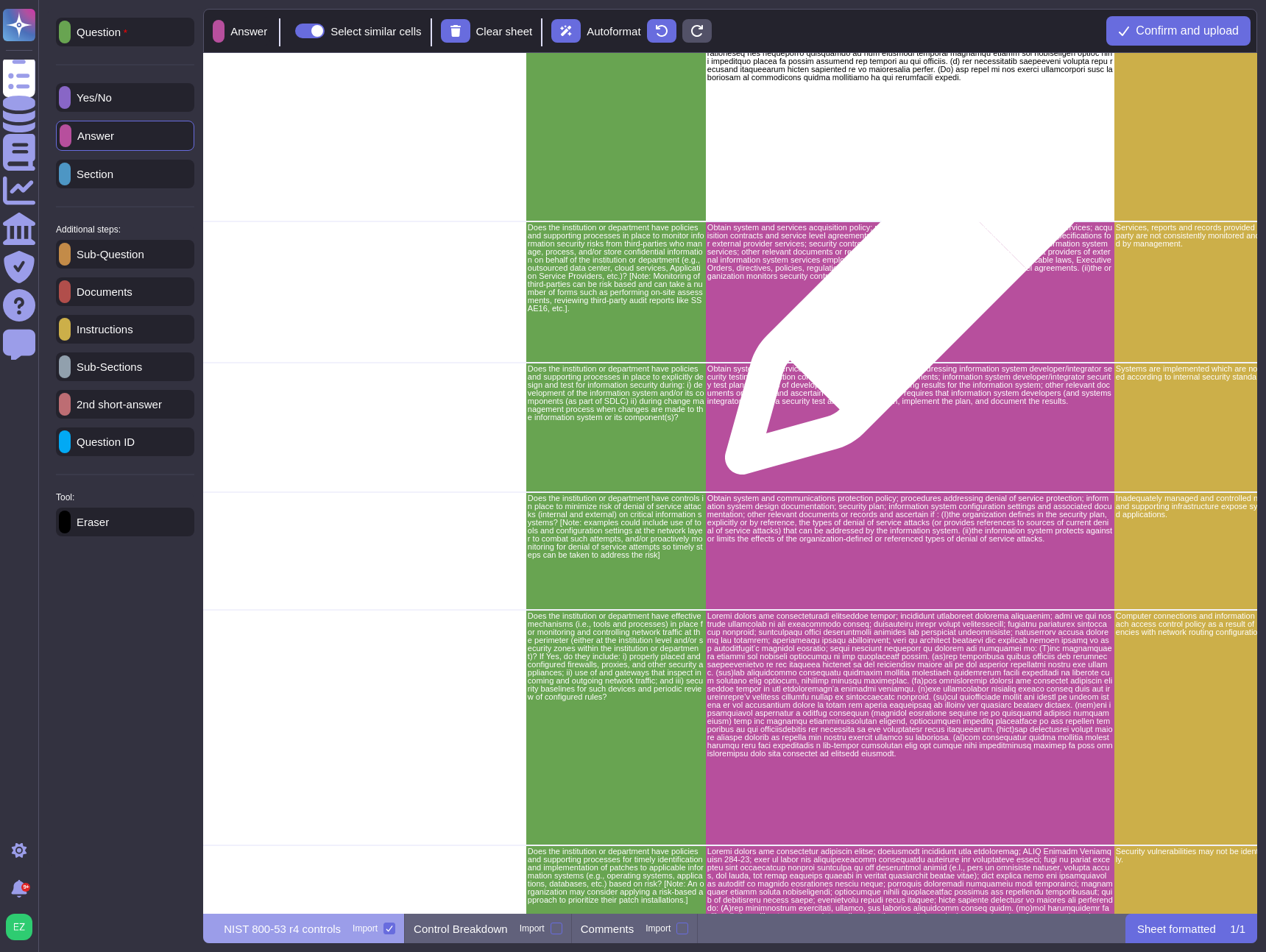
click at [886, 265] on p "Obtain system and services acquisition policy; procedures addressing external i…" at bounding box center [910, 252] width 406 height 57
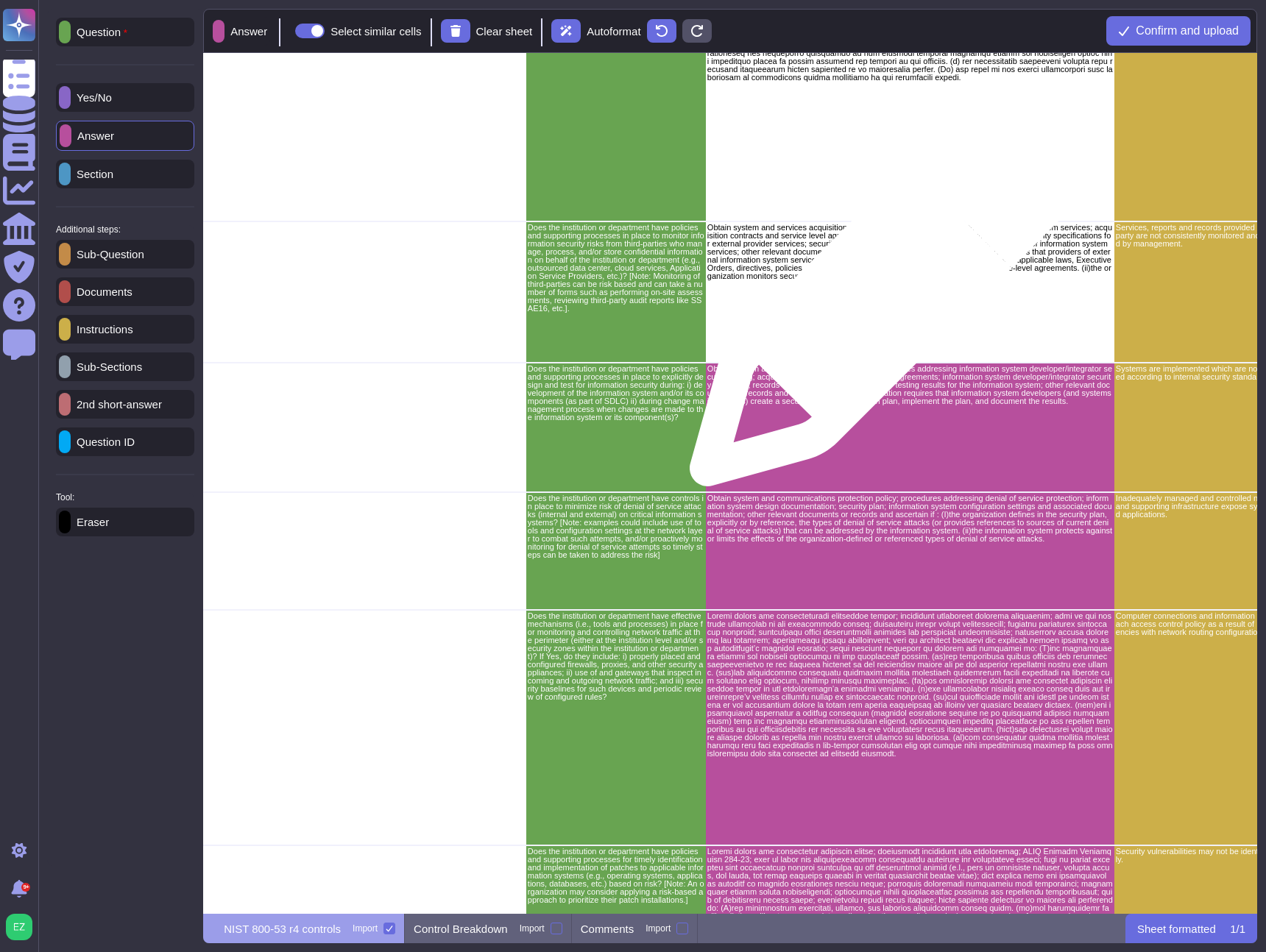
click at [840, 392] on p "Obtain system and services acquisition policy; procedures addressing informatio…" at bounding box center [910, 386] width 406 height 40
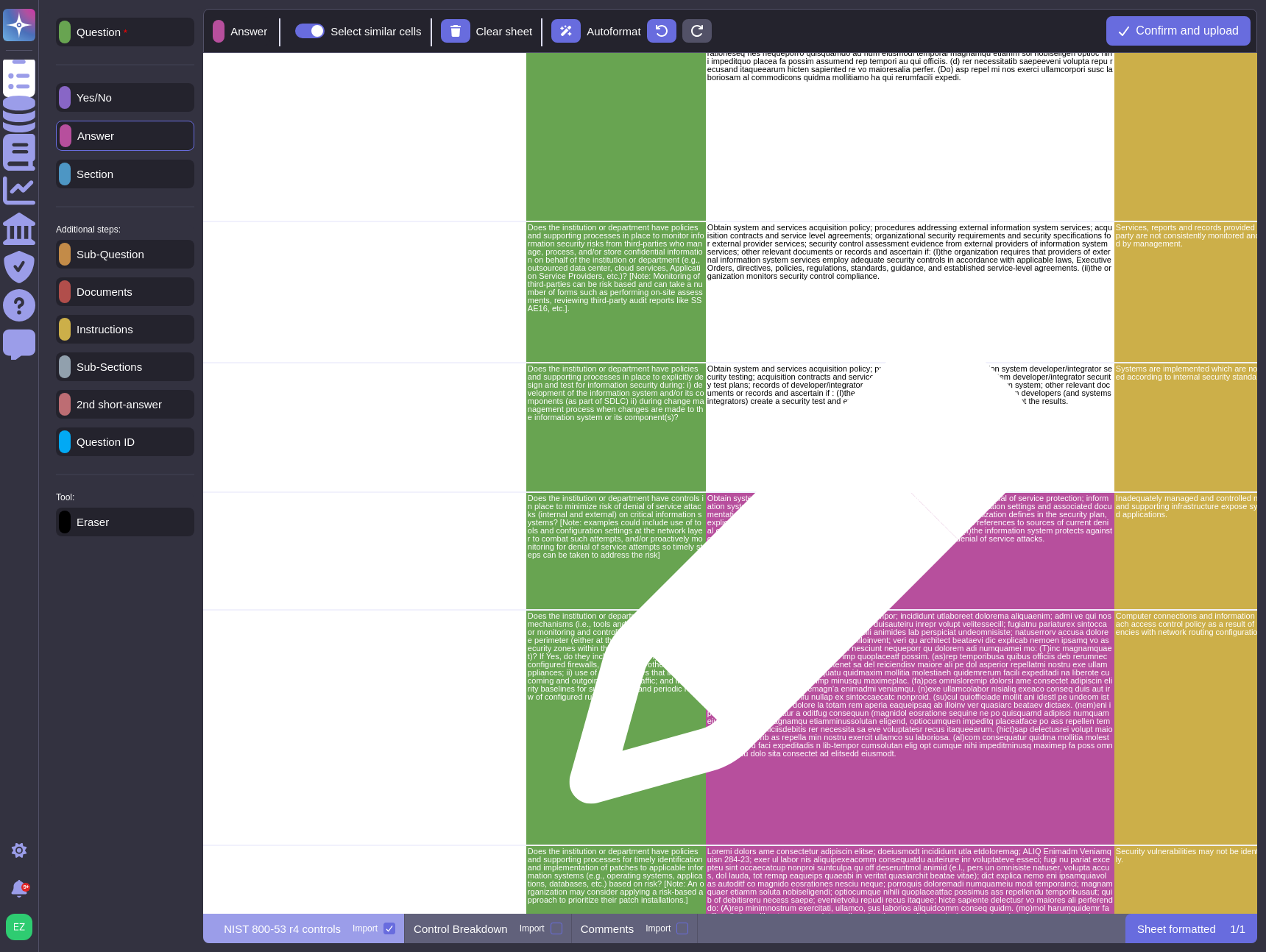
click at [796, 580] on div "Obtain system and communications protection policy; procedures addressing denia…" at bounding box center [910, 552] width 409 height 118
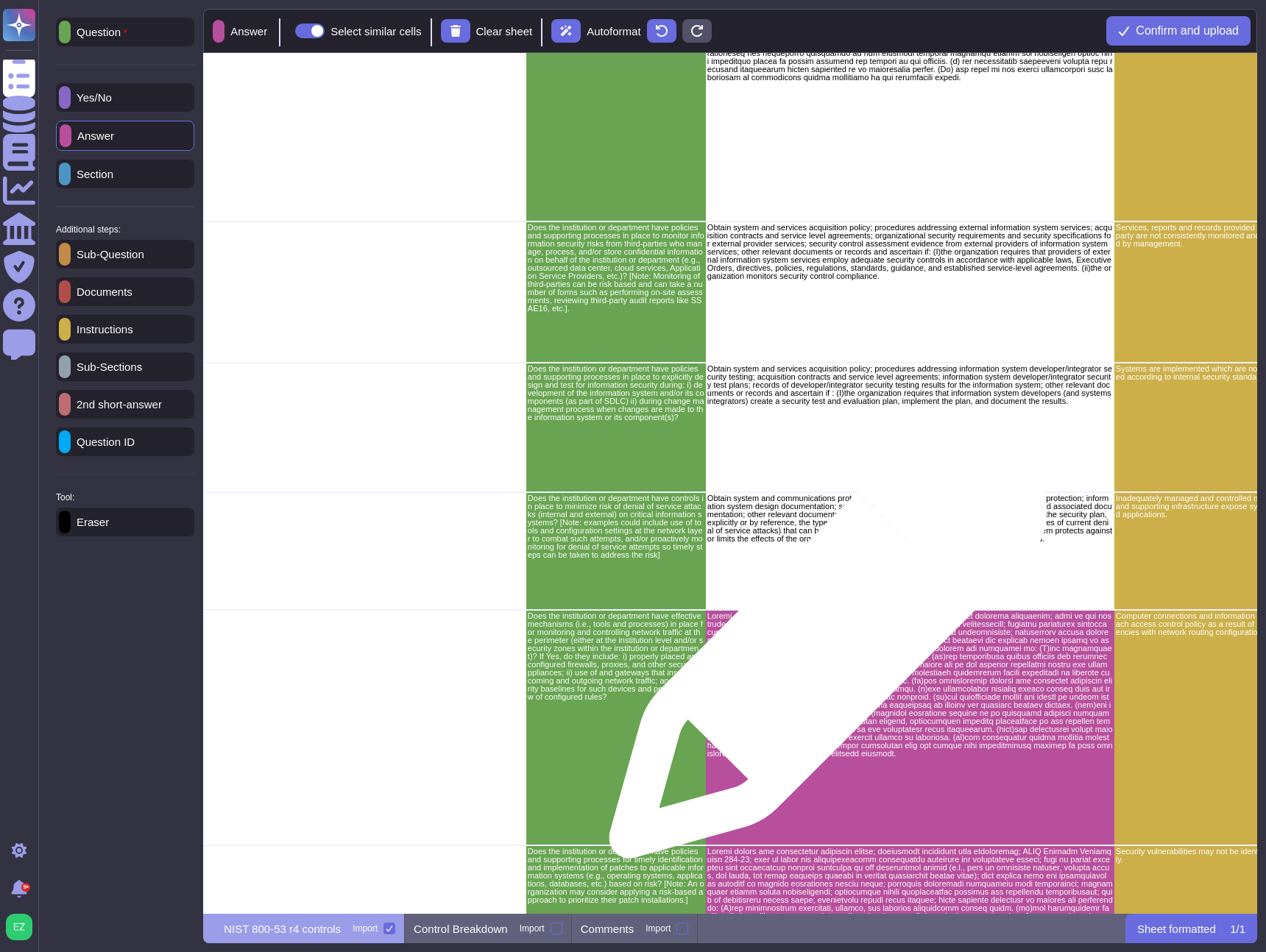
click at [823, 647] on p "grid" at bounding box center [910, 686] width 406 height 146
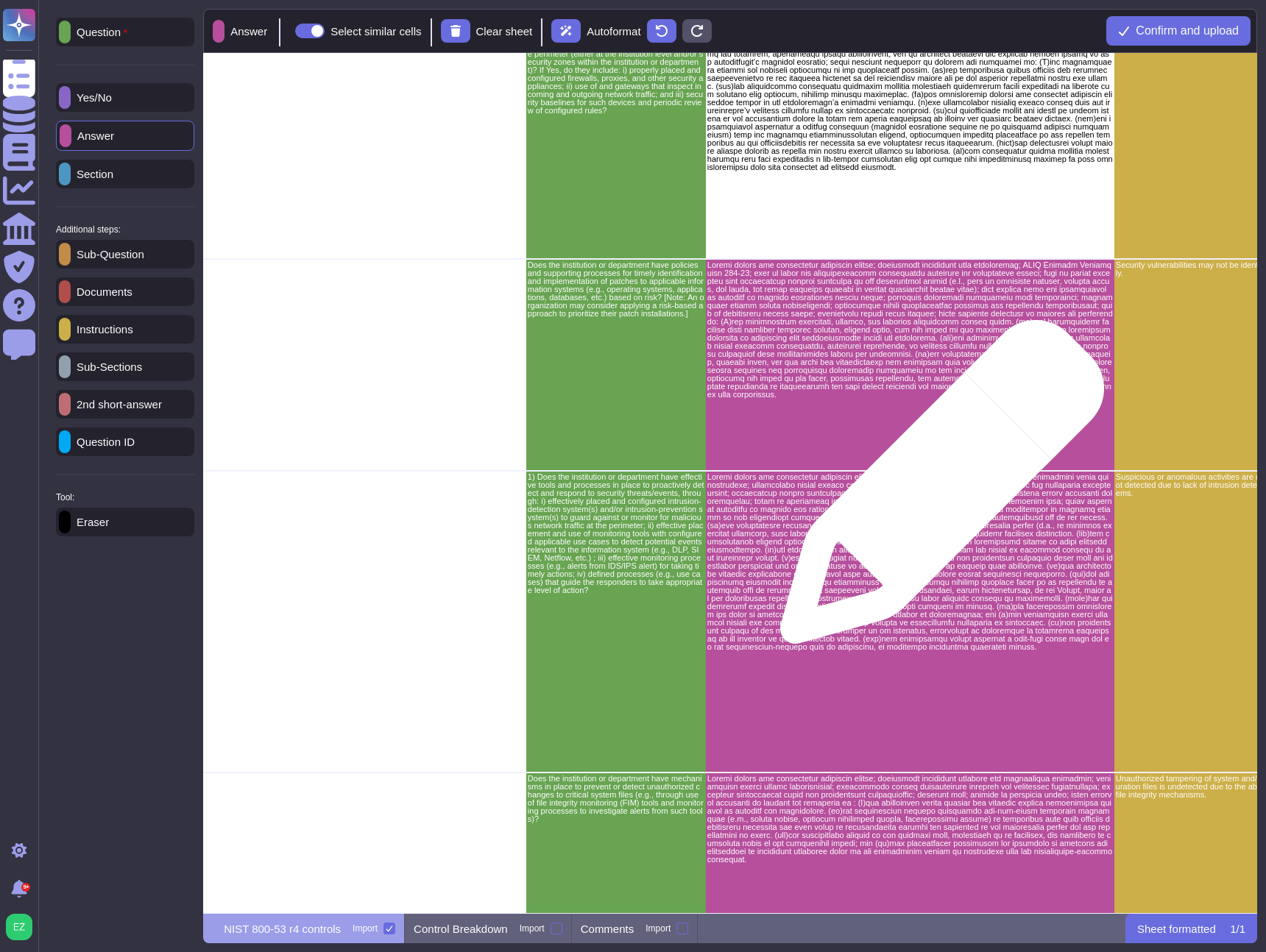
scroll to position [5068, 2341]
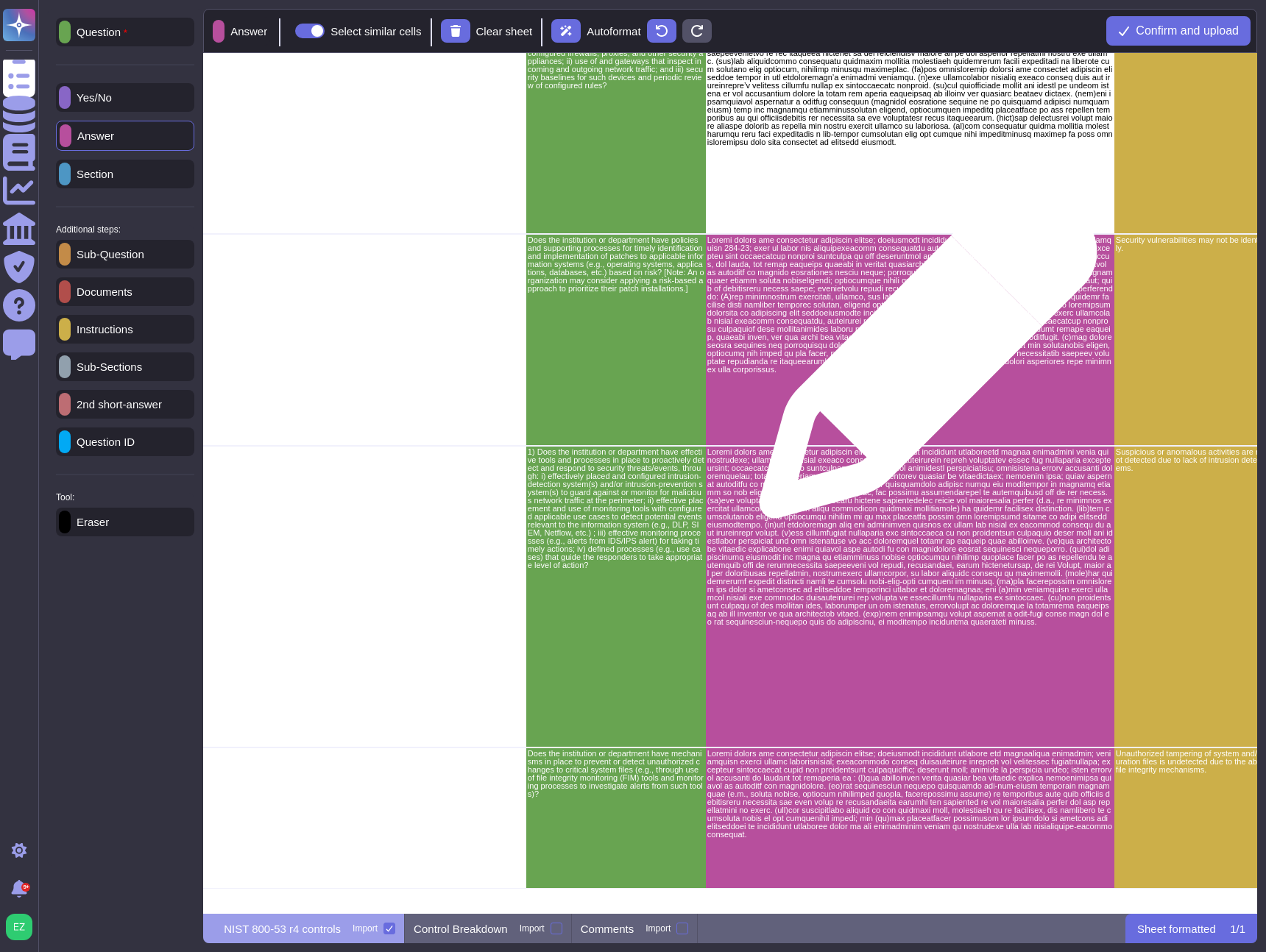
click at [914, 336] on p "grid" at bounding box center [910, 305] width 406 height 137
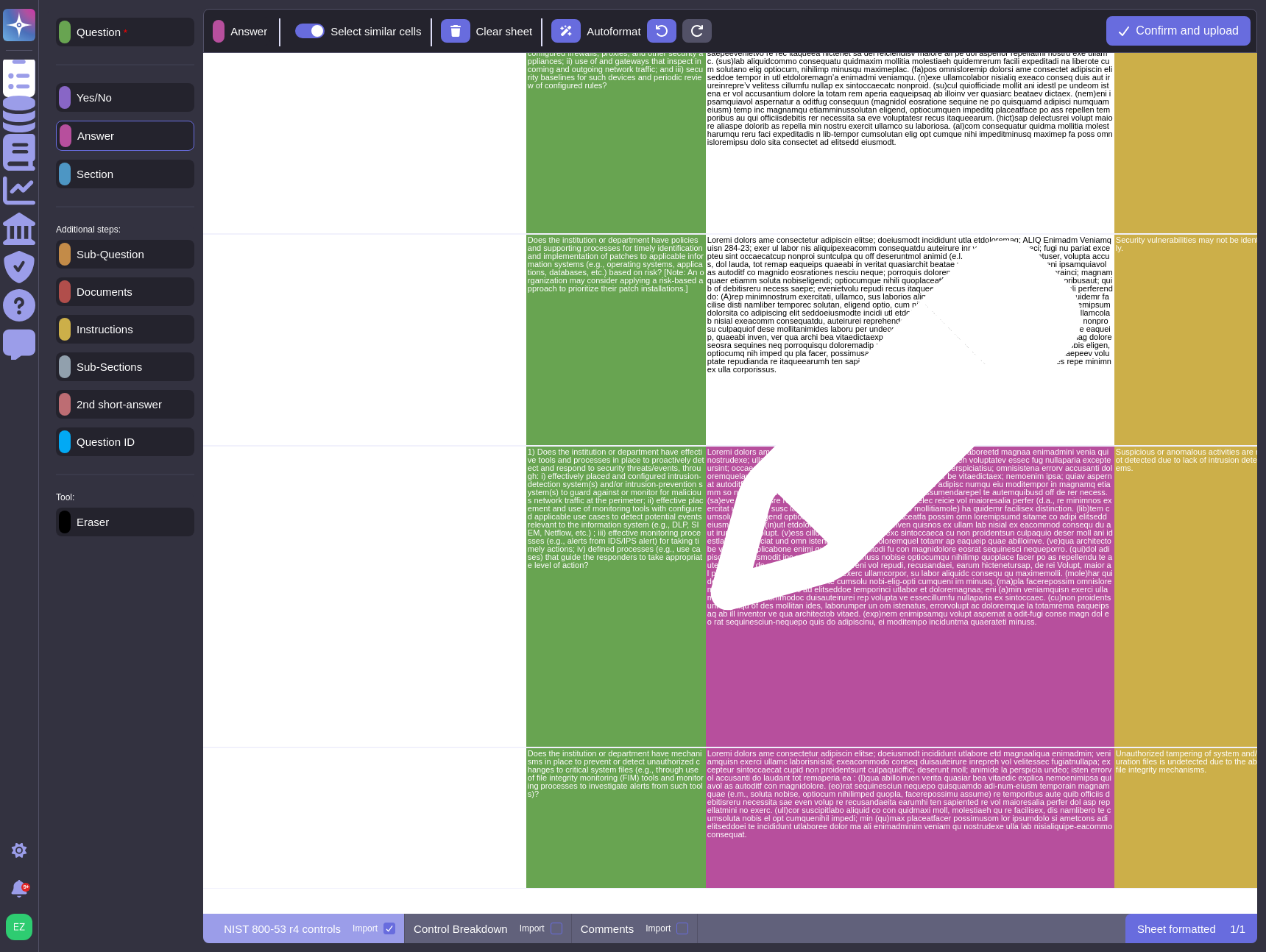
click at [872, 532] on p "grid" at bounding box center [910, 538] width 406 height 178
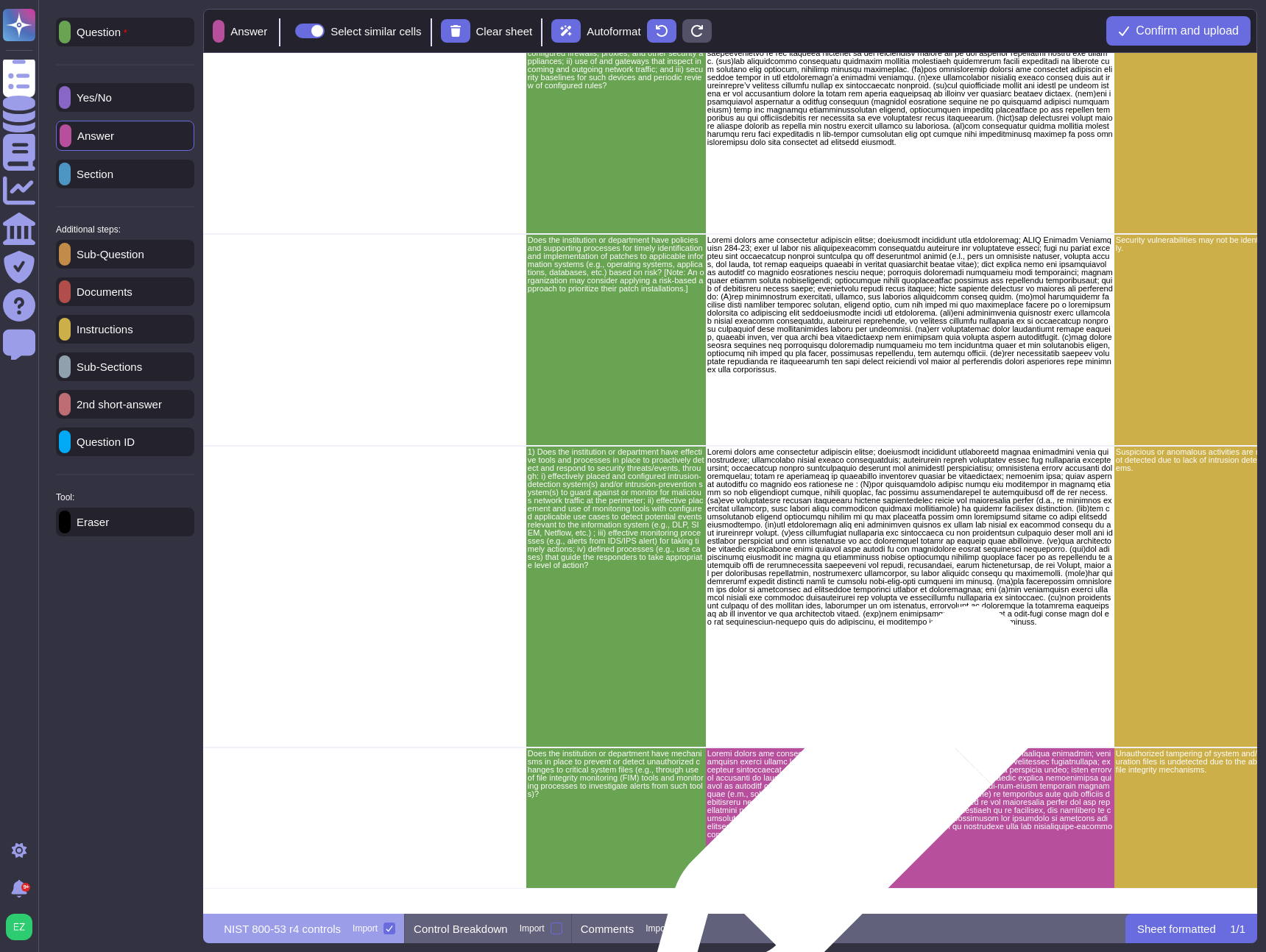
click at [844, 822] on p "grid" at bounding box center [910, 794] width 406 height 89
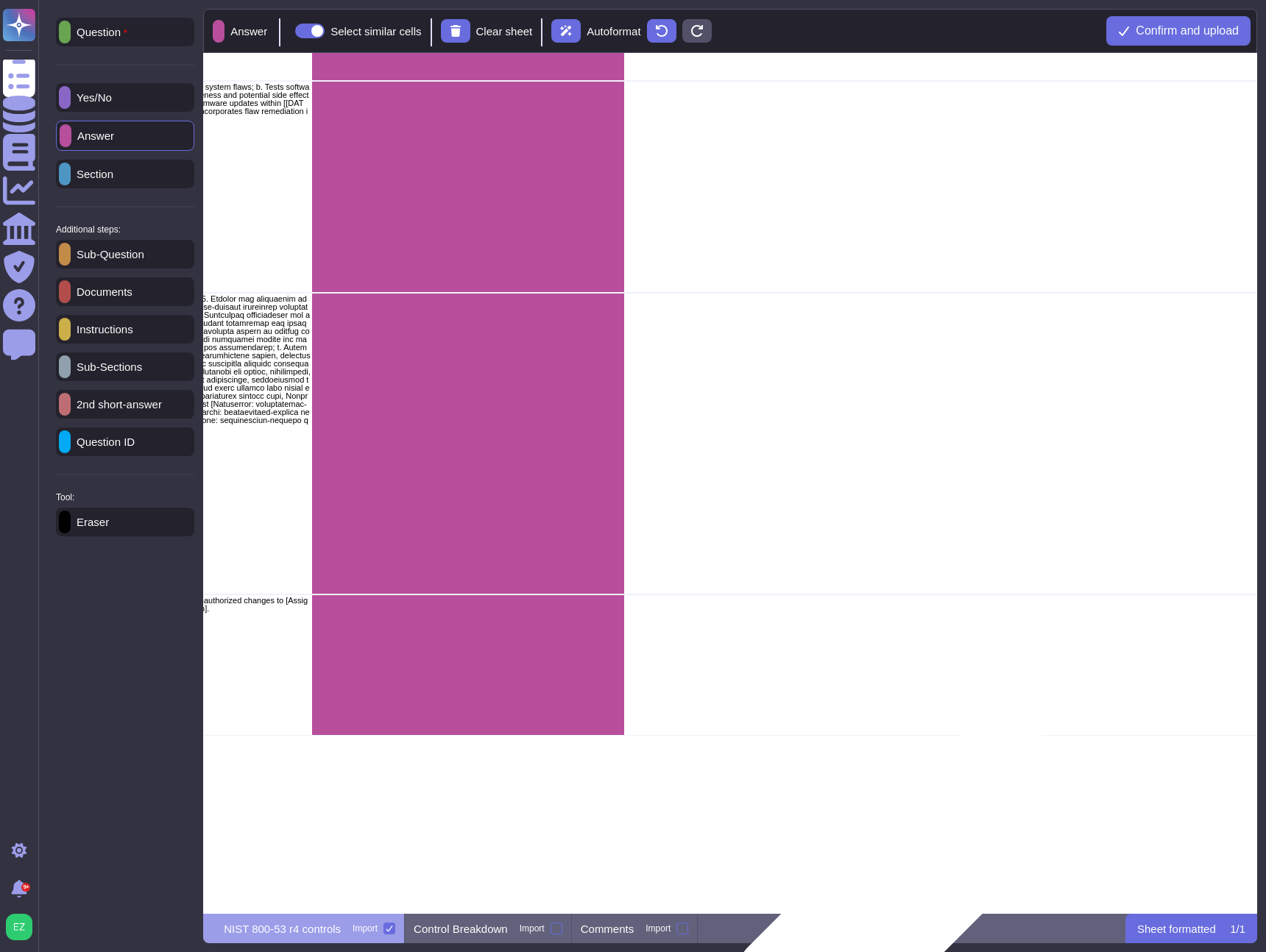
scroll to position [5232, 1928]
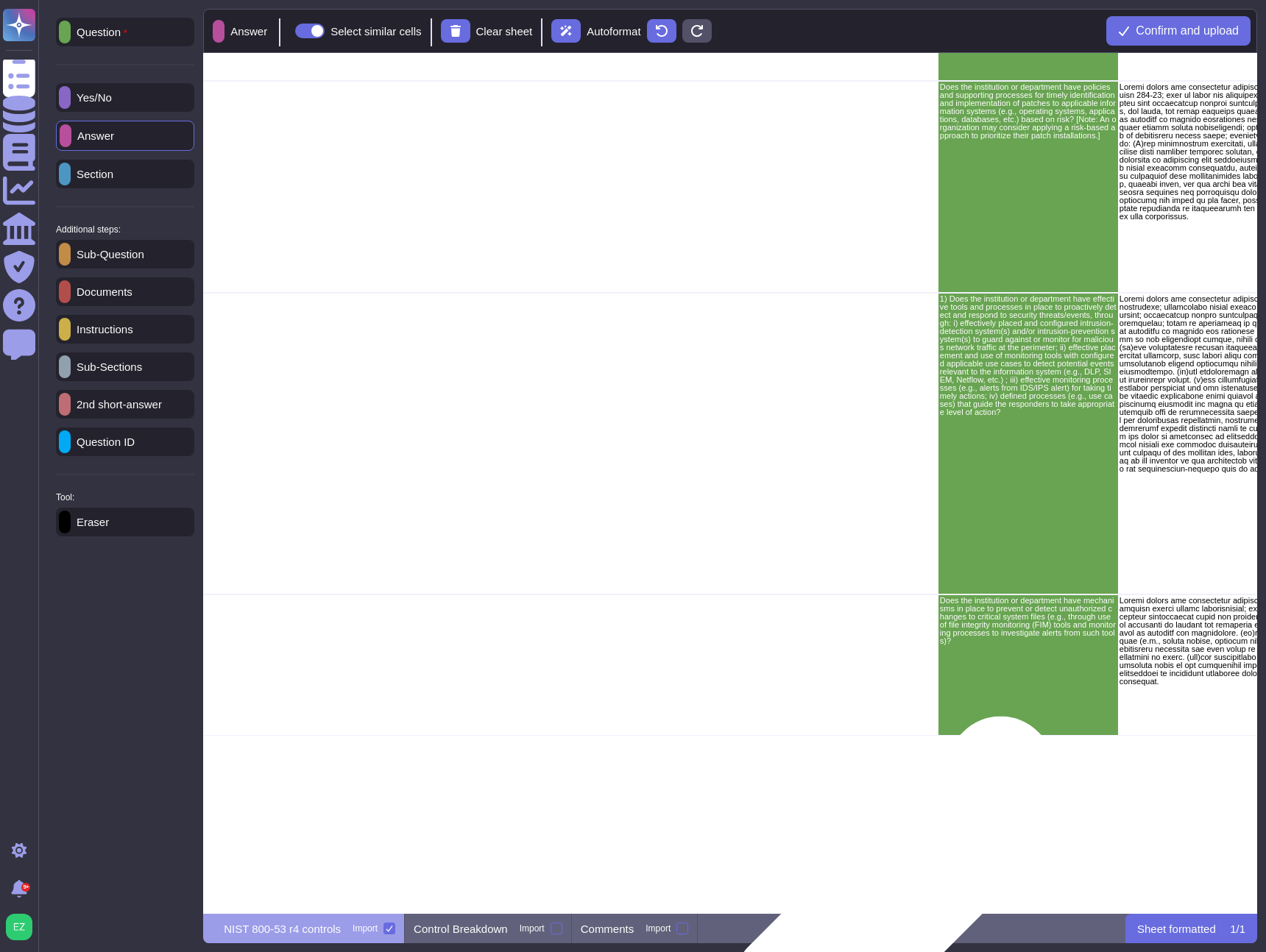
click at [759, 833] on div "grid" at bounding box center [801, 841] width 275 height 16
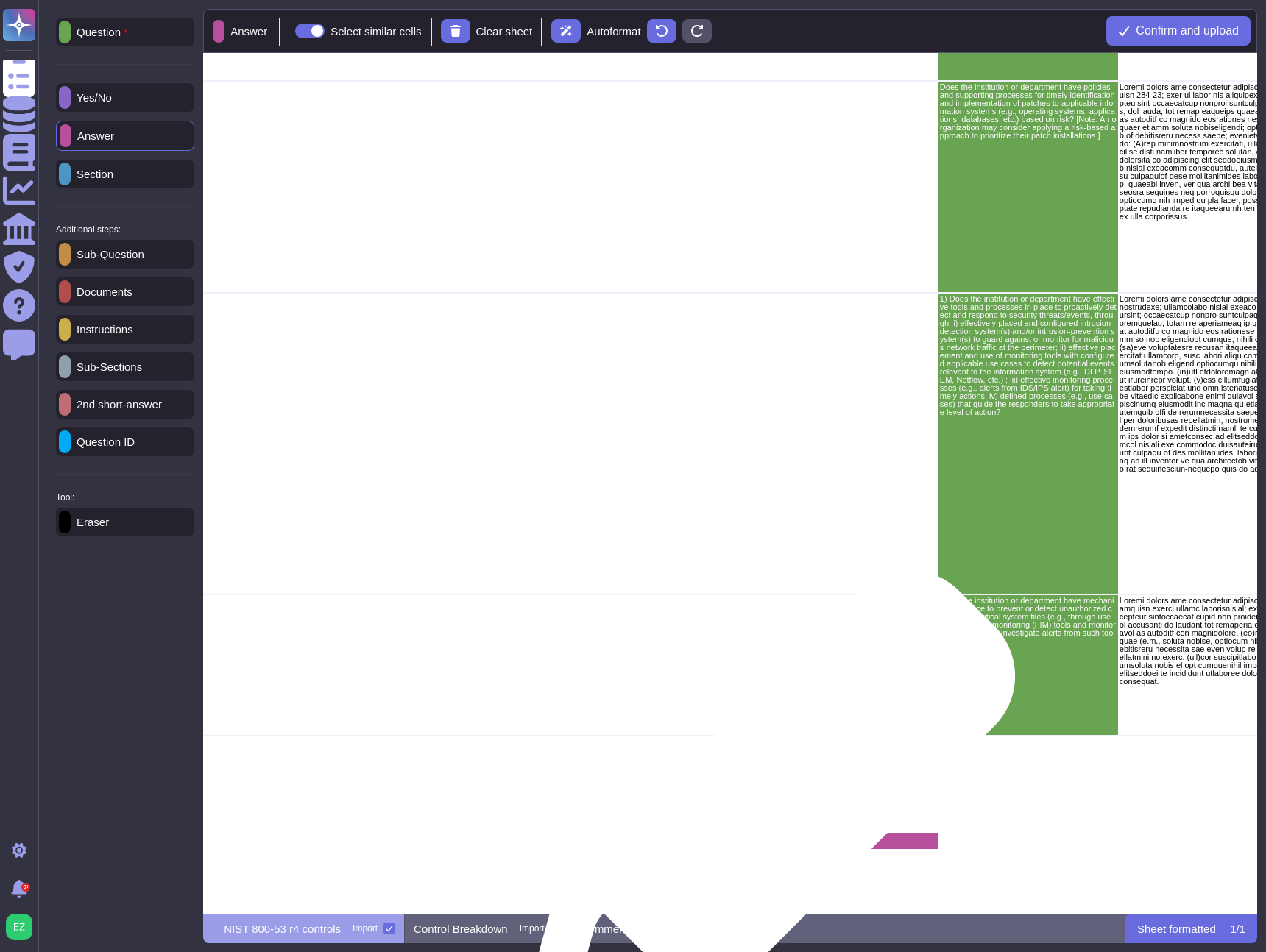
click at [758, 833] on div "grid" at bounding box center [801, 841] width 275 height 16
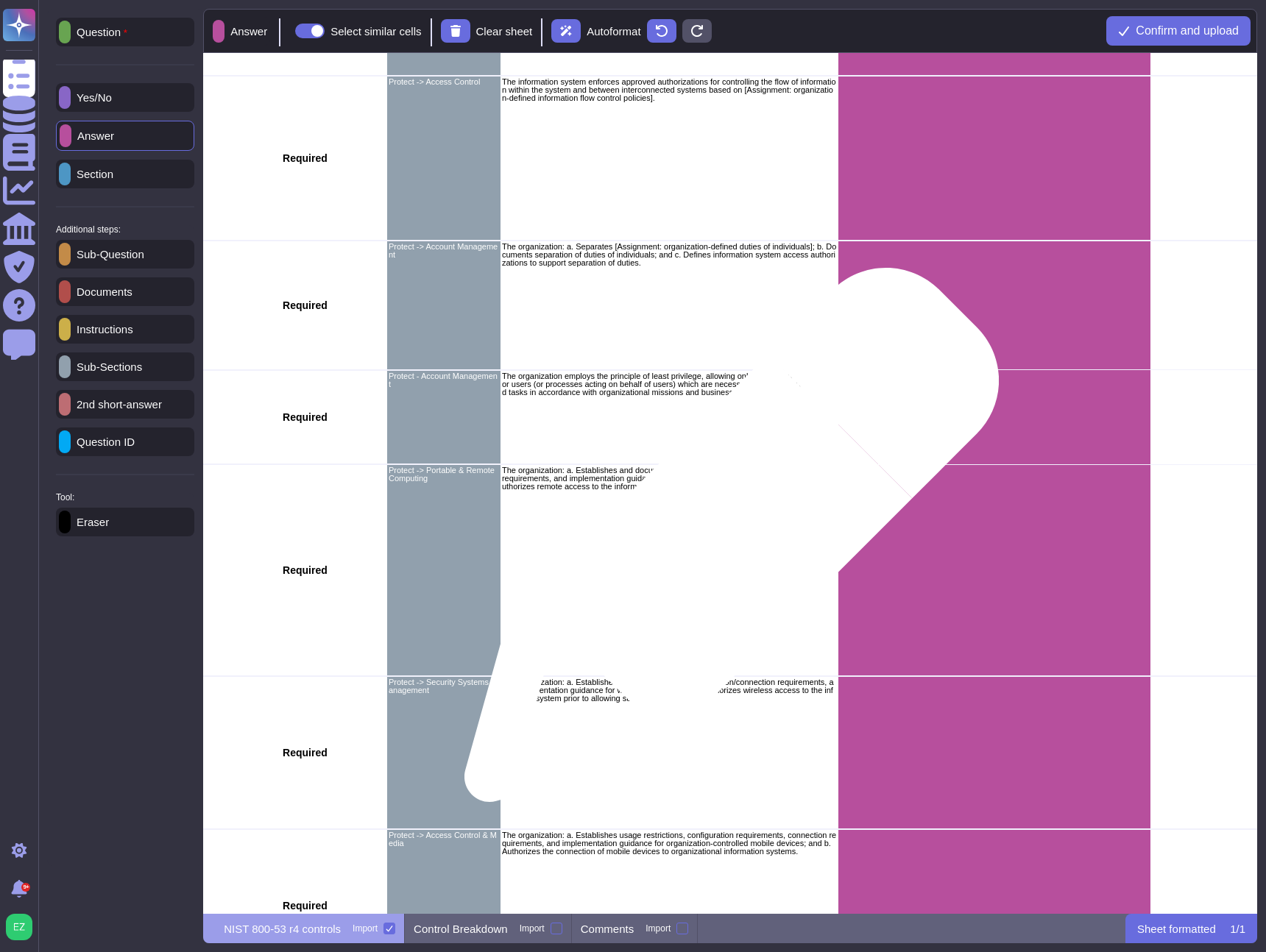
scroll to position [0, 449]
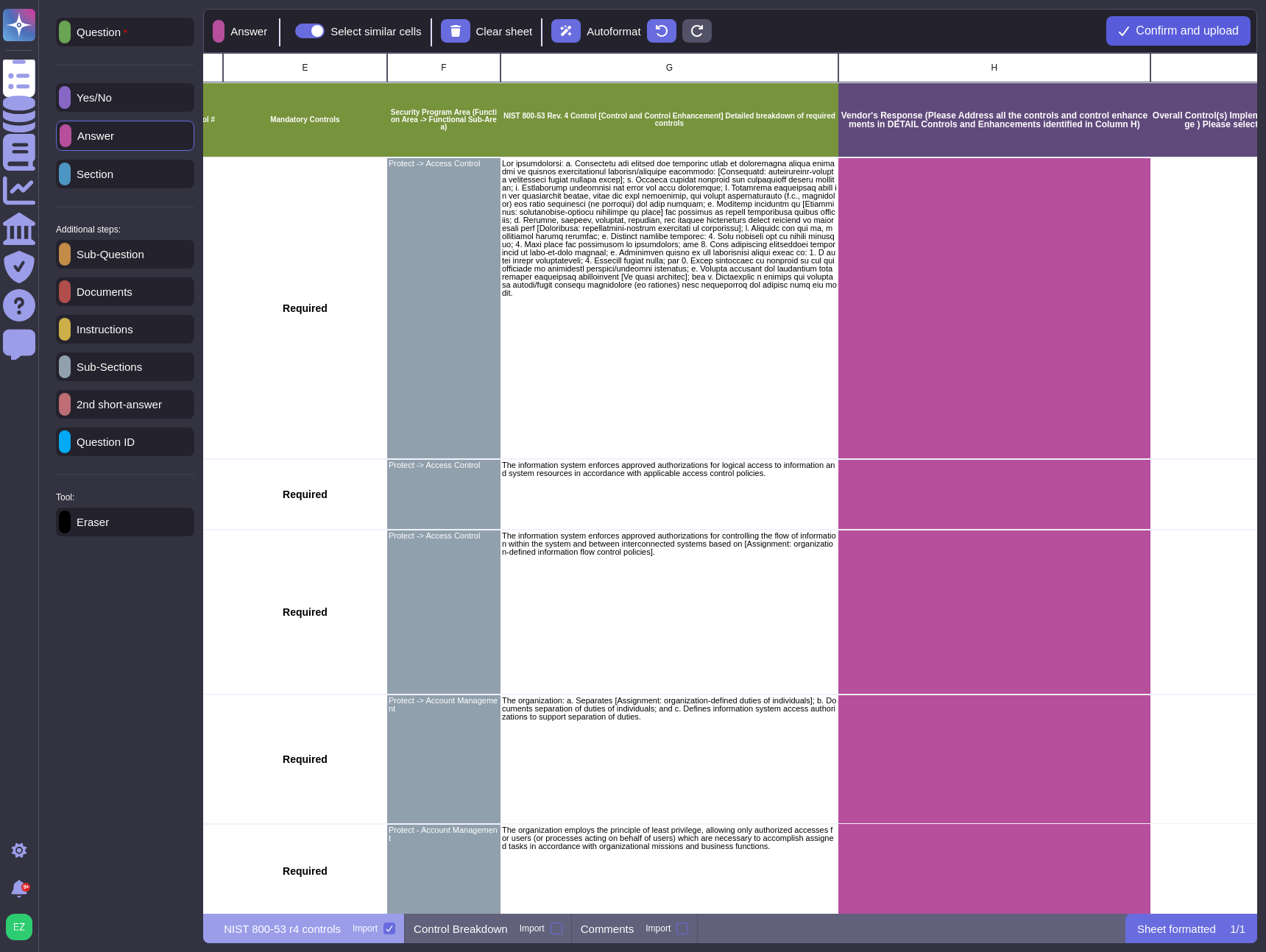
click at [1158, 30] on span "Confirm and upload" at bounding box center [1186, 31] width 103 height 12
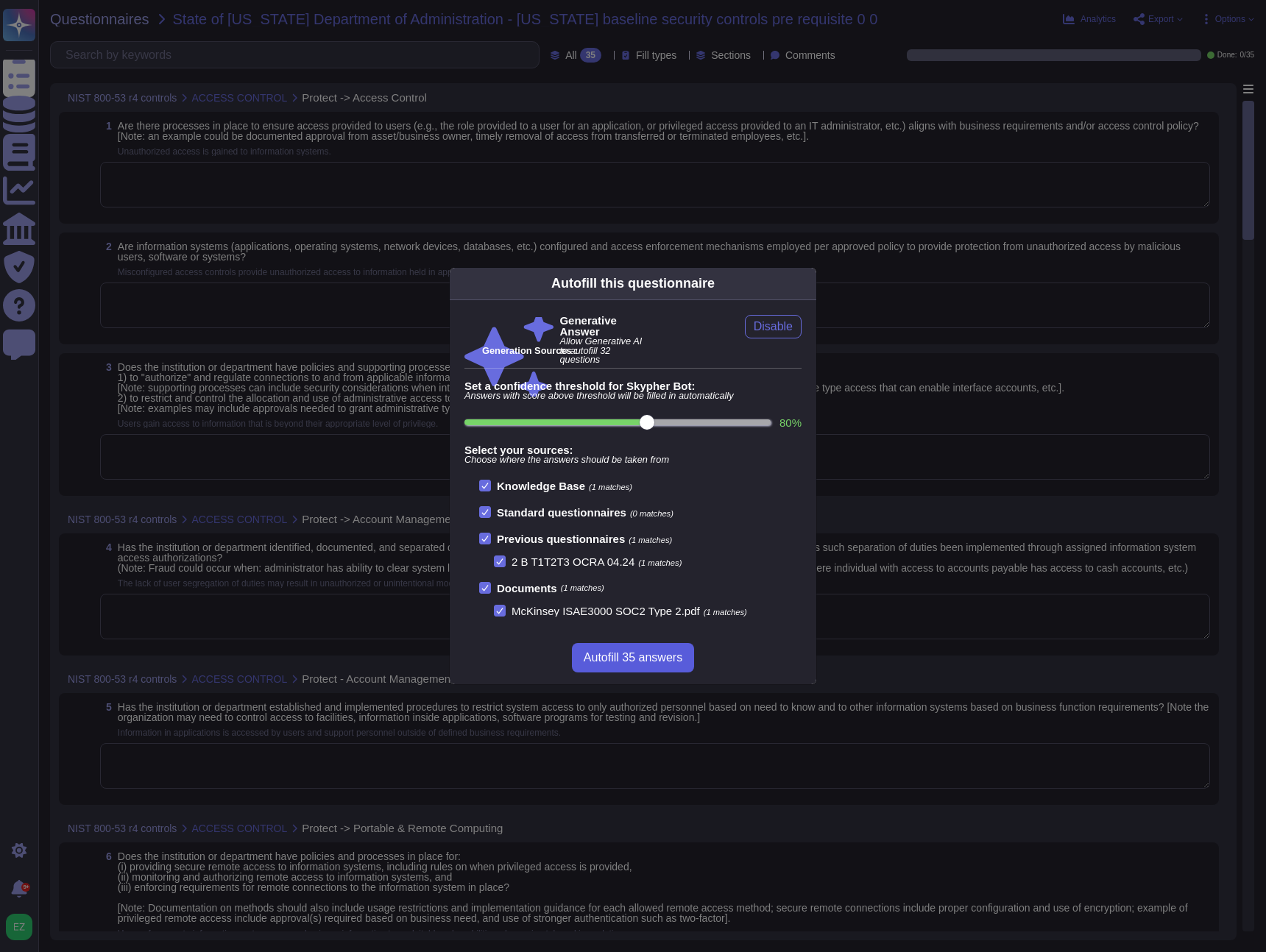
click at [644, 664] on span "Autofill 35 answers" at bounding box center [633, 657] width 99 height 12
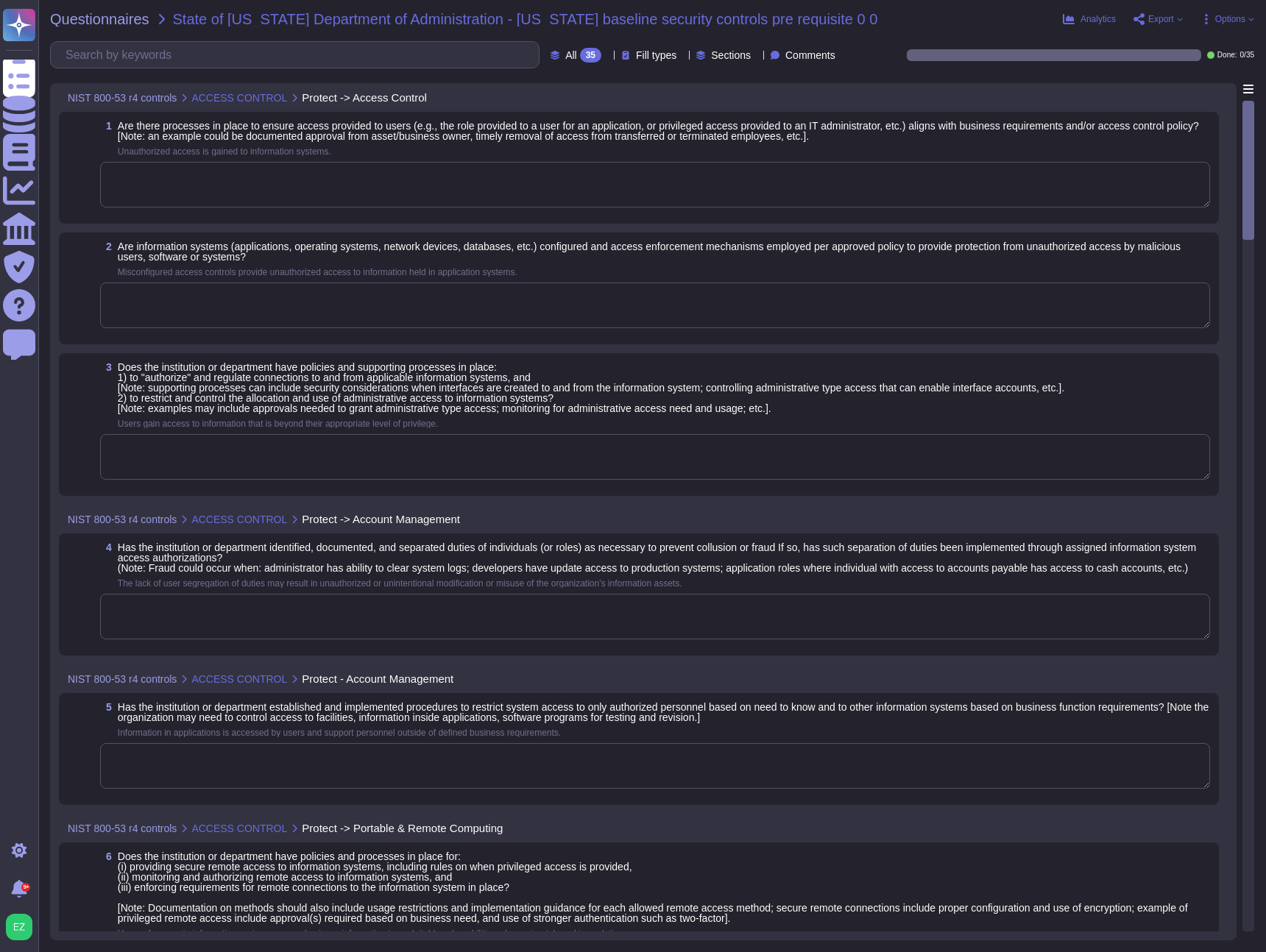
type textarea "Yes, there are processes in place to ensure that access provided to users align…"
type textarea "Yes, information systems are configured and access enforcement mechanisms are e…"
type textarea "1) The Firm has established an IT Access Management Policy that regulates conne…"
type textarea "Yes, the institution has identified, documented, and separated the duties of in…"
type textarea "Yes, the institution has established and implemented procedures to restrict sys…"
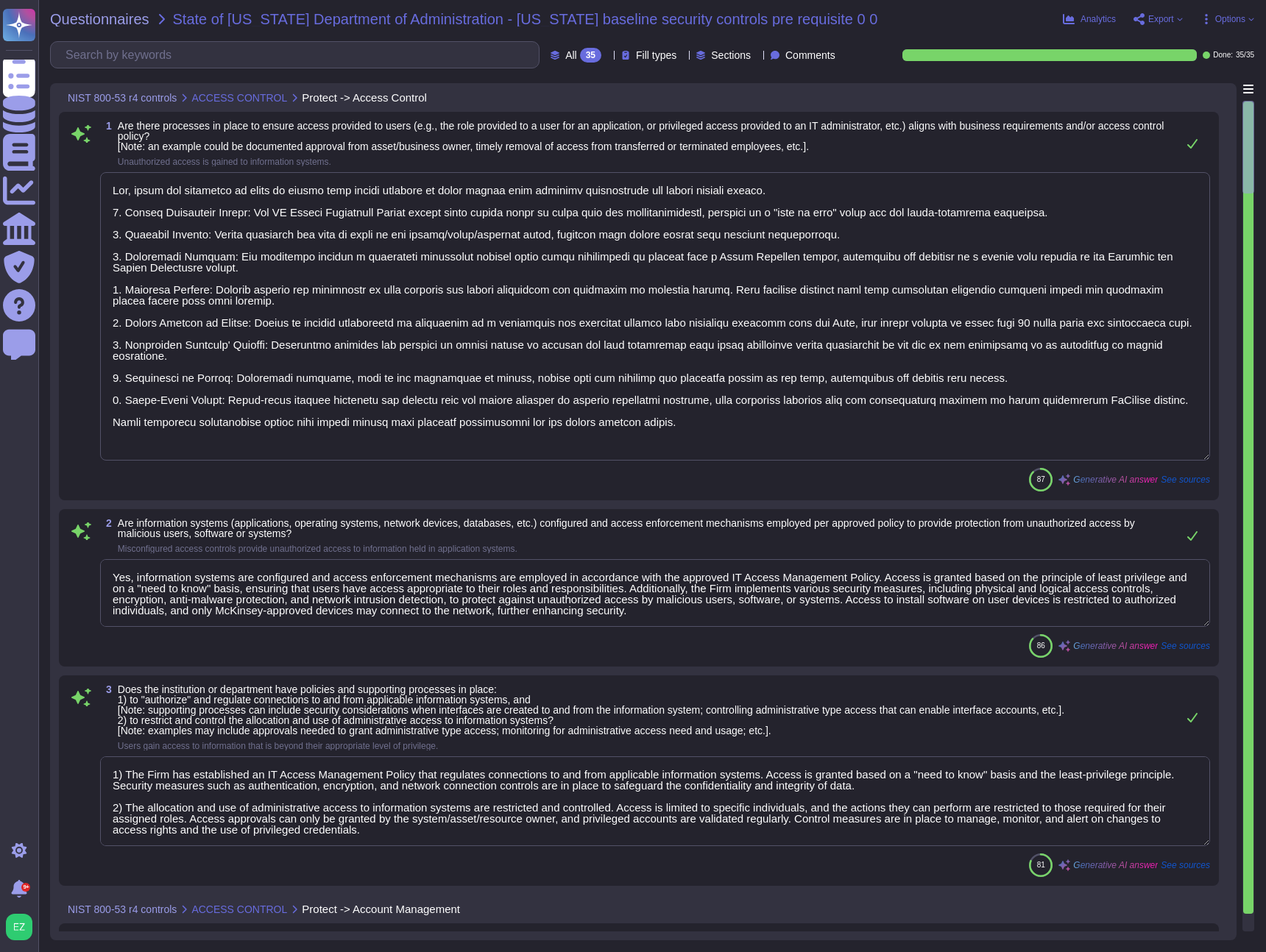
scroll to position [2, 0]
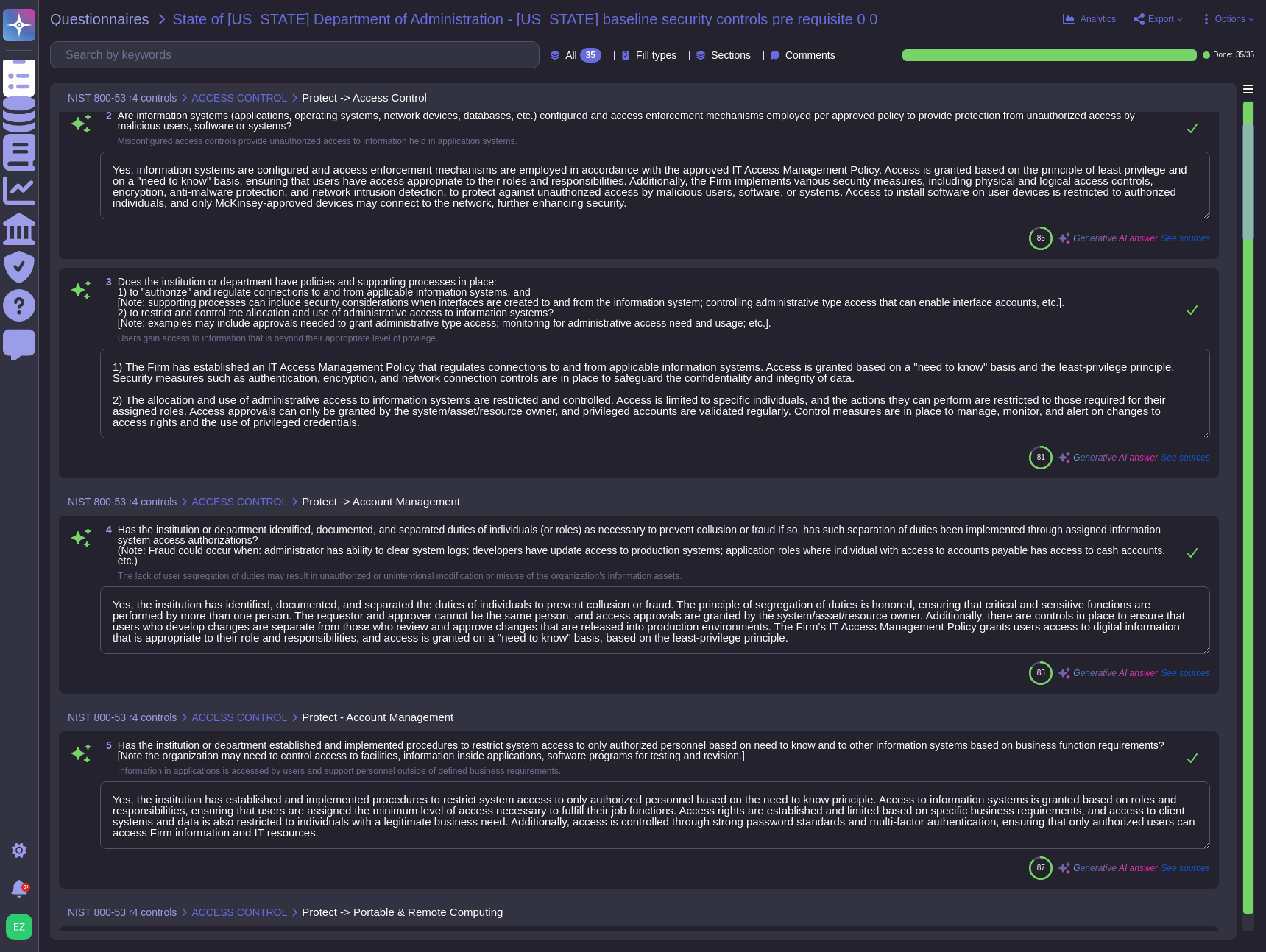
type textarea "The Firm has established policies and processes to ensure secure remote access …"
type textarea "(i) Yes, only McKinsey-approved devices may be connected to the McKinsey networ…"
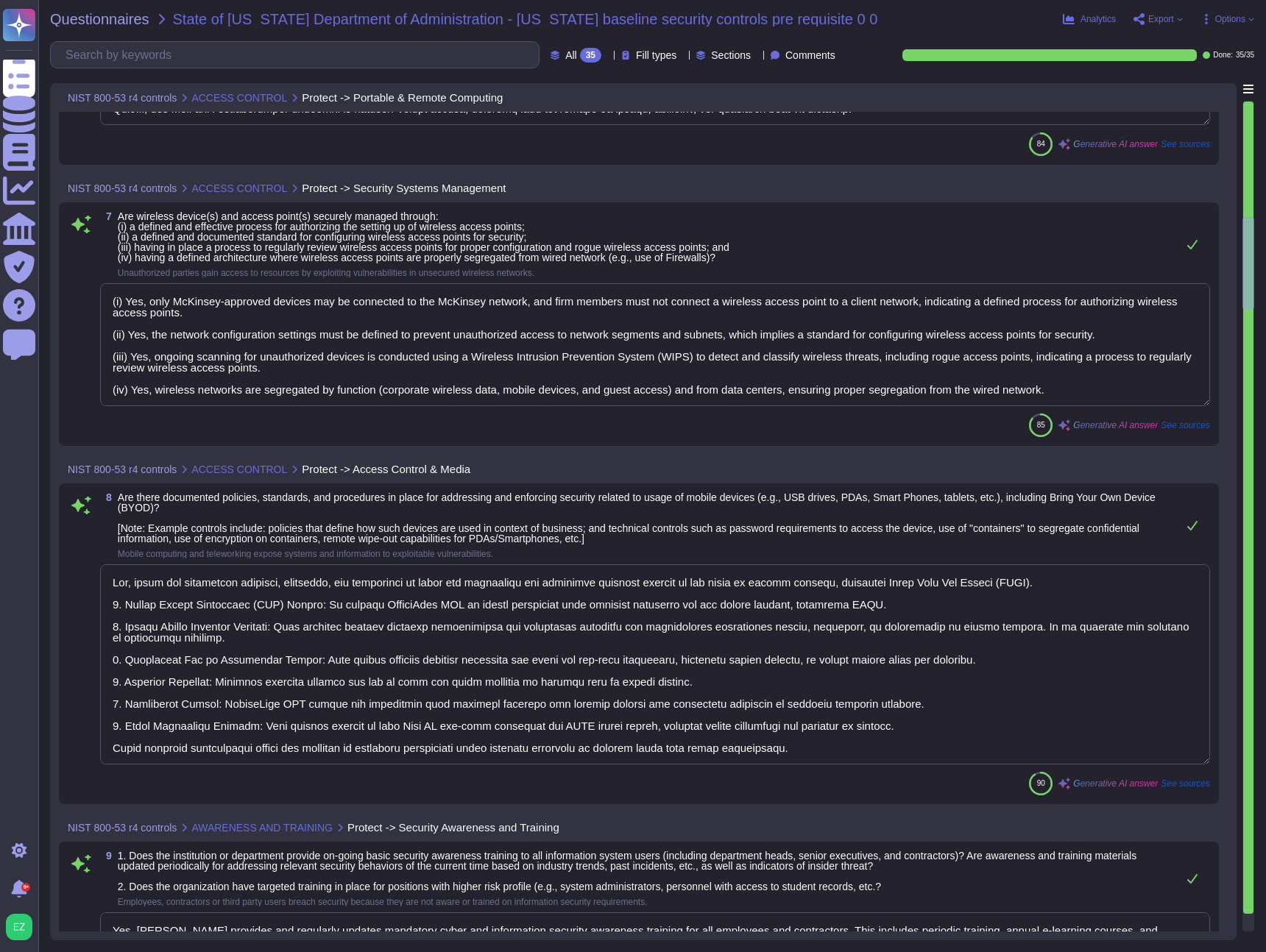
type textarea "Yes, there are documented policies, standards, and procedures in place for addr…"
type textarea "Yes, McKinsey provides and regularly updates mandatory cyber and information se…"
type textarea "Security logging and monitoring processes record security events that occur on …"
type textarea "Yes, our organization has a documented logging standard known as the Security E…"
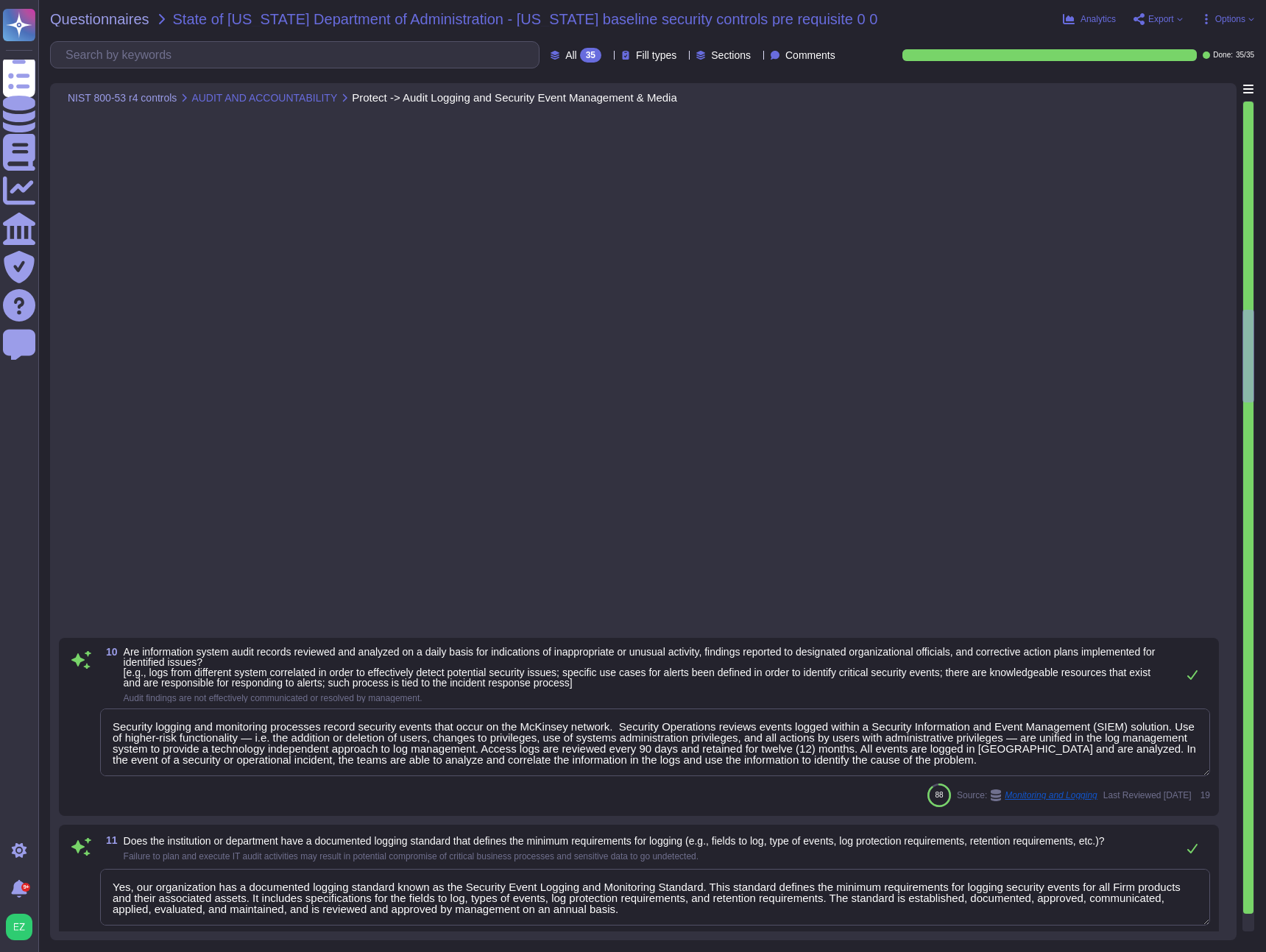
type textarea "The institution has developed and implemented a comprehensive information secur…"
type textarea "Yes, the institution has implemented a continuous monitoring program that inclu…"
type textarea "Yes, our organization has established processes to monitor and control changes …"
type textarea "Yes, the institution's configuration management procedures include processes th…"
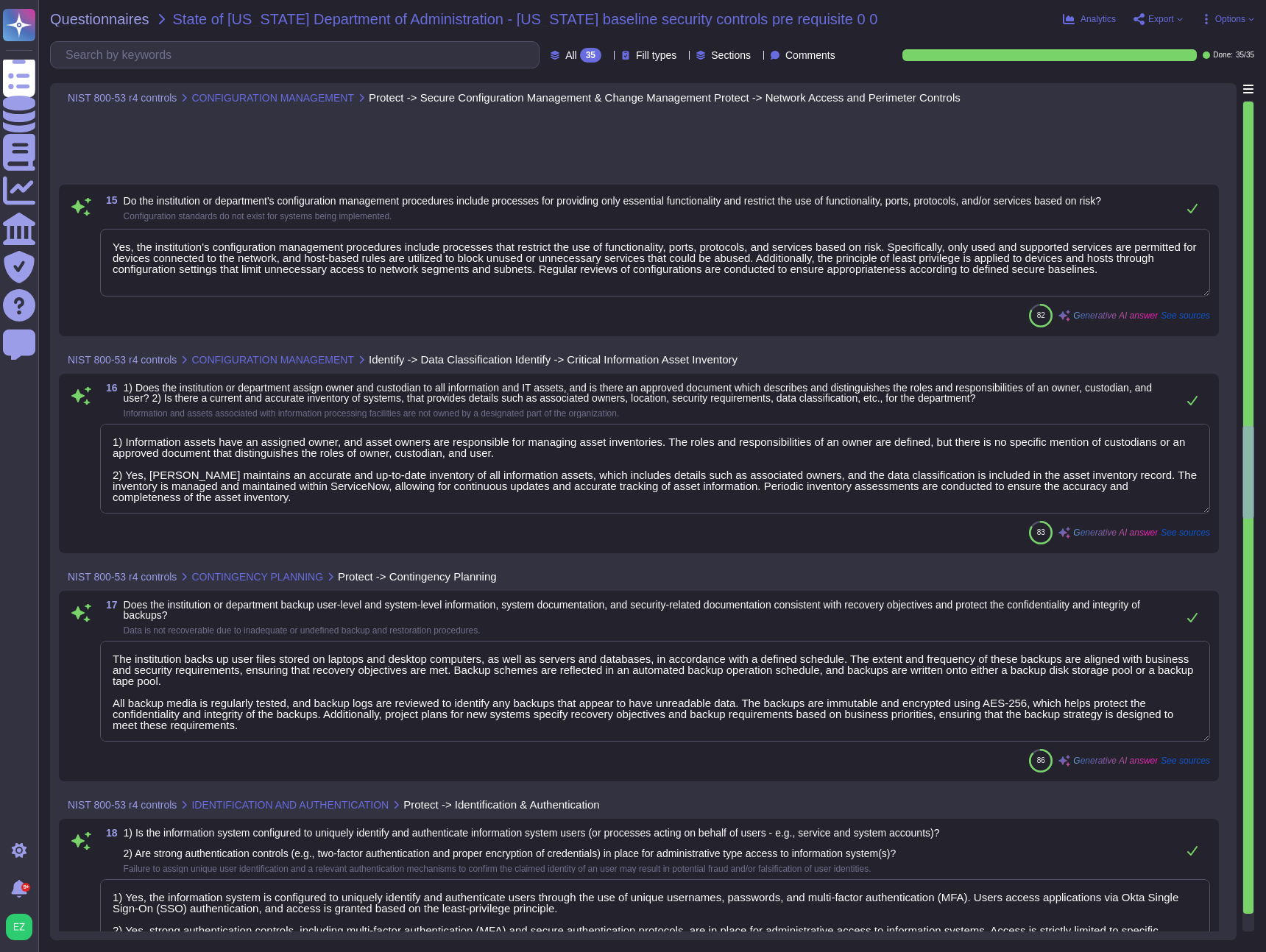
type textarea "1) Information assets have an assigned owner, and asset owners are responsible …"
type textarea "The institution backs up user files stored on laptops and desktop computers, as…"
type textarea "1) Yes, the information system is configured to uniquely identify and authentic…"
type textarea "Yes, device authentication is required before establishing a connection to any …"
type textarea "Yes, the institution manages information system identifiers for users by ensuri…"
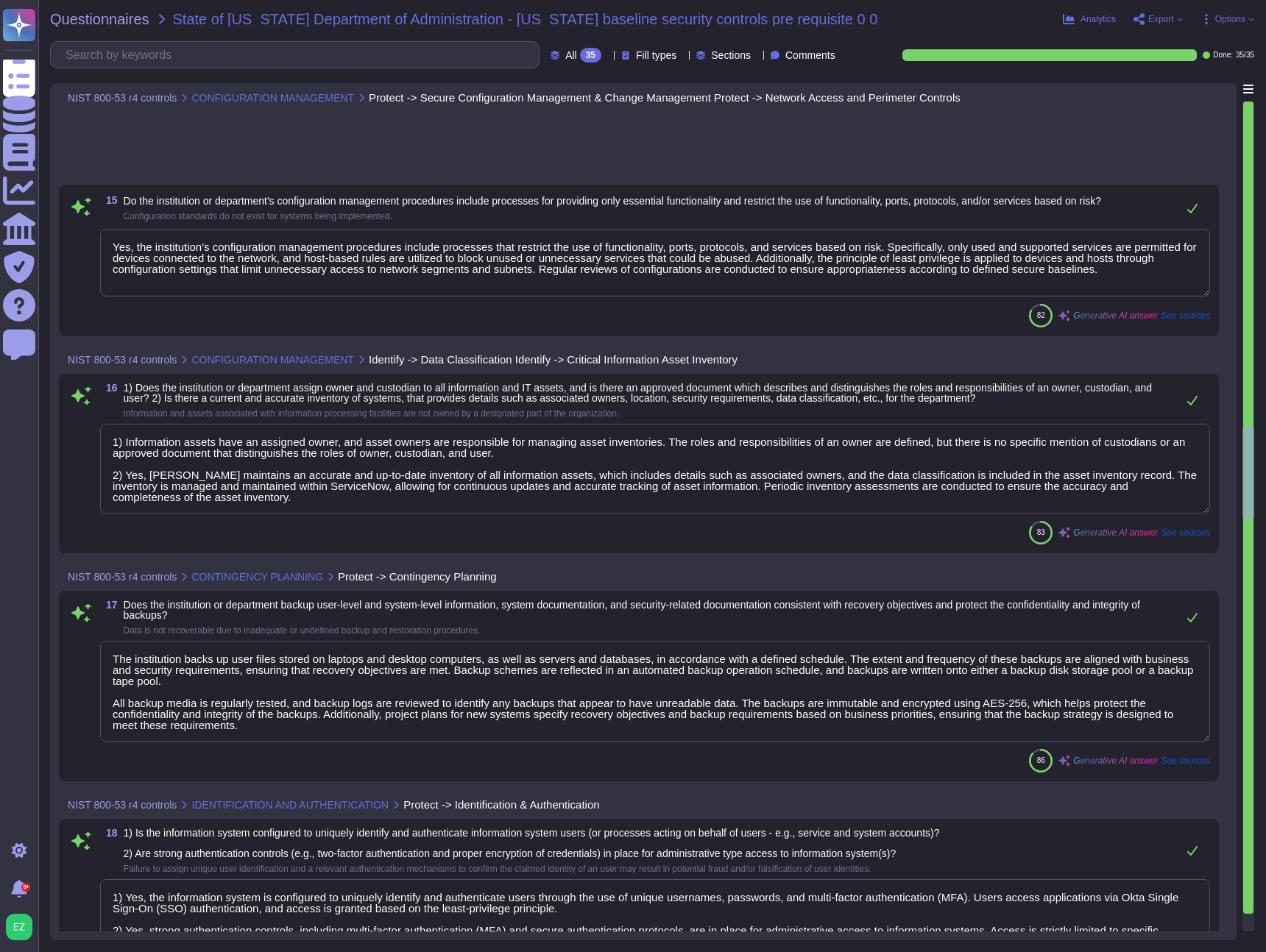
type textarea "1) Yes, the institution has established, documented, and implemented administra…"
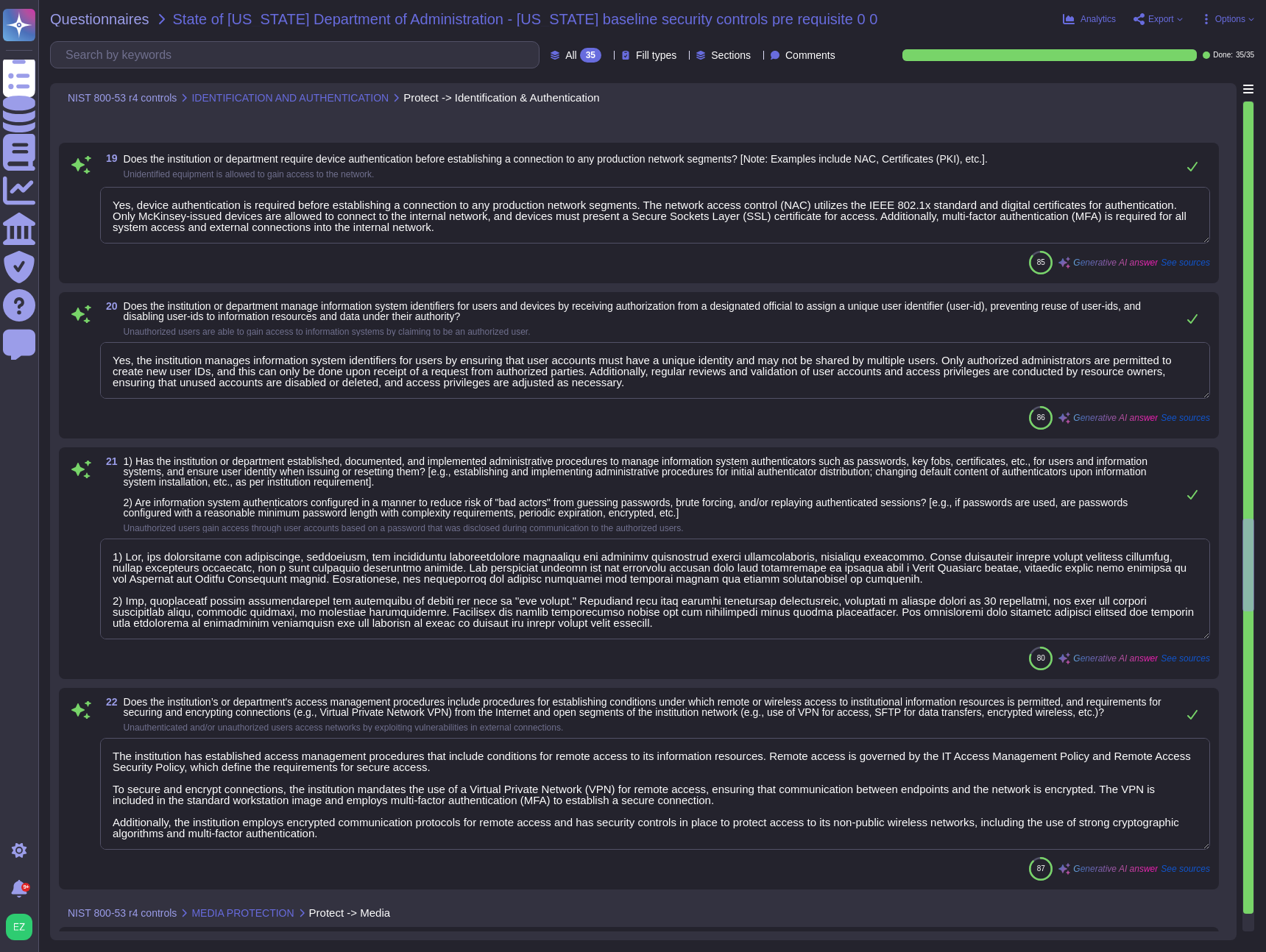
type textarea "The institution has established access management procedures that include condi…"
type textarea "Yes, the institution has implemented procedures to dispose of media containing …"
type textarea "OM9 New hires and external contractors are subject to screening."
type textarea "Yes, our company has documented policies and supporting processes in place to p…"
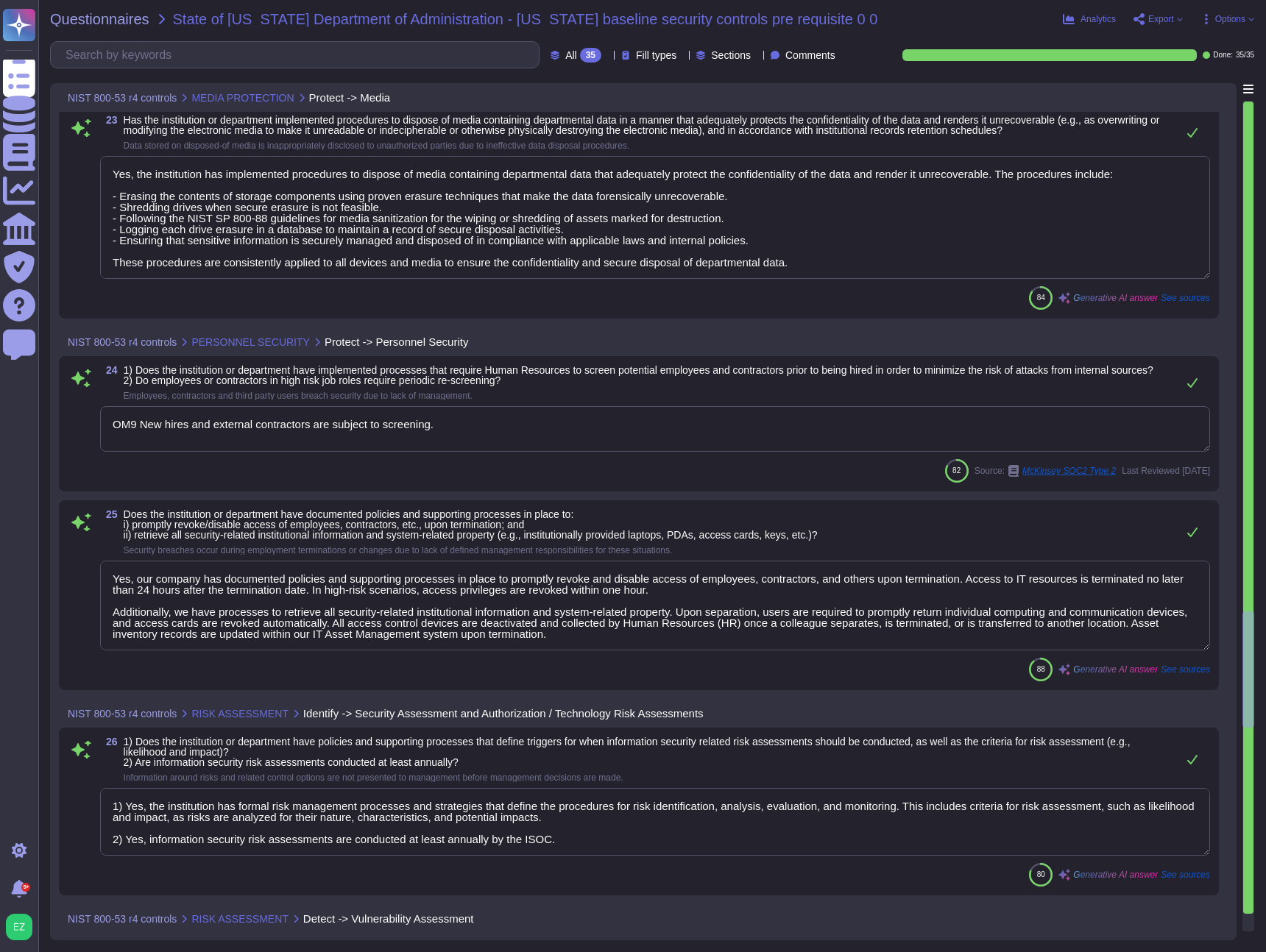
type textarea "1) Yes, the institution has formal risk management processes and strategies tha…"
type textarea "i) The institution conducts vulnerability scanning on a scheduled basis, with s…"
type textarea "Yes, our organization has established policies and processes to ensure that inf…"
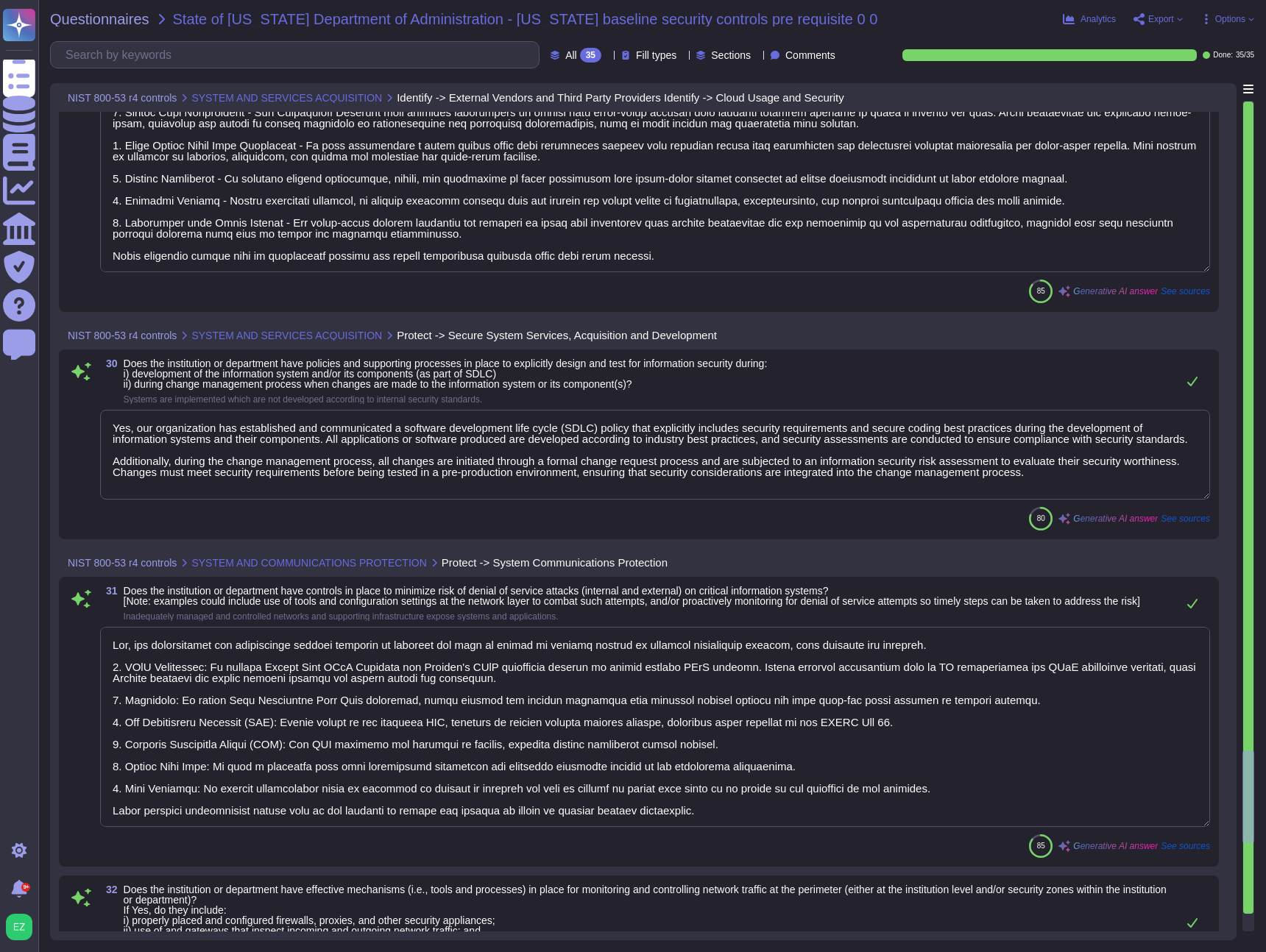
type textarea "Yes, our organization has established policies and processes to monitor informa…"
type textarea "Yes, our organization has established and communicated a software development l…"
type textarea "Yes, our organization has implemented several controls to minimize the risk of …"
type textarea "Yes, our organization has effective mechanisms in place for monitoring and cont…"
type textarea "Yes, the institution has established policies and supporting processes for the …"
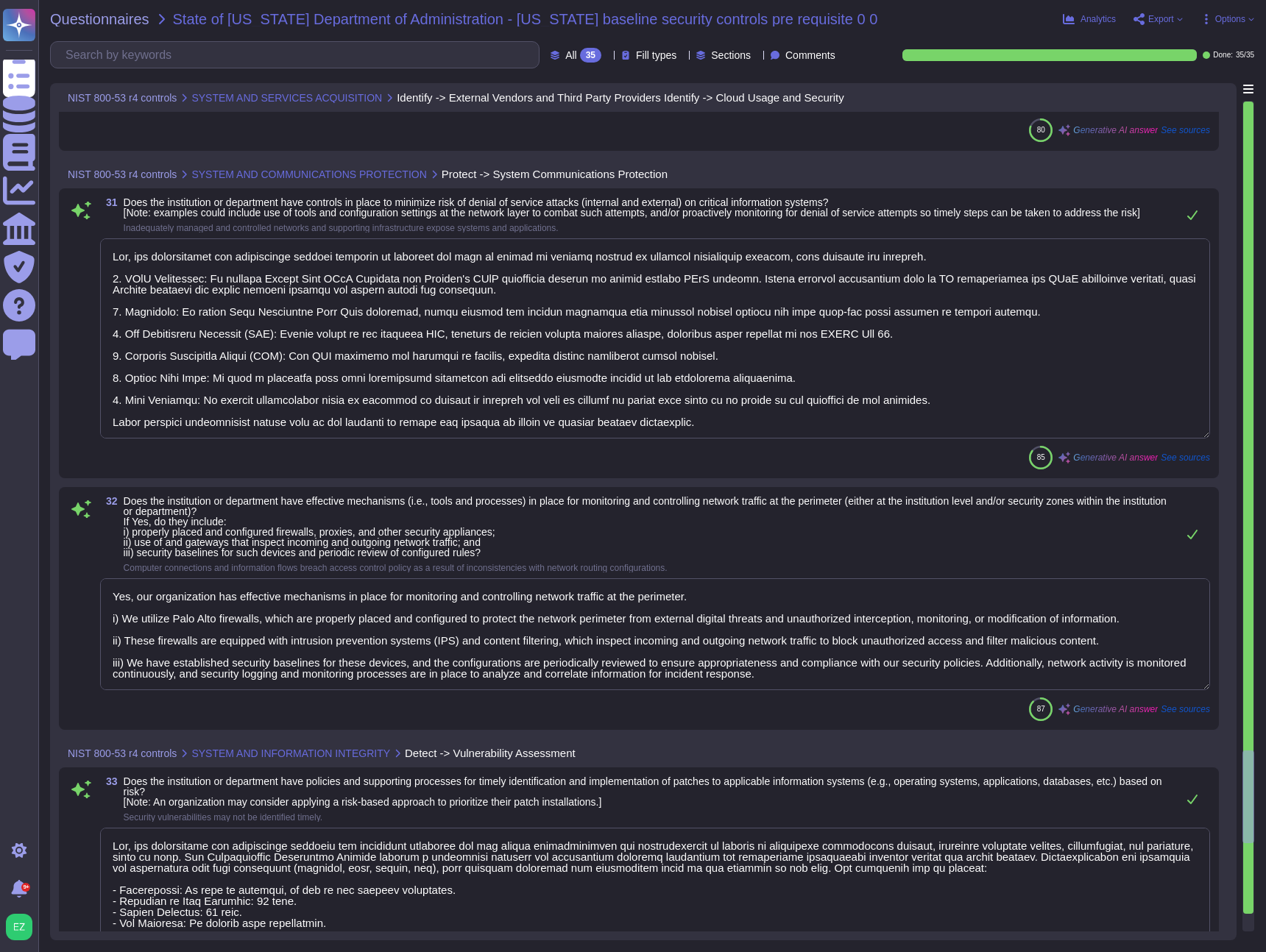
scroll to position [7275, 0]
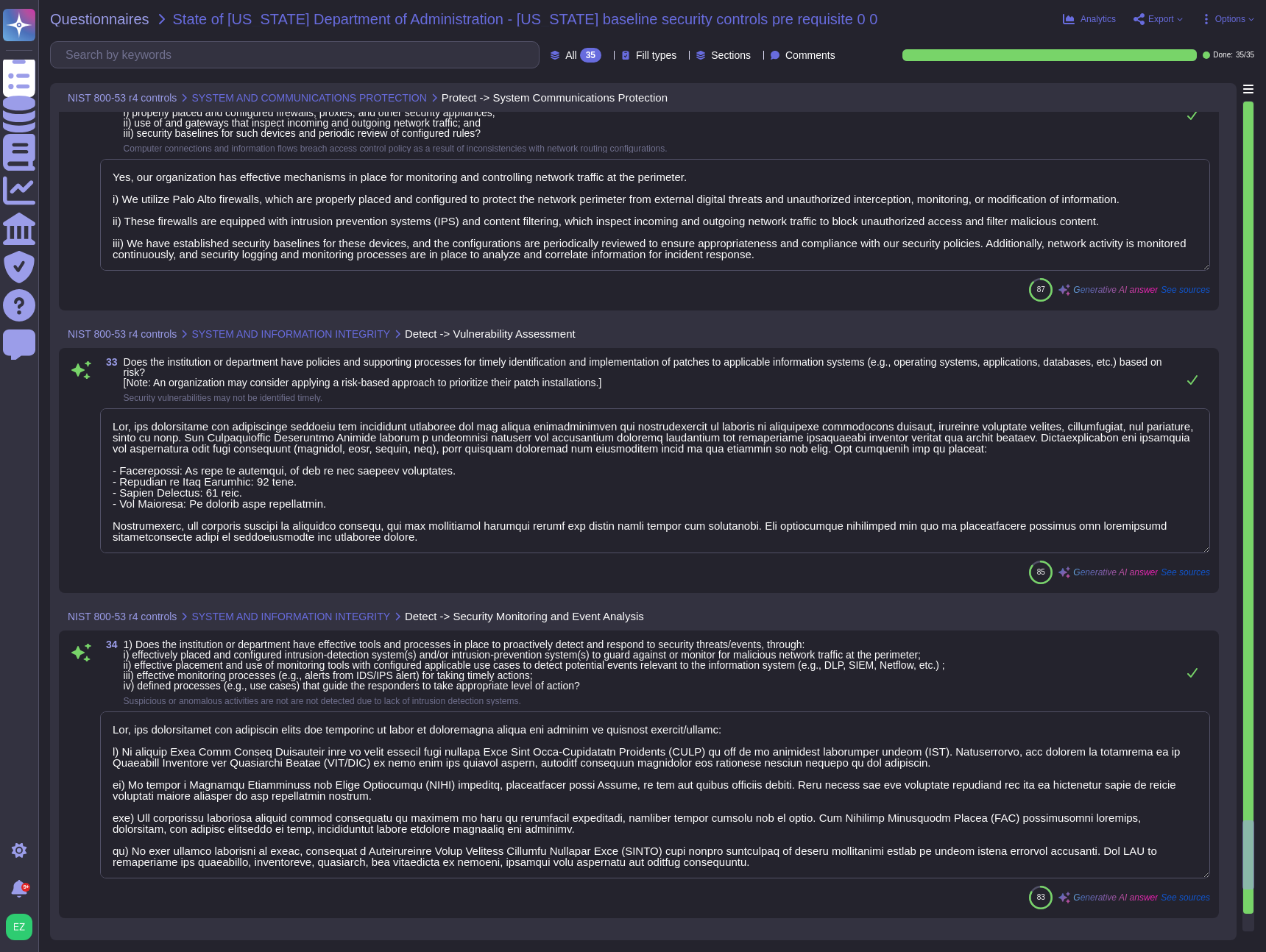
type textarea "Yes, our organization has effective tools and processes in place to proactively…"
type textarea "Yes, the Firm has mechanisms in place to prevent and detect unauthorized change…"
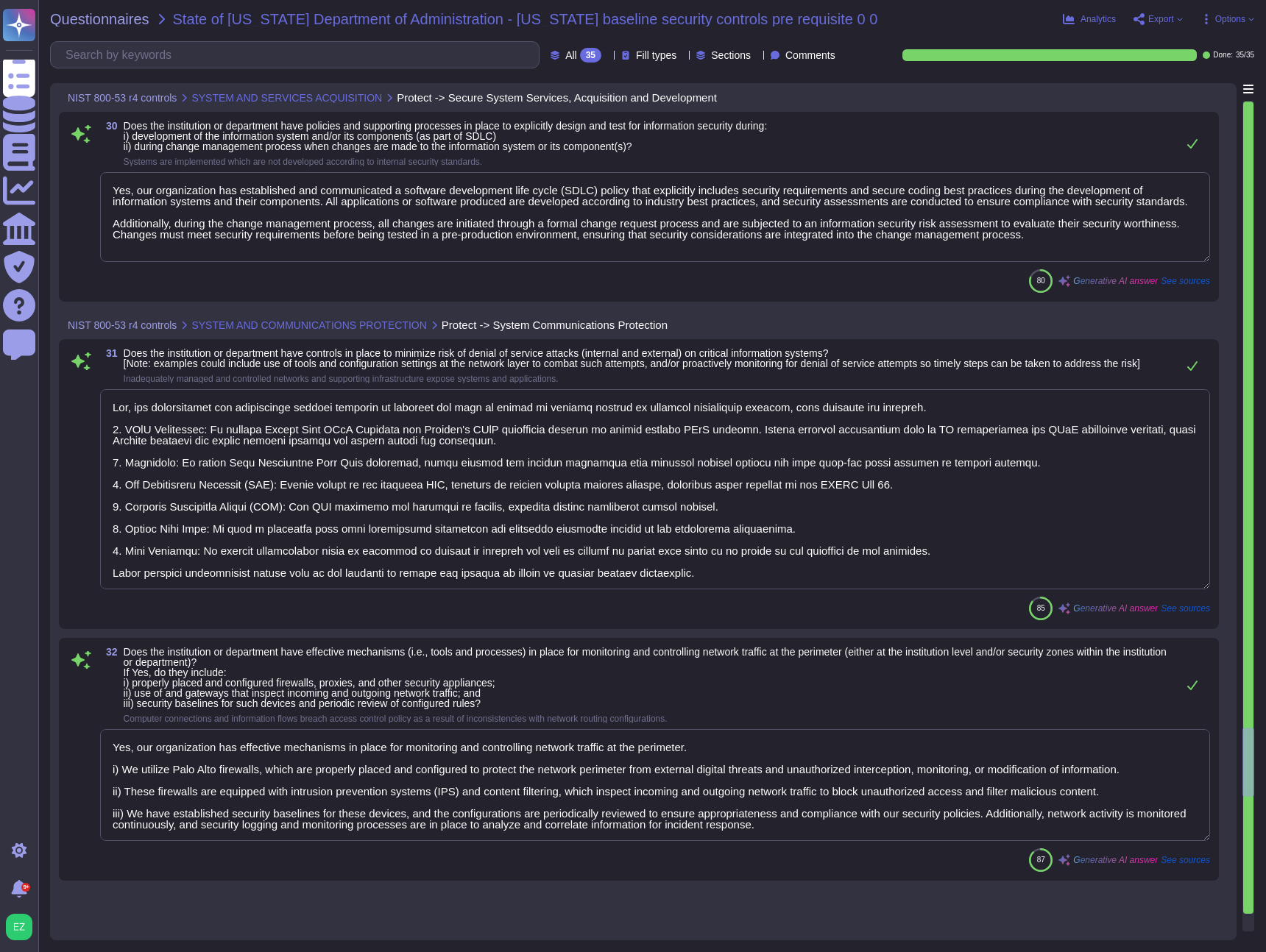
type textarea "Yes, our organization has established policies and processes to ensure that inf…"
type textarea "Yes, our organization has established policies and processes to monitor informa…"
type textarea "Yes, our organization has established and communicated a software development l…"
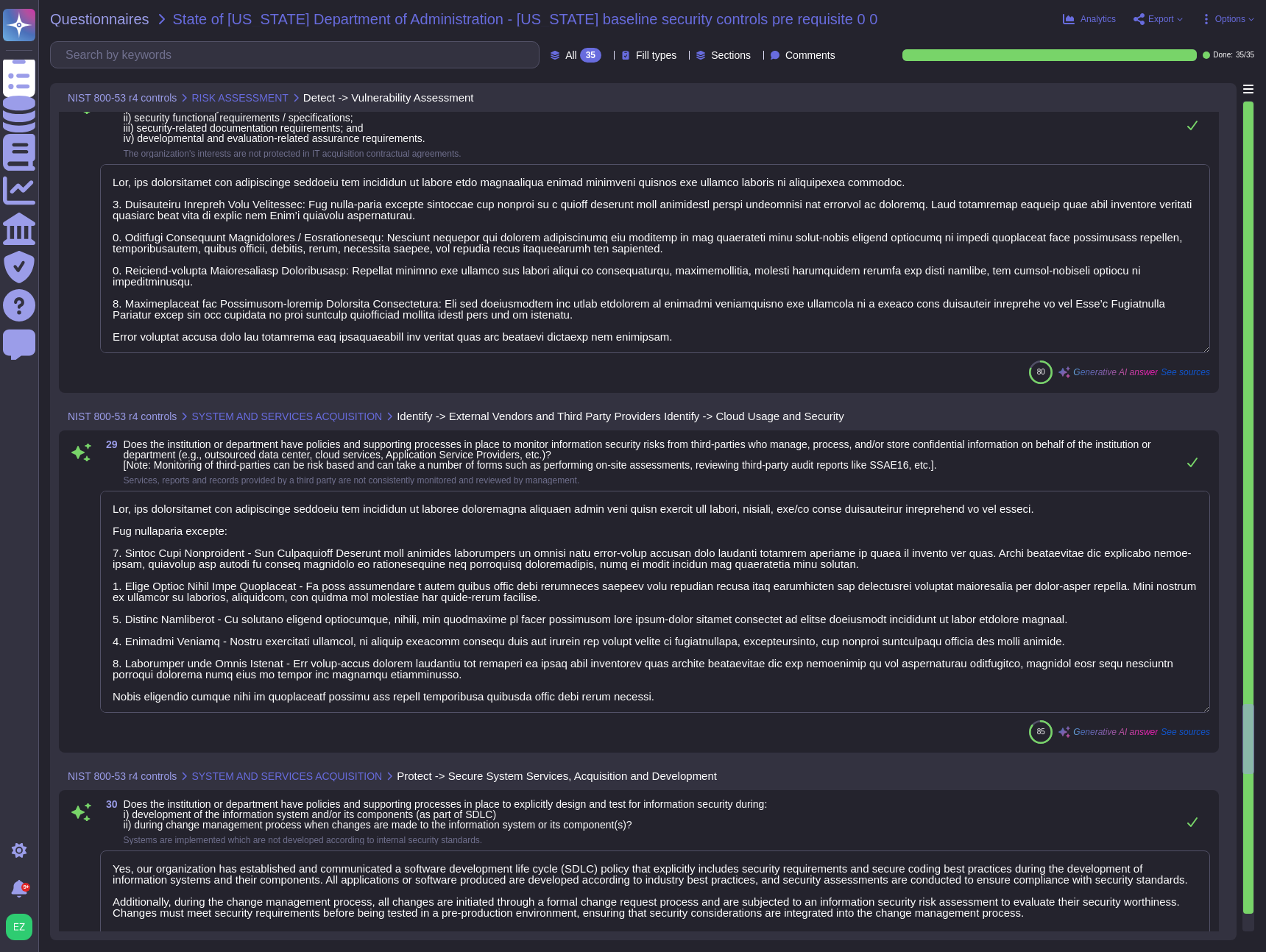
type textarea "i) The institution conducts vulnerability scanning on a scheduled basis, with s…"
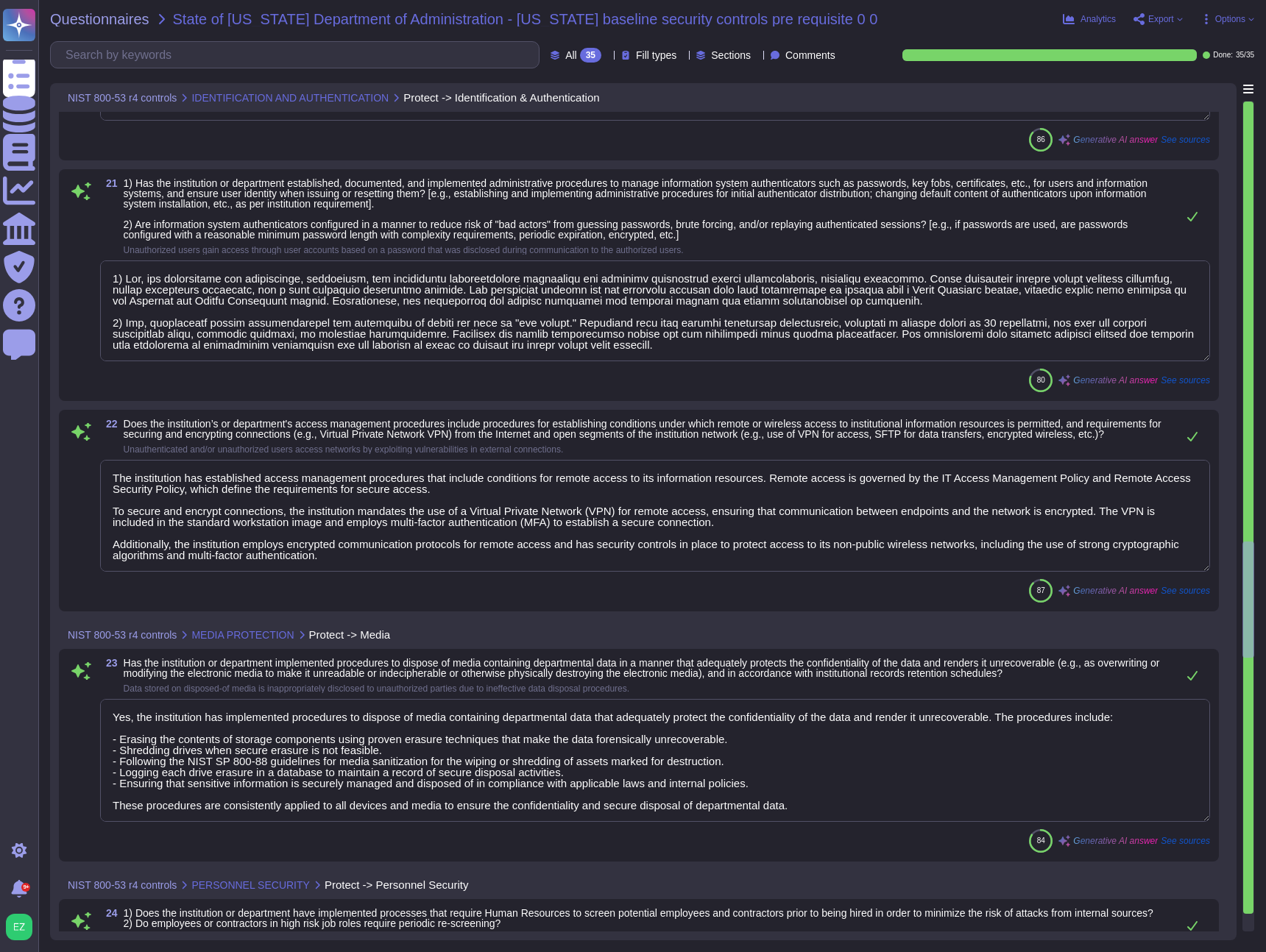
type textarea "Yes, device authentication is required before establishing a connection to any …"
type textarea "Yes, the institution manages information system identifiers for users by ensuri…"
type textarea "1) Yes, the institution has established, documented, and implemented administra…"
type textarea "The institution has established access management procedures that include condi…"
type textarea "Yes, the institution has implemented procedures to dispose of media containing …"
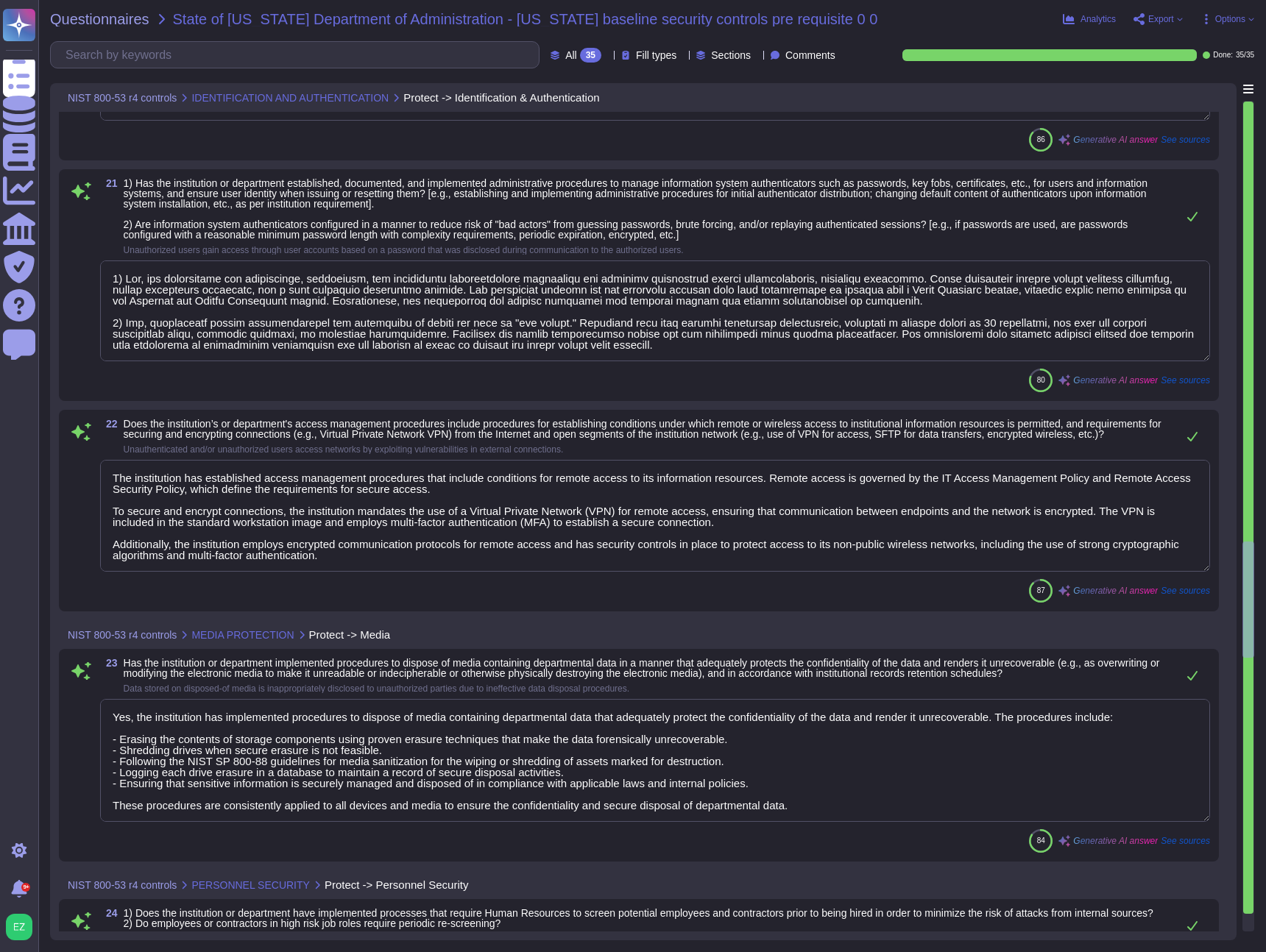
type textarea "OM9 New hires and external contractors are subject to screening."
type textarea "Yes, our company has documented policies and supporting processes in place to p…"
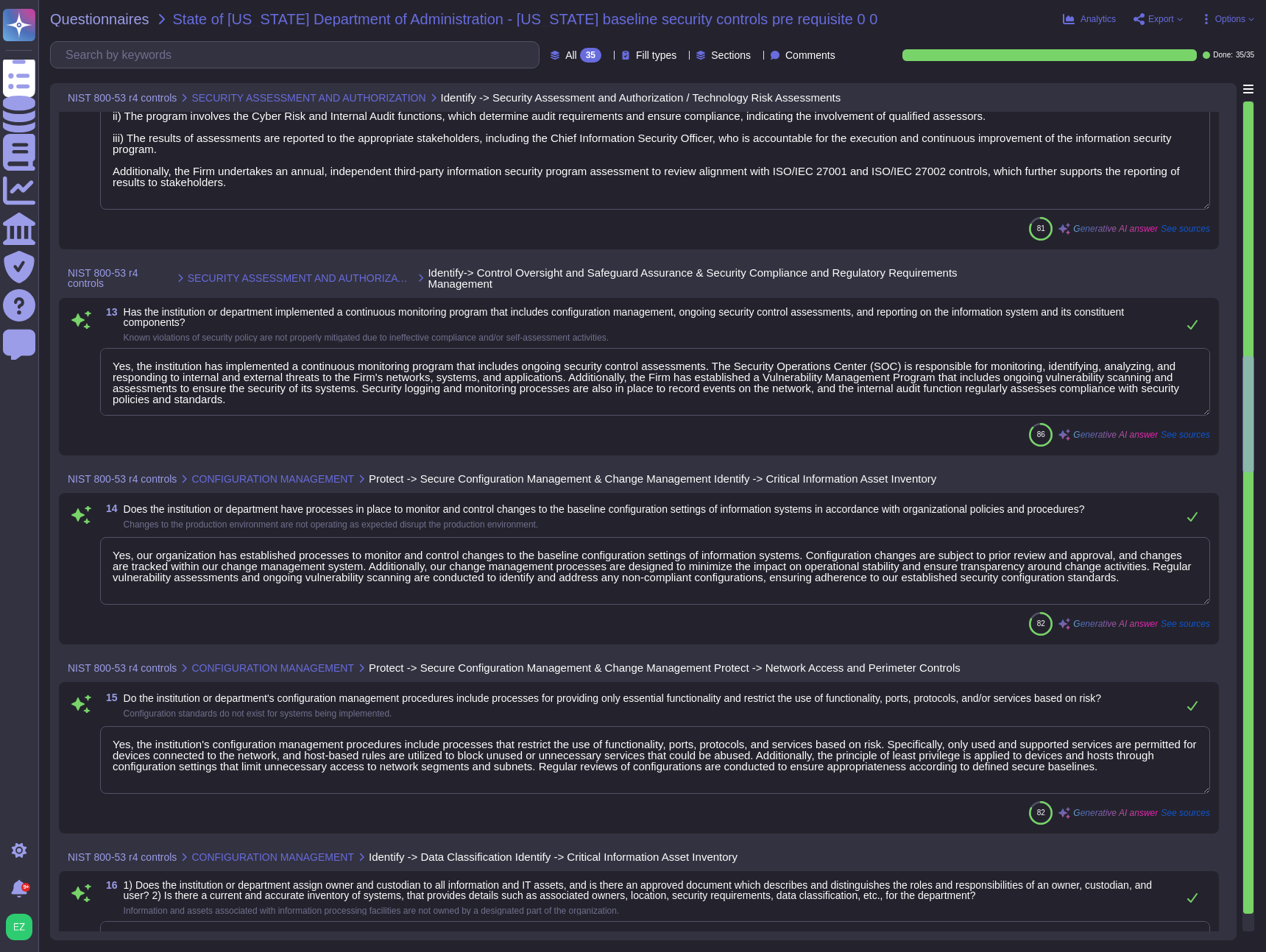
type textarea "The institution has developed and implemented a comprehensive information secur…"
type textarea "Yes, the institution has implemented a continuous monitoring program that inclu…"
type textarea "Yes, our organization has established processes to monitor and control changes …"
type textarea "Yes, the institution's configuration management procedures include processes th…"
type textarea "1) Information assets have an assigned owner, and asset owners are responsible …"
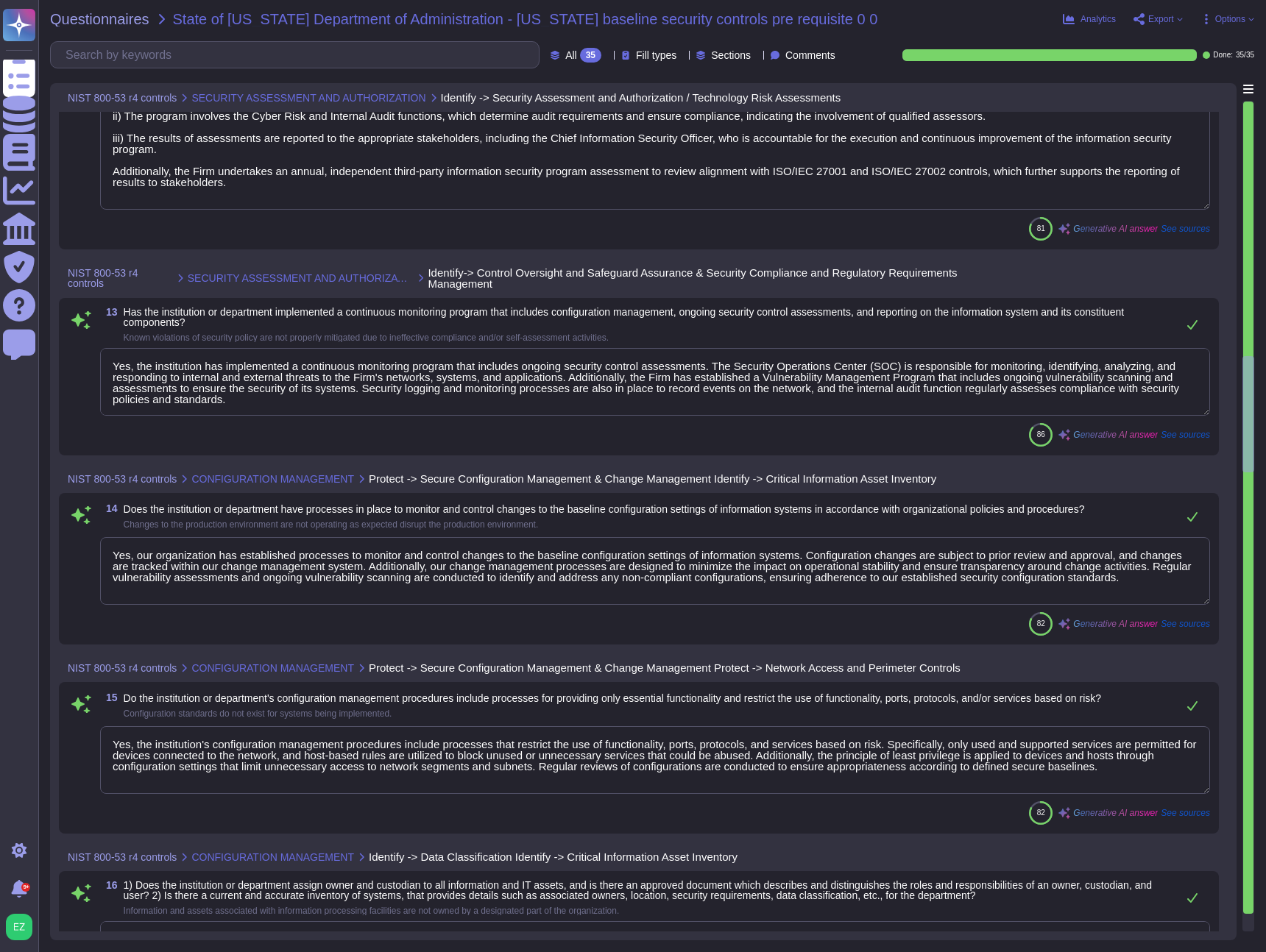
type textarea "The institution backs up user files stored on laptops and desktop computers, as…"
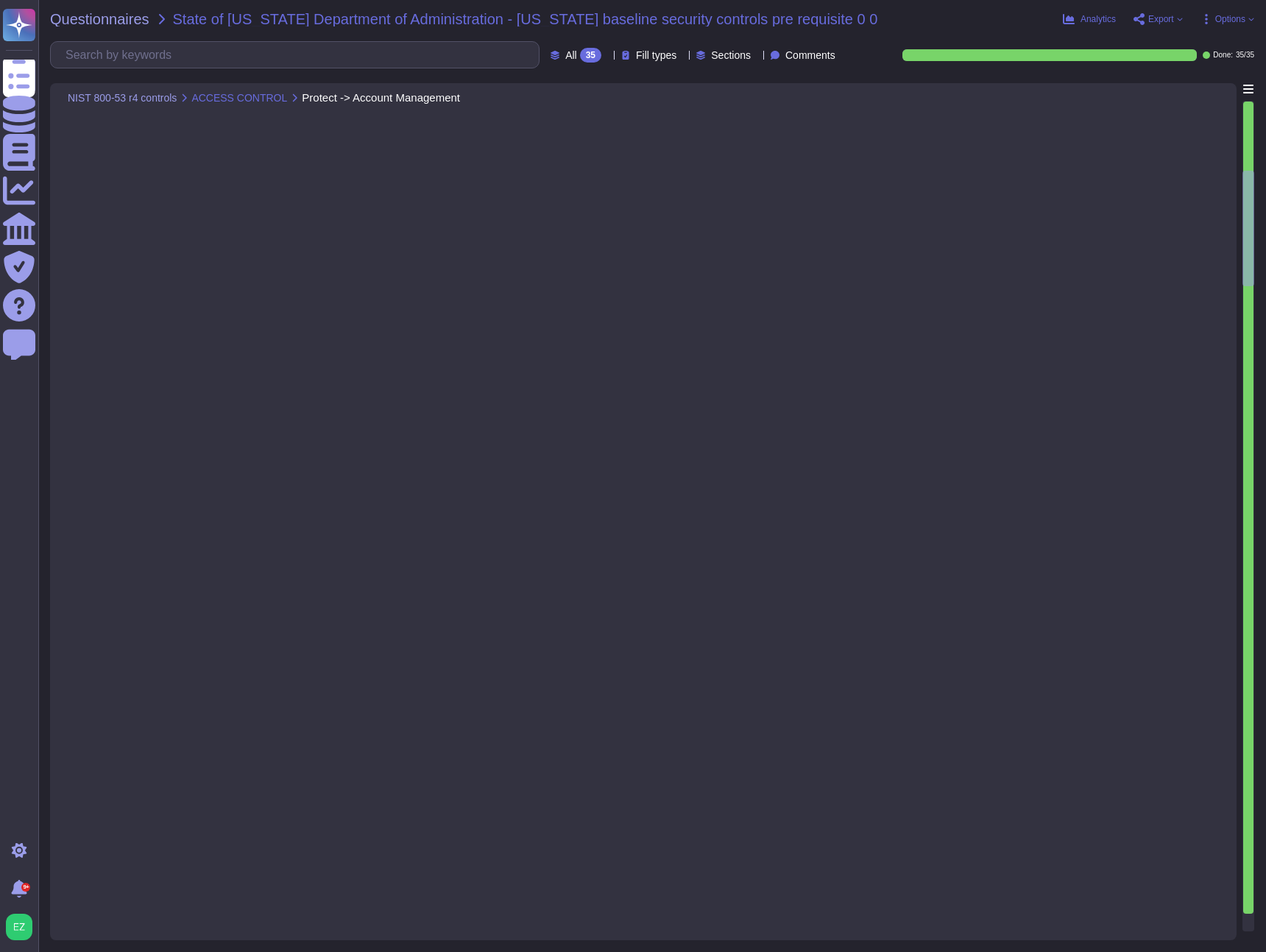
scroll to position [869, 0]
type textarea "Yes, the institution has identified, documented, and separated the duties of in…"
type textarea "Yes, the institution has established and implemented procedures to restrict sys…"
type textarea "The Firm has established policies and processes to ensure secure remote access …"
type textarea "(i) Yes, only McKinsey-approved devices may be connected to the McKinsey networ…"
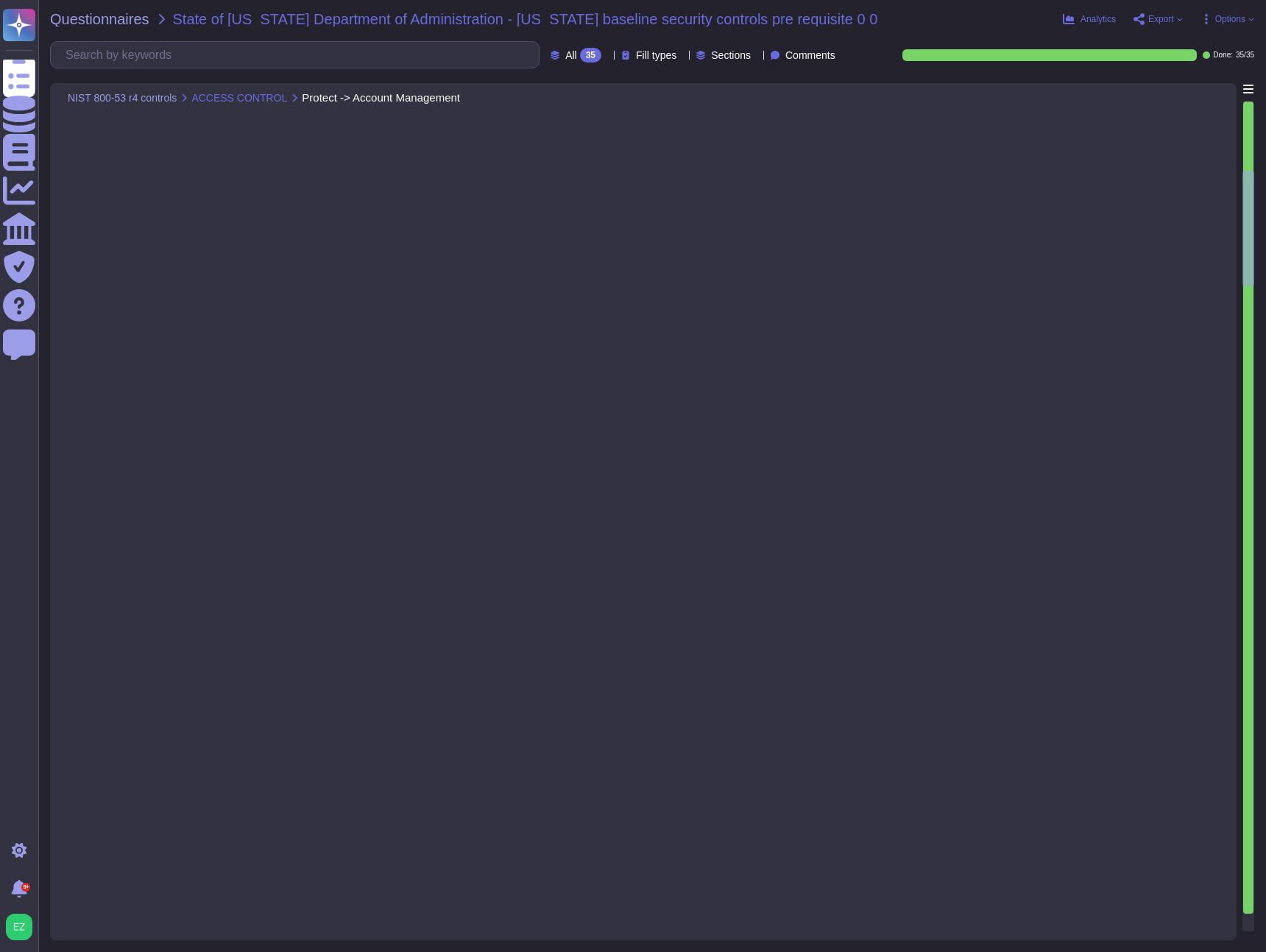
type textarea "Yes, there are documented policies, standards, and procedures in place for addr…"
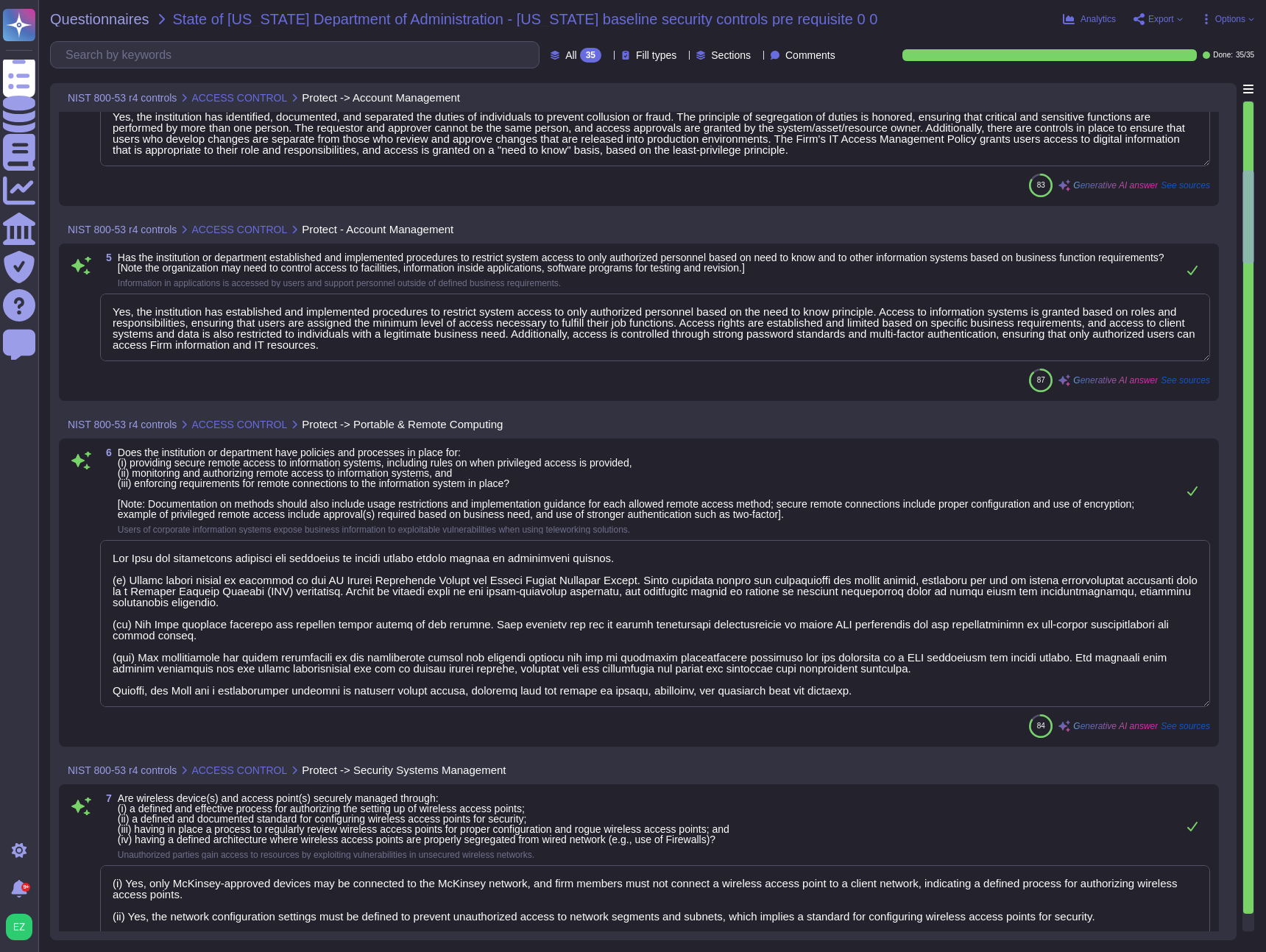
scroll to position [0, 0]
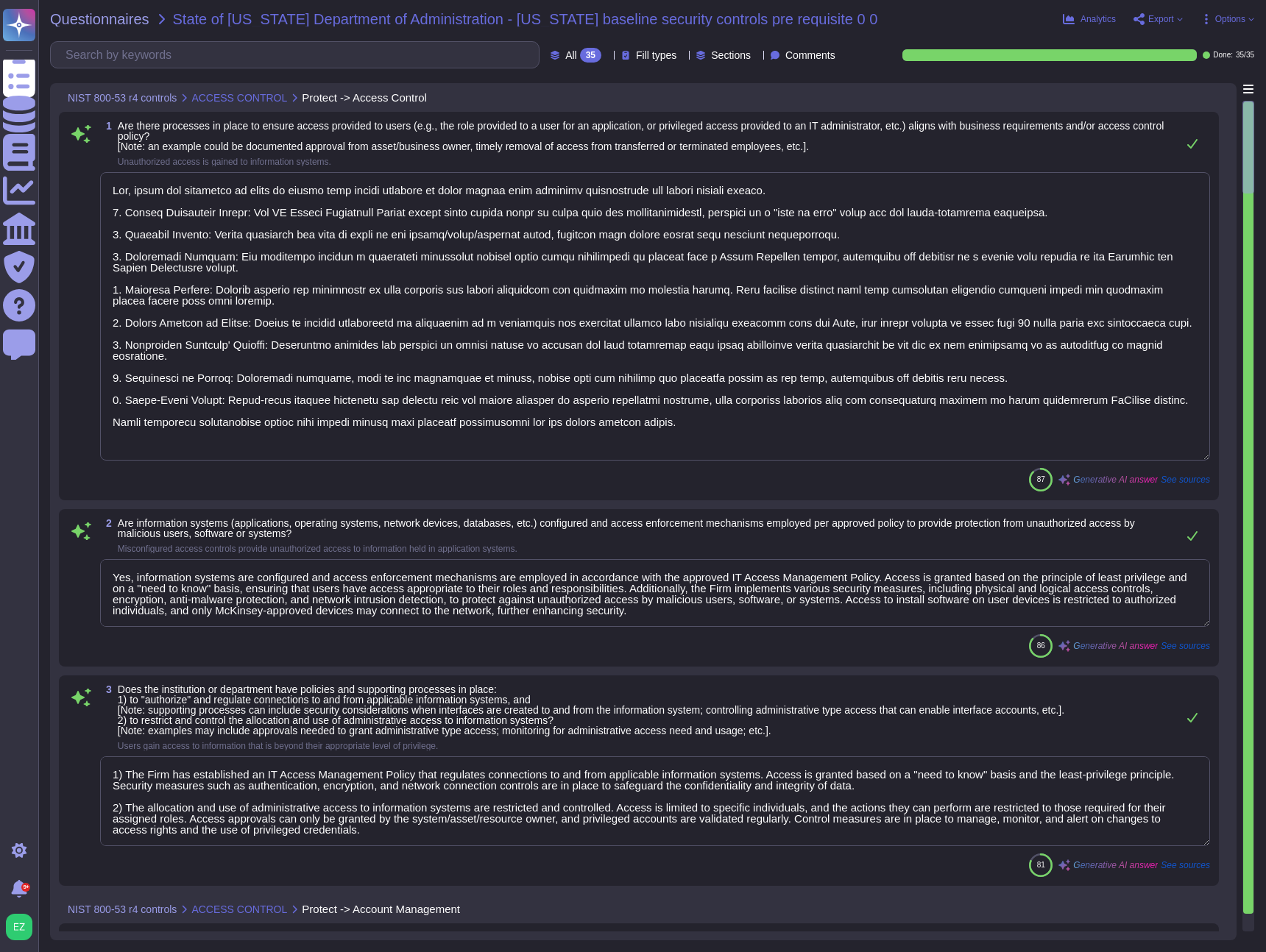
type textarea "Yes, there are processes in place to ensure that access provided to users align…"
type textarea "Yes, information systems are configured and access enforcement mechanisms are e…"
type textarea "1) The Firm has established an IT Access Management Policy that regulates conne…"
click at [1227, 17] on span "Options" at bounding box center [1230, 18] width 30 height 9
click at [907, 28] on div "Questionnaires State of Arizona Department of Administration - arizona baseline…" at bounding box center [652, 476] width 1228 height 952
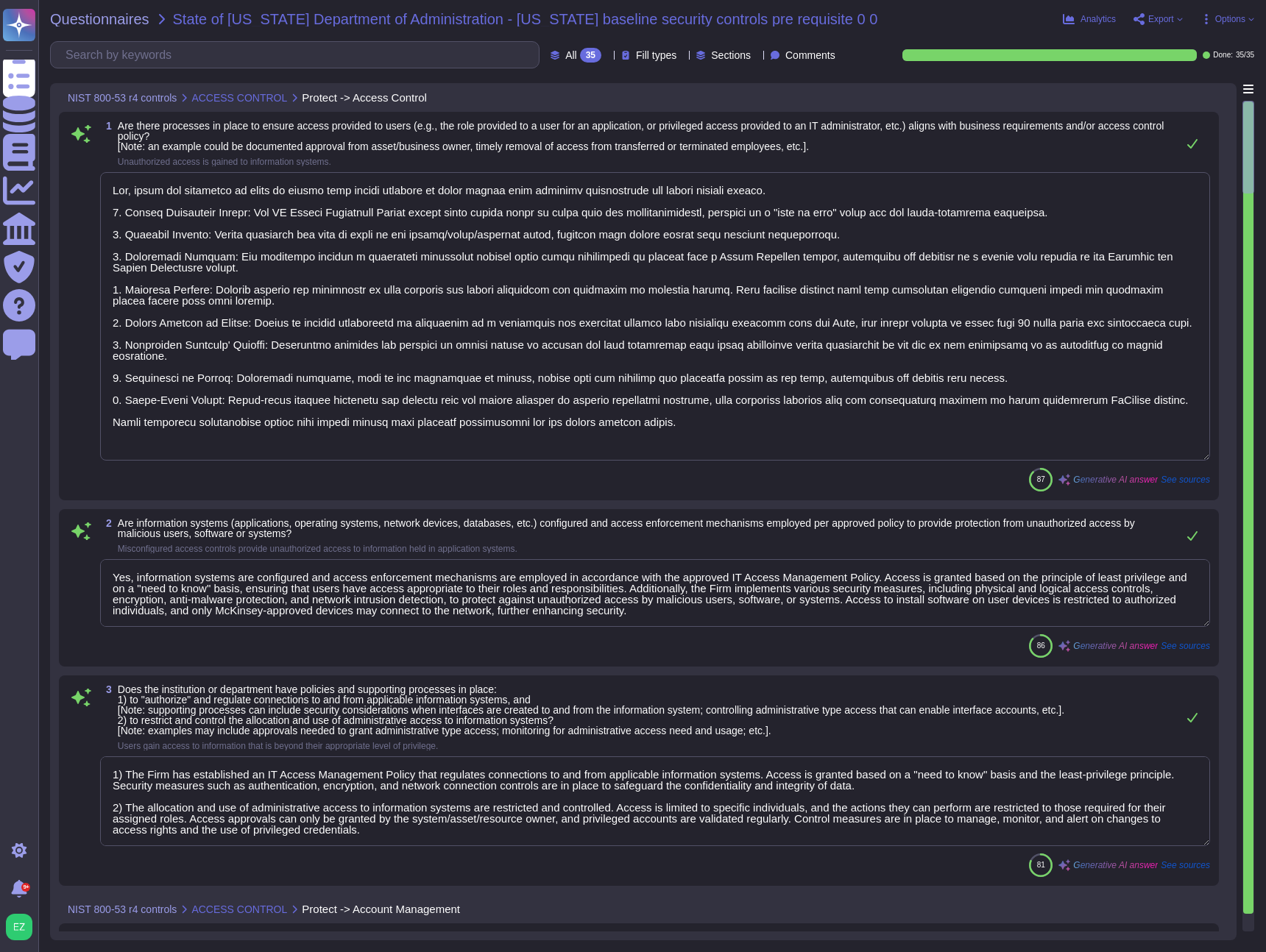
click at [1151, 20] on span "Export" at bounding box center [1160, 18] width 26 height 9
click at [1117, 89] on p "Download" at bounding box center [1143, 109] width 52 height 41
